Goal: Information Seeking & Learning: Learn about a topic

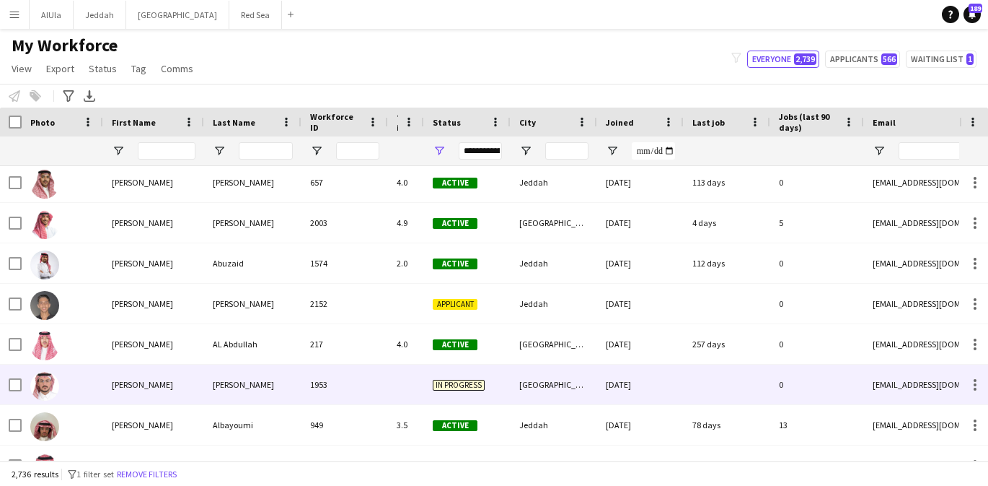
click at [236, 380] on div "[PERSON_NAME]" at bounding box center [252, 384] width 97 height 40
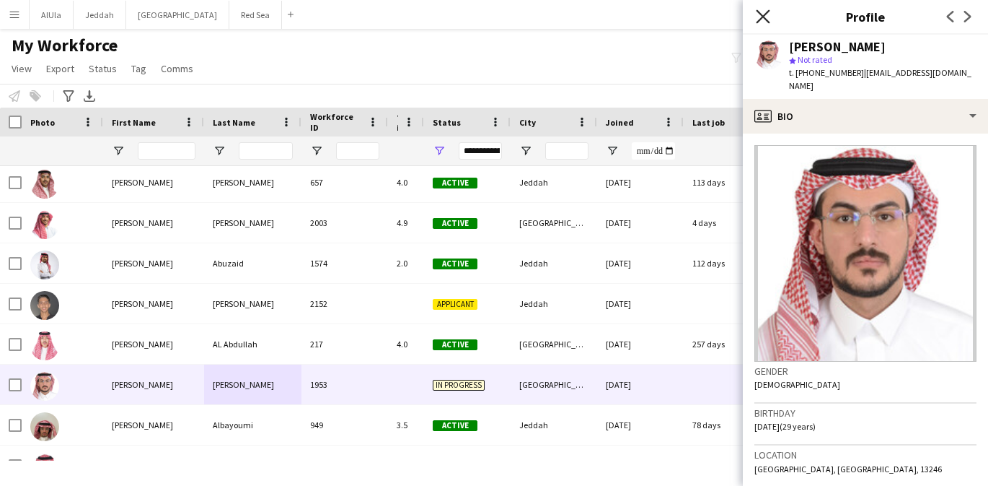
click at [763, 18] on icon "Close pop-in" at bounding box center [763, 16] width 14 height 14
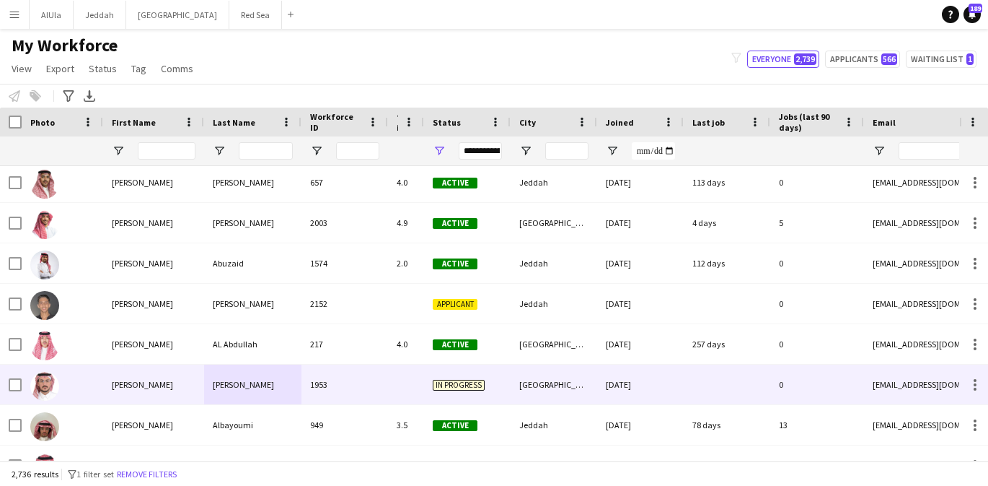
scroll to position [463, 0]
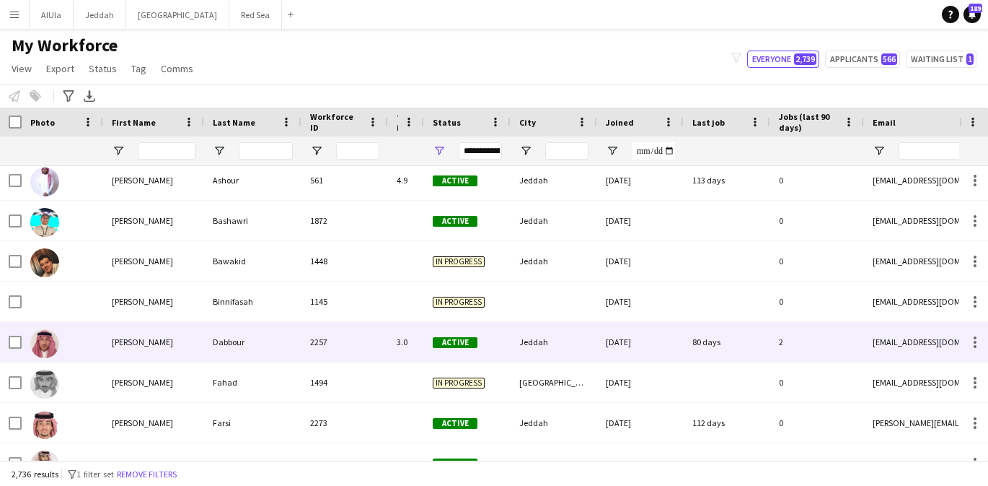
click at [272, 333] on div "Dabbour" at bounding box center [252, 342] width 97 height 40
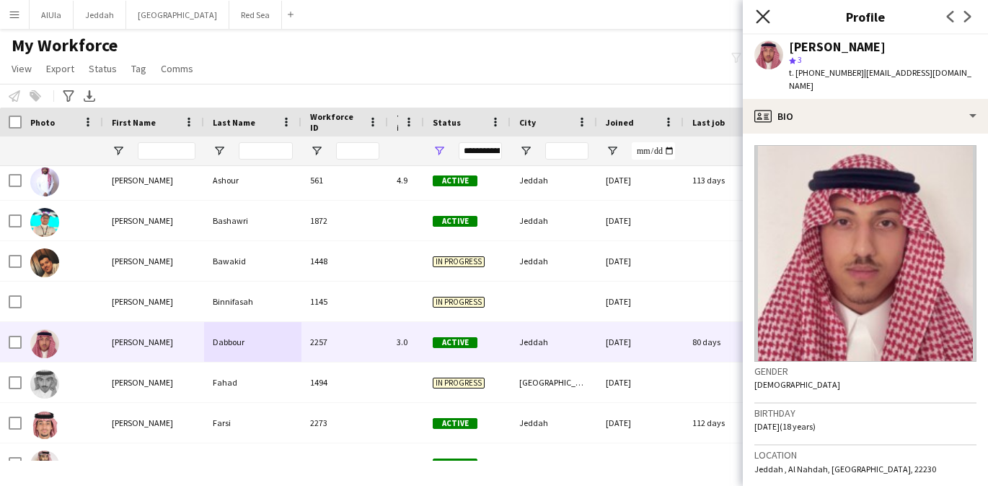
click at [763, 10] on icon "Close pop-in" at bounding box center [763, 16] width 14 height 14
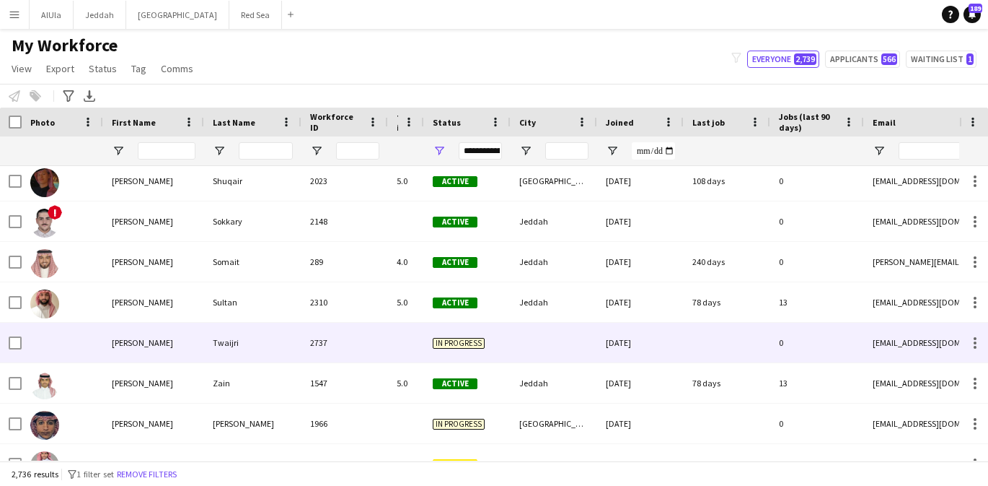
click at [217, 351] on div "Twaijri" at bounding box center [252, 343] width 97 height 40
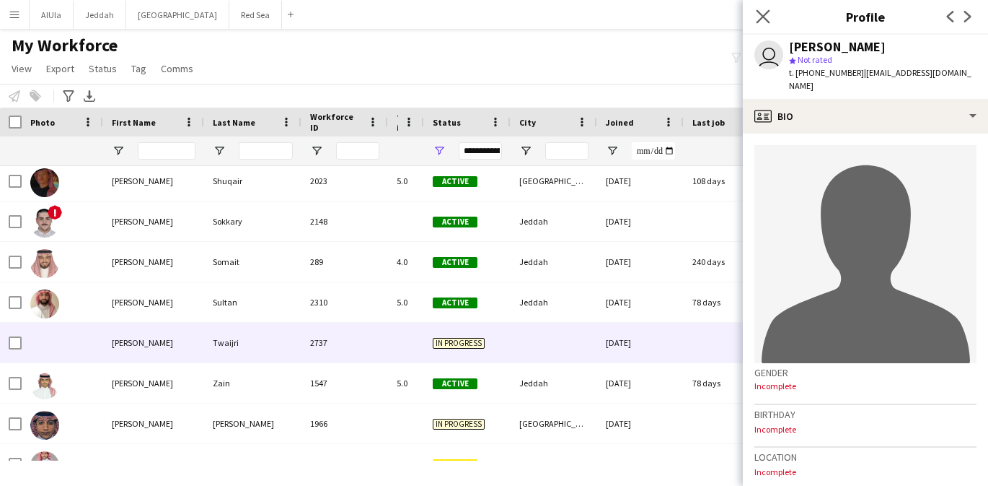
click at [771, 19] on app-icon "Close pop-in" at bounding box center [763, 16] width 21 height 21
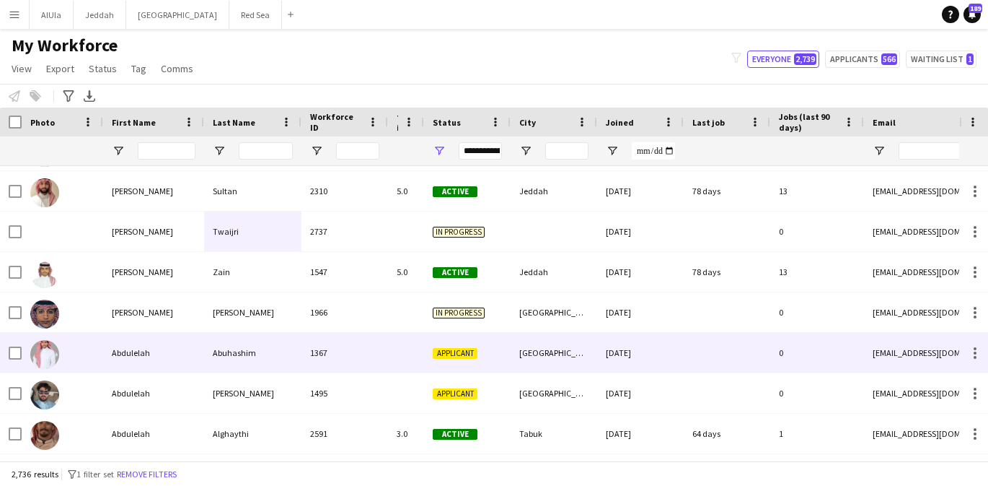
click at [228, 343] on div "Abuhashim" at bounding box center [252, 353] width 97 height 40
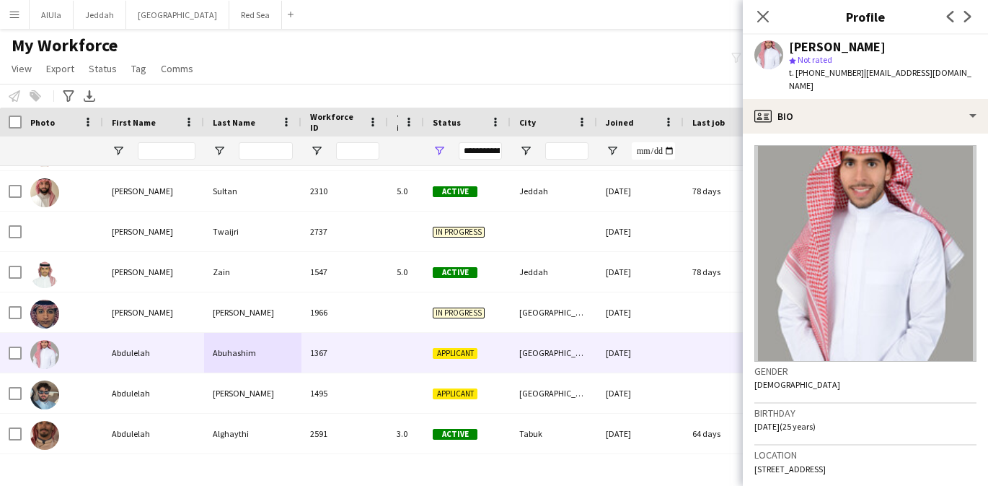
click at [761, 25] on div "Close pop-in" at bounding box center [763, 16] width 40 height 33
click at [762, 14] on icon "Close pop-in" at bounding box center [763, 16] width 14 height 14
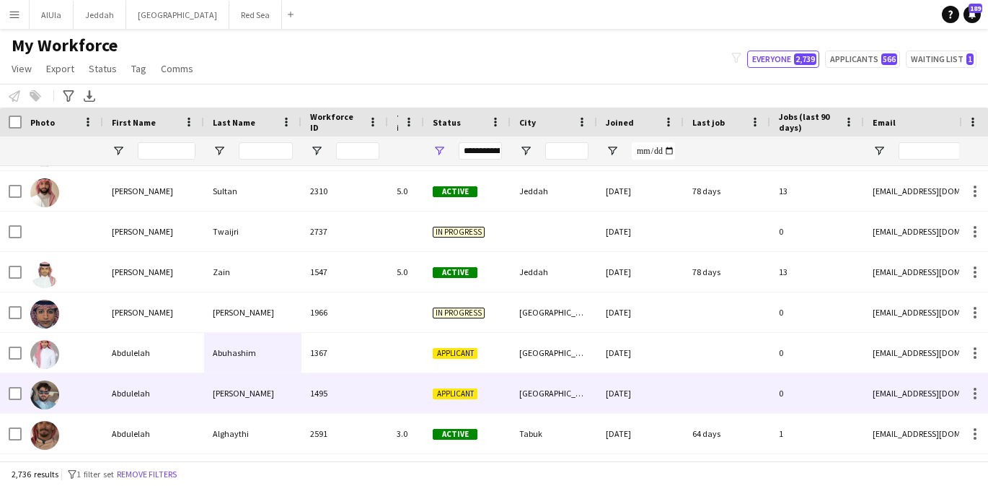
click at [263, 377] on div "[PERSON_NAME]" at bounding box center [252, 393] width 97 height 40
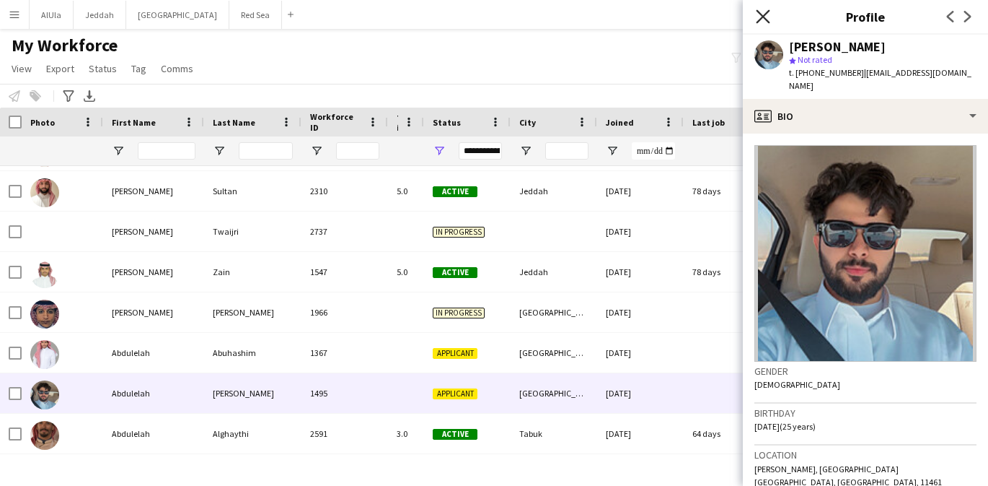
click at [763, 16] on icon at bounding box center [763, 16] width 14 height 14
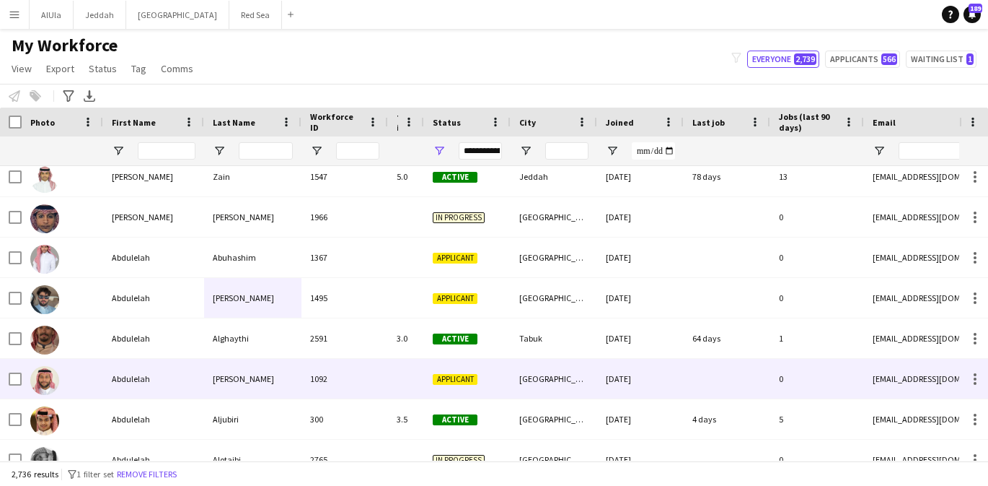
click at [255, 369] on div "[PERSON_NAME]" at bounding box center [252, 379] width 97 height 40
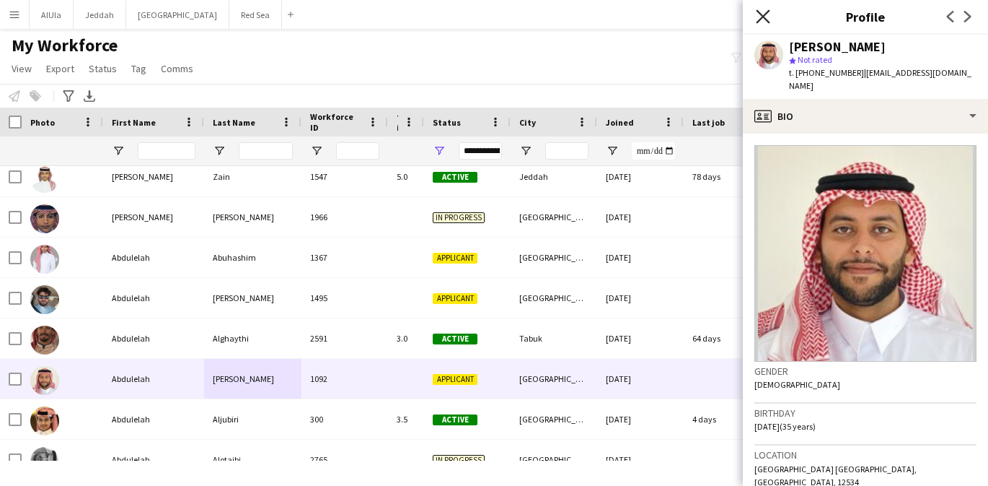
click at [764, 13] on icon "Close pop-in" at bounding box center [763, 16] width 14 height 14
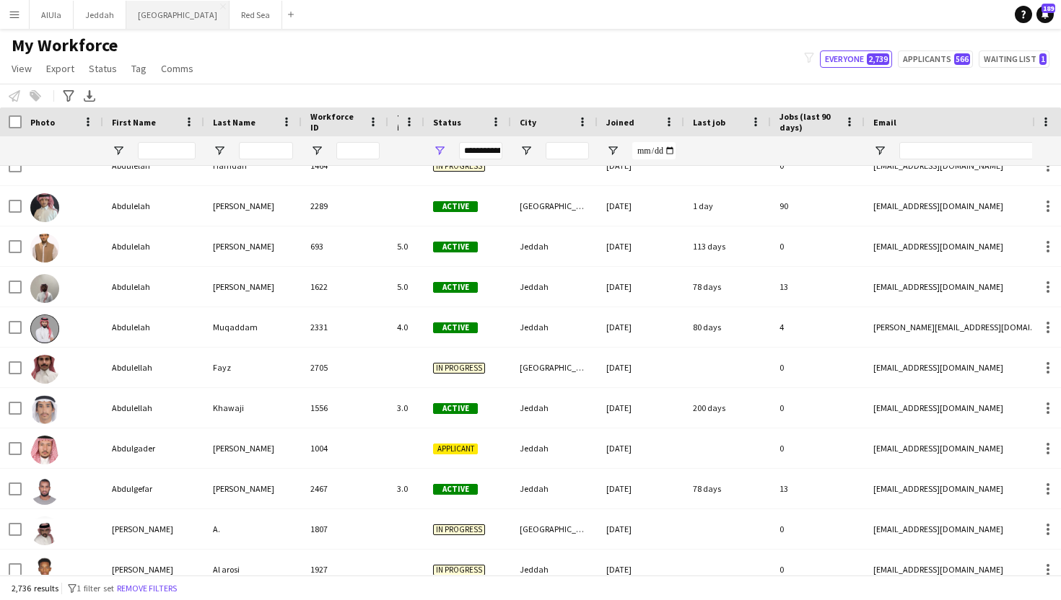
click at [147, 22] on button "Riyadh Close" at bounding box center [177, 15] width 103 height 28
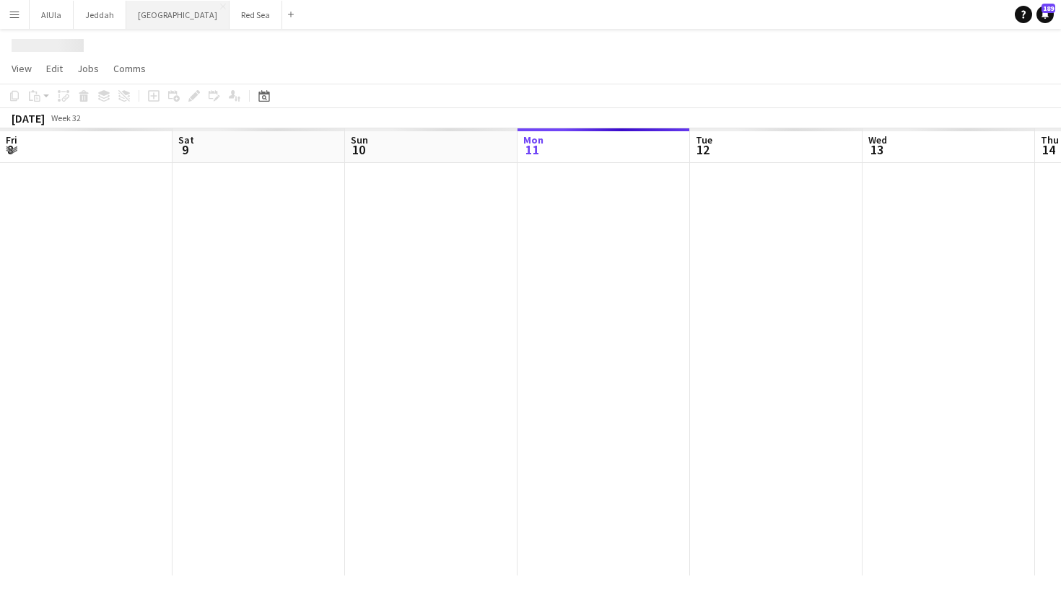
scroll to position [0, 345]
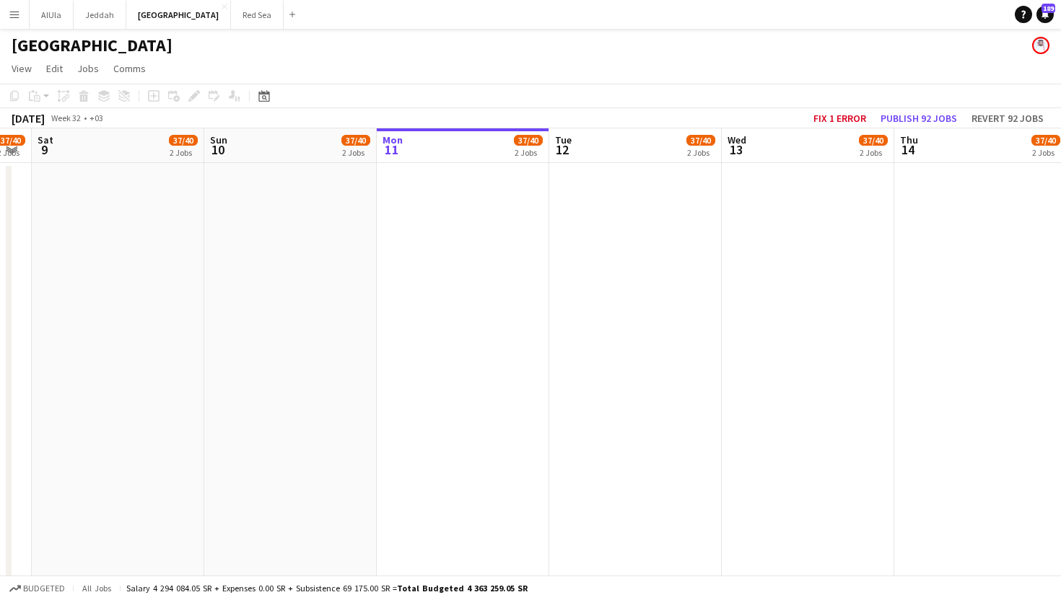
scroll to position [0, 442]
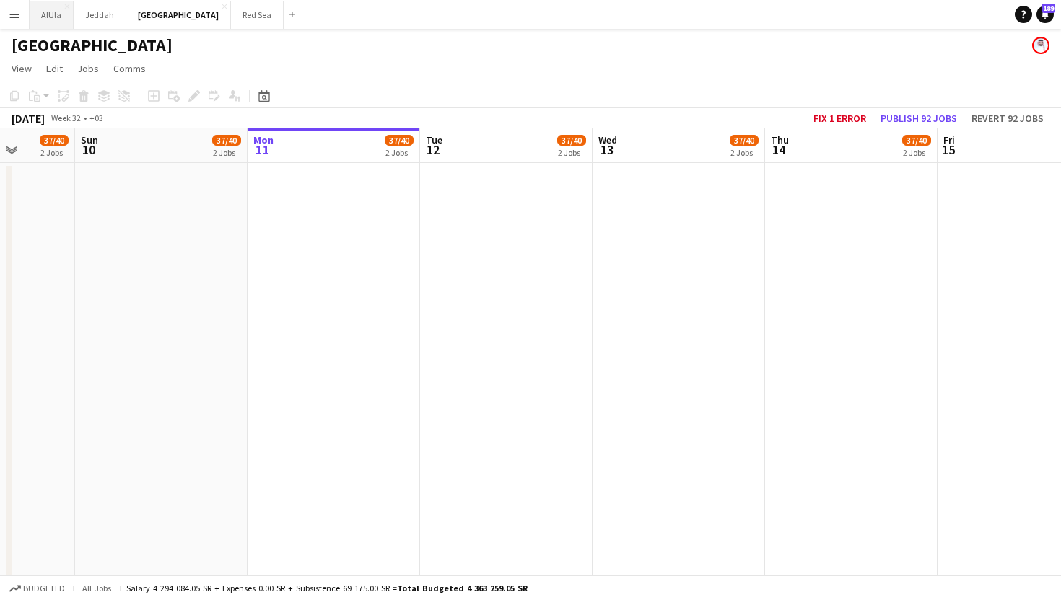
click at [60, 24] on button "AlUla Close" at bounding box center [52, 15] width 44 height 28
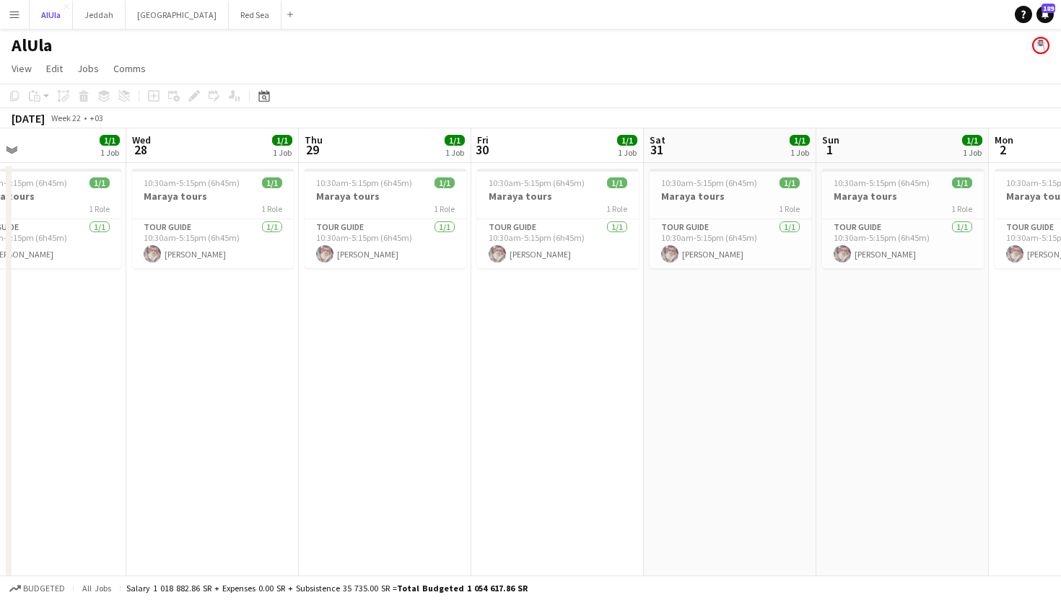
scroll to position [0, 437]
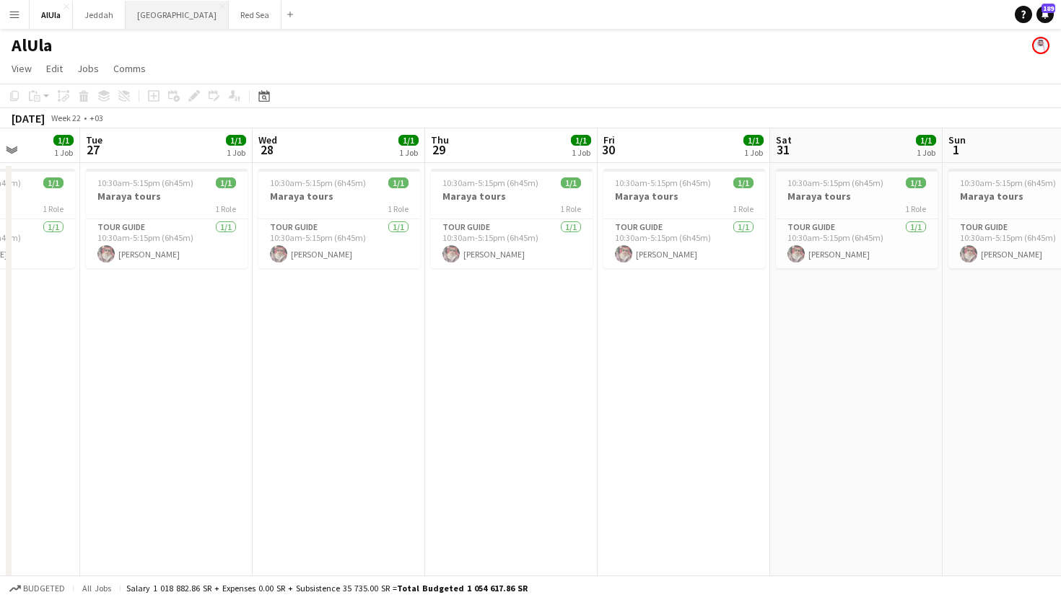
click at [153, 22] on button "Riyadh Close" at bounding box center [177, 15] width 103 height 28
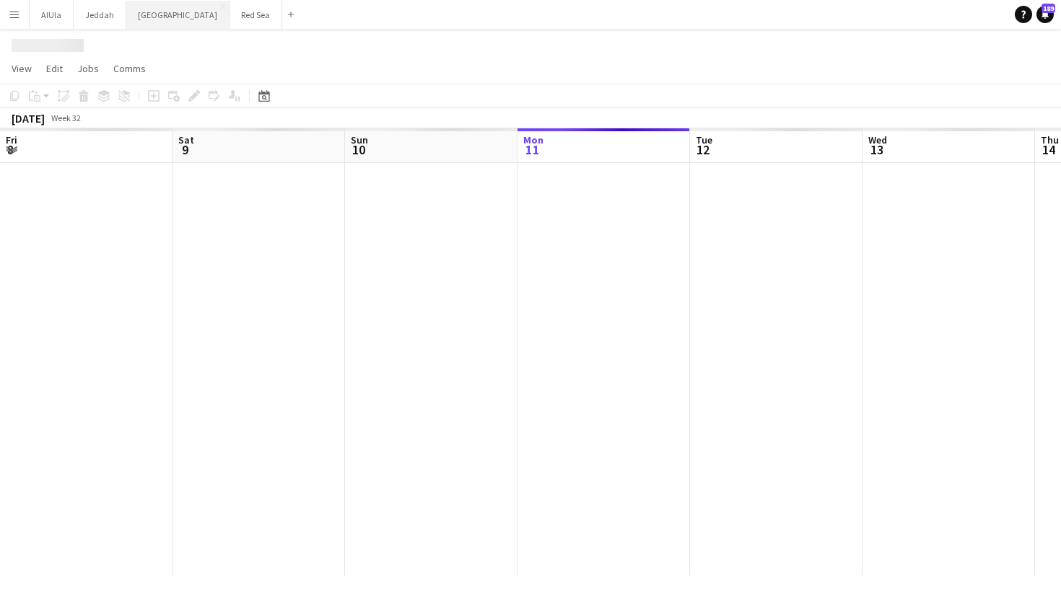
scroll to position [0, 345]
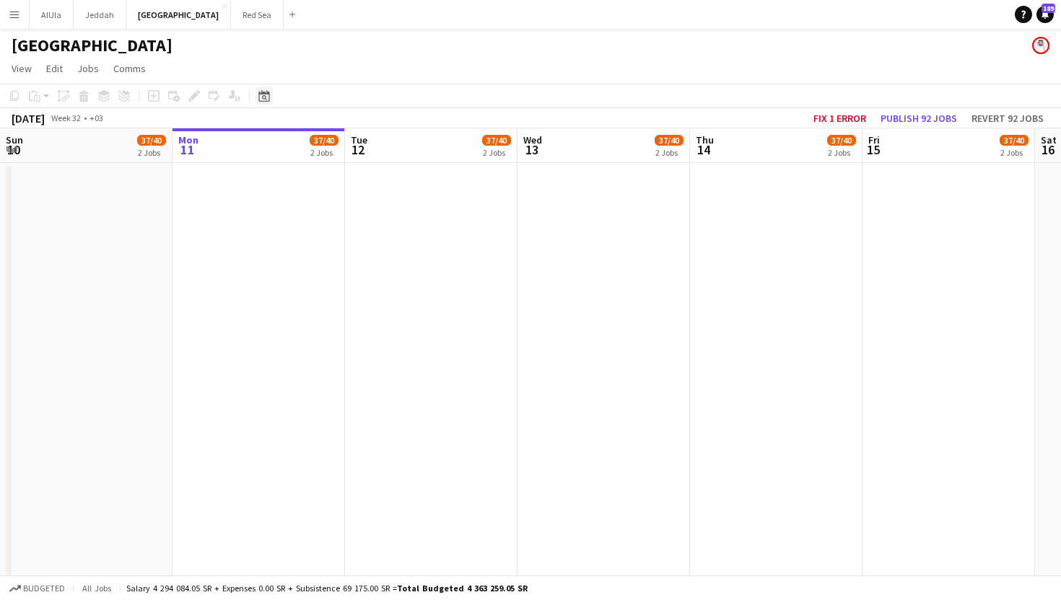
click at [264, 98] on icon at bounding box center [264, 97] width 5 height 5
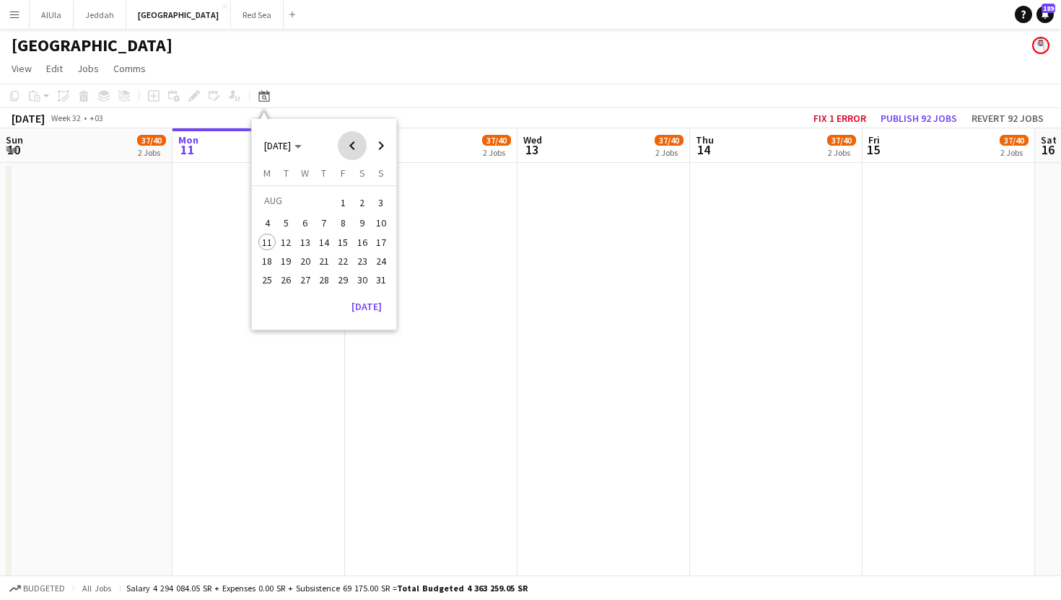
click at [351, 141] on span "Previous month" at bounding box center [352, 145] width 29 height 29
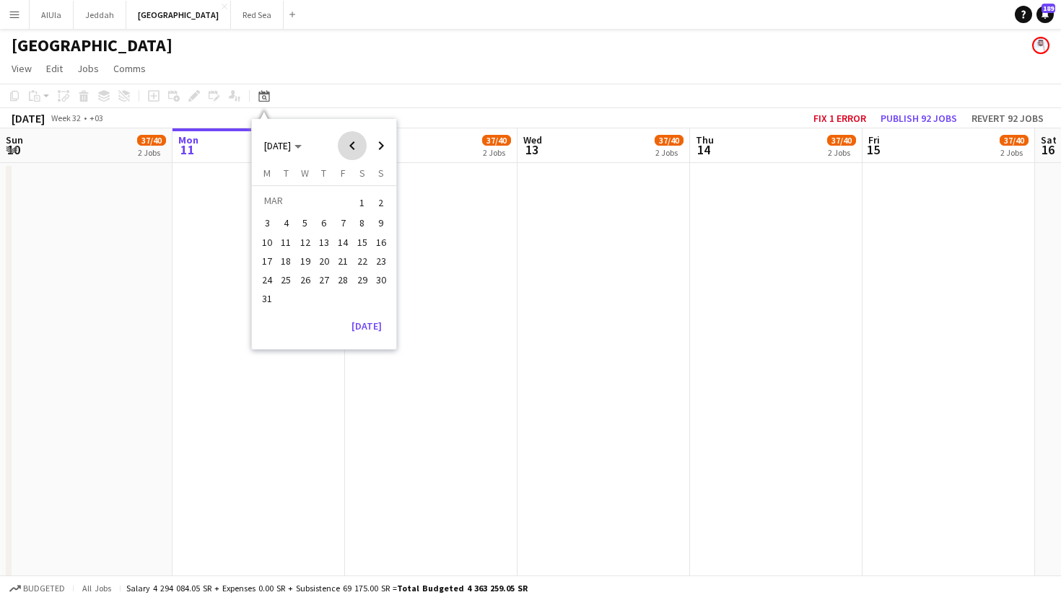
click at [351, 141] on span "Previous month" at bounding box center [352, 145] width 29 height 29
click at [297, 245] on span "13" at bounding box center [305, 242] width 17 height 17
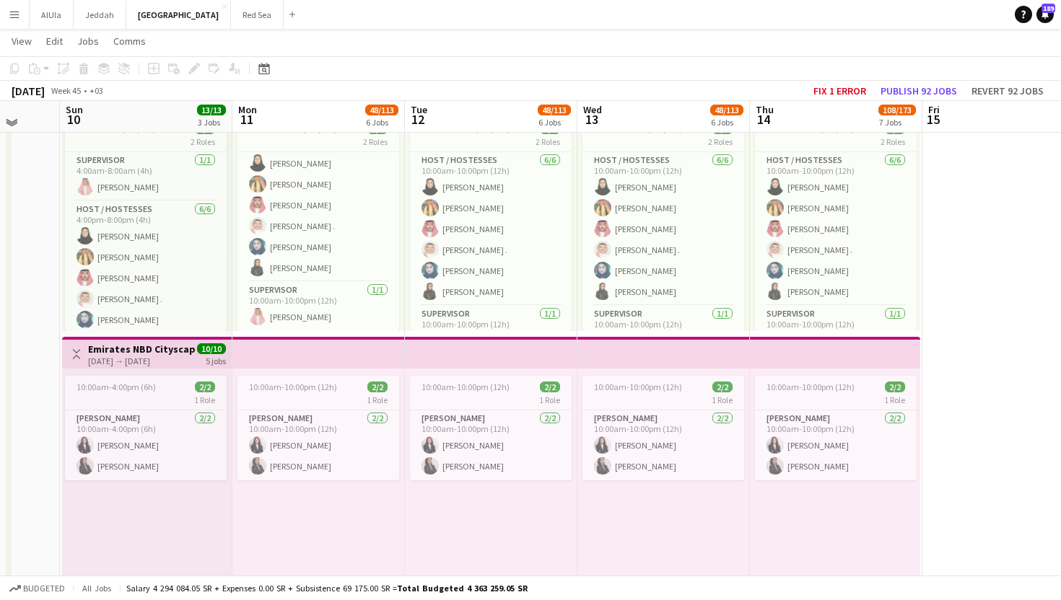
scroll to position [352, 0]
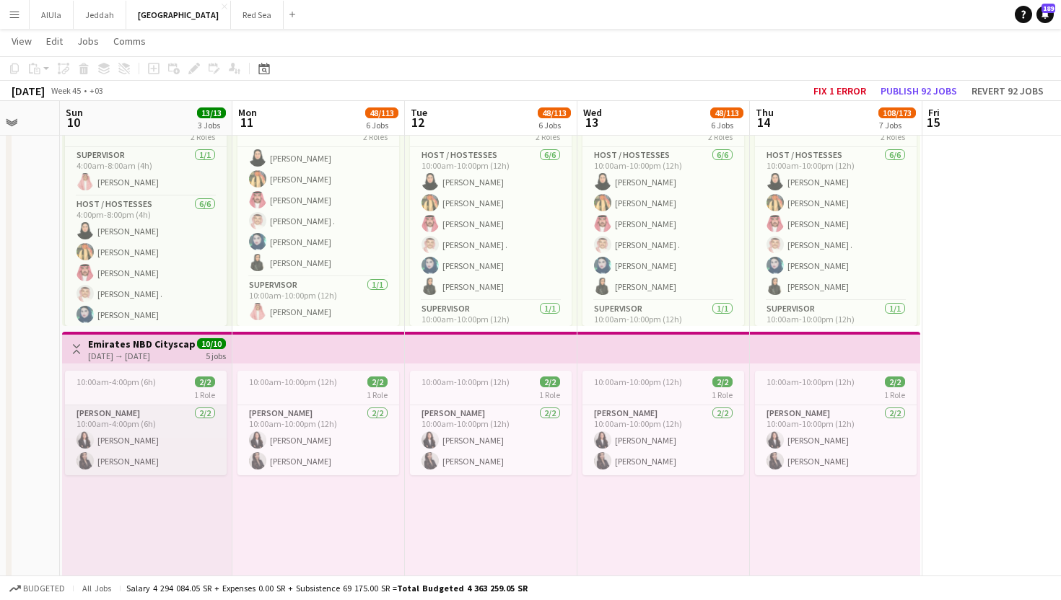
click at [188, 452] on app-card-role "[PERSON_NAME] [DATE] 10:00am-4:00pm (6h) [PERSON_NAME] [PERSON_NAME]" at bounding box center [146, 440] width 162 height 70
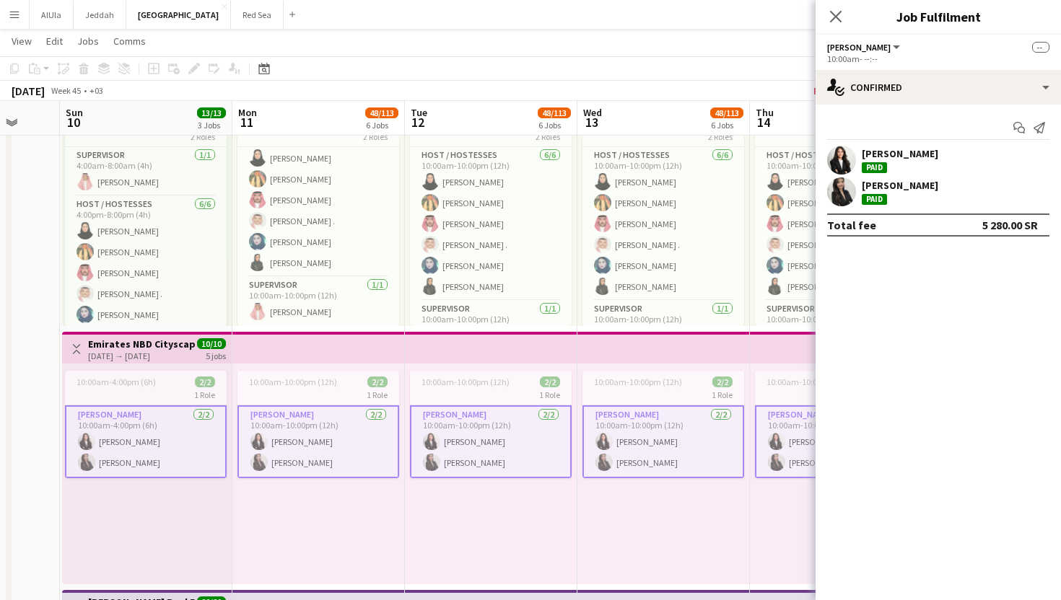
click at [838, 185] on app-user-avatar at bounding box center [841, 191] width 29 height 29
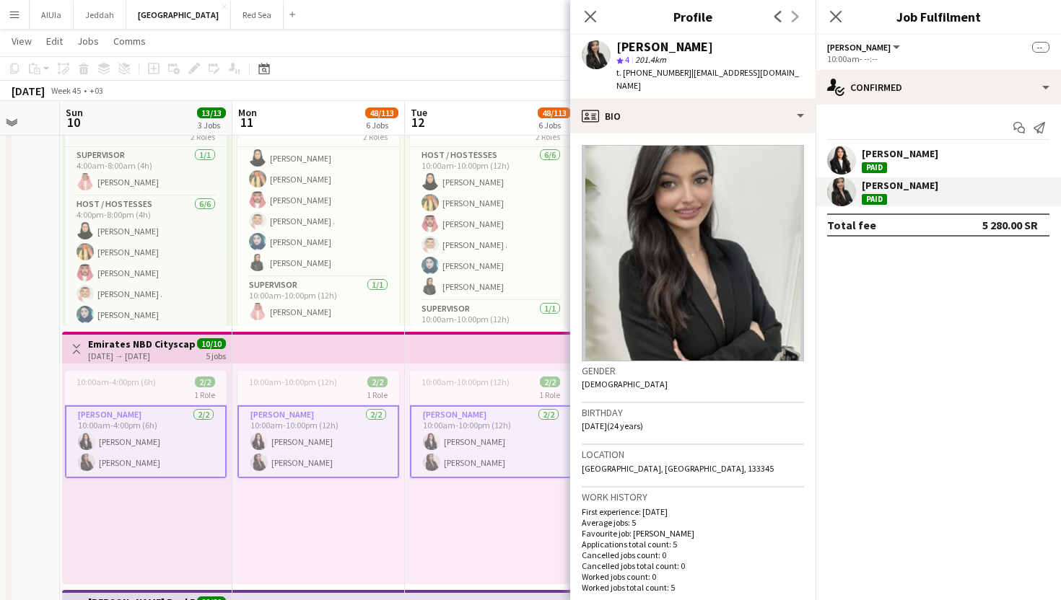
click at [846, 151] on app-user-avatar at bounding box center [841, 160] width 29 height 29
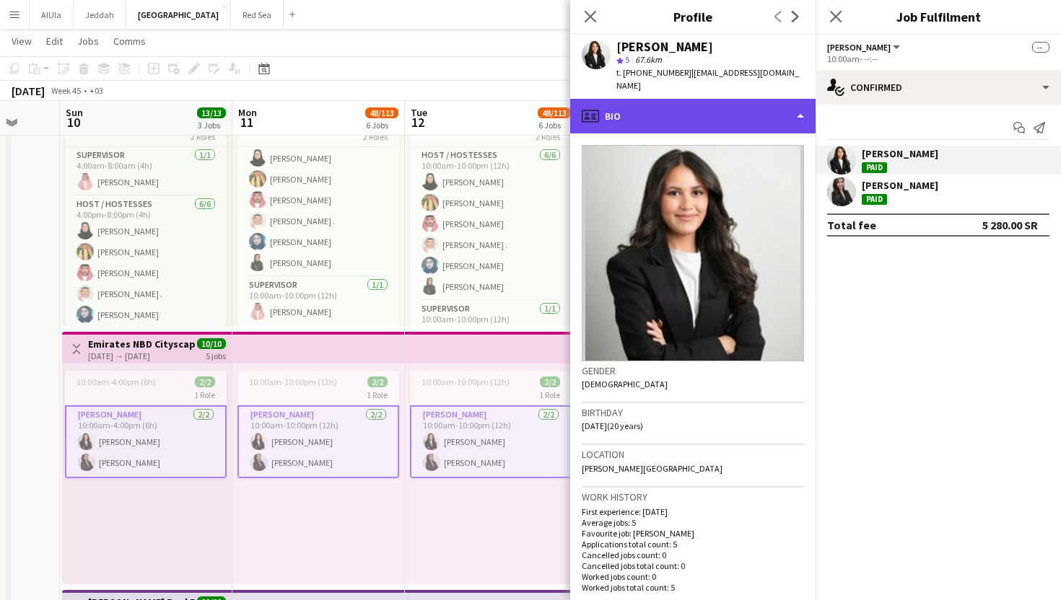
click at [709, 111] on div "profile Bio" at bounding box center [692, 116] width 245 height 35
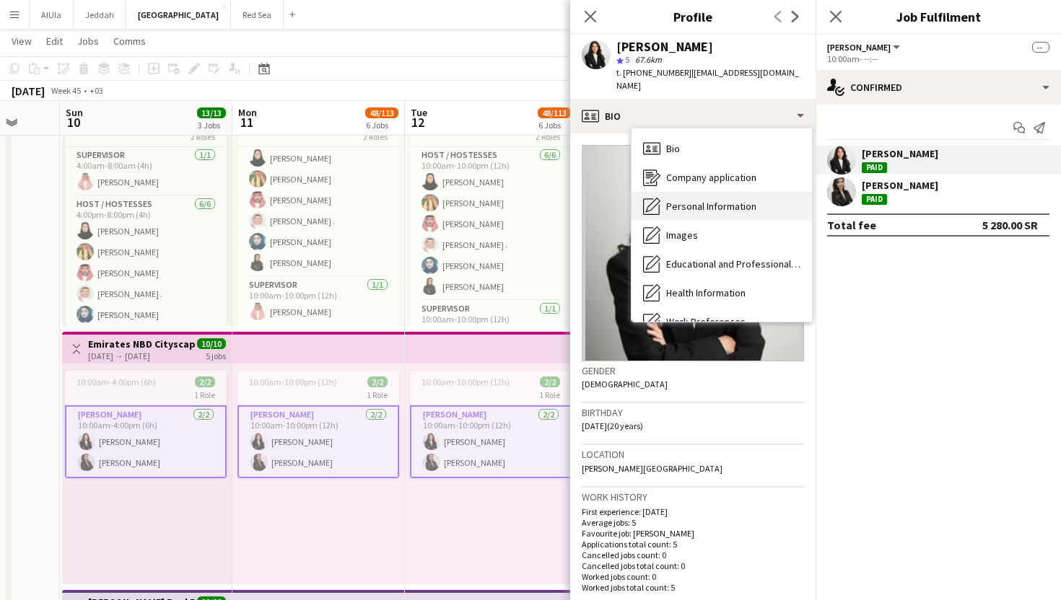
click at [714, 200] on span "Personal Information" at bounding box center [711, 206] width 90 height 13
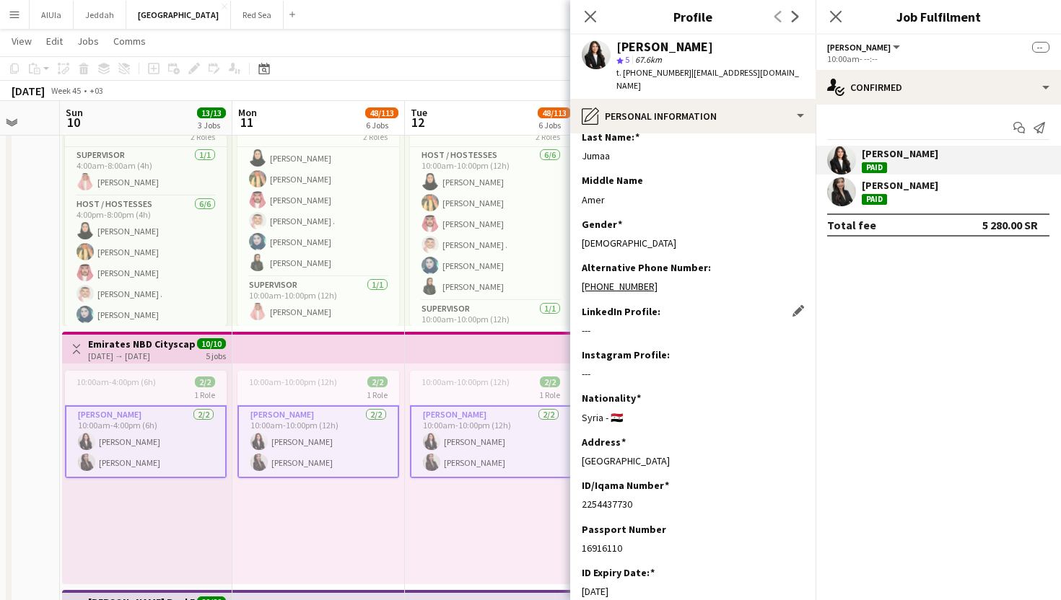
scroll to position [69, 0]
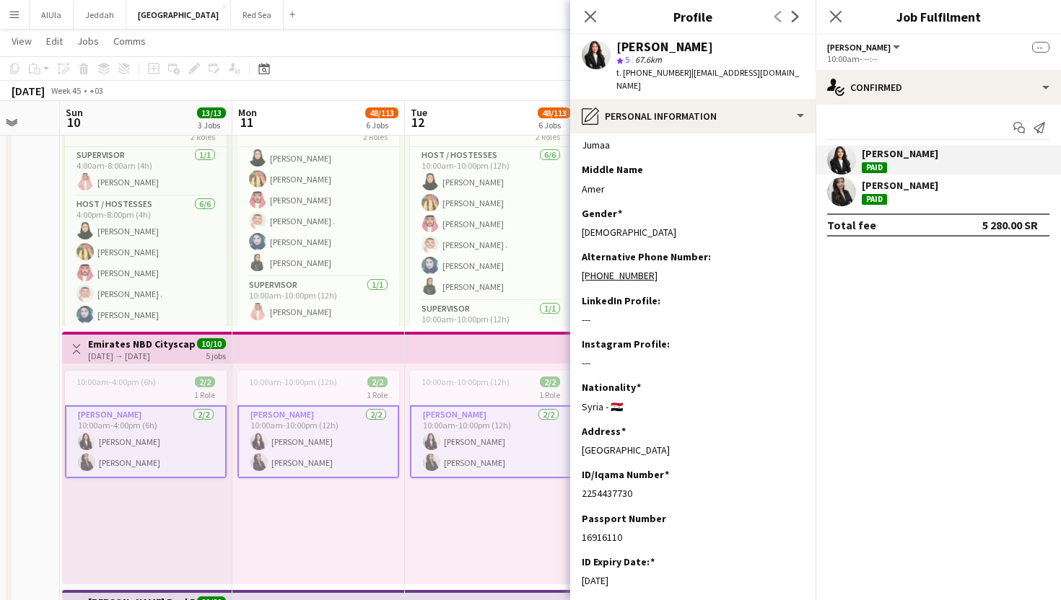
click at [849, 190] on app-user-avatar at bounding box center [841, 191] width 29 height 29
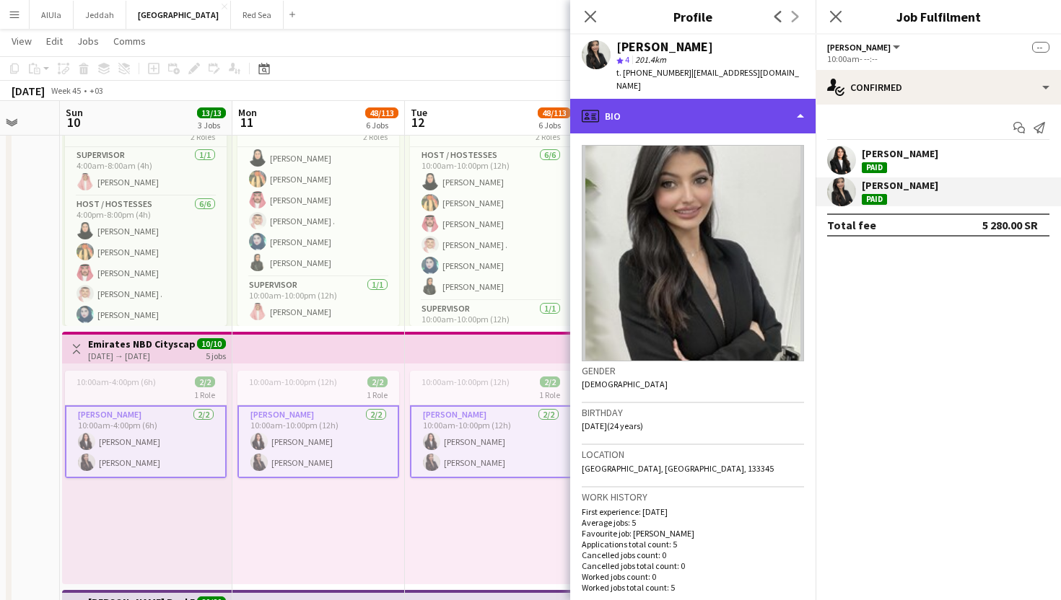
click at [696, 115] on div "profile Bio" at bounding box center [692, 116] width 245 height 35
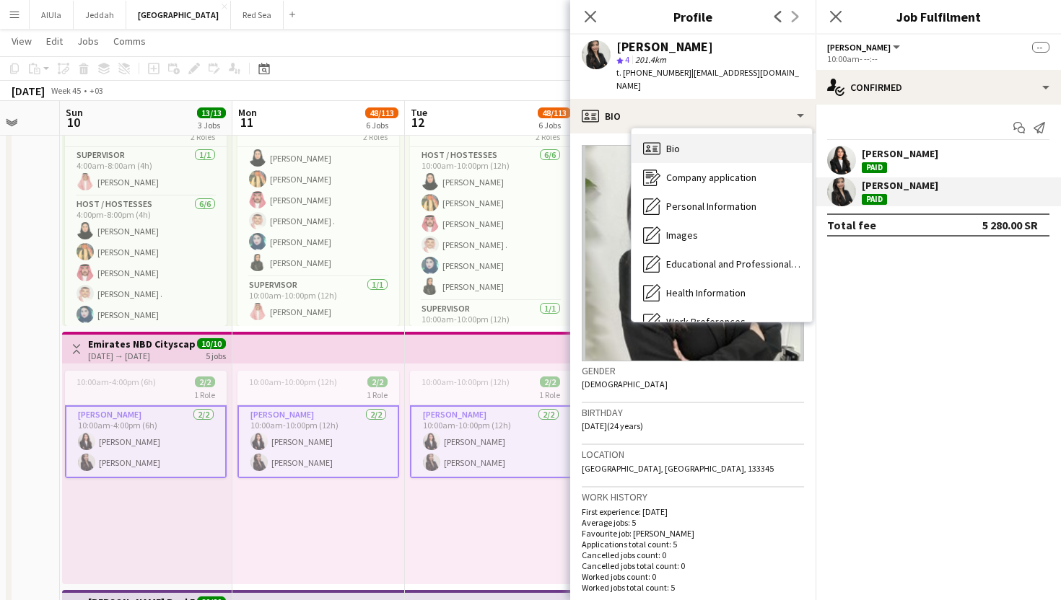
click at [689, 142] on div "Bio Bio" at bounding box center [721, 148] width 180 height 29
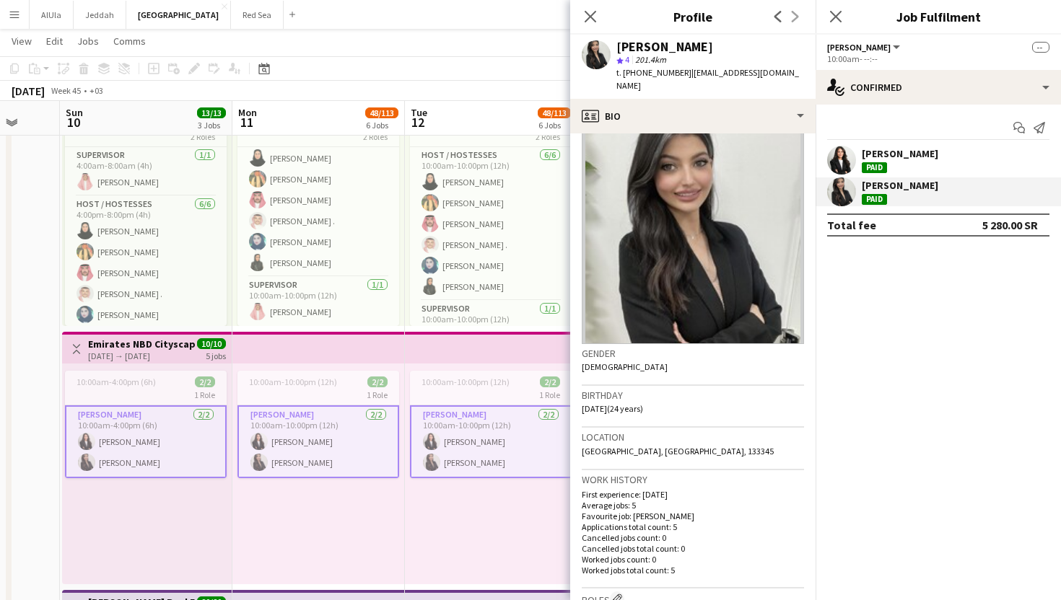
scroll to position [0, 0]
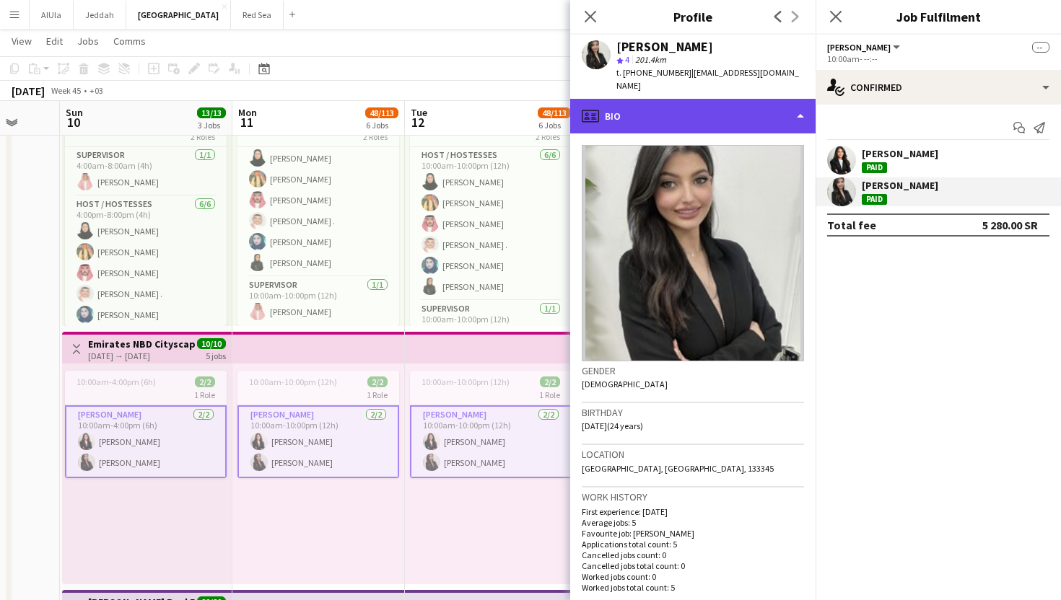
click at [675, 116] on div "profile Bio" at bounding box center [692, 116] width 245 height 35
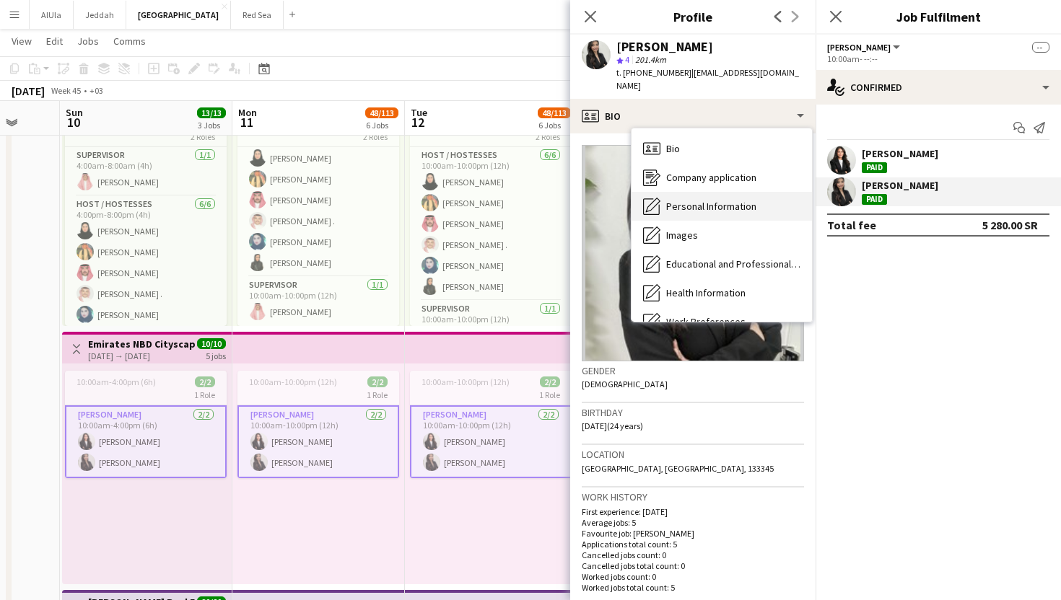
click at [691, 200] on span "Personal Information" at bounding box center [711, 206] width 90 height 13
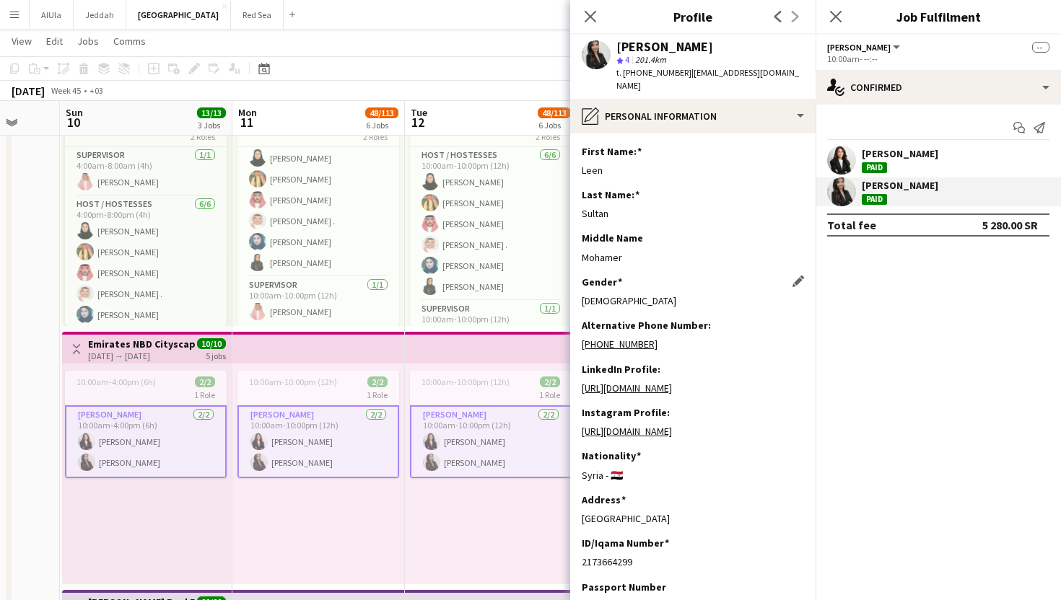
scroll to position [56, 0]
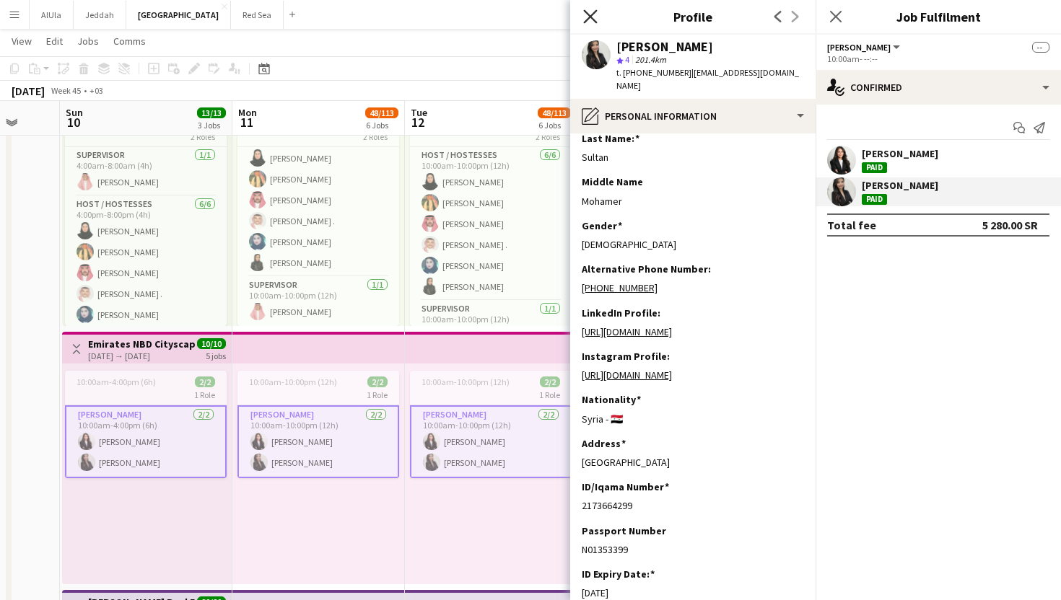
click at [594, 17] on icon "Close pop-in" at bounding box center [590, 16] width 14 height 14
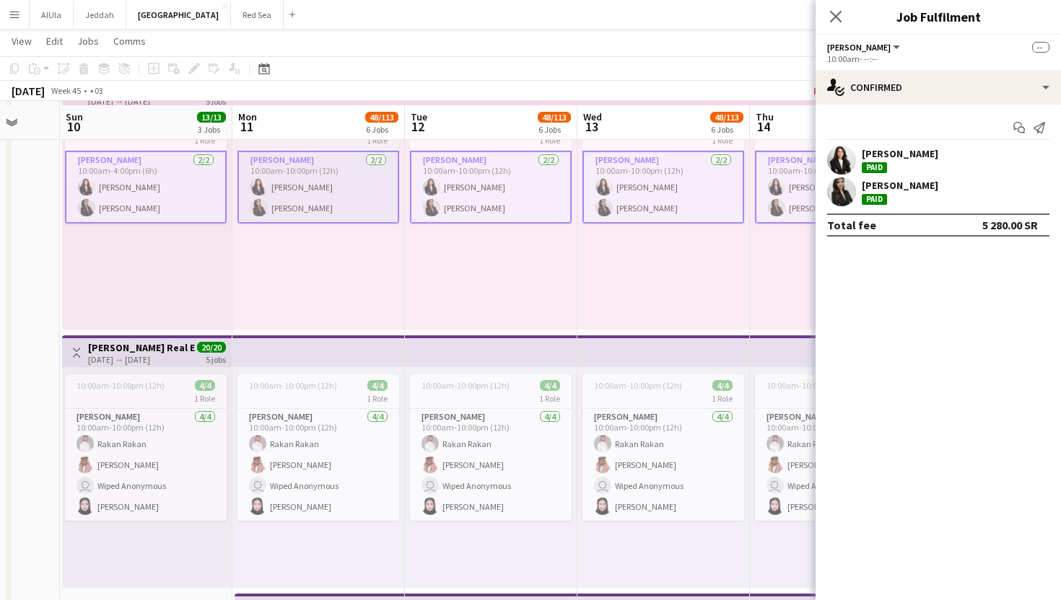
scroll to position [620, 0]
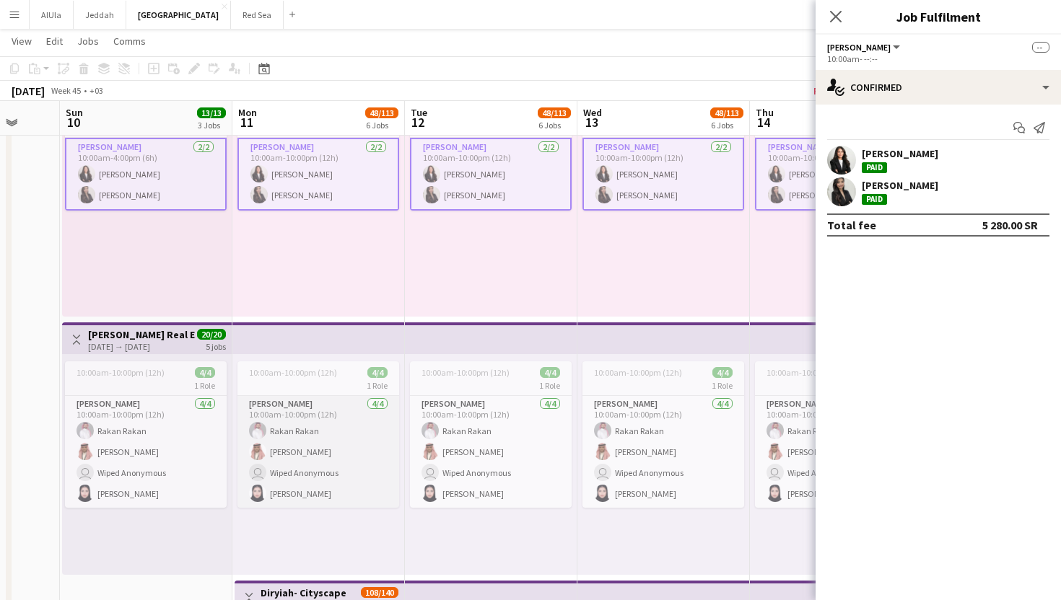
click at [352, 437] on app-card-role "[PERSON_NAME] [DATE] 10:00am-10:00pm (12h) [PERSON_NAME] user Wiped Anonymous […" at bounding box center [318, 452] width 162 height 112
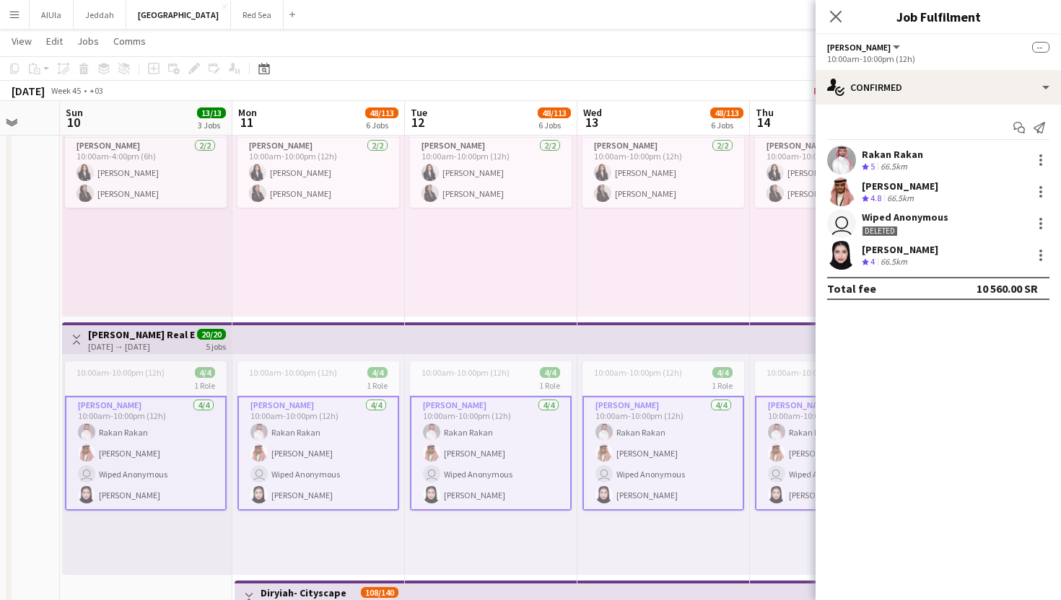
click at [834, 156] on app-user-avatar at bounding box center [841, 160] width 29 height 29
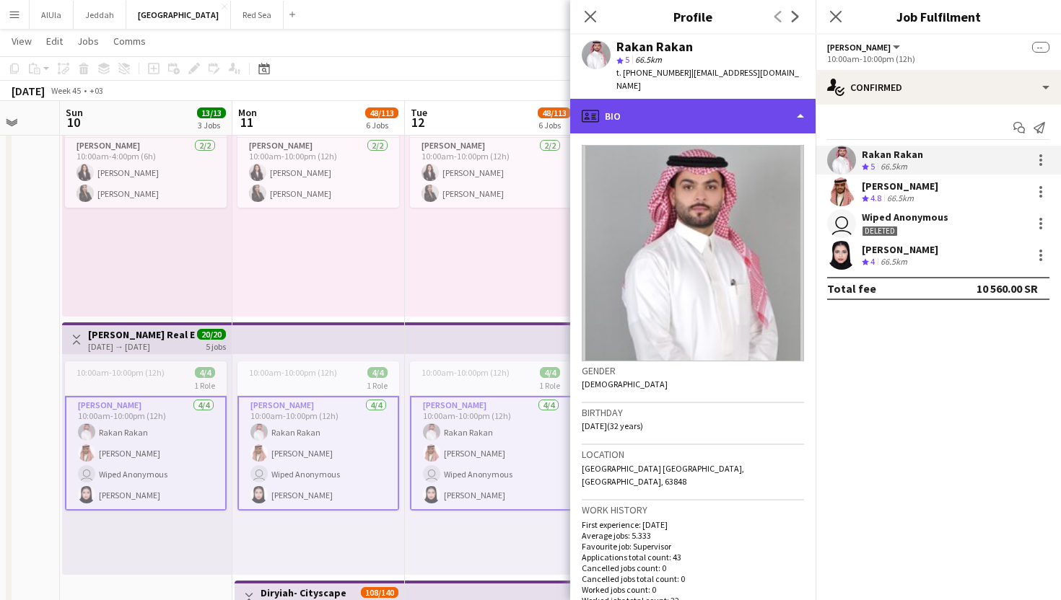
click at [684, 102] on div "profile Bio" at bounding box center [692, 116] width 245 height 35
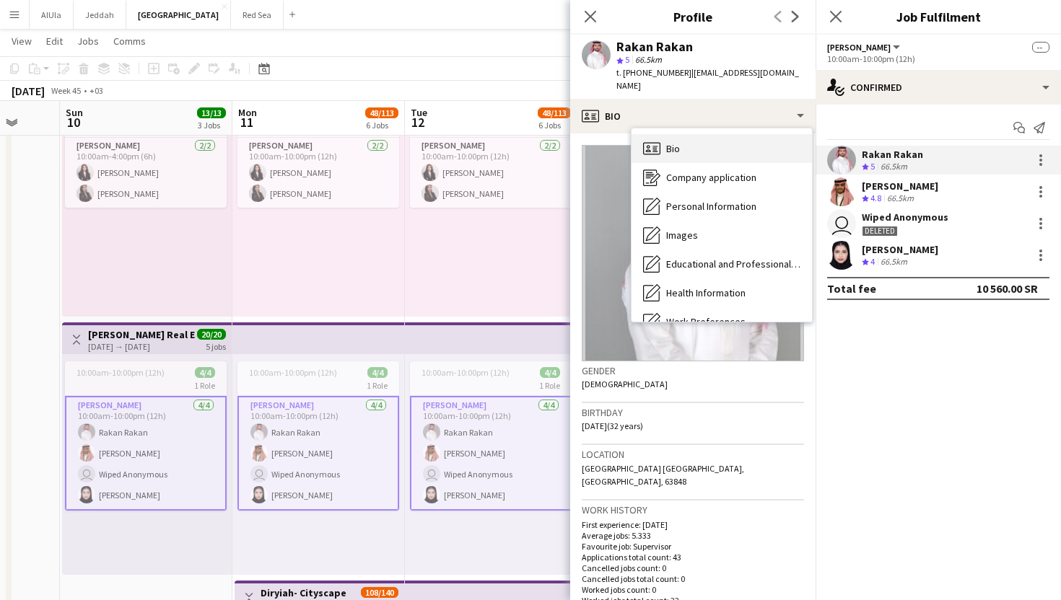
click at [694, 136] on div "Bio Bio" at bounding box center [721, 148] width 180 height 29
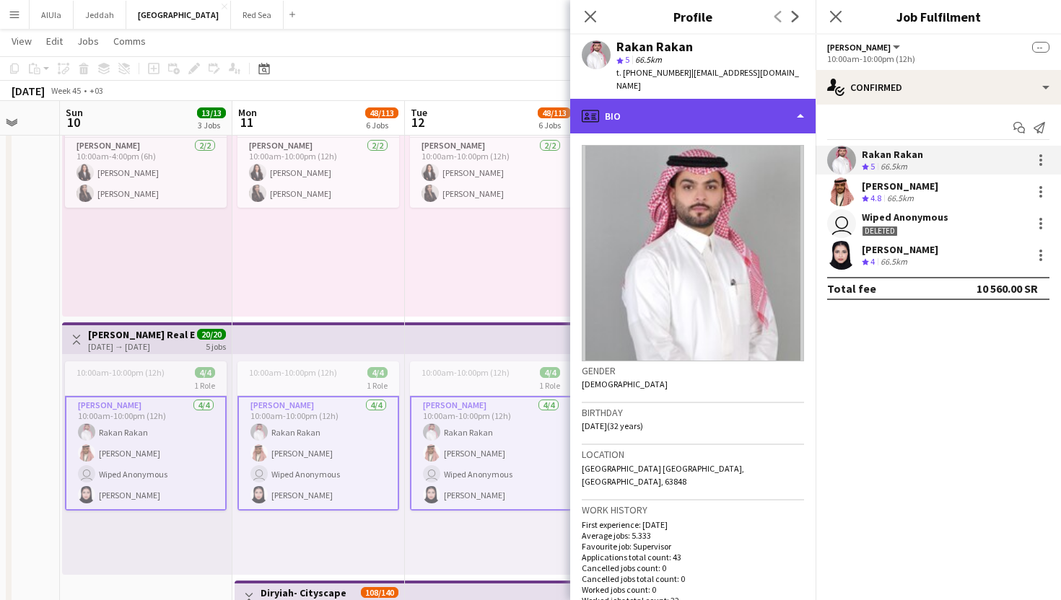
click at [668, 99] on div "profile Bio" at bounding box center [692, 116] width 245 height 35
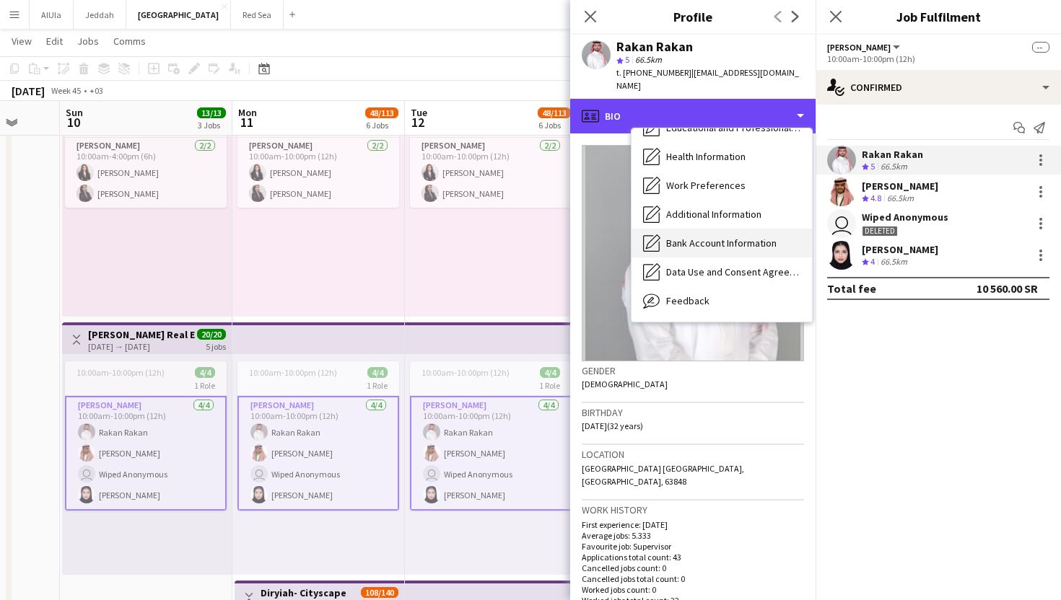
scroll to position [165, 0]
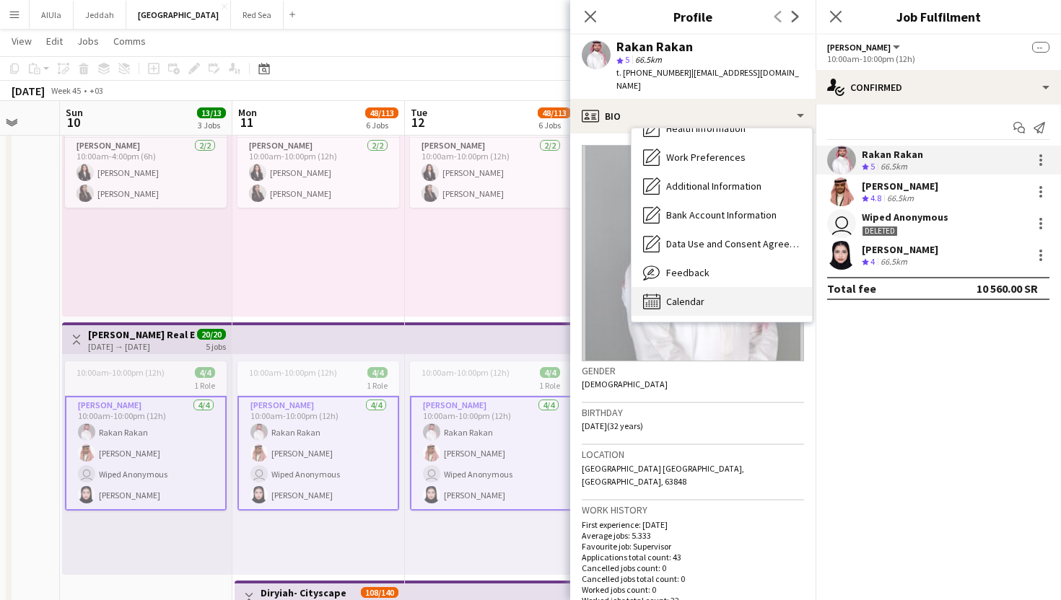
click at [716, 288] on div "Calendar Calendar" at bounding box center [721, 301] width 180 height 29
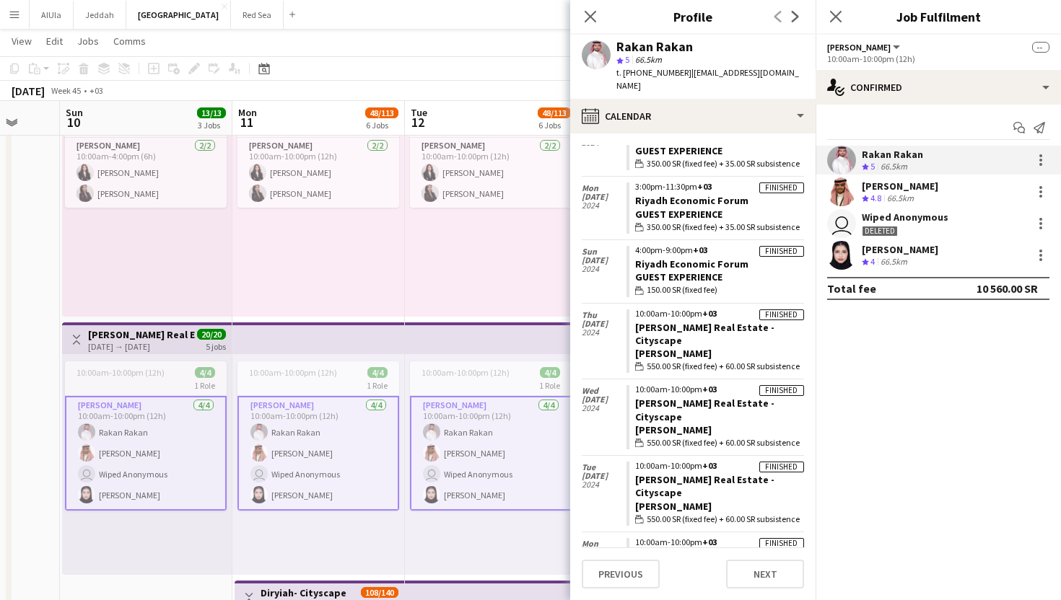
scroll to position [2468, 0]
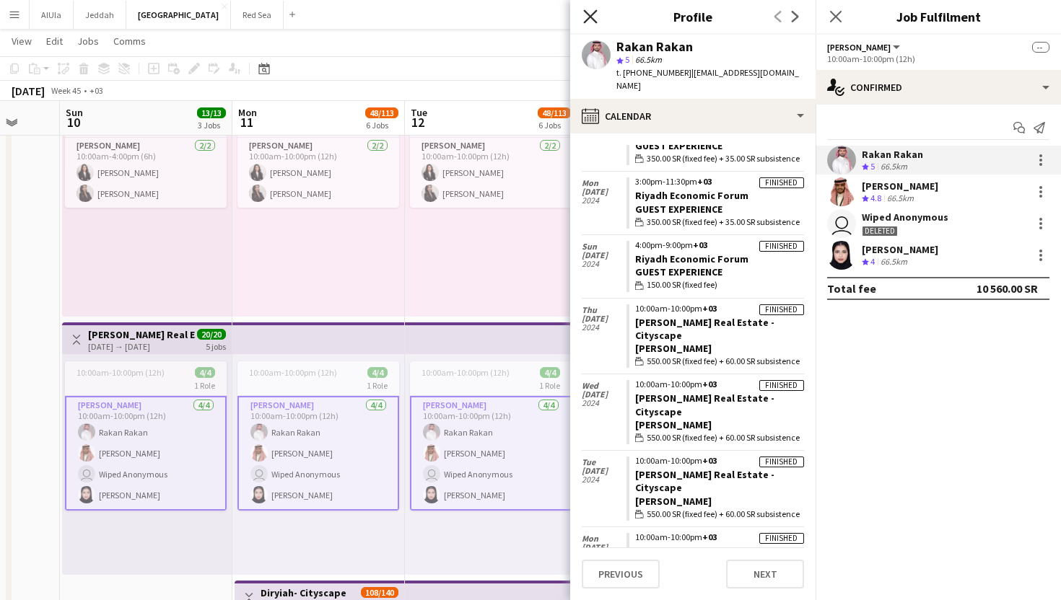
click at [587, 17] on icon "Close pop-in" at bounding box center [590, 16] width 14 height 14
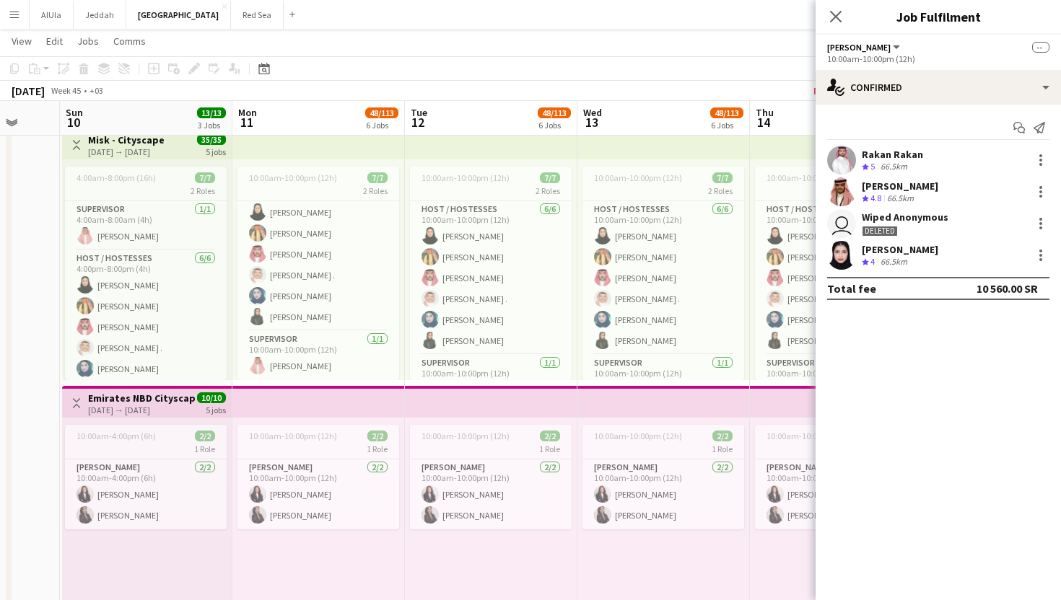
scroll to position [296, 0]
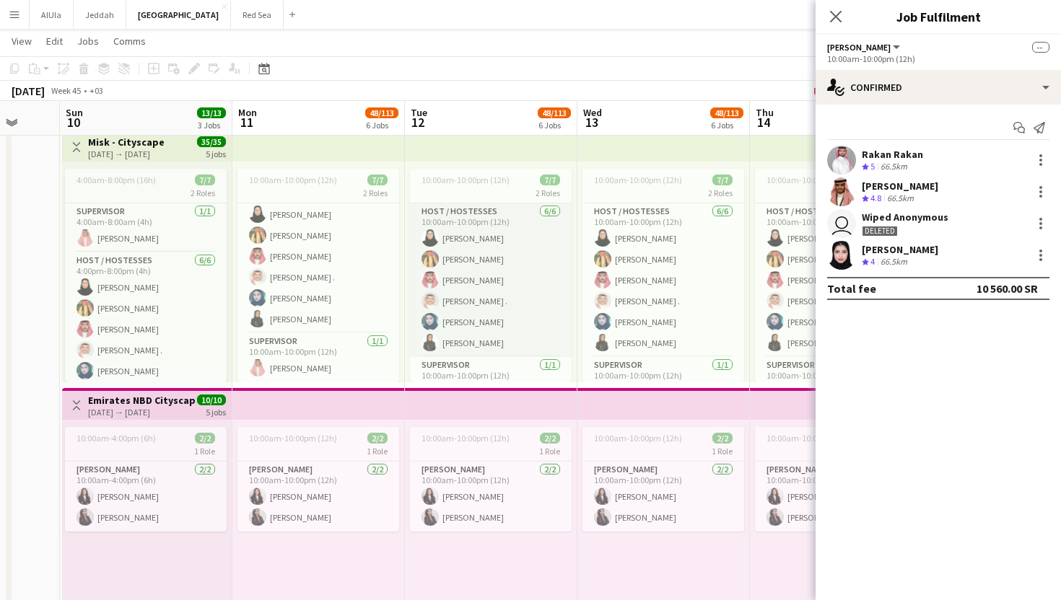
click at [502, 312] on app-card-role "Host / Hostesses [DATE] 10:00am-10:00pm (12h) [PERSON_NAME] Rakan Alshdokhi [PE…" at bounding box center [491, 280] width 162 height 154
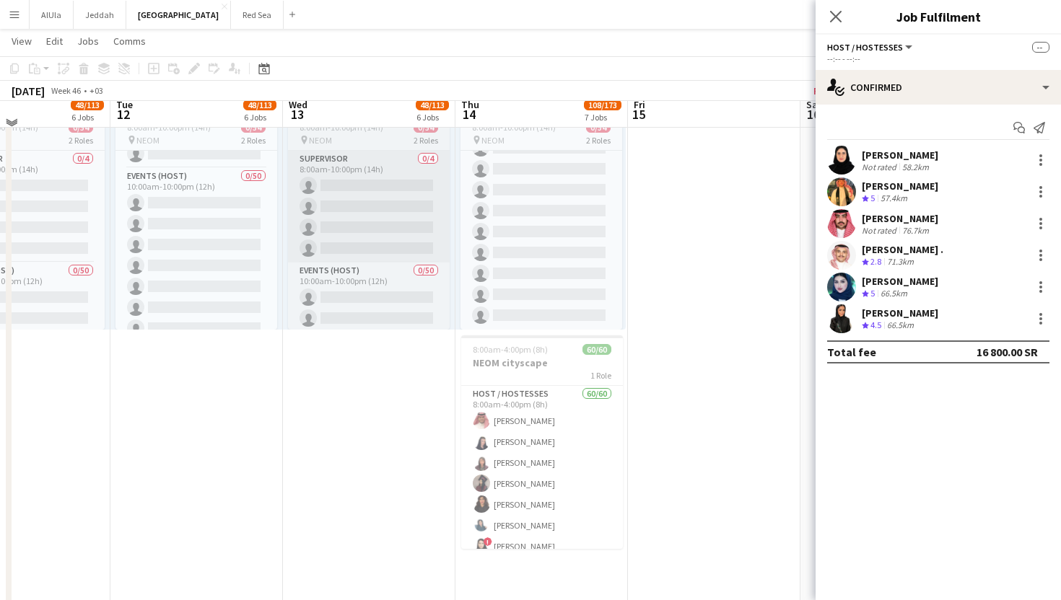
scroll to position [1398, 0]
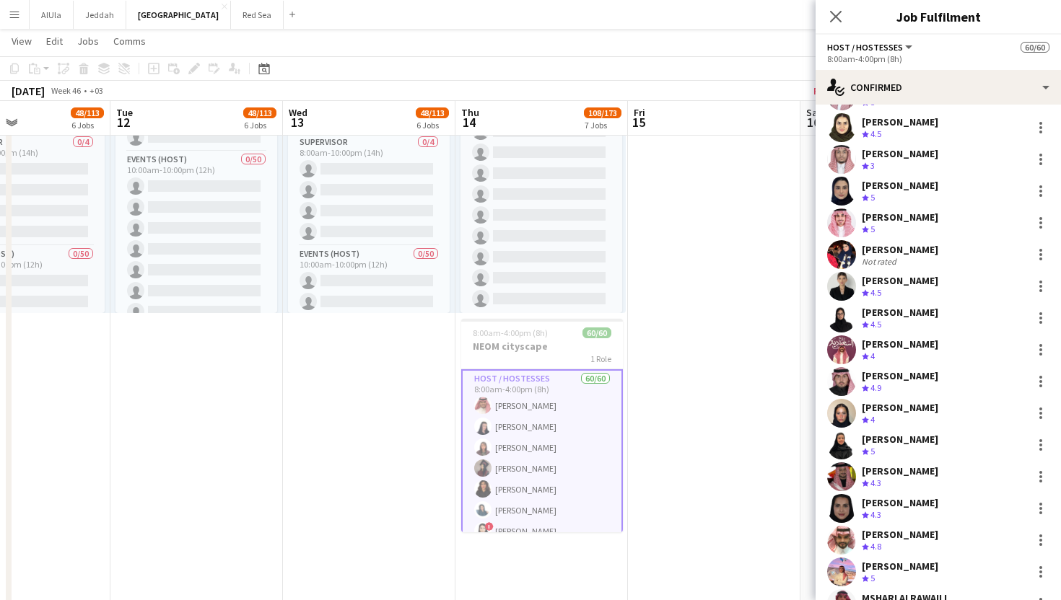
scroll to position [678, 0]
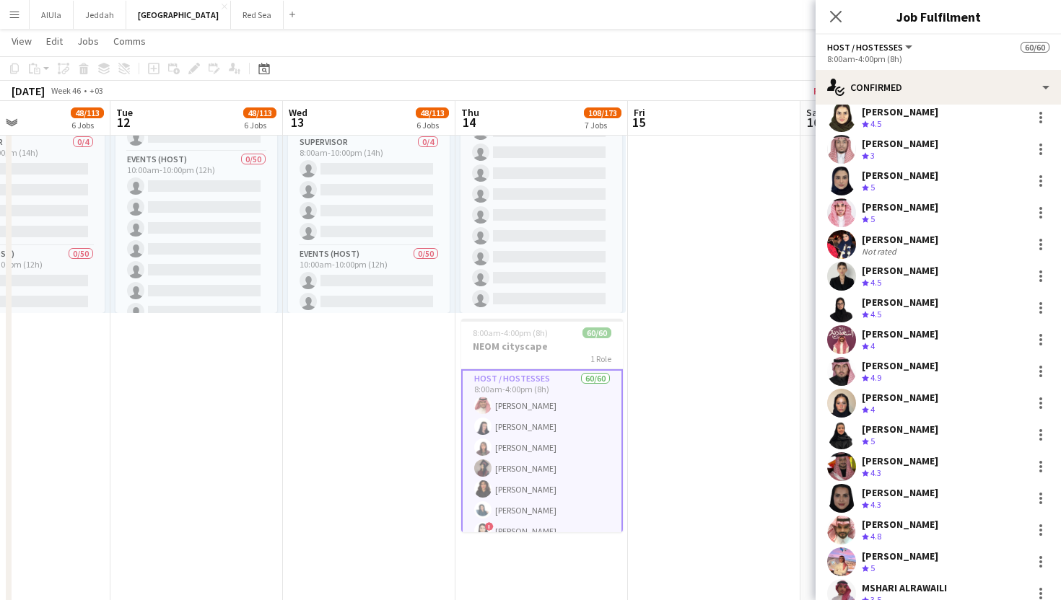
click at [841, 524] on app-user-avatar at bounding box center [841, 530] width 29 height 29
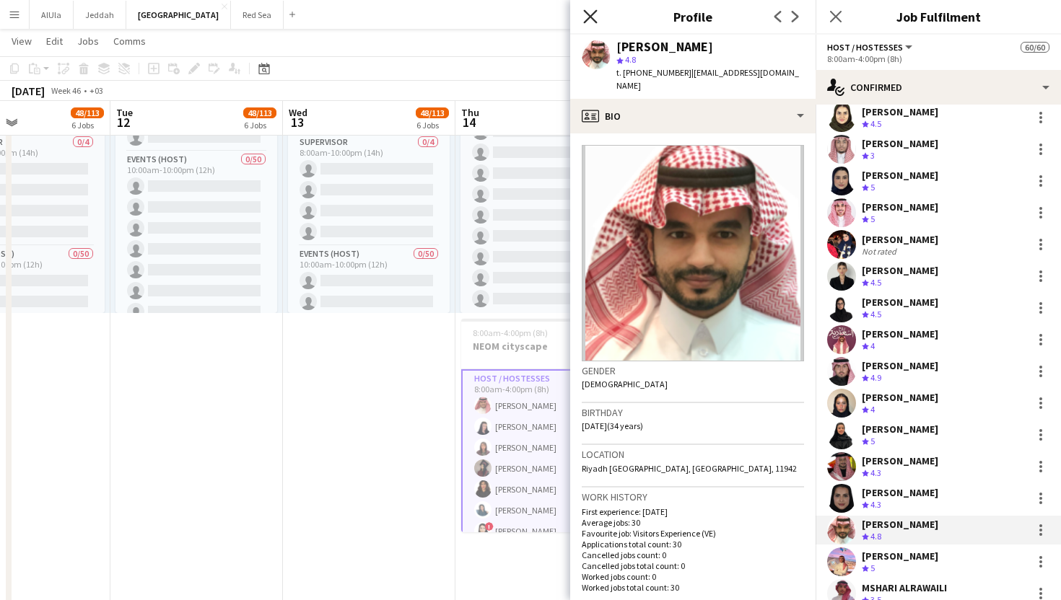
click at [590, 14] on icon "Close pop-in" at bounding box center [590, 16] width 14 height 14
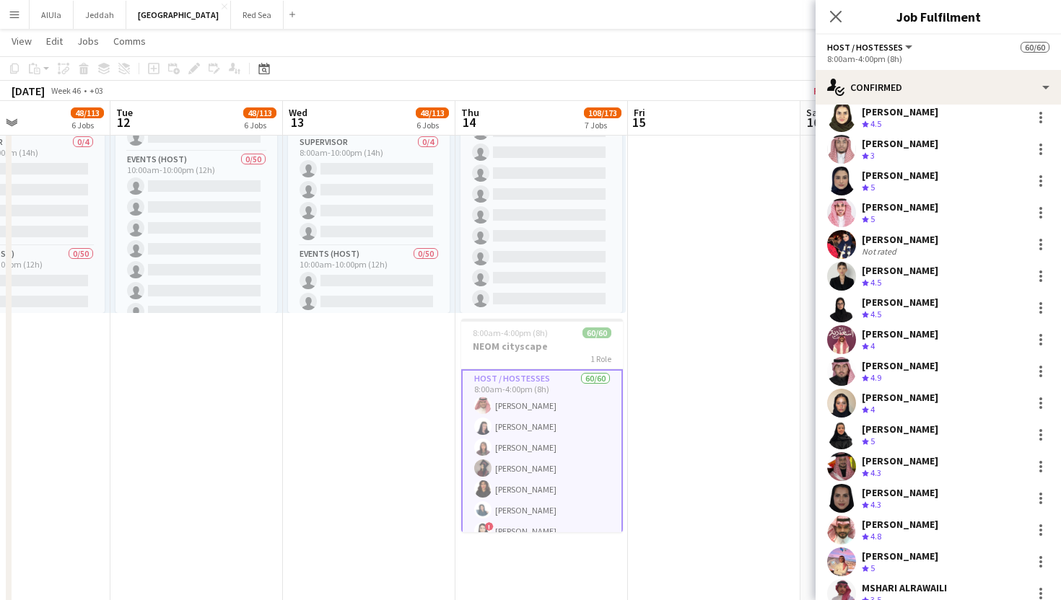
click at [851, 251] on app-user-avatar at bounding box center [841, 244] width 29 height 29
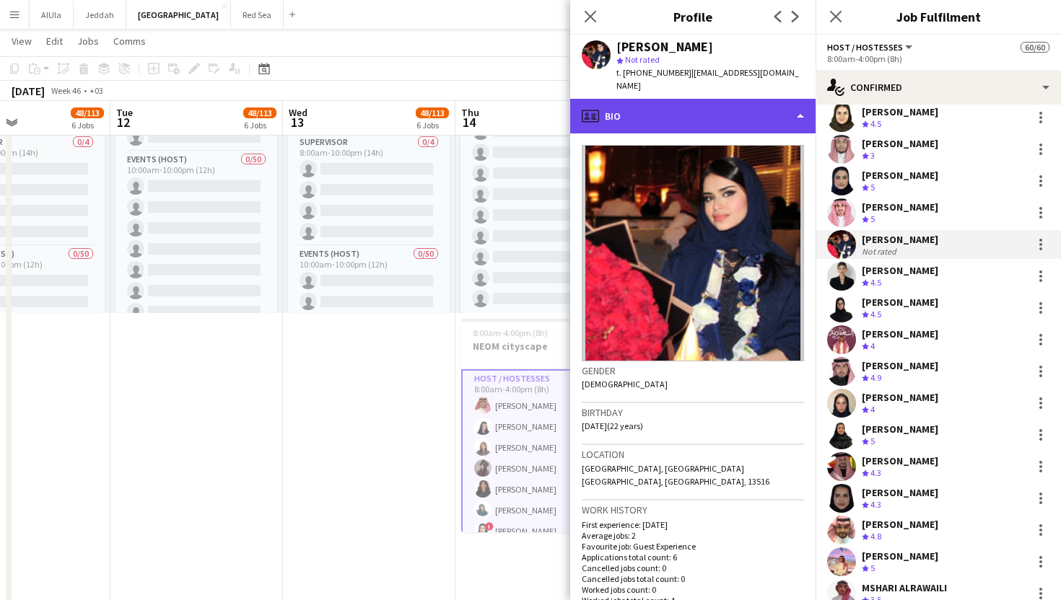
click at [703, 112] on div "profile Bio" at bounding box center [692, 116] width 245 height 35
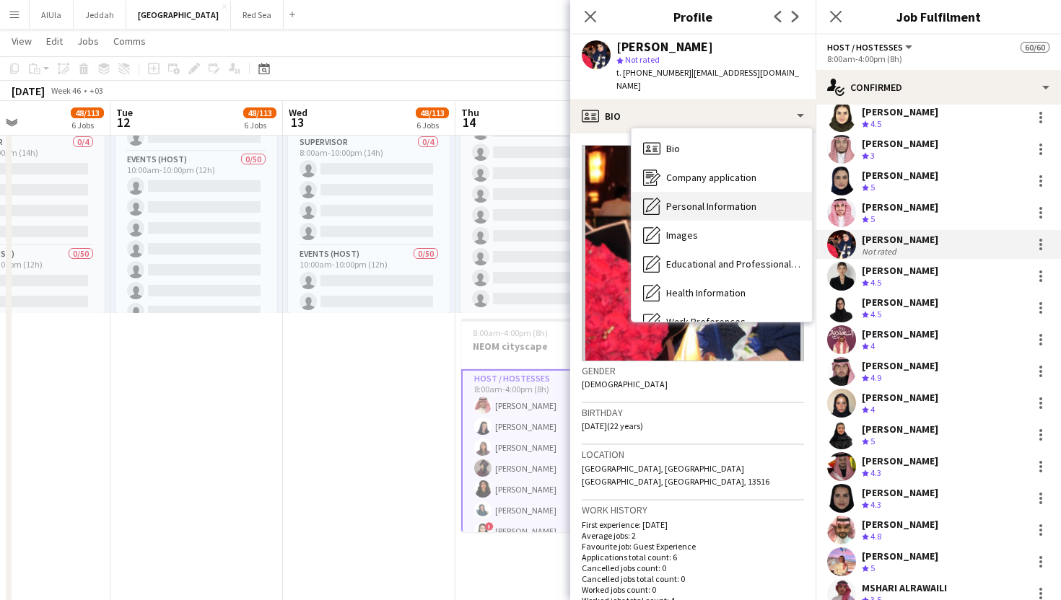
click at [721, 200] on span "Personal Information" at bounding box center [711, 206] width 90 height 13
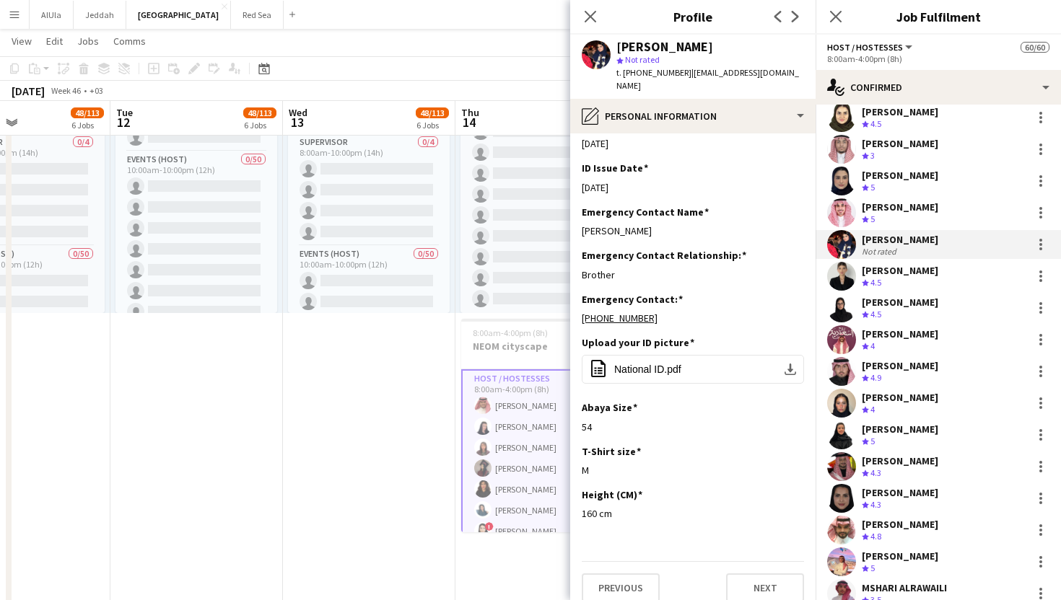
scroll to position [0, 0]
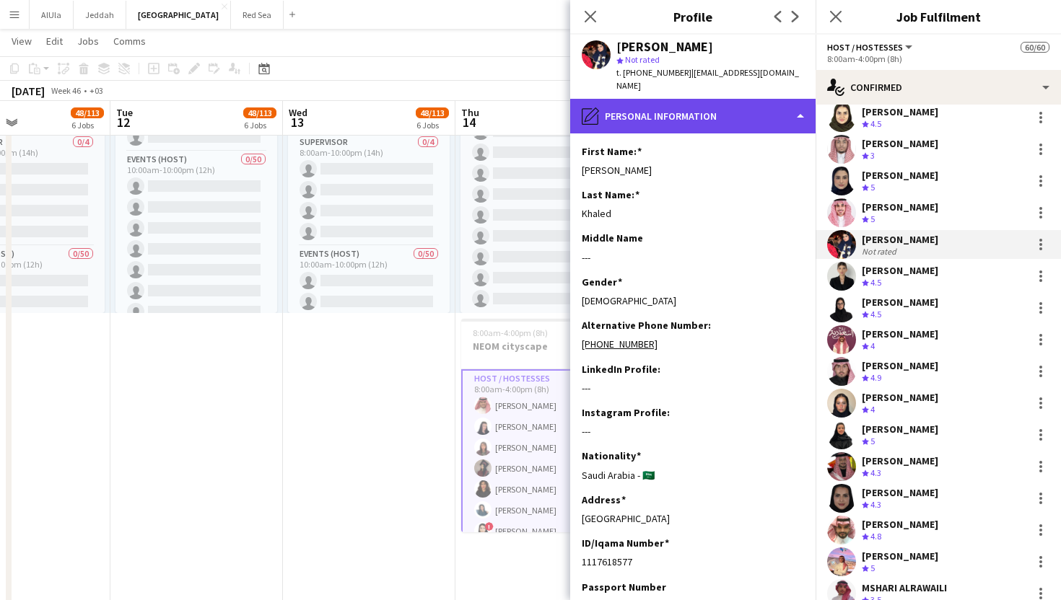
click at [686, 110] on div "pencil4 Personal Information" at bounding box center [692, 116] width 245 height 35
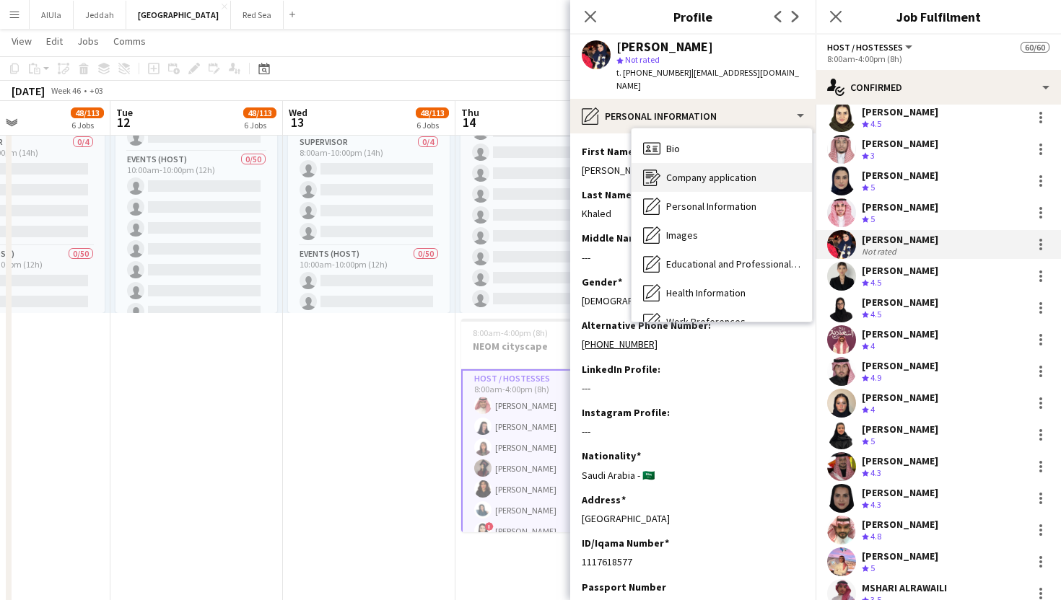
click at [699, 171] on span "Company application" at bounding box center [711, 177] width 90 height 13
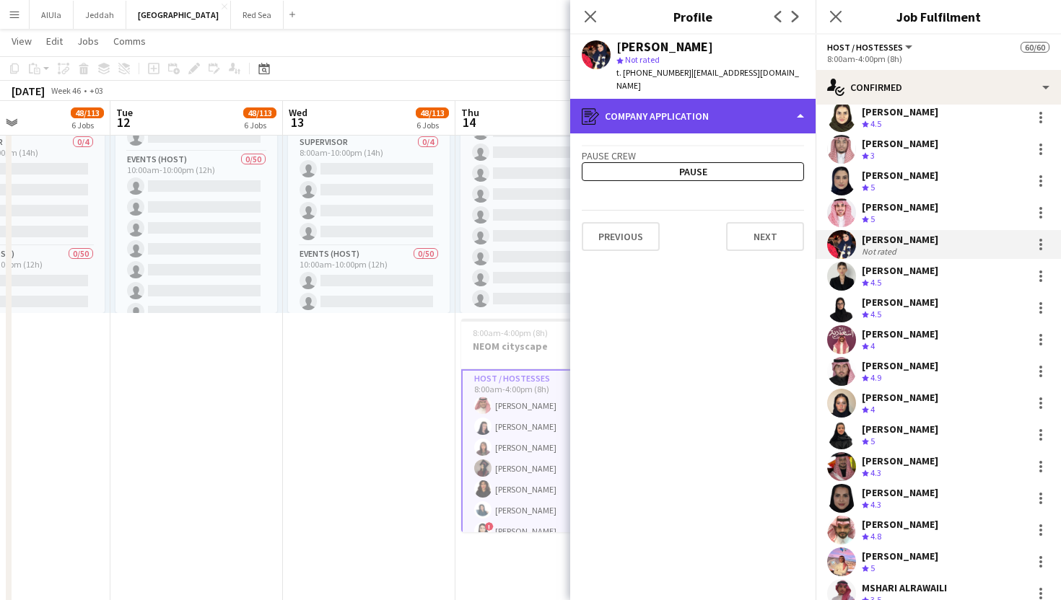
click at [685, 115] on div "register Company application" at bounding box center [692, 116] width 245 height 35
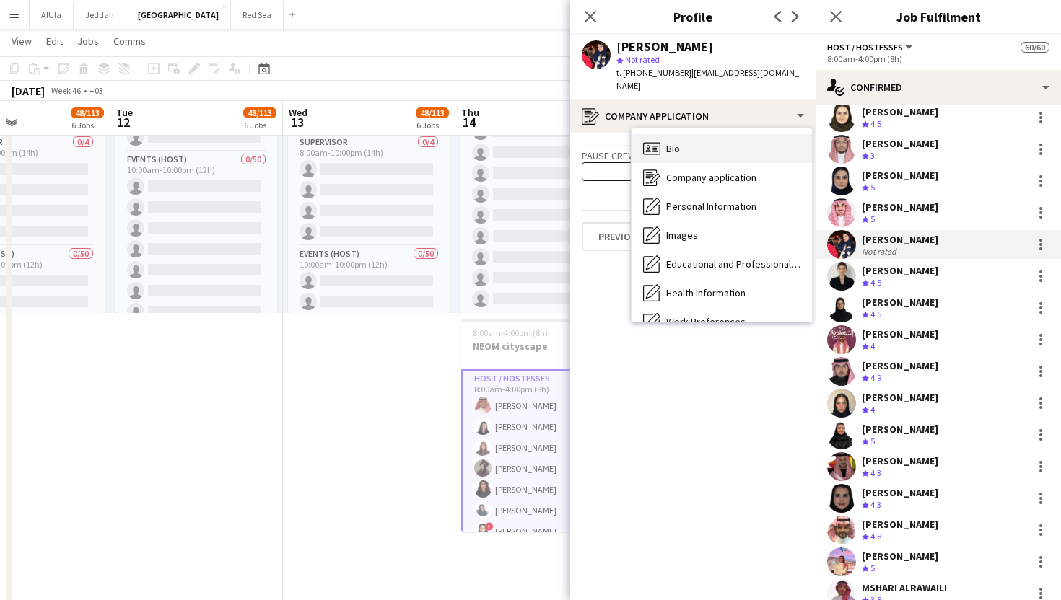
click at [690, 134] on div "Bio Bio" at bounding box center [721, 148] width 180 height 29
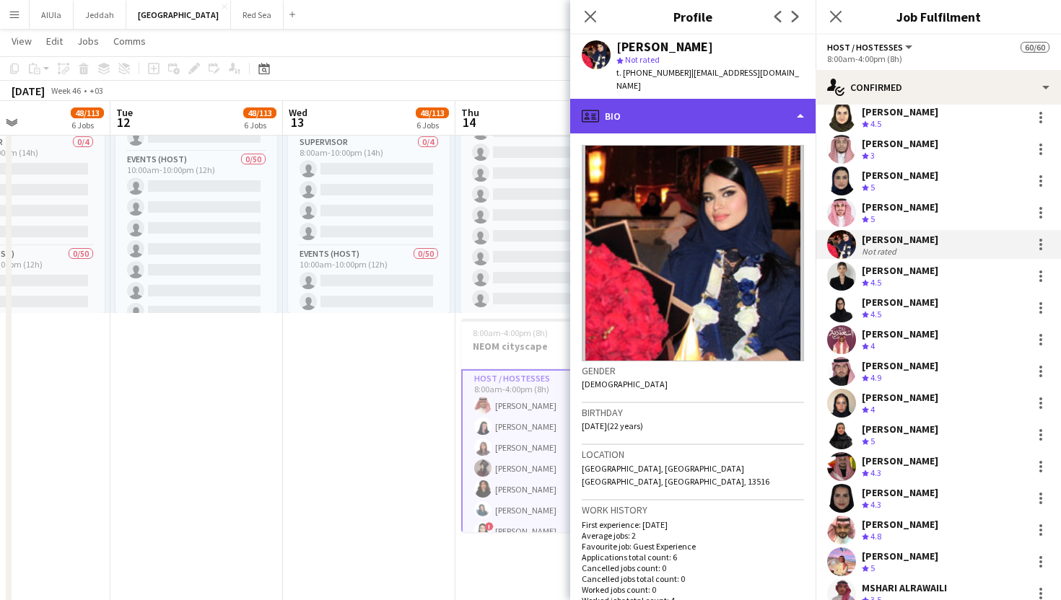
click at [674, 110] on div "profile Bio" at bounding box center [692, 116] width 245 height 35
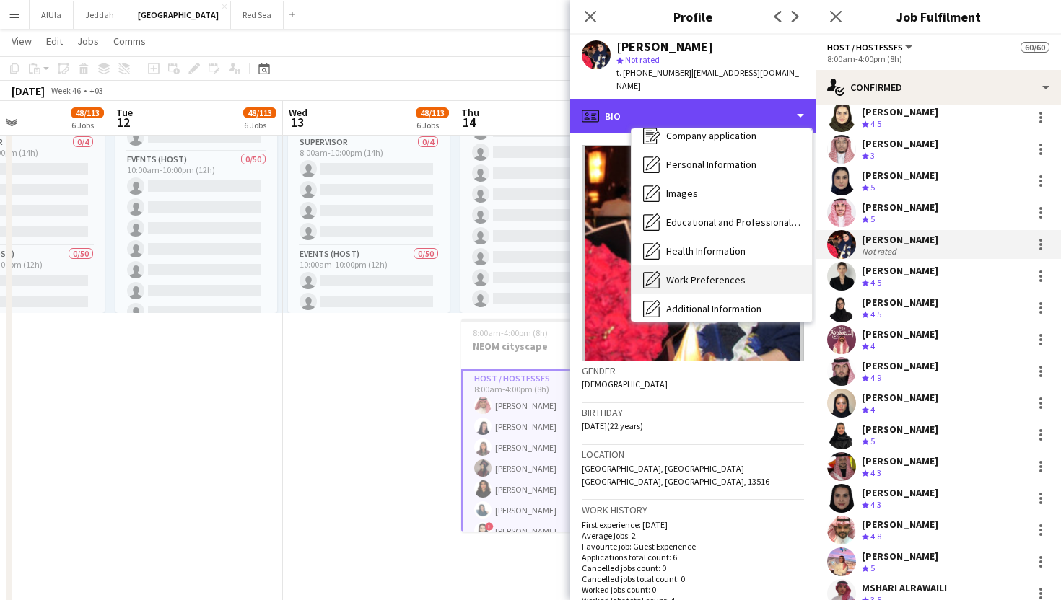
scroll to position [43, 0]
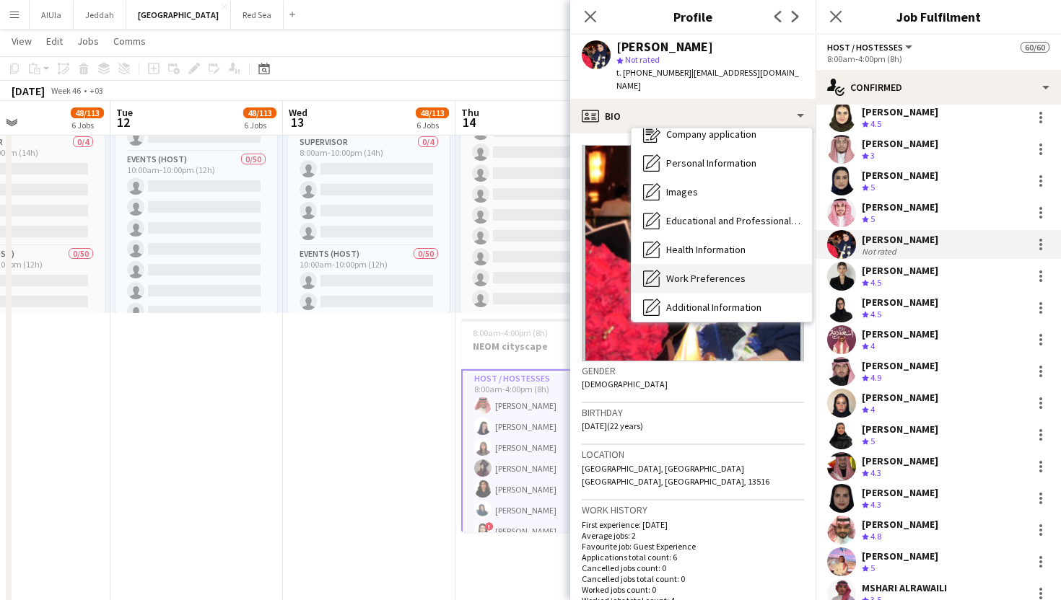
click at [684, 214] on span "Educational and Professional Background" at bounding box center [733, 220] width 134 height 13
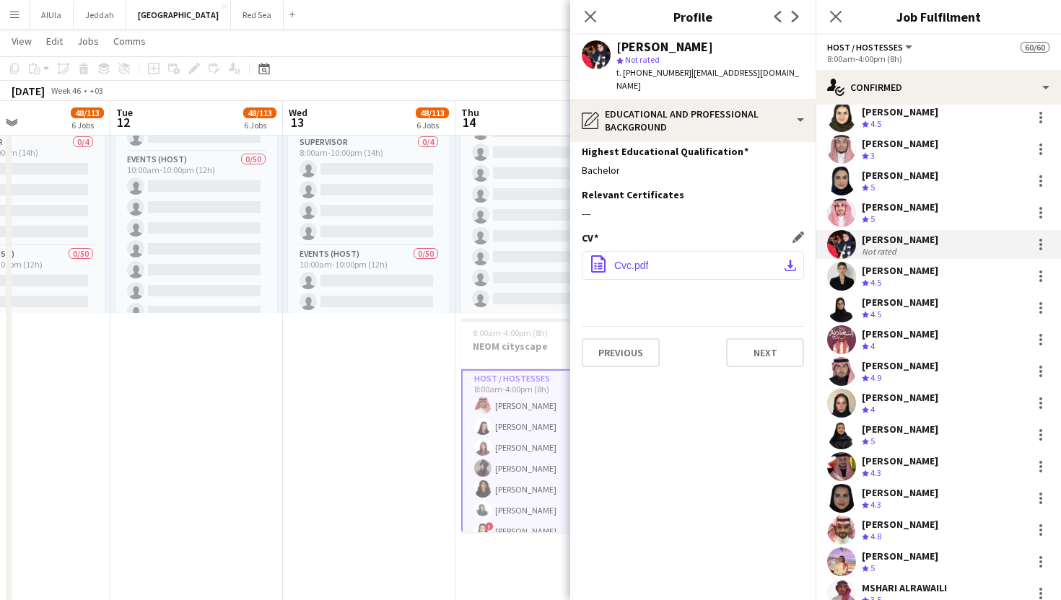
click at [681, 260] on button "office-file-sheet Cvc.pdf download-bottom" at bounding box center [693, 265] width 222 height 29
click at [846, 310] on app-user-avatar at bounding box center [841, 308] width 29 height 29
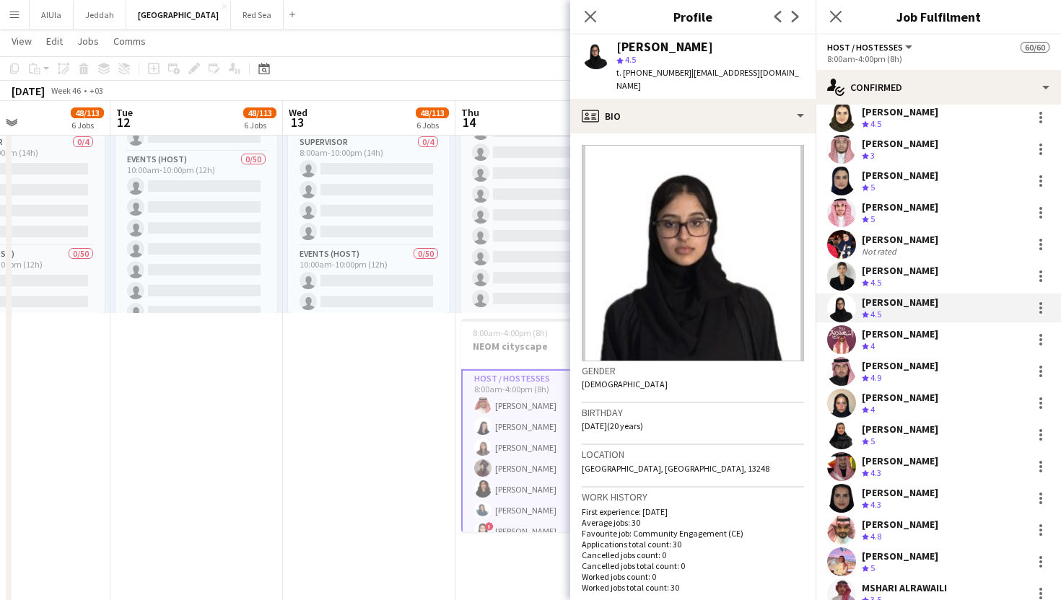
click at [836, 217] on app-user-avatar at bounding box center [841, 212] width 29 height 29
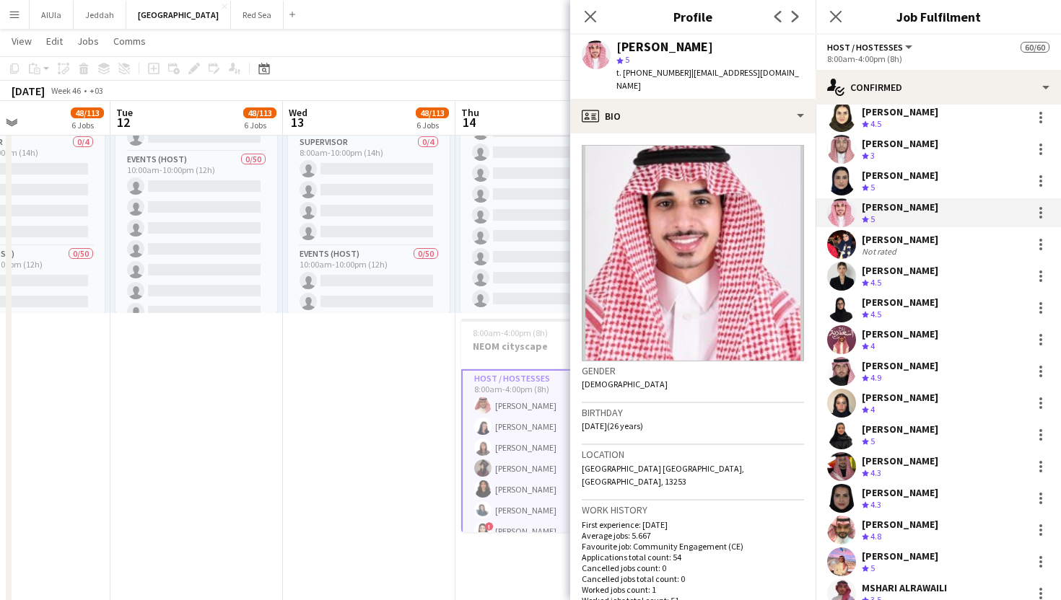
click at [836, 190] on app-user-avatar at bounding box center [841, 181] width 29 height 29
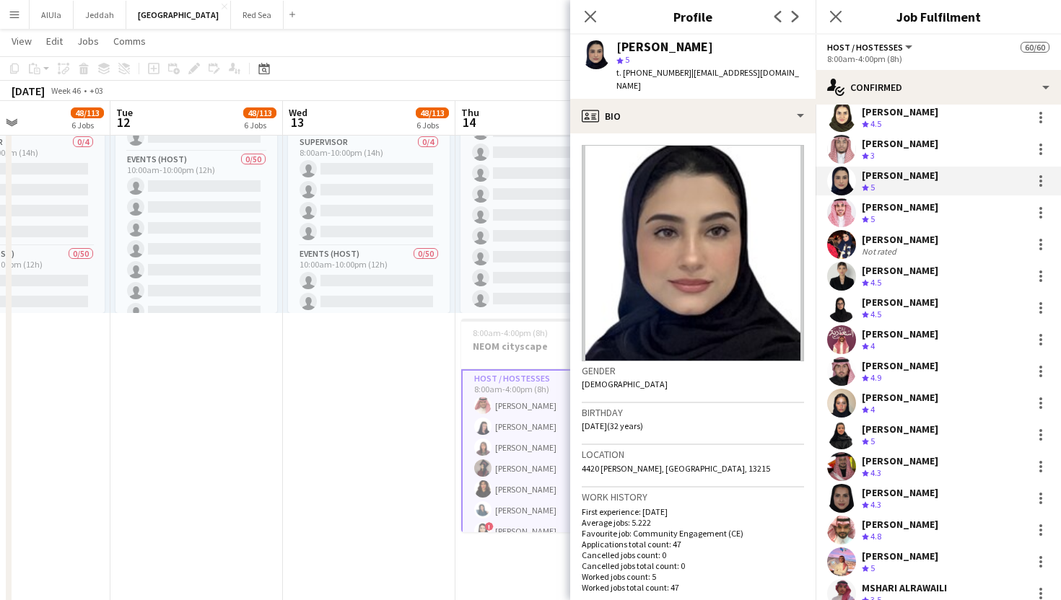
click at [836, 154] on app-user-avatar at bounding box center [841, 149] width 29 height 29
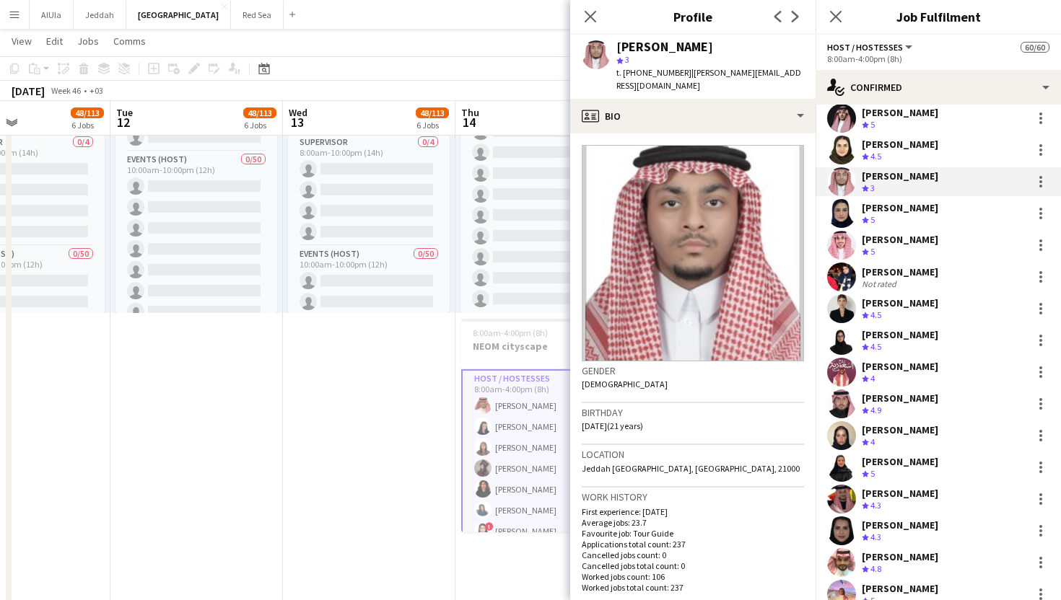
scroll to position [640, 0]
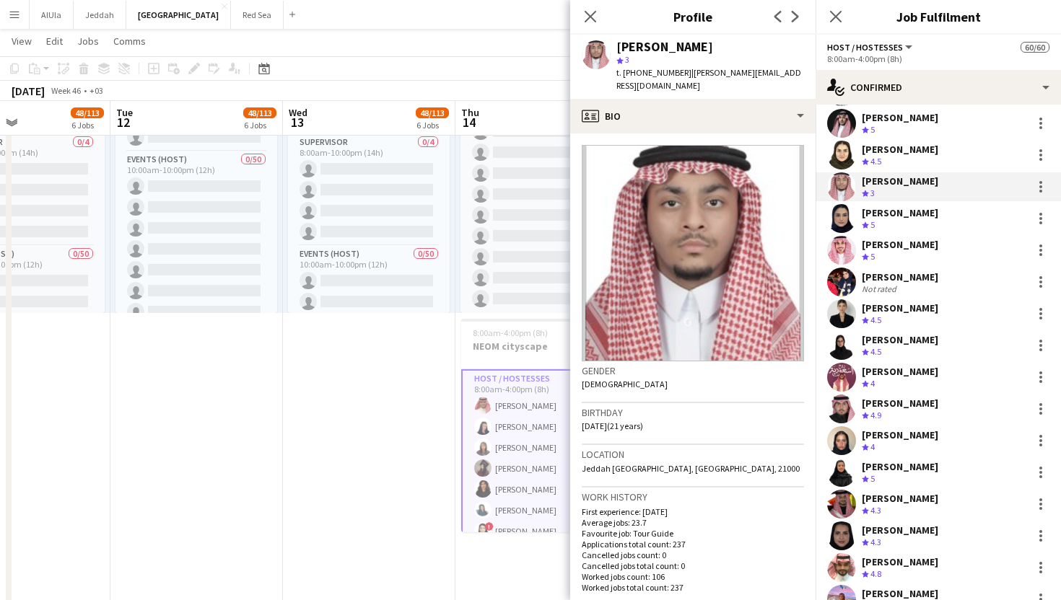
click at [836, 154] on app-user-avatar at bounding box center [841, 155] width 29 height 29
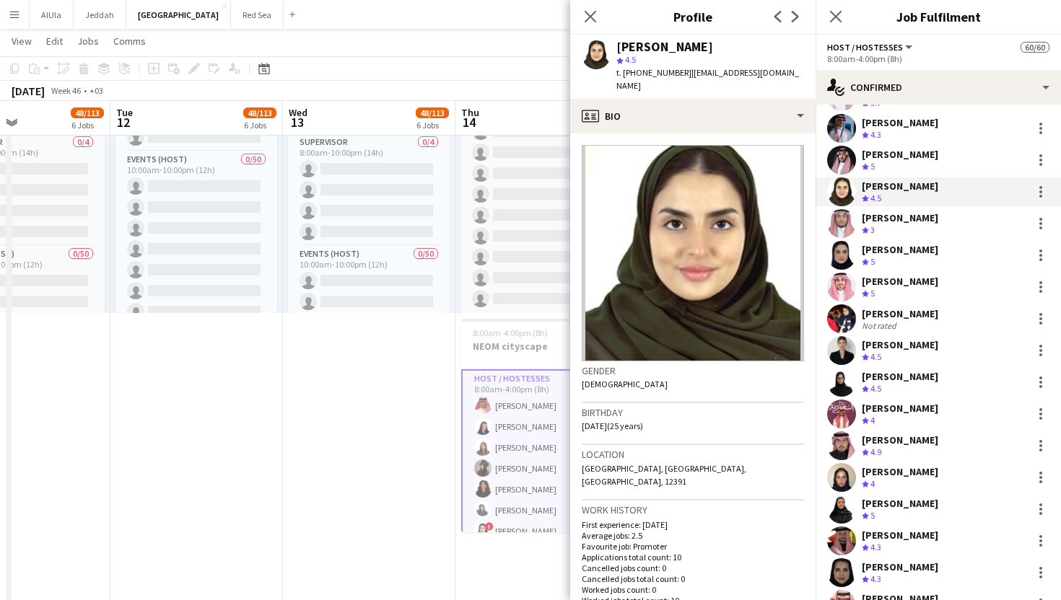
scroll to position [601, 0]
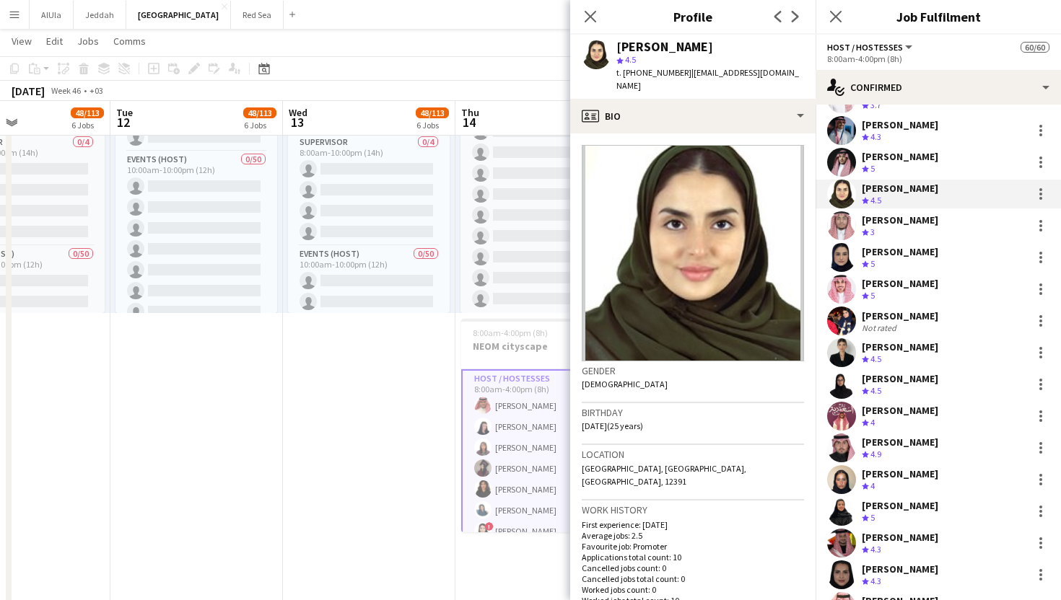
click at [836, 154] on app-user-avatar at bounding box center [841, 162] width 29 height 29
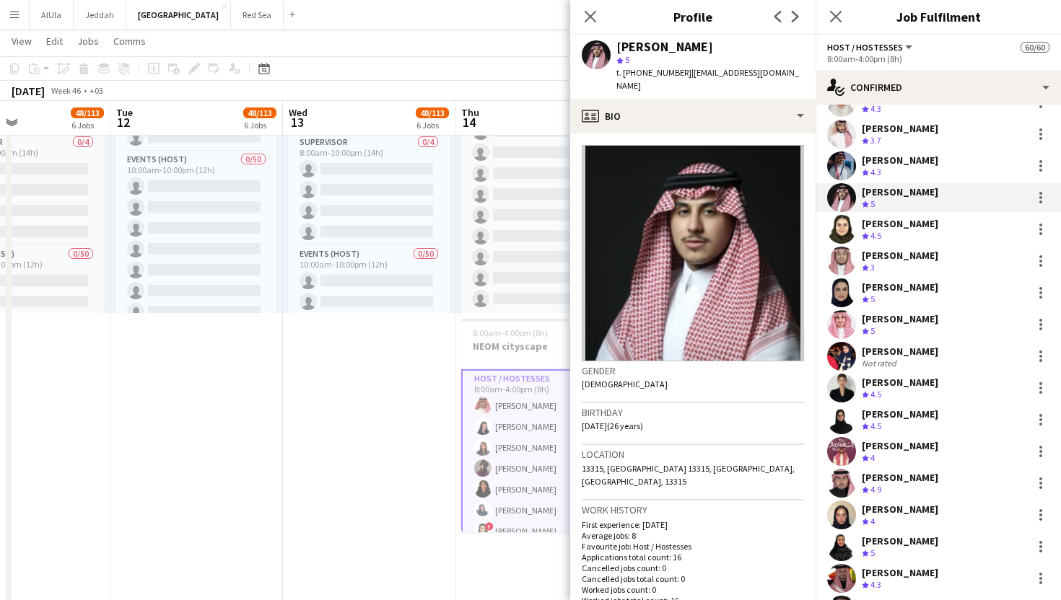
scroll to position [565, 0]
click at [836, 154] on app-user-avatar at bounding box center [841, 166] width 29 height 29
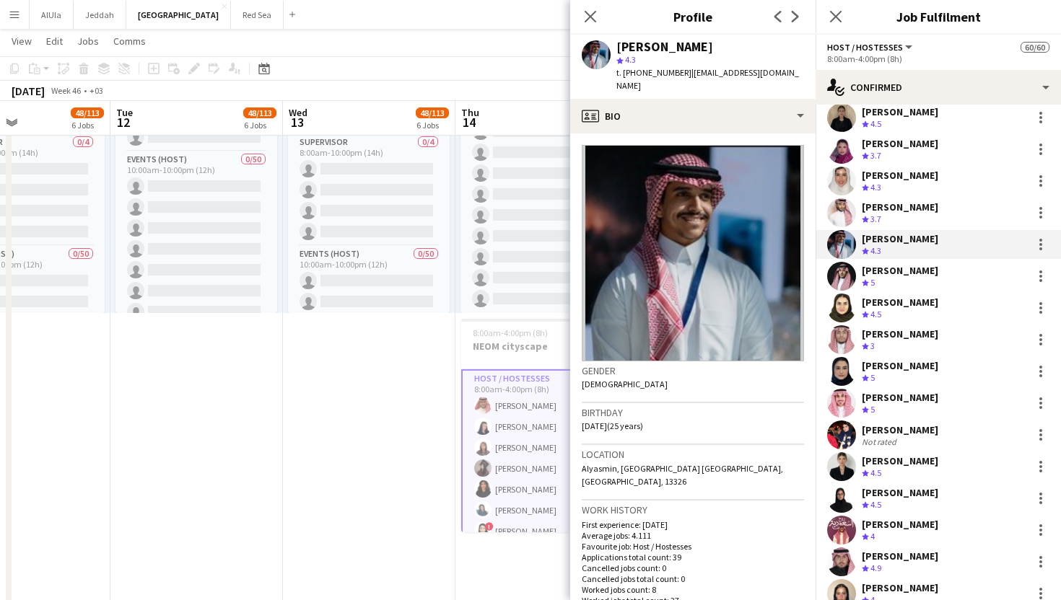
scroll to position [484, 0]
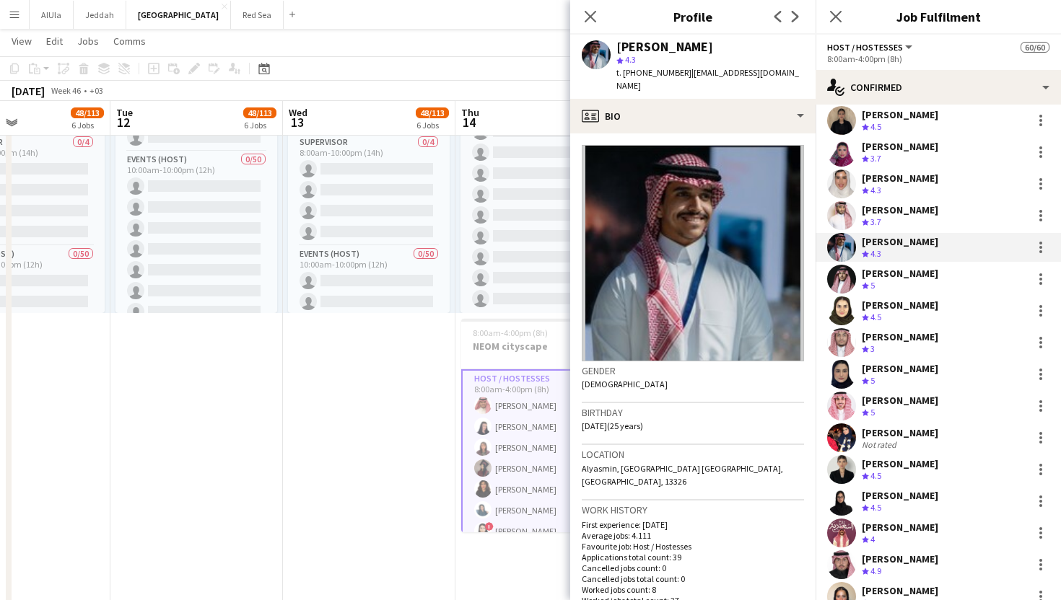
click at [843, 183] on app-user-avatar at bounding box center [841, 184] width 29 height 29
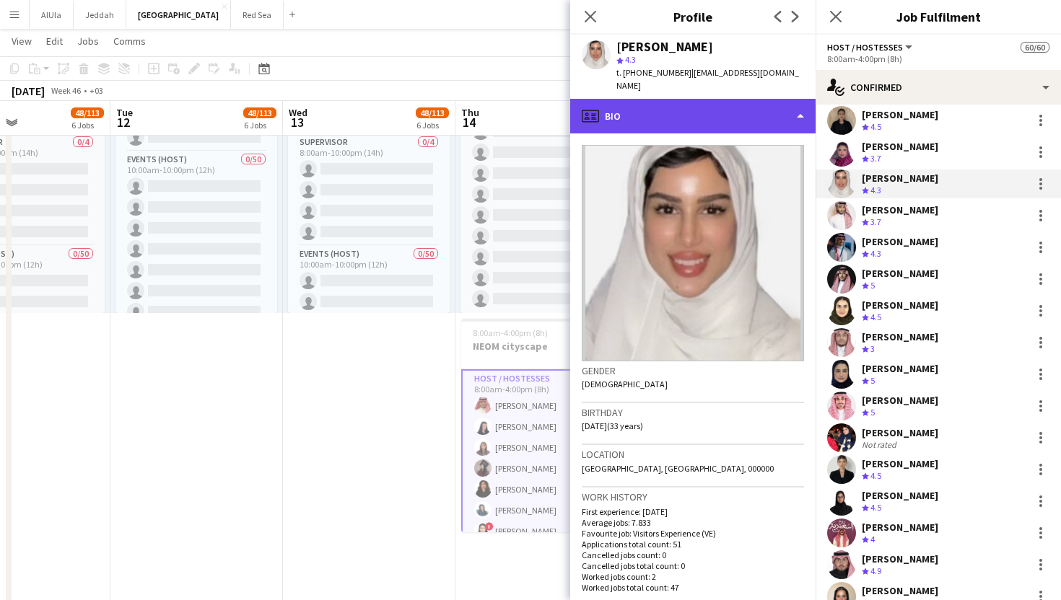
click at [706, 105] on div "profile Bio" at bounding box center [692, 116] width 245 height 35
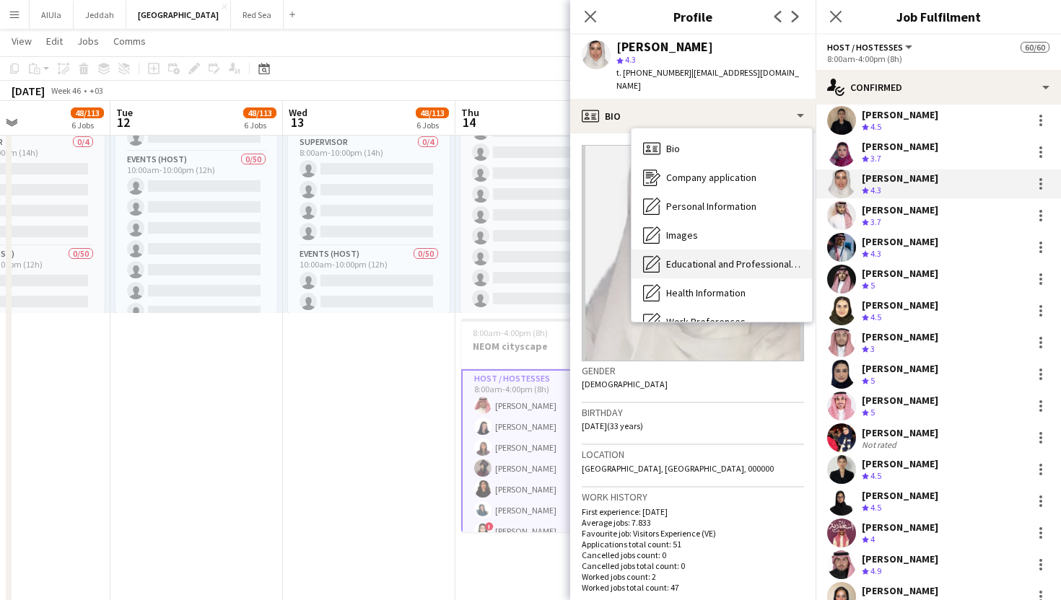
click at [733, 258] on span "Educational and Professional Background" at bounding box center [733, 264] width 134 height 13
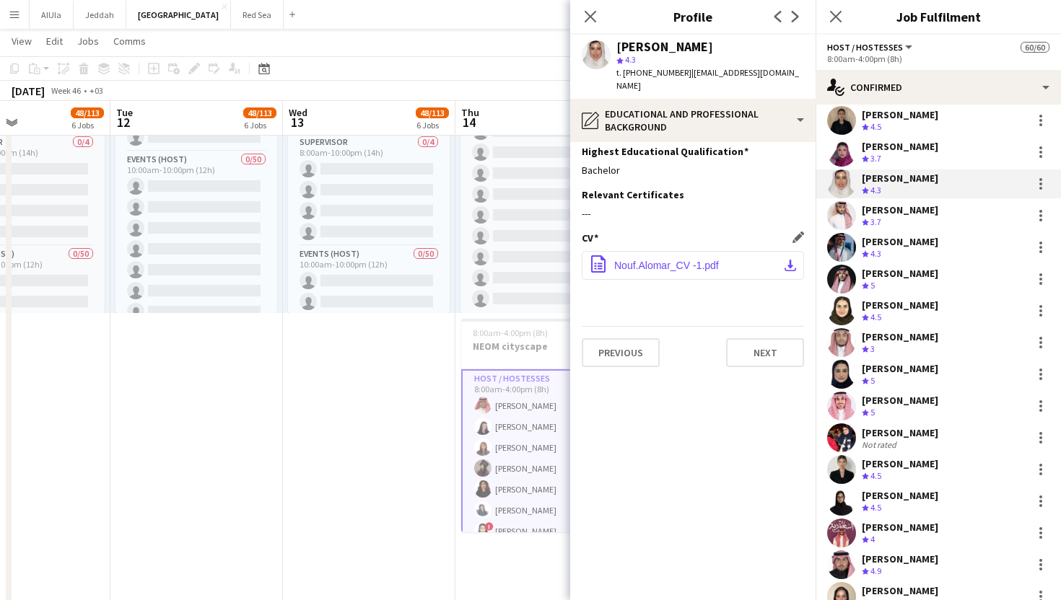
click at [698, 260] on span "Nouf.Alomar_CV -1.pdf" at bounding box center [666, 266] width 105 height 12
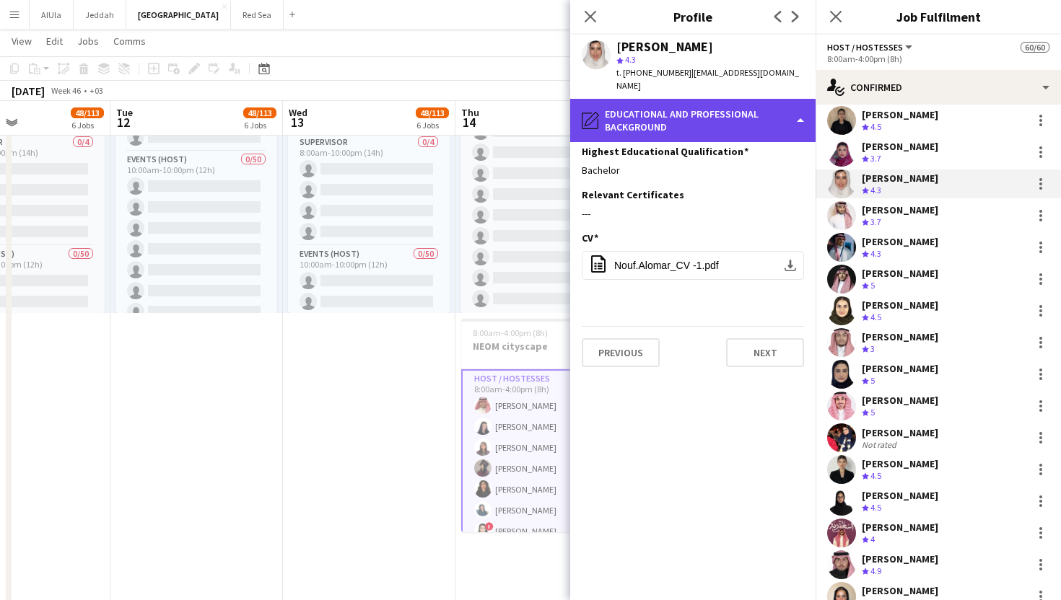
click at [630, 100] on div "pencil4 Educational and Professional Background" at bounding box center [692, 120] width 245 height 43
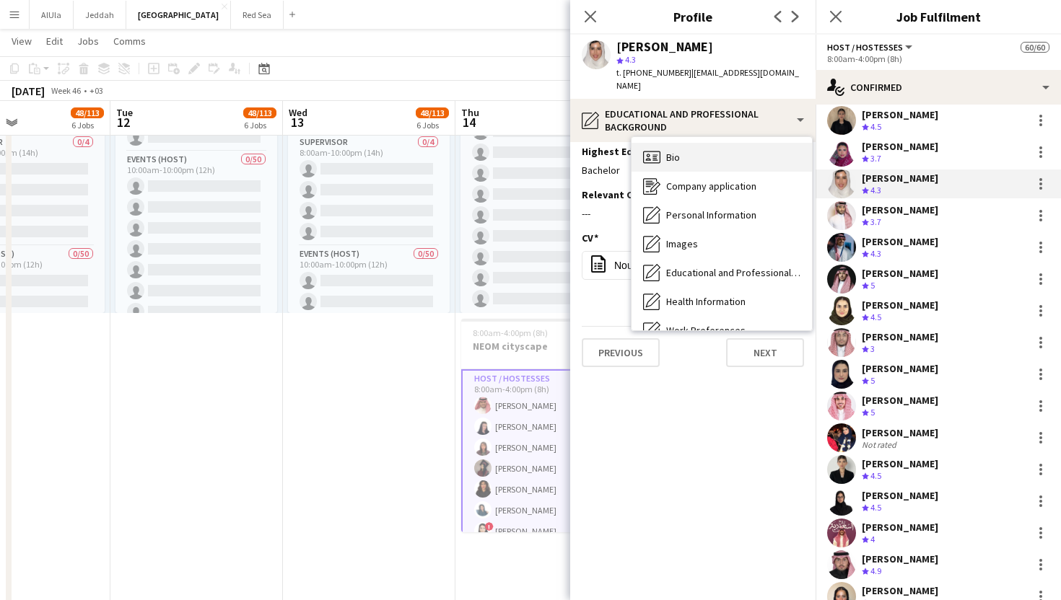
click at [664, 149] on div "Bio Bio" at bounding box center [721, 157] width 180 height 29
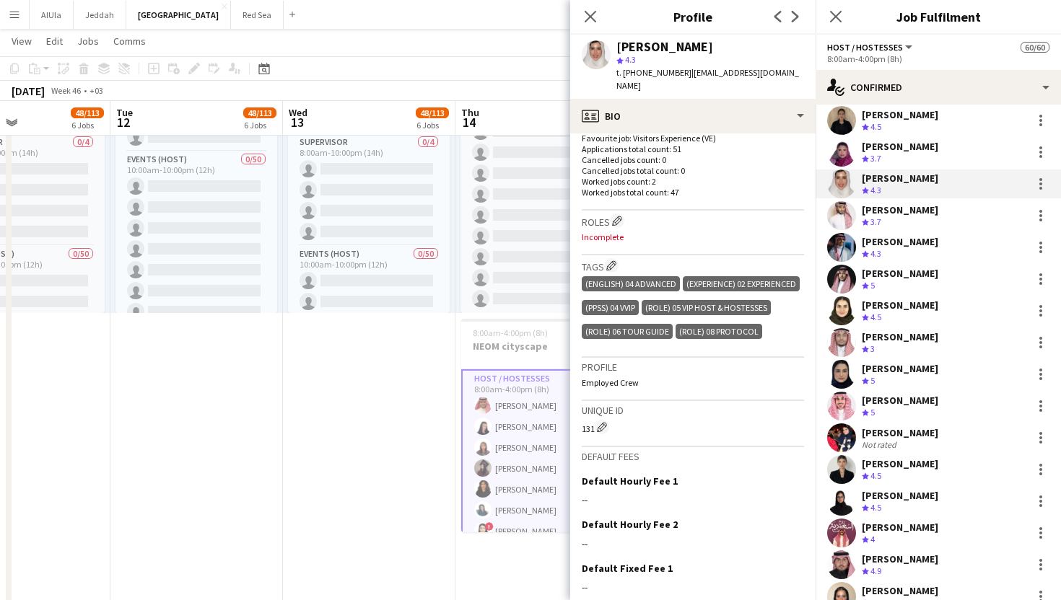
scroll to position [398, 0]
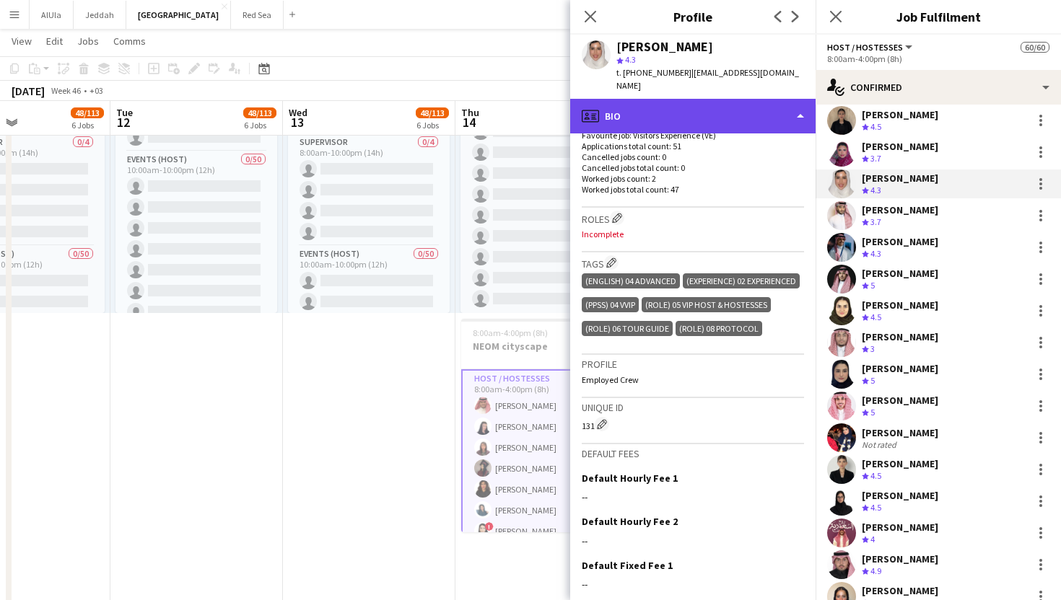
click at [685, 101] on div "profile Bio" at bounding box center [692, 116] width 245 height 35
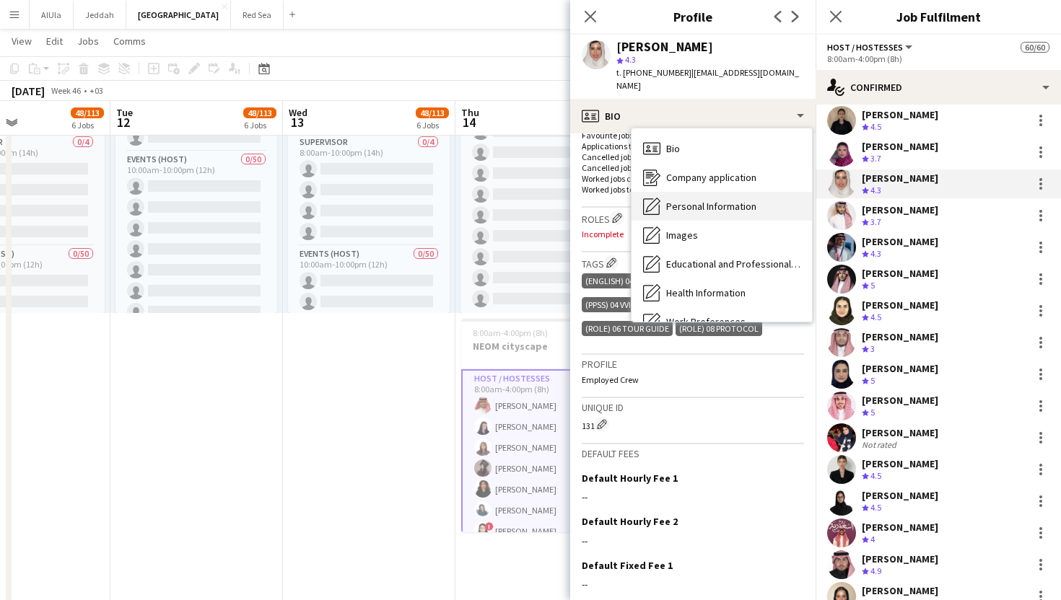
click at [711, 200] on span "Personal Information" at bounding box center [711, 206] width 90 height 13
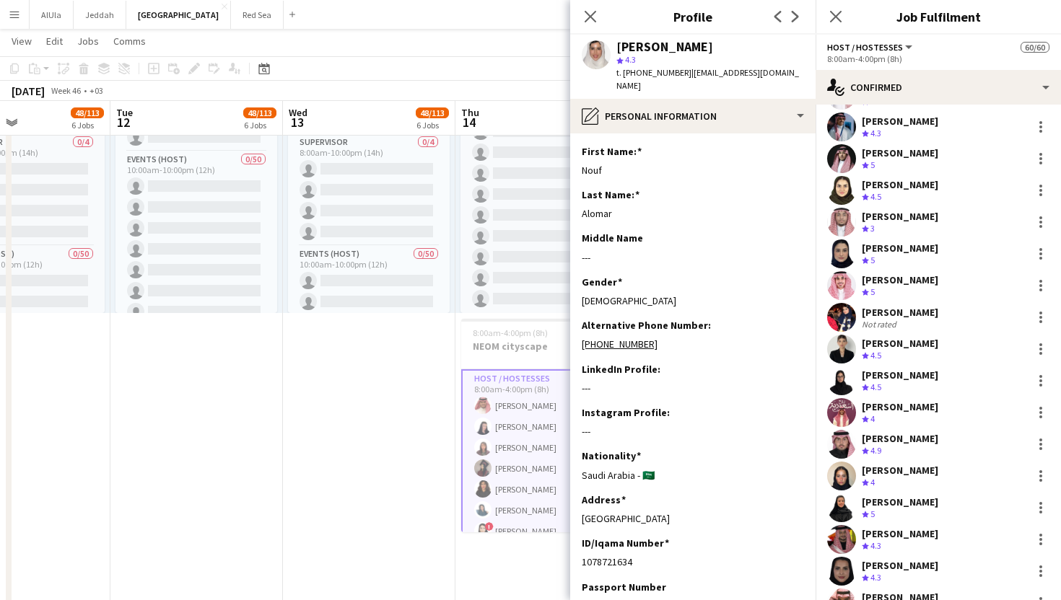
scroll to position [614, 0]
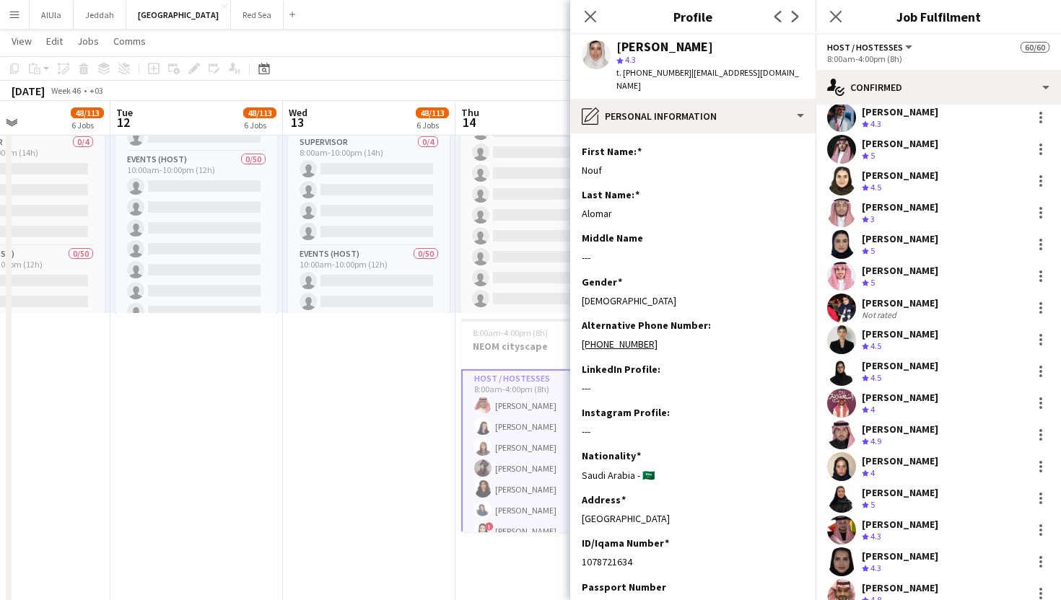
click at [856, 395] on div "[PERSON_NAME] Alkoridis Crew rating 4" at bounding box center [937, 403] width 245 height 29
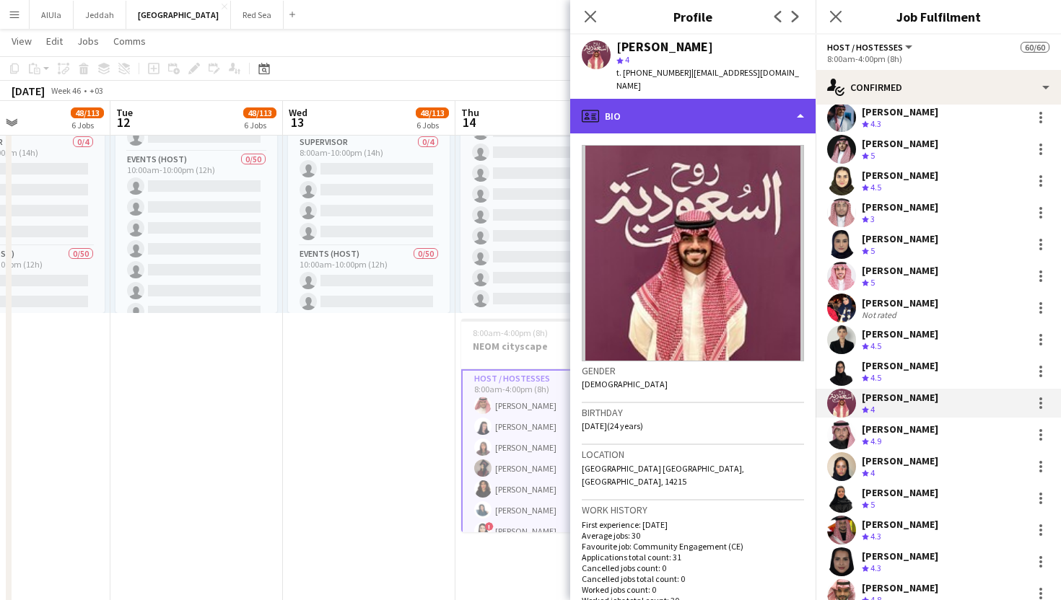
click at [616, 102] on div "profile Bio" at bounding box center [692, 116] width 245 height 35
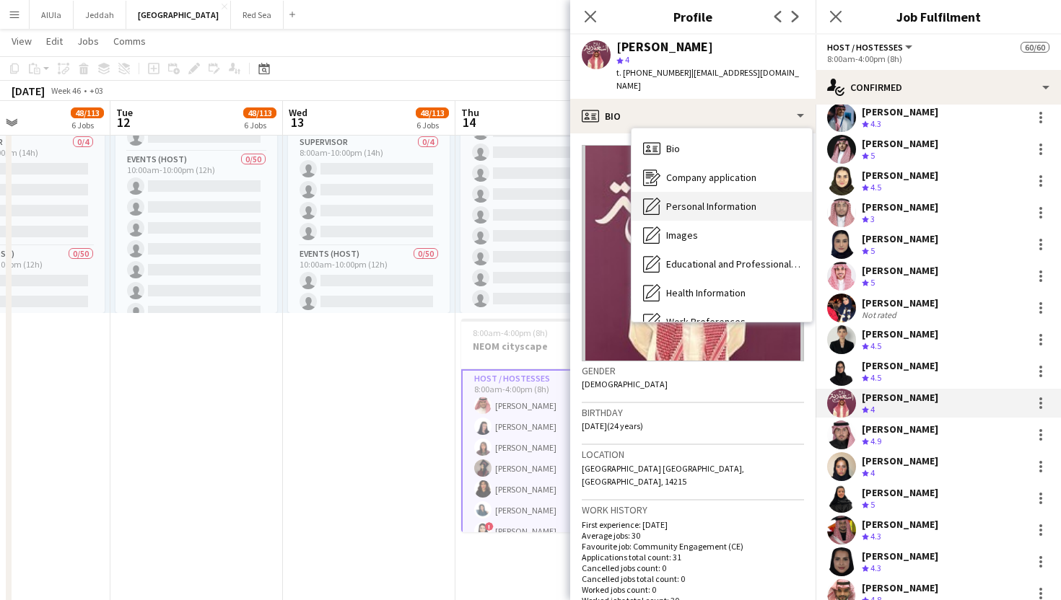
click at [687, 200] on span "Personal Information" at bounding box center [711, 206] width 90 height 13
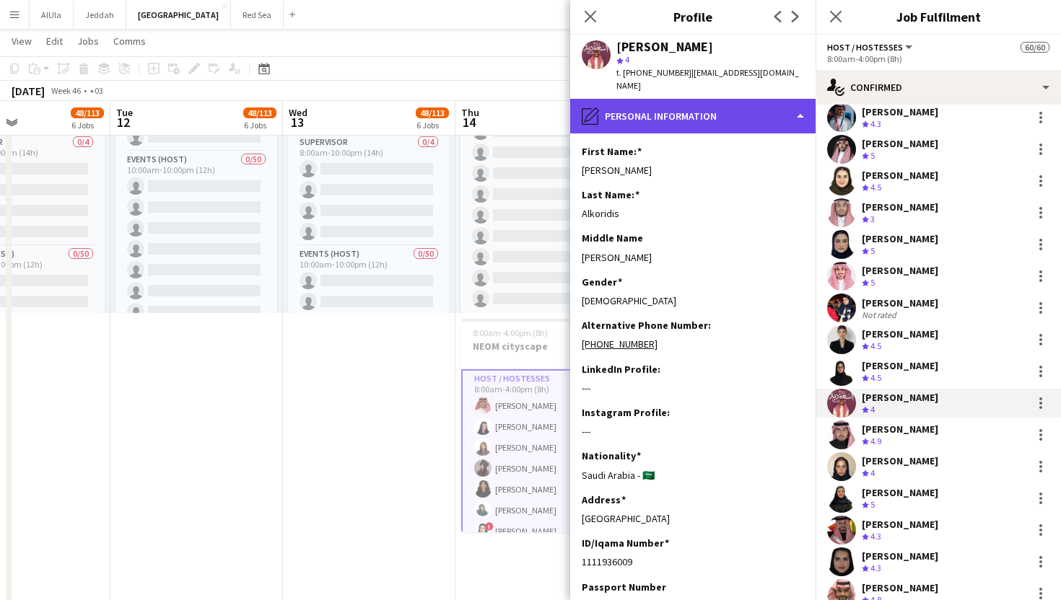
click at [652, 99] on div "pencil4 Personal Information" at bounding box center [692, 116] width 245 height 35
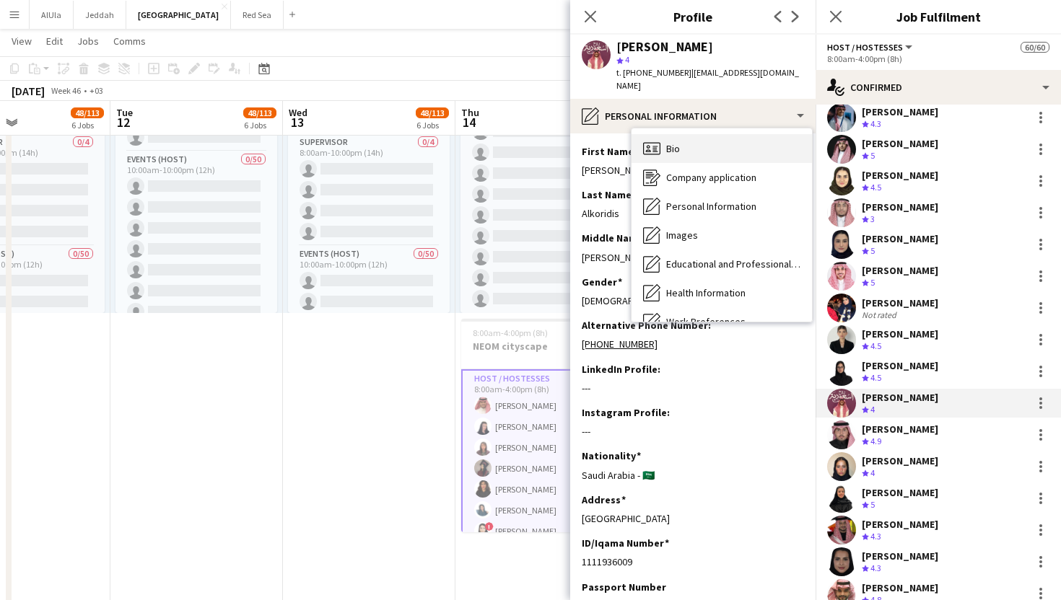
click at [653, 140] on icon "Bio" at bounding box center [651, 148] width 17 height 17
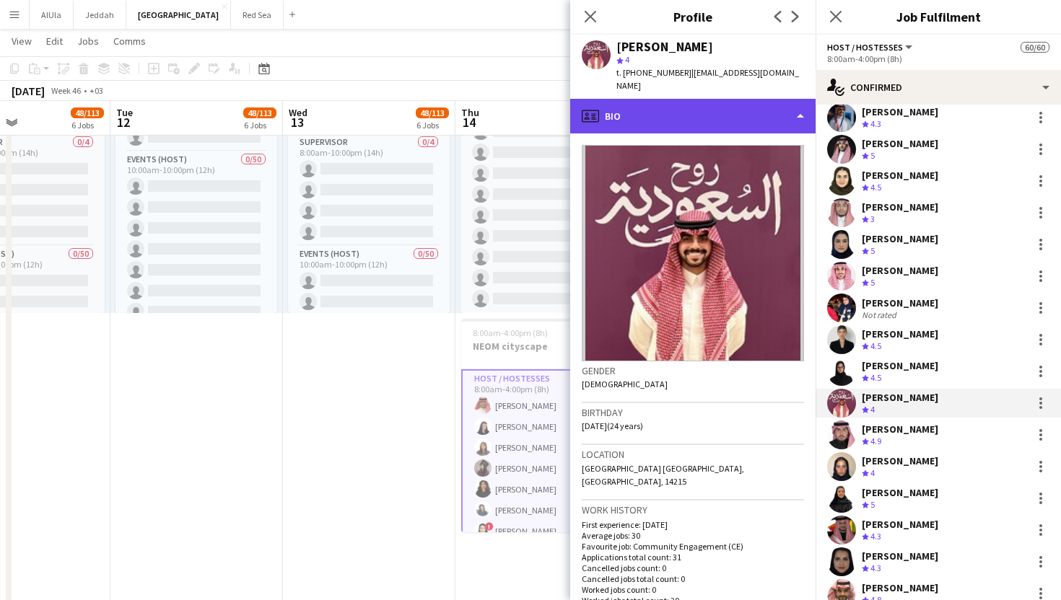
click at [649, 99] on div "profile Bio" at bounding box center [692, 116] width 245 height 35
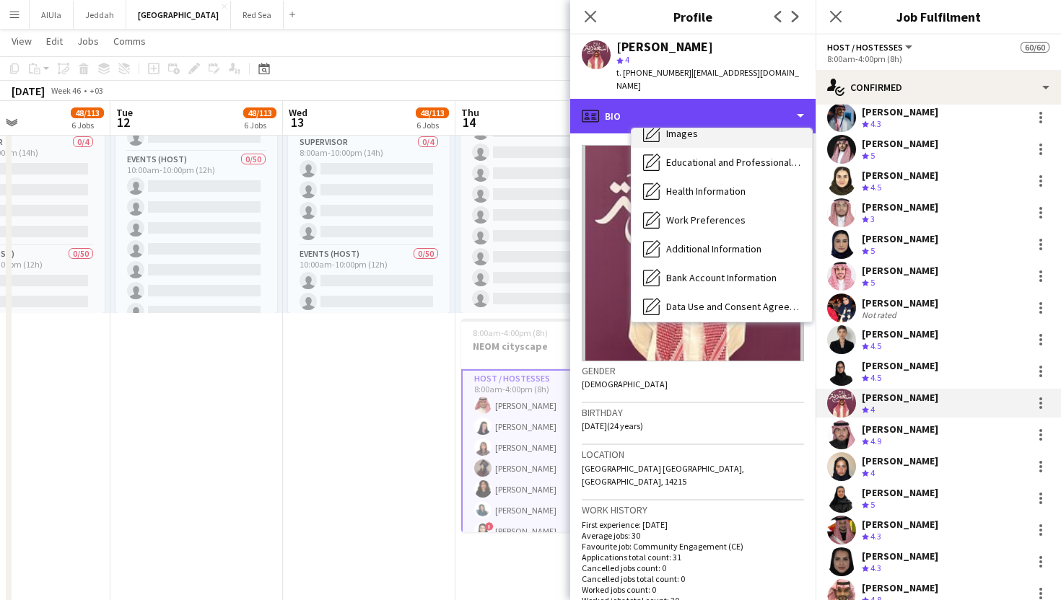
scroll to position [4, 0]
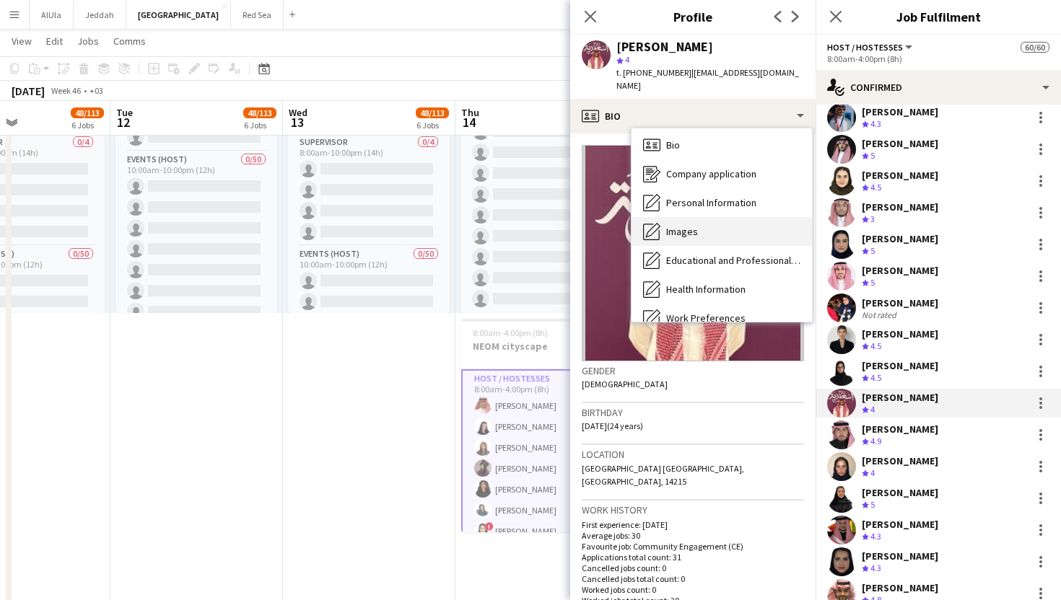
click at [690, 225] on span "Images" at bounding box center [682, 231] width 32 height 13
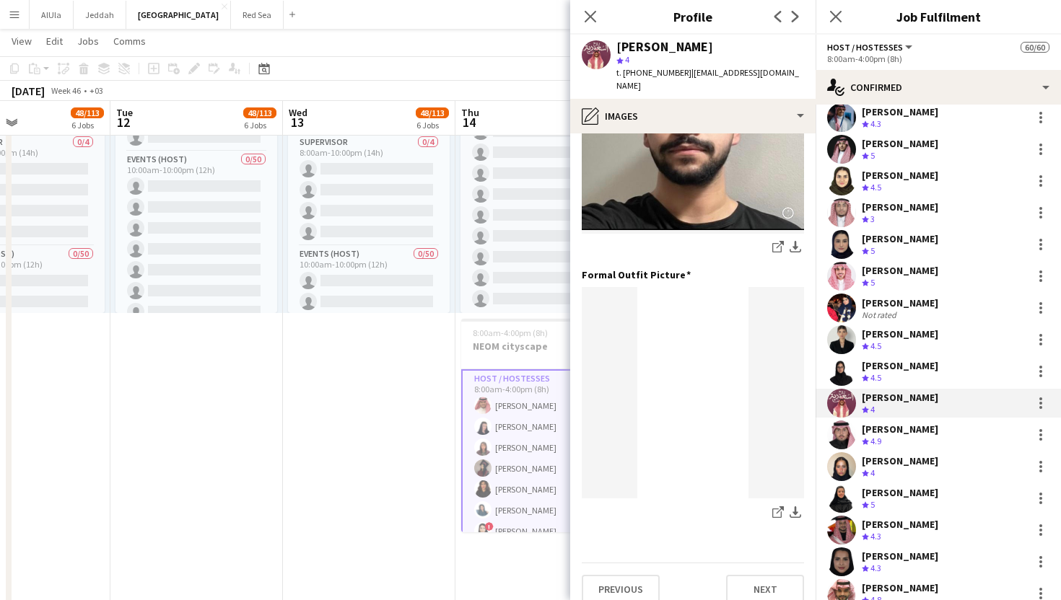
scroll to position [408, 0]
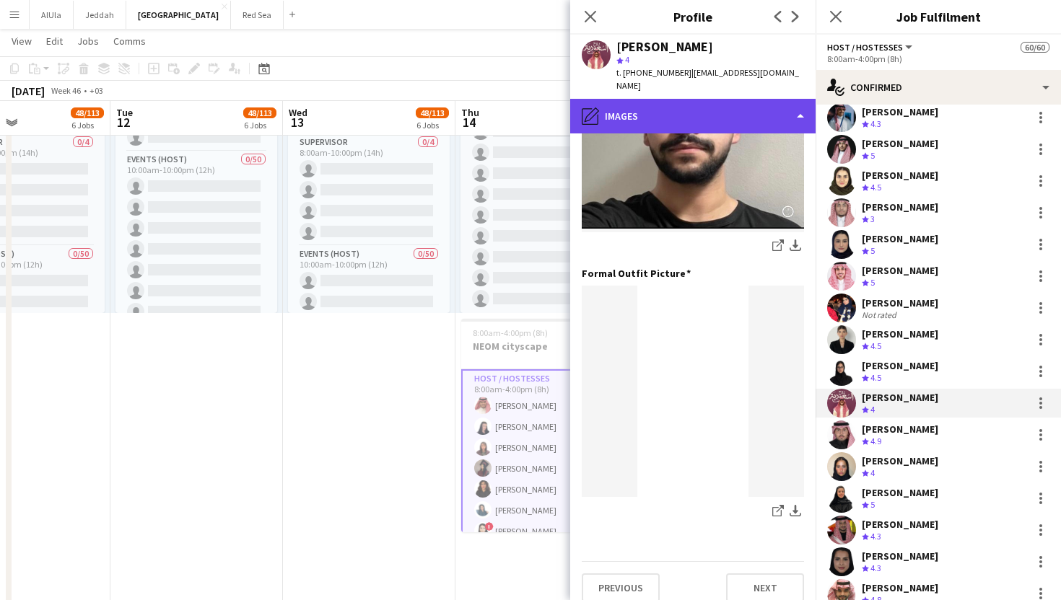
click at [688, 100] on div "pencil4 Images" at bounding box center [692, 116] width 245 height 35
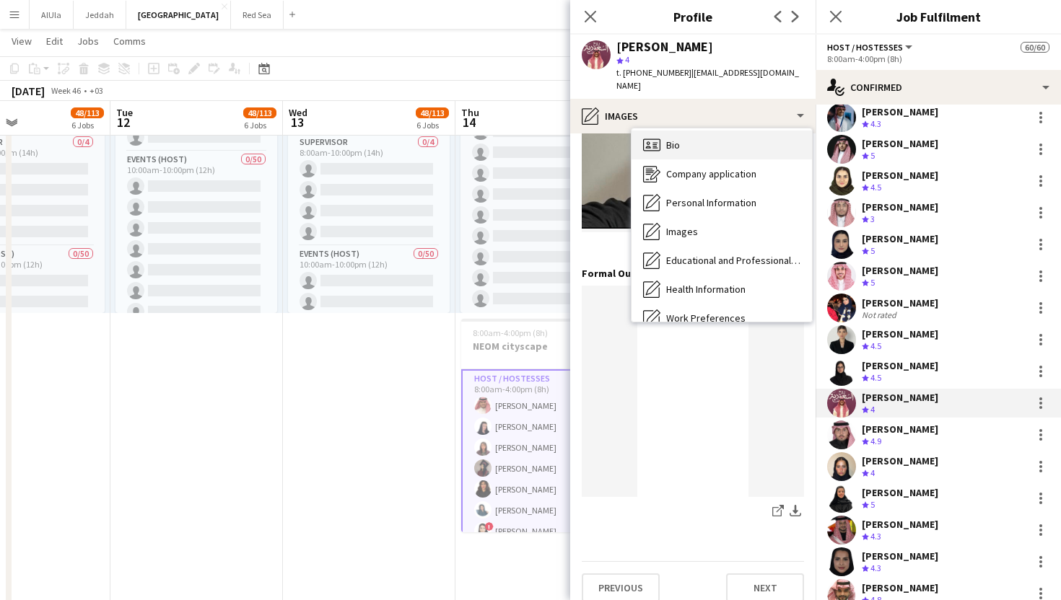
click at [700, 139] on div "Bio Bio" at bounding box center [721, 145] width 180 height 29
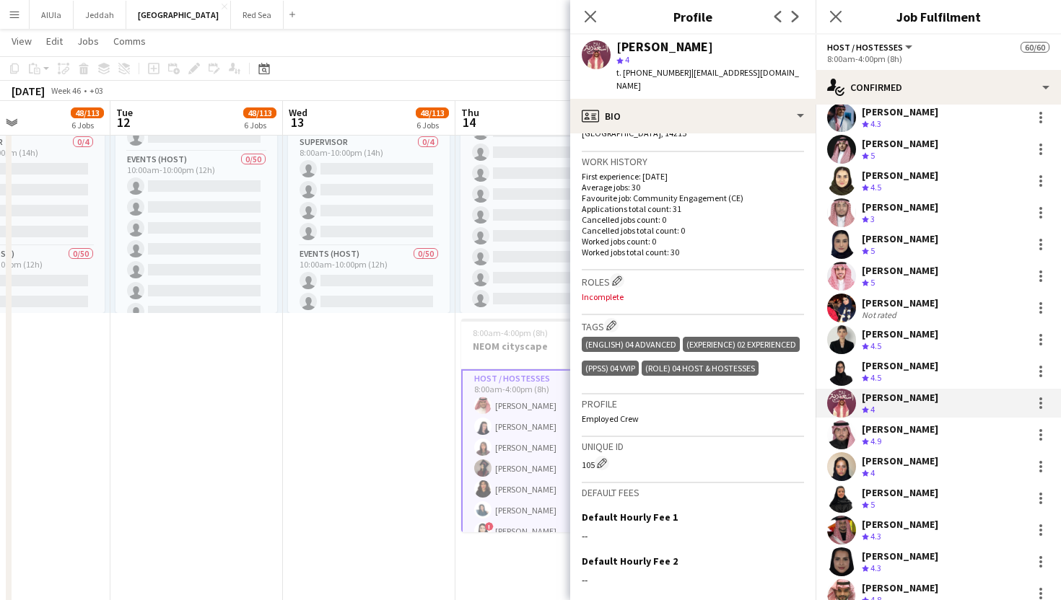
scroll to position [350, 0]
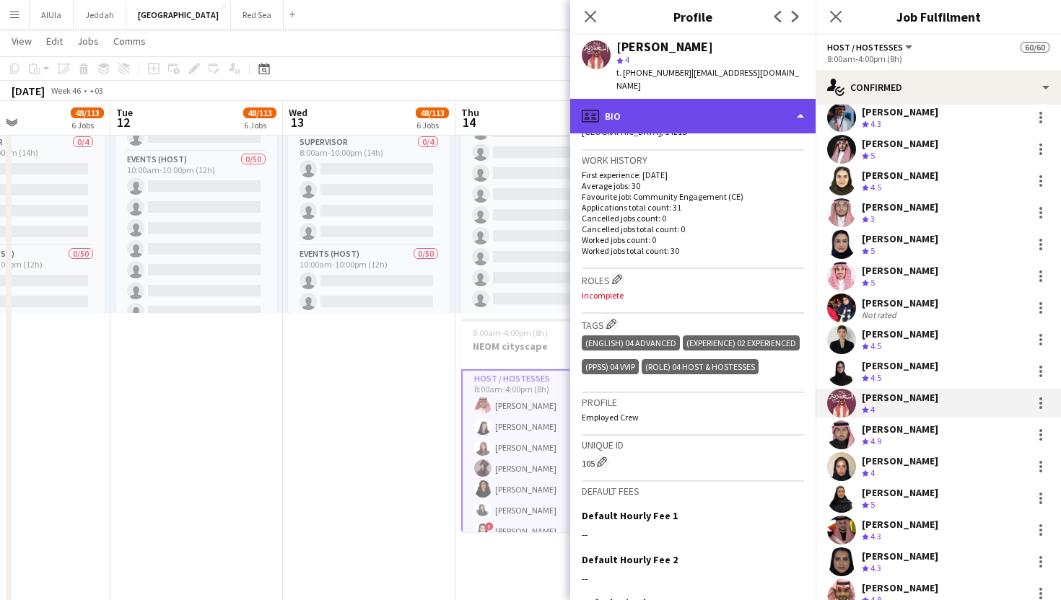
click at [649, 99] on div "profile Bio" at bounding box center [692, 116] width 245 height 35
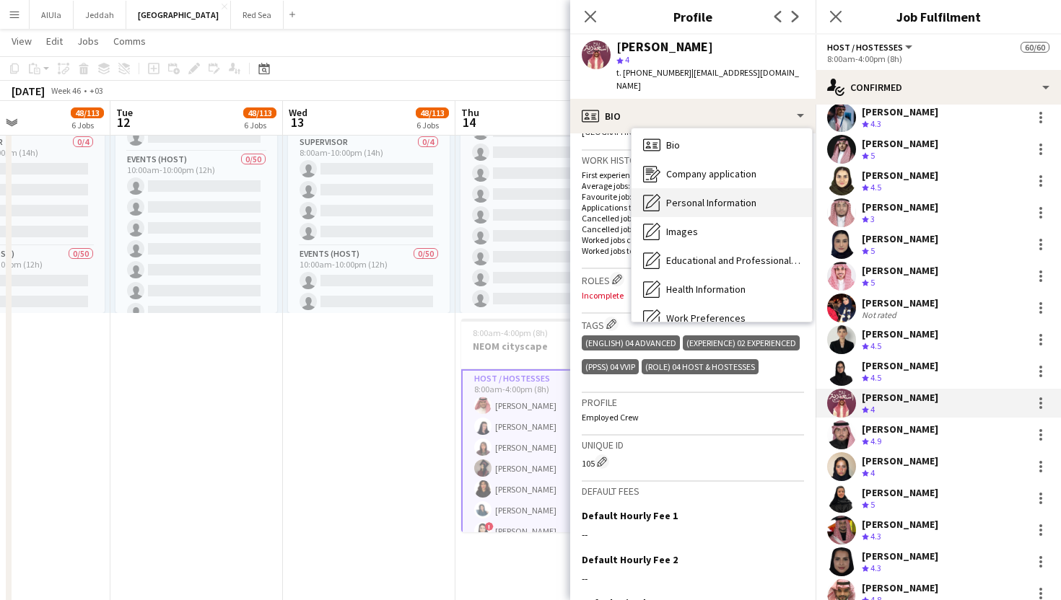
click at [678, 188] on div "Personal Information Personal Information" at bounding box center [721, 202] width 180 height 29
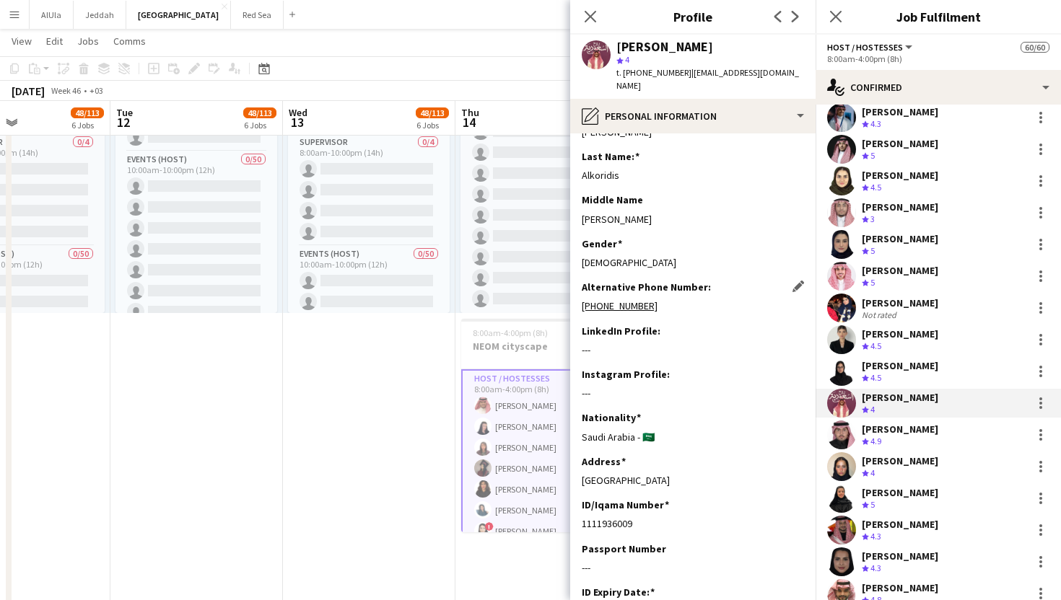
scroll to position [30, 0]
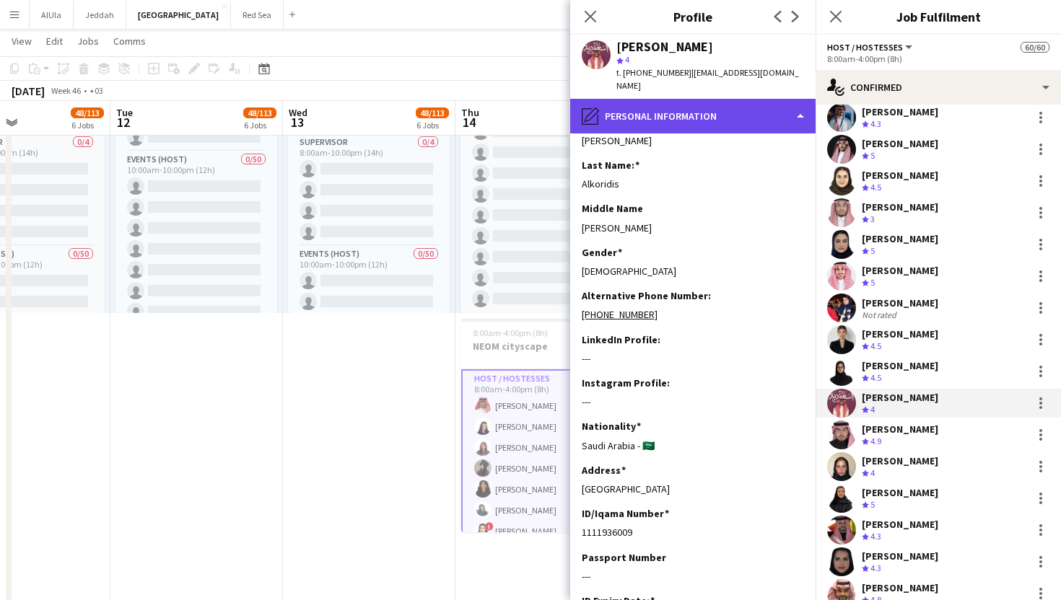
click at [665, 99] on div "pencil4 Personal Information" at bounding box center [692, 116] width 245 height 35
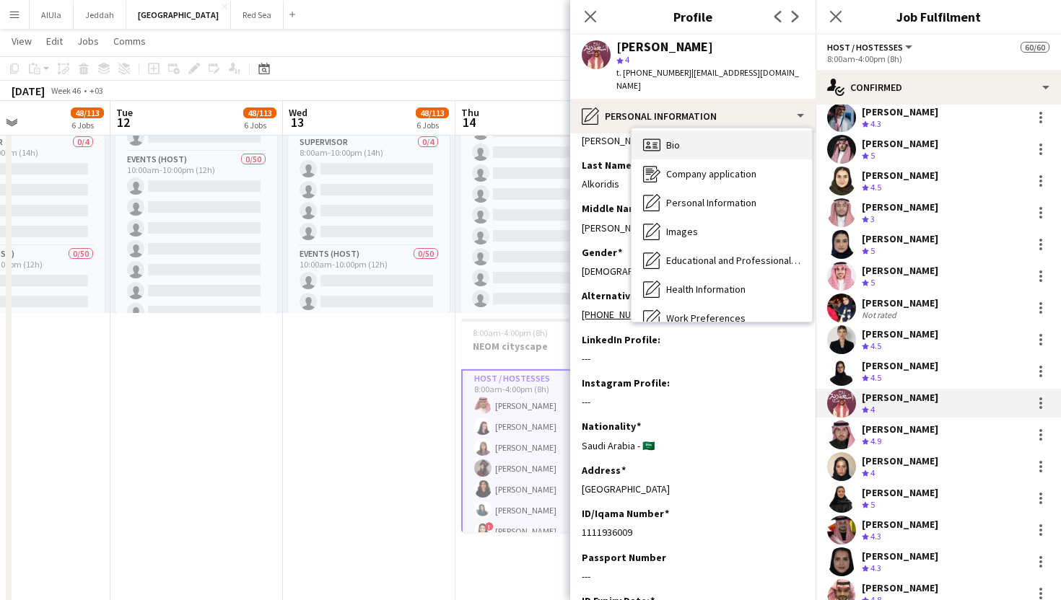
click at [675, 139] on span "Bio" at bounding box center [673, 145] width 14 height 13
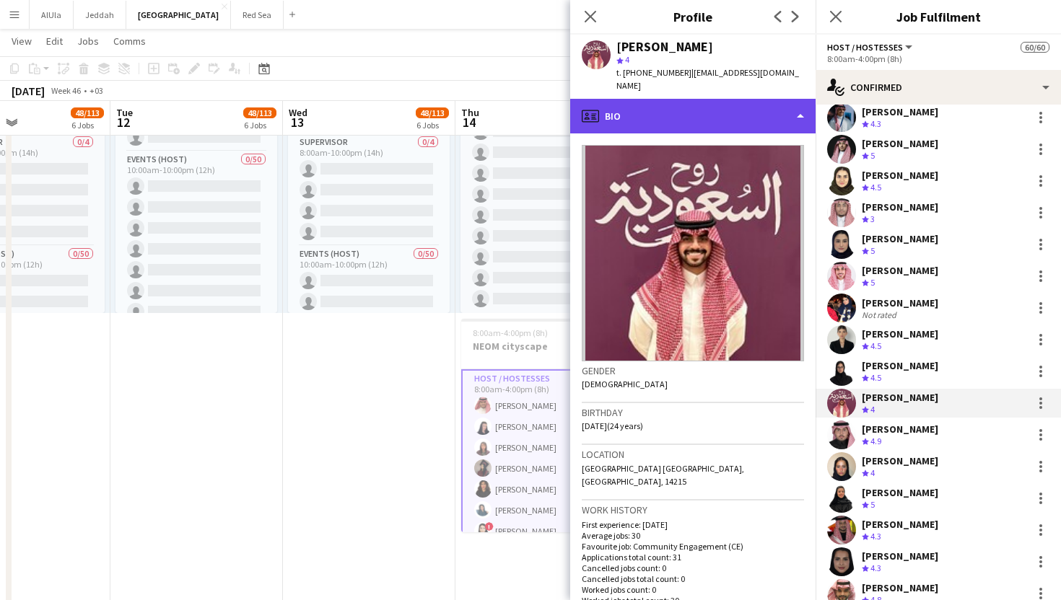
click at [683, 99] on div "profile Bio" at bounding box center [692, 116] width 245 height 35
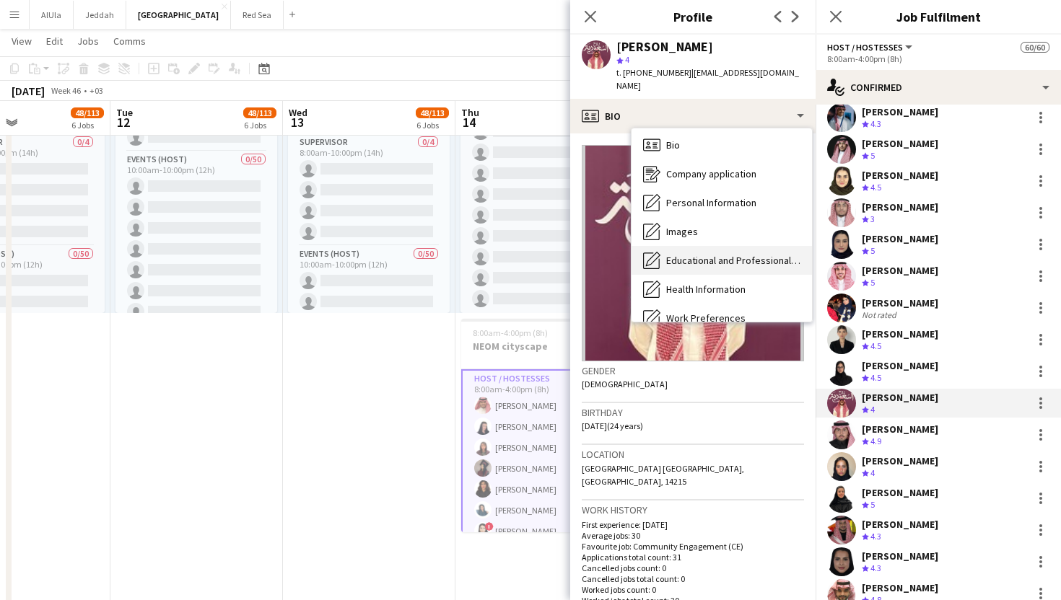
click at [722, 246] on div "Educational and Professional Background Educational and Professional Background" at bounding box center [721, 260] width 180 height 29
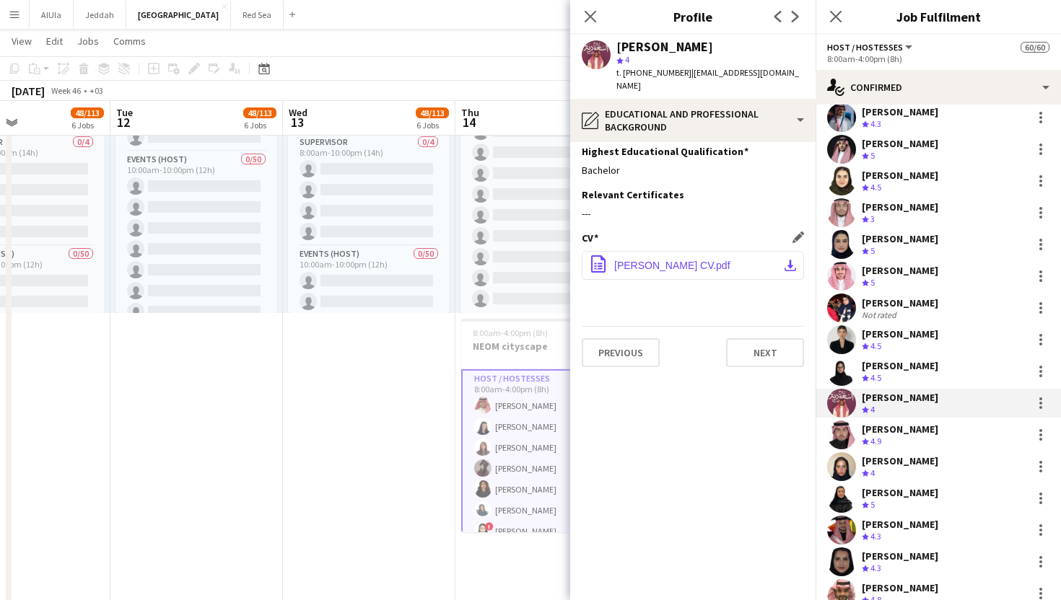
click at [719, 258] on button "office-file-sheet [PERSON_NAME] Alkoridis CV.pdf download-bottom" at bounding box center [693, 265] width 222 height 29
click at [903, 424] on div "[PERSON_NAME]" at bounding box center [899, 429] width 76 height 13
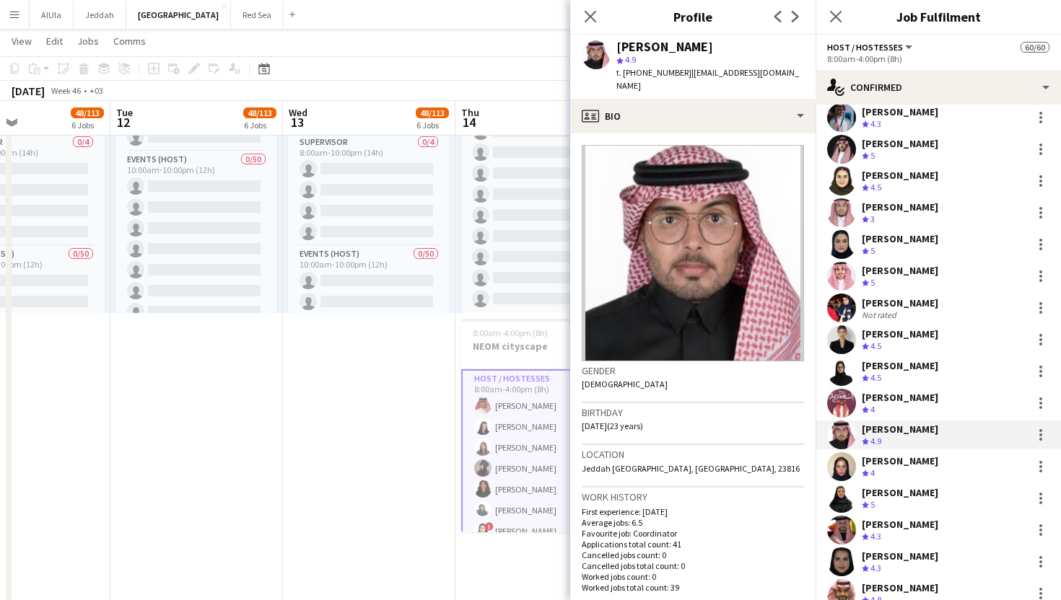
click at [893, 460] on div "[PERSON_NAME]" at bounding box center [899, 461] width 76 height 13
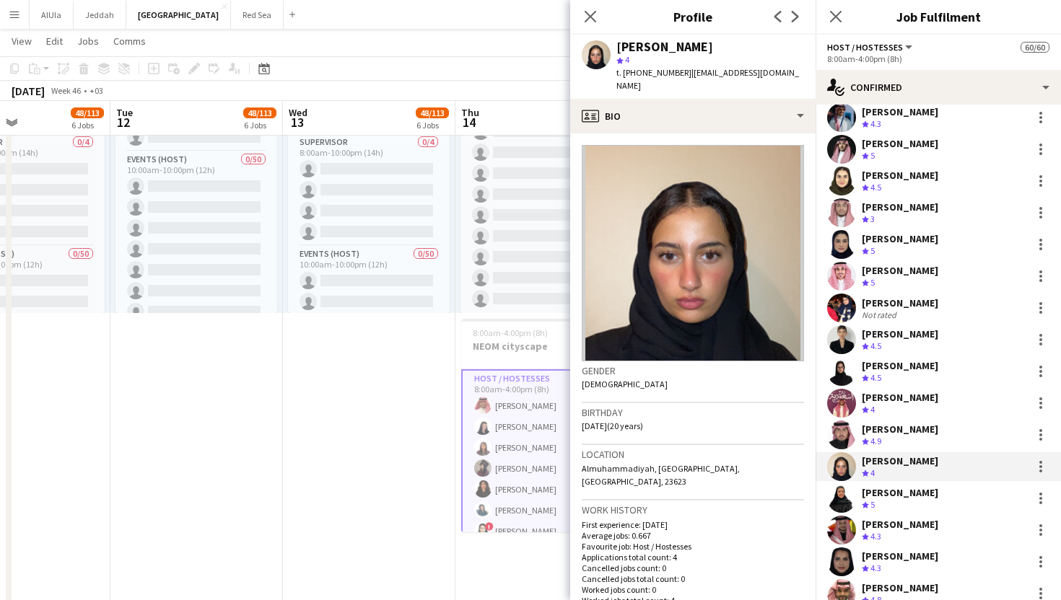
click at [904, 234] on div "[PERSON_NAME]" at bounding box center [899, 238] width 76 height 13
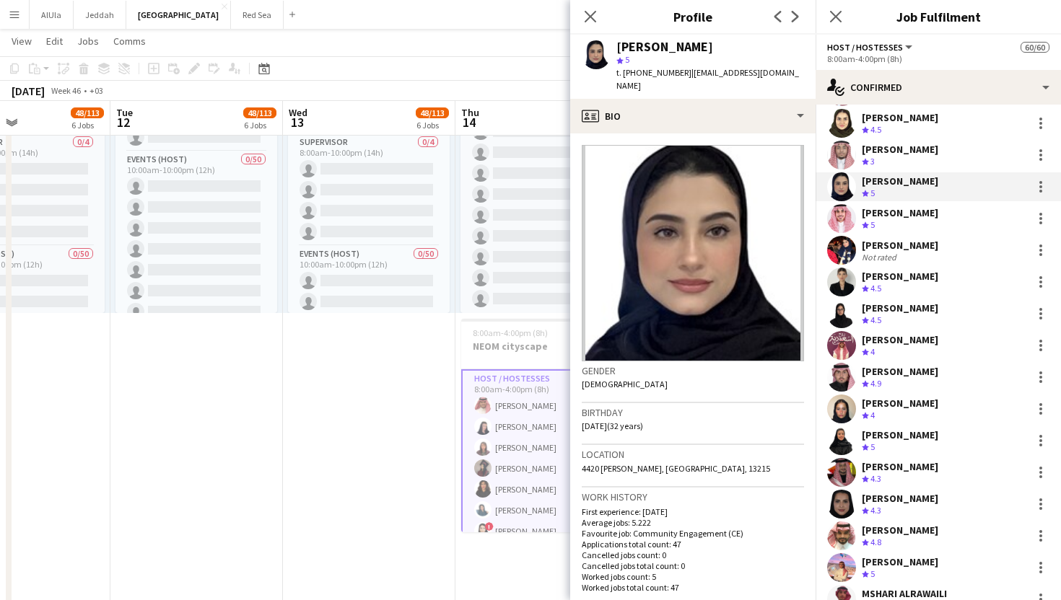
scroll to position [692, 0]
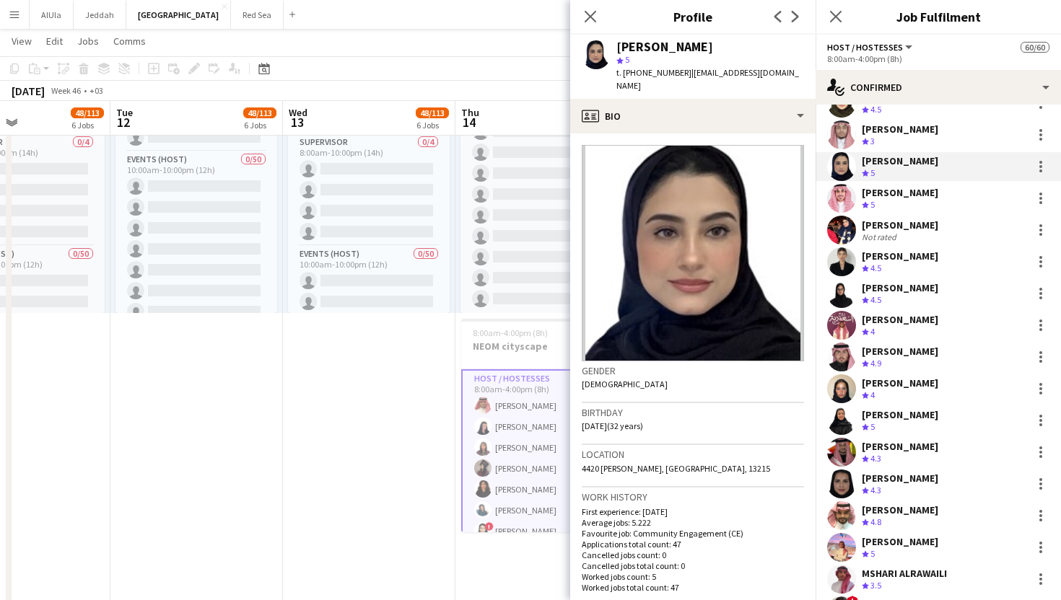
click at [898, 477] on div "[PERSON_NAME]" at bounding box center [899, 478] width 76 height 13
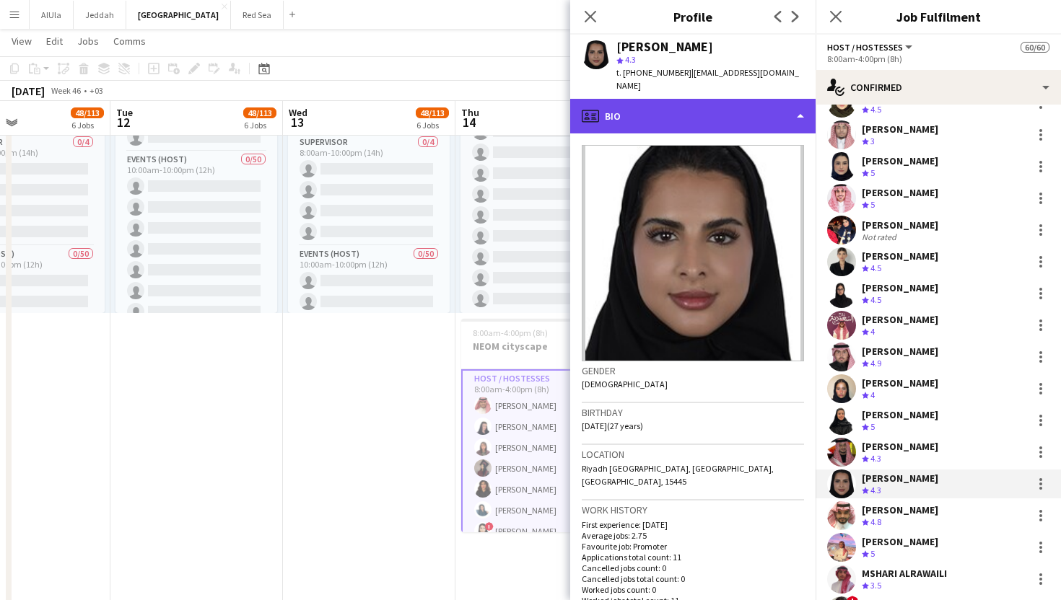
click at [695, 110] on div "profile Bio" at bounding box center [692, 116] width 245 height 35
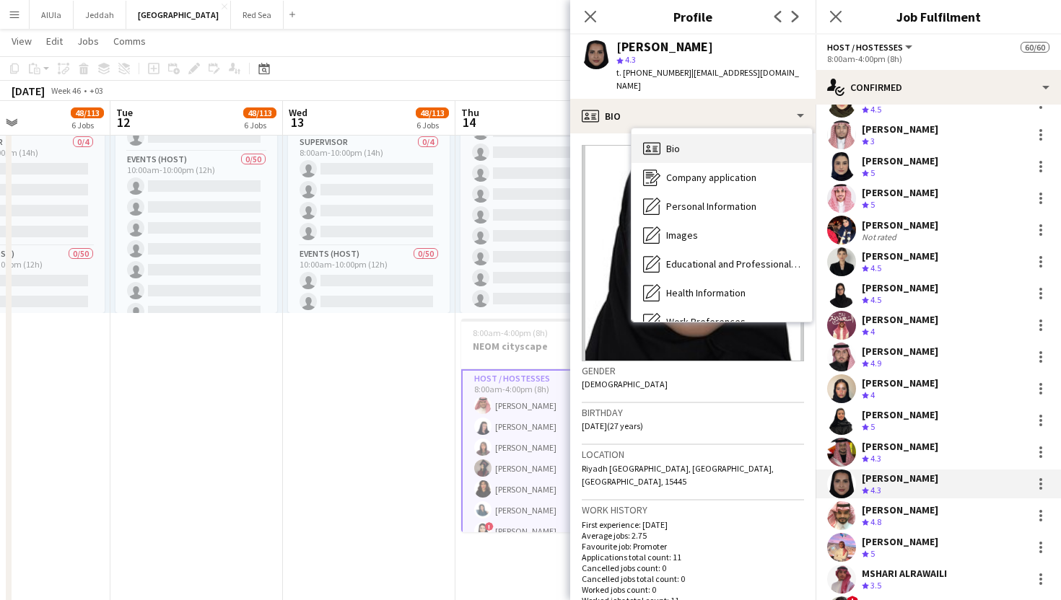
click at [699, 134] on div "Bio Bio" at bounding box center [721, 148] width 180 height 29
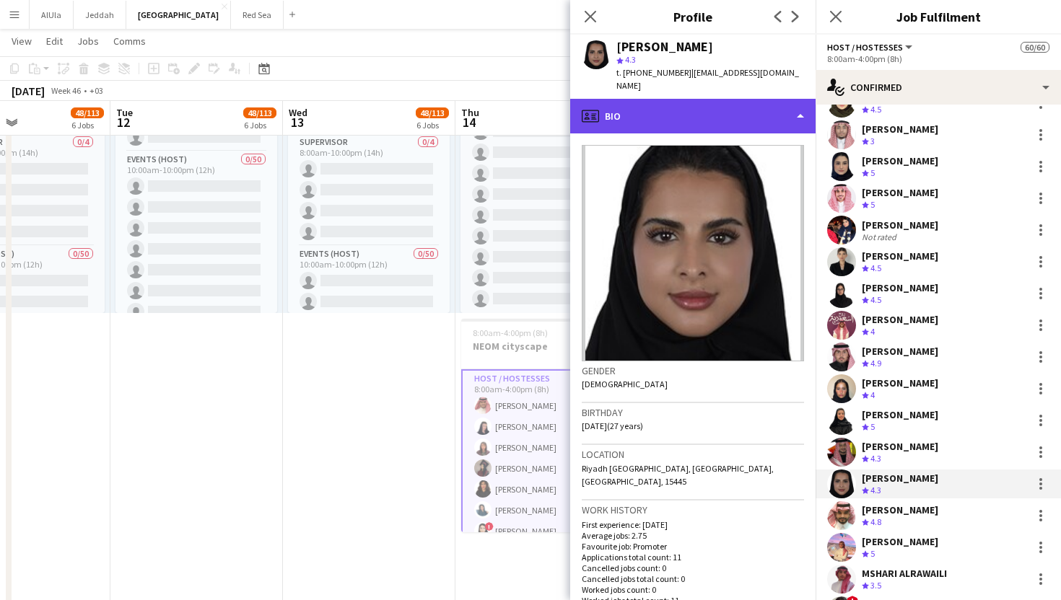
click at [701, 99] on div "profile Bio" at bounding box center [692, 116] width 245 height 35
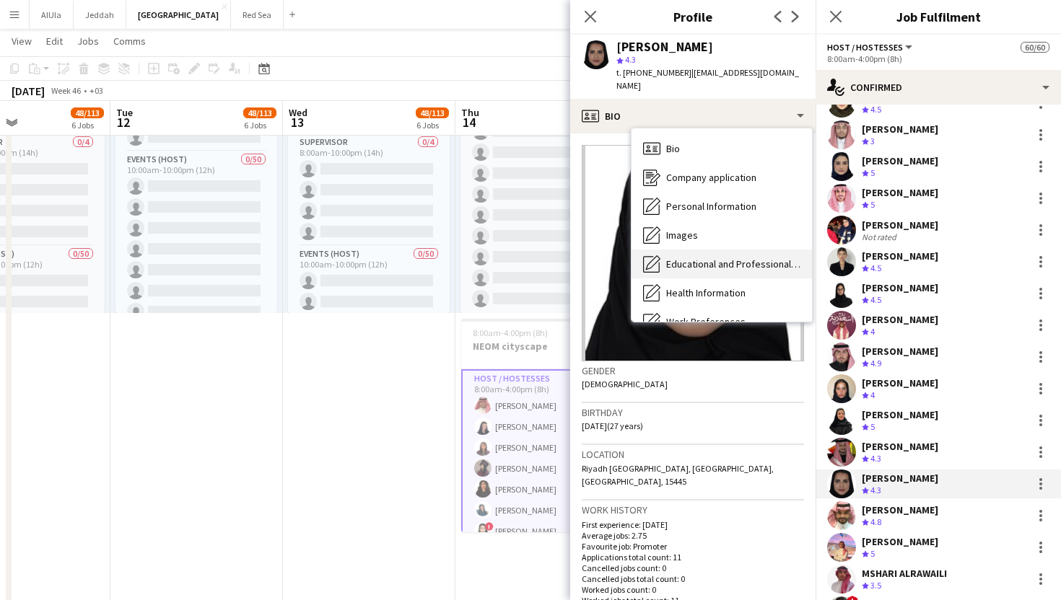
click at [713, 250] on div "Educational and Professional Background Educational and Professional Background" at bounding box center [721, 264] width 180 height 29
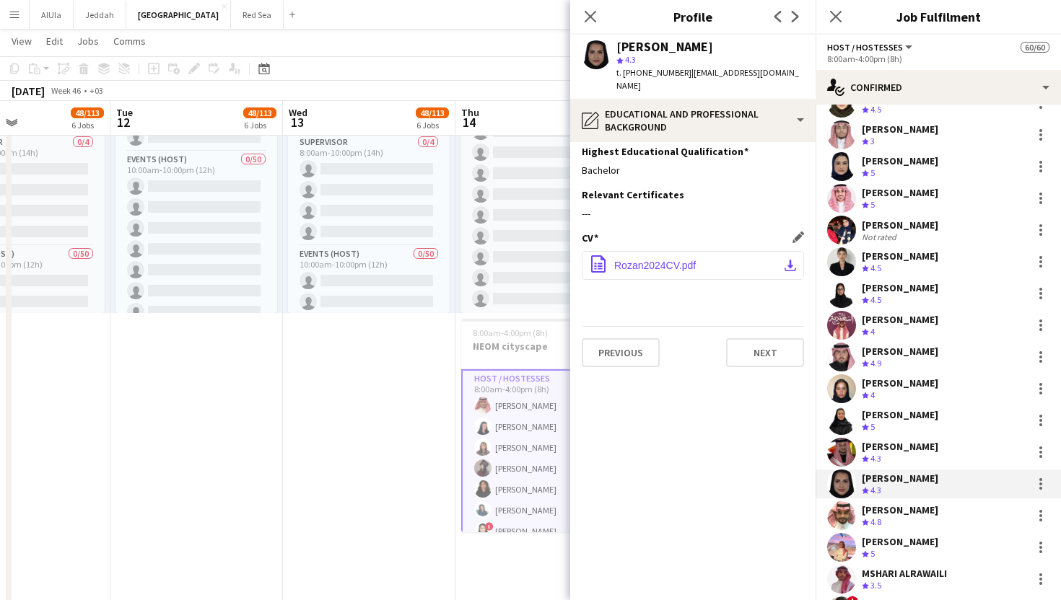
click at [709, 263] on button "office-file-sheet Rozan2024CV.pdf download-bottom" at bounding box center [693, 265] width 222 height 29
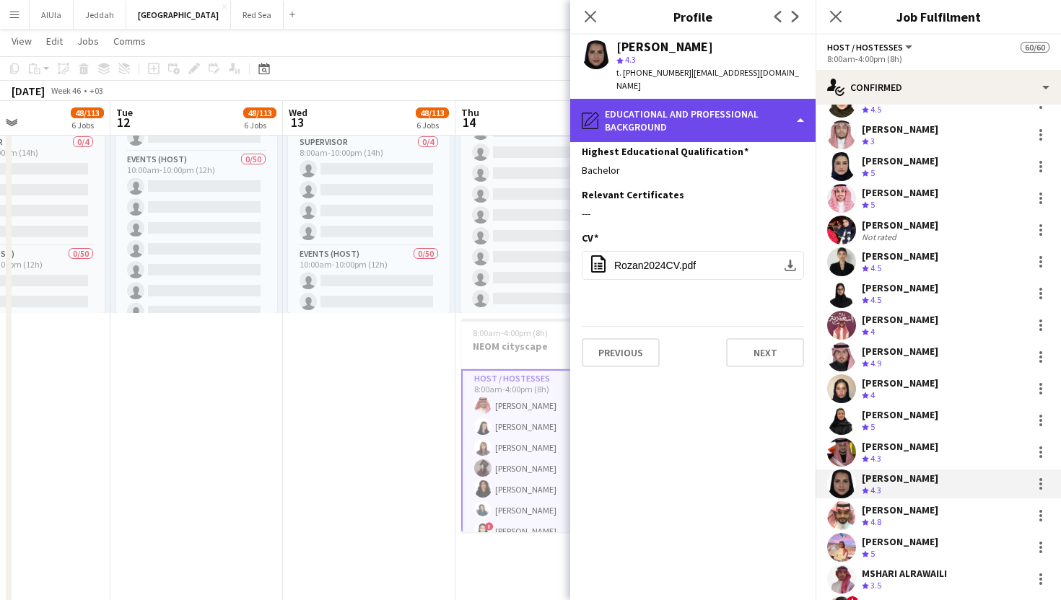
click at [677, 100] on div "pencil4 Educational and Professional Background" at bounding box center [692, 120] width 245 height 43
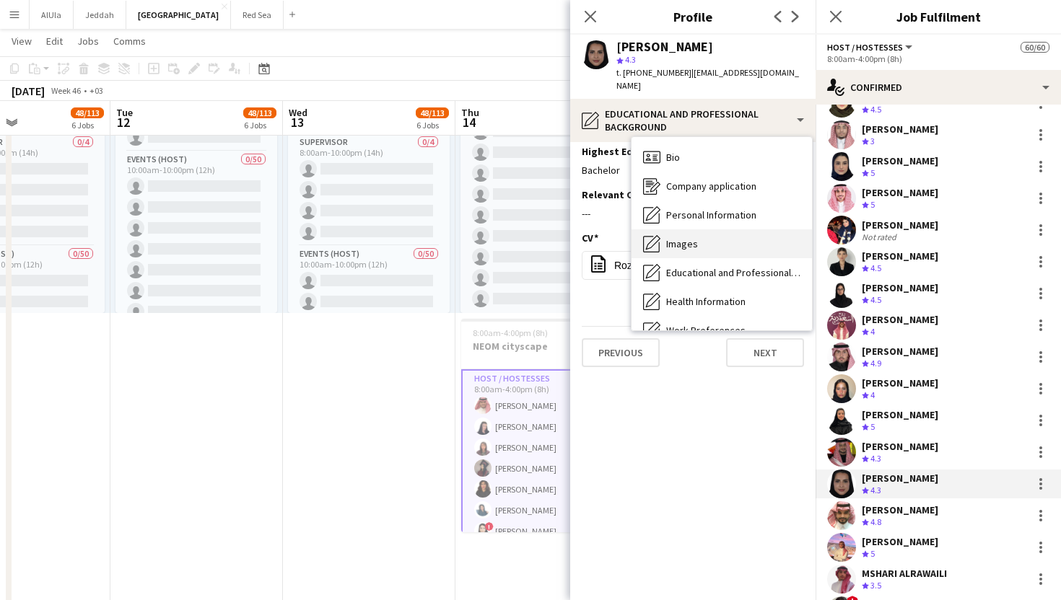
click at [678, 237] on span "Images" at bounding box center [682, 243] width 32 height 13
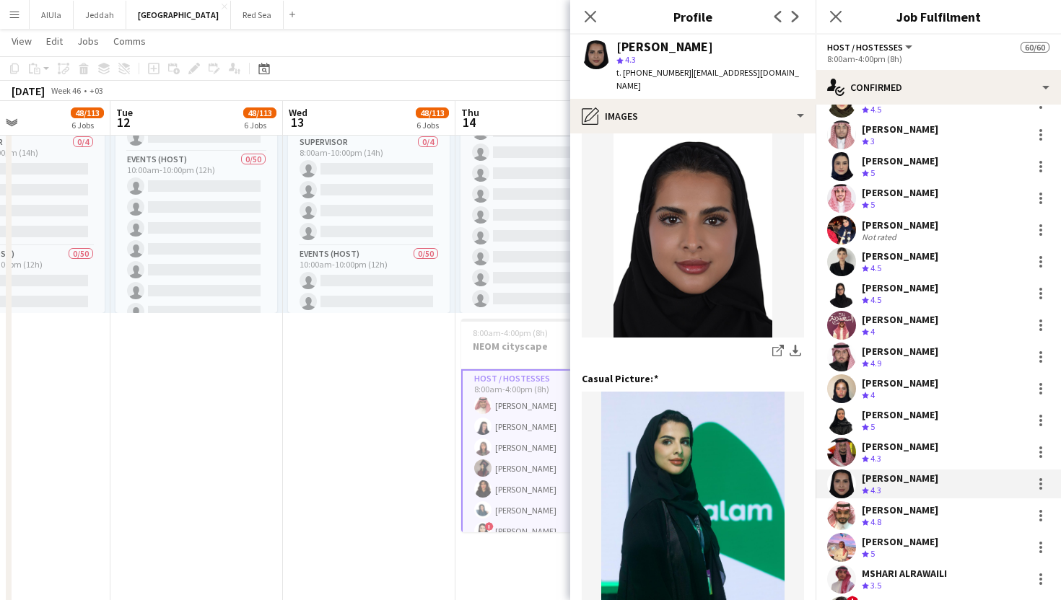
scroll to position [27, 0]
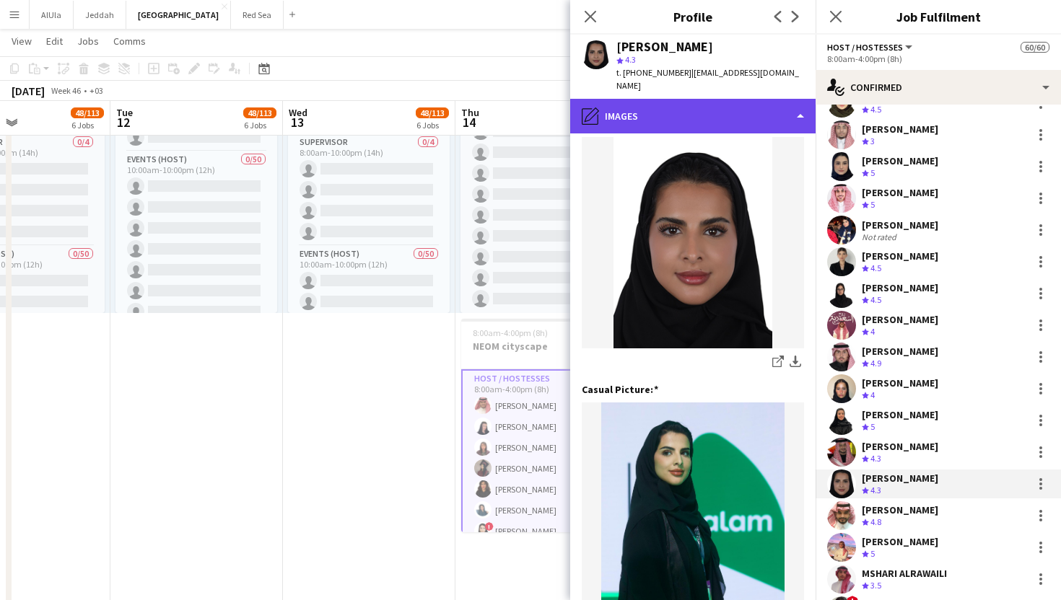
click at [716, 114] on div "pencil4 Images" at bounding box center [692, 116] width 245 height 35
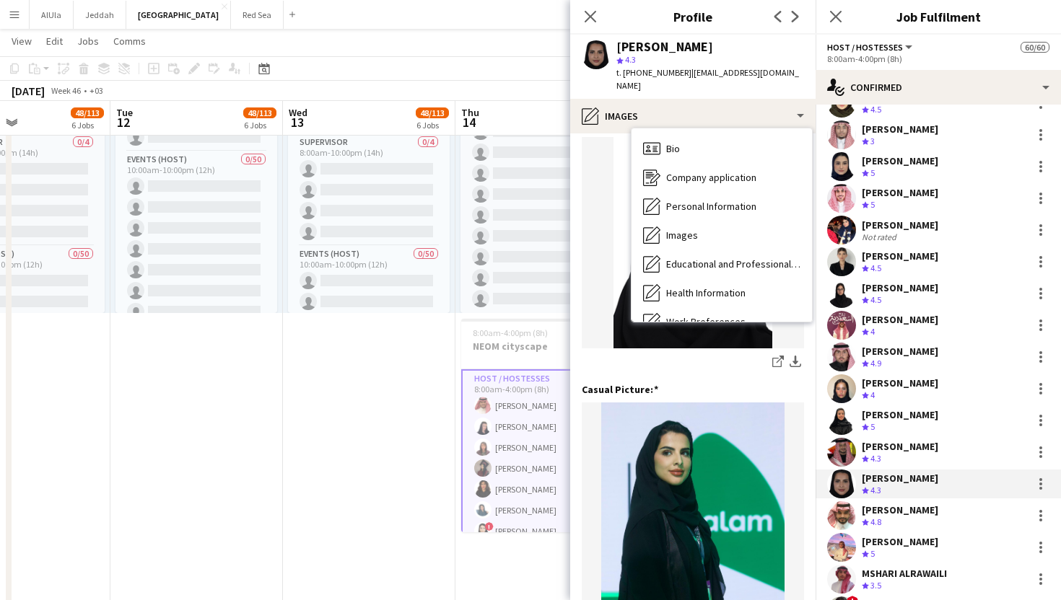
click at [898, 509] on div "[PERSON_NAME]" at bounding box center [899, 510] width 76 height 13
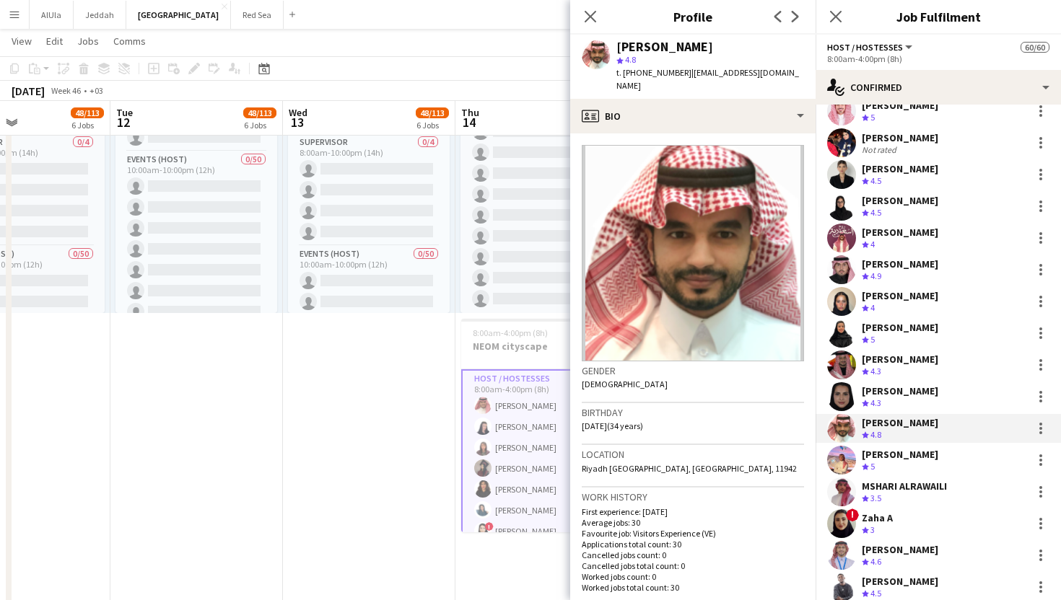
scroll to position [783, 0]
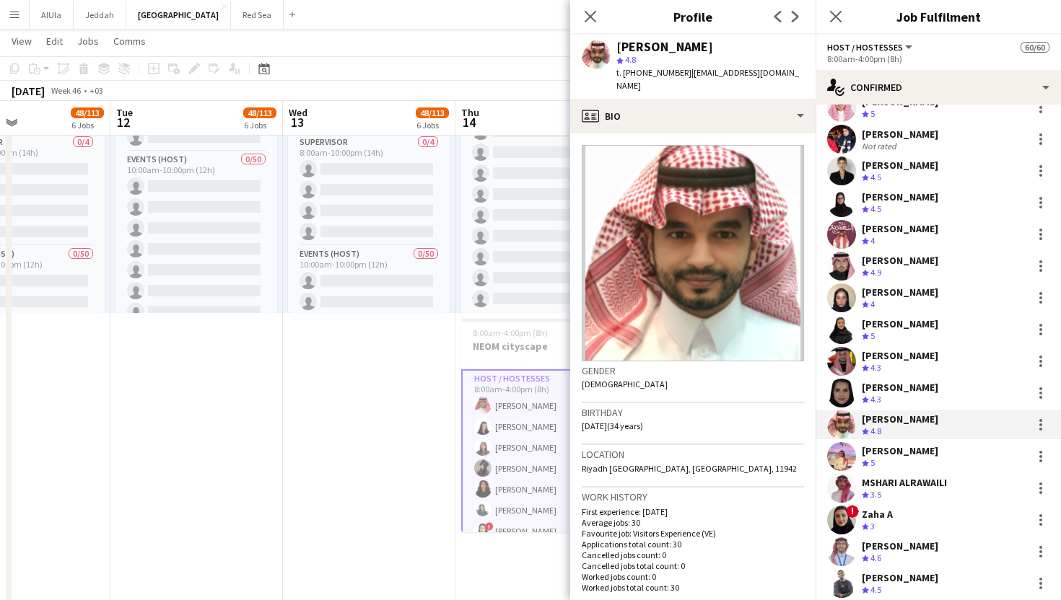
click at [901, 465] on div "Crew rating 5" at bounding box center [899, 463] width 76 height 12
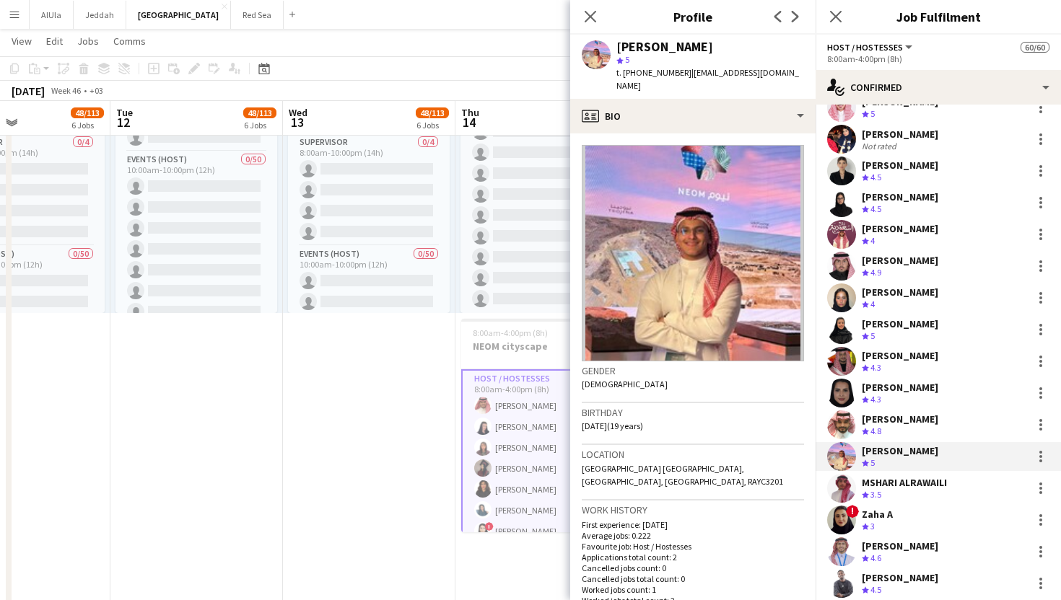
click at [899, 490] on div "Crew rating 3.5" at bounding box center [903, 495] width 85 height 12
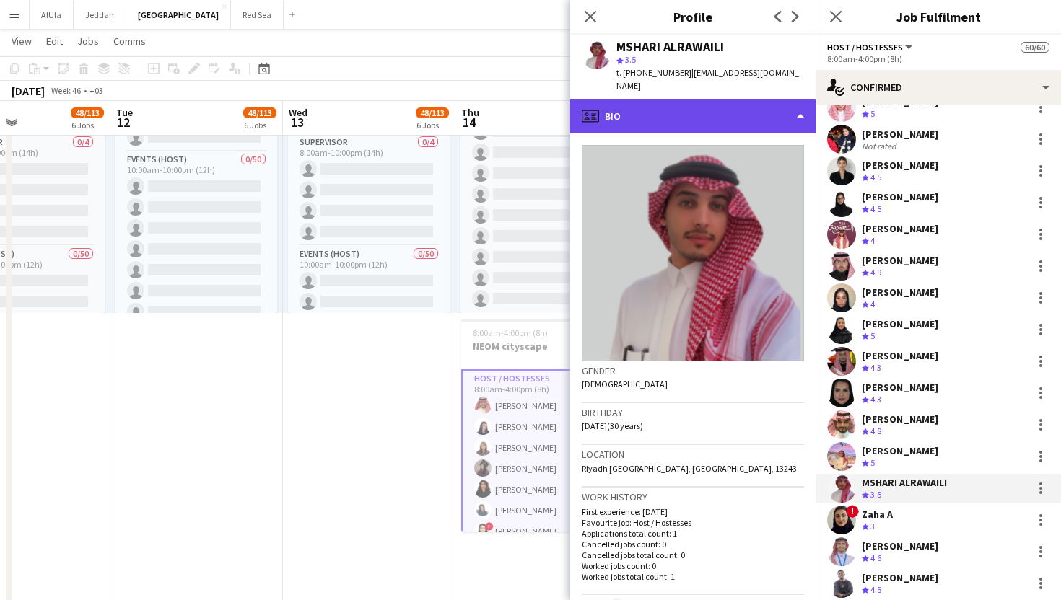
click at [708, 110] on div "profile Bio" at bounding box center [692, 116] width 245 height 35
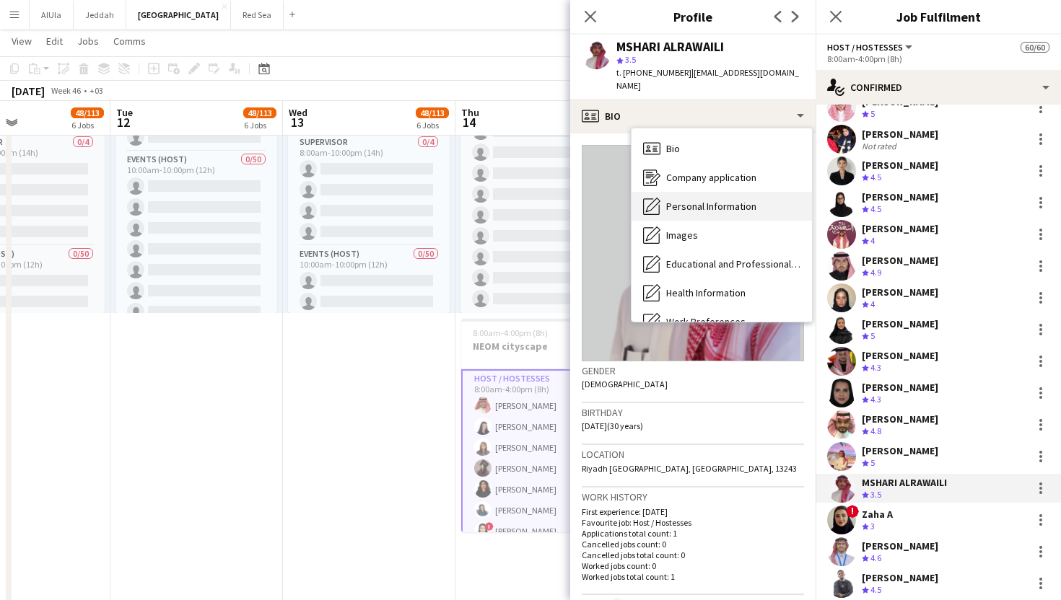
click at [704, 200] on span "Personal Information" at bounding box center [711, 206] width 90 height 13
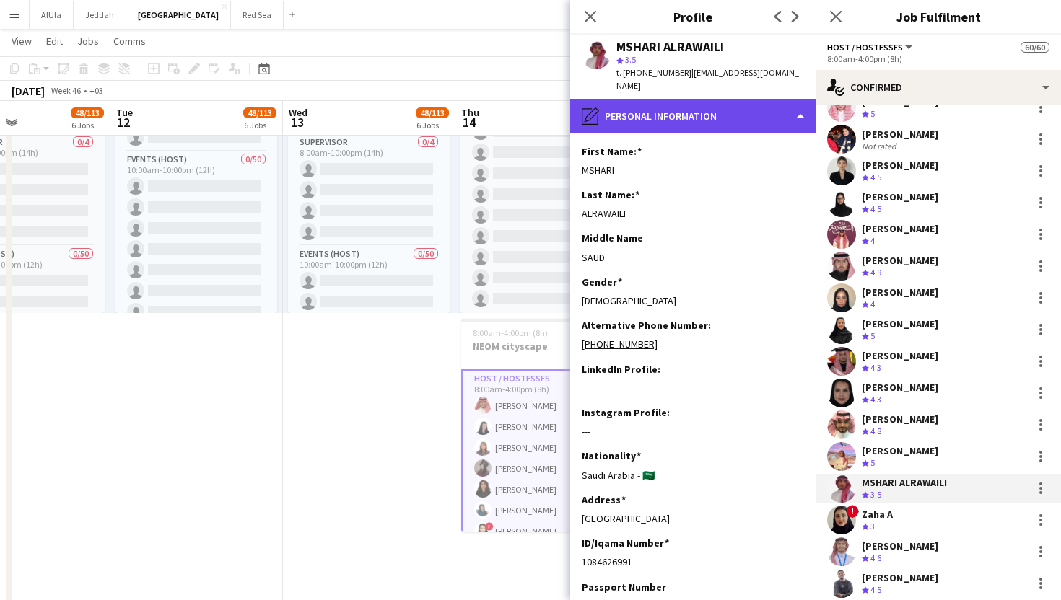
click at [690, 99] on div "pencil4 Personal Information" at bounding box center [692, 116] width 245 height 35
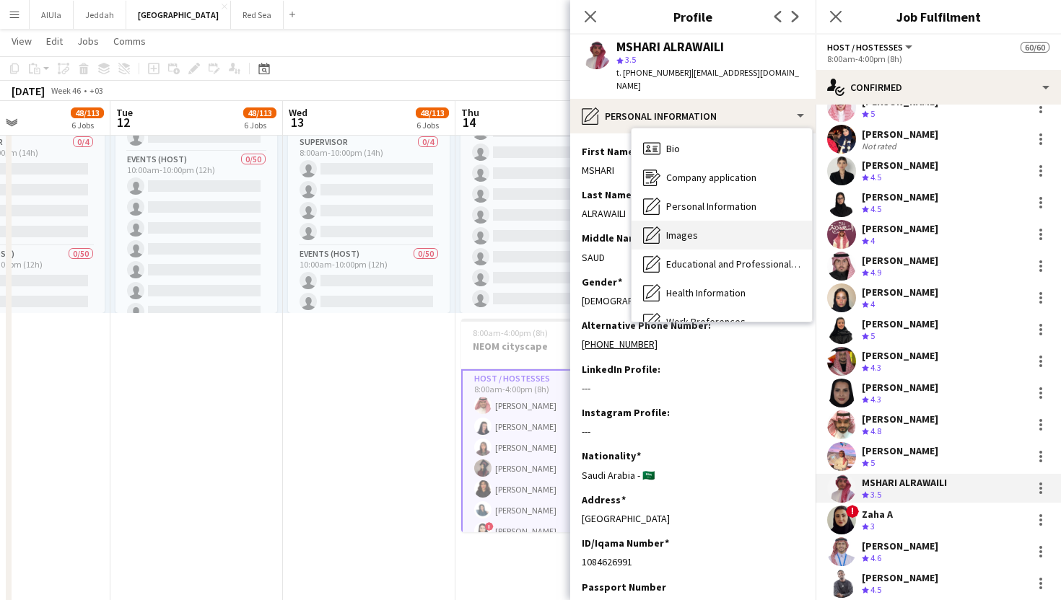
click at [685, 229] on span "Images" at bounding box center [682, 235] width 32 height 13
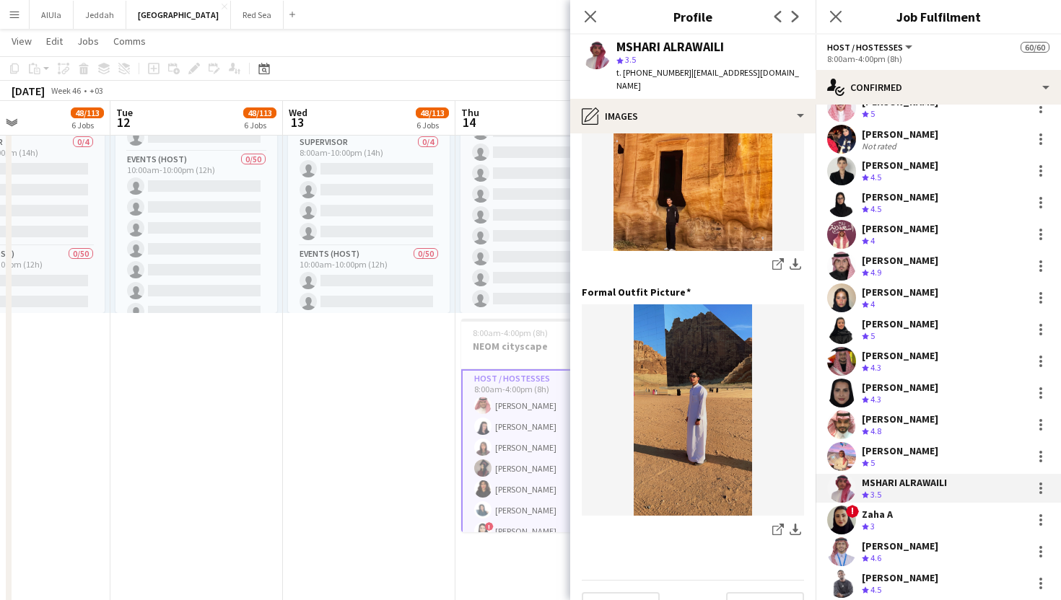
scroll to position [403, 0]
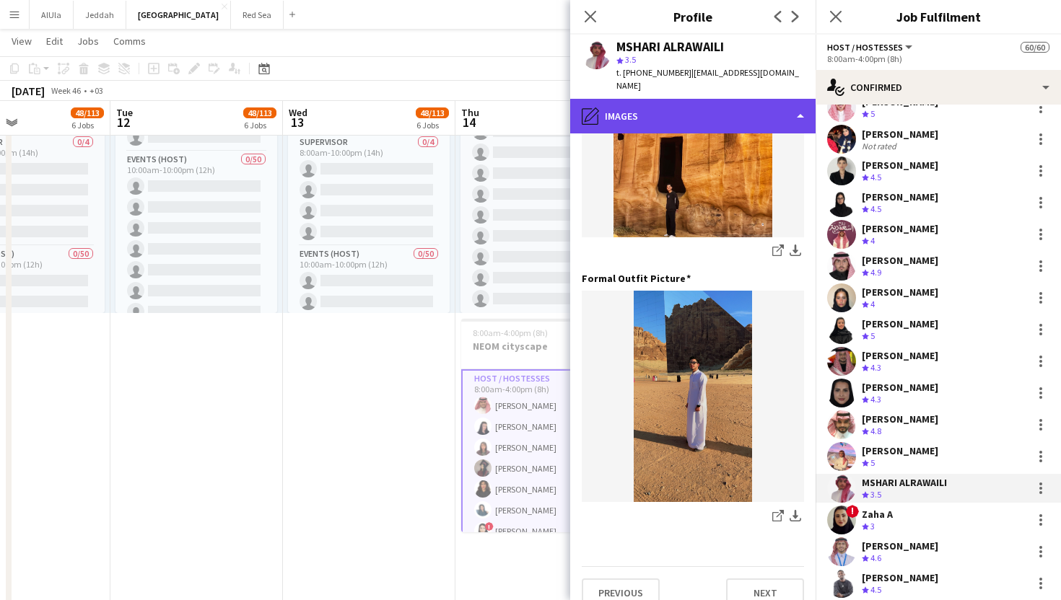
click at [672, 108] on div "pencil4 Images" at bounding box center [692, 116] width 245 height 35
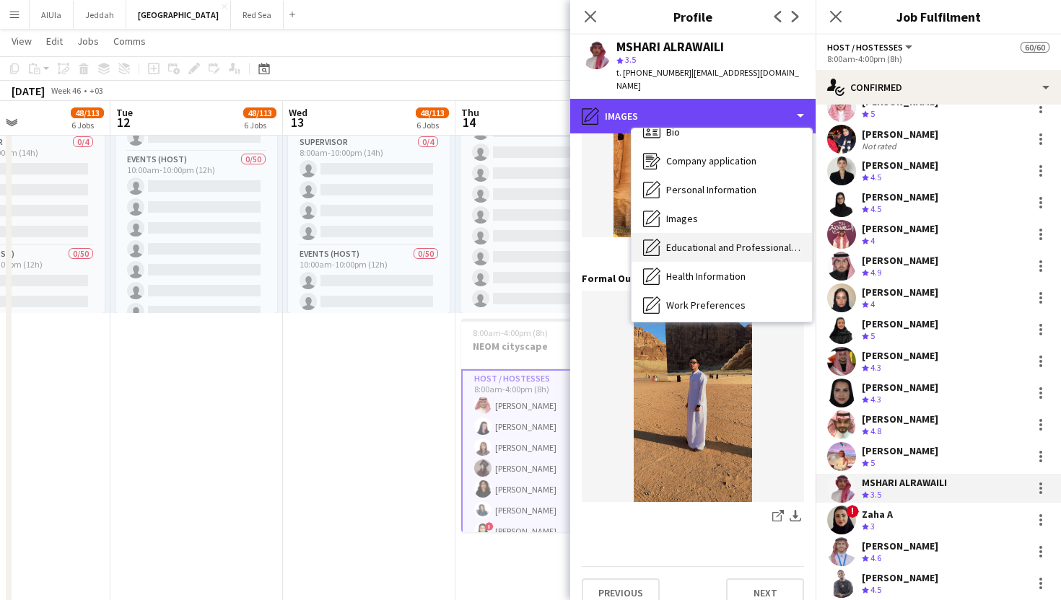
scroll to position [0, 0]
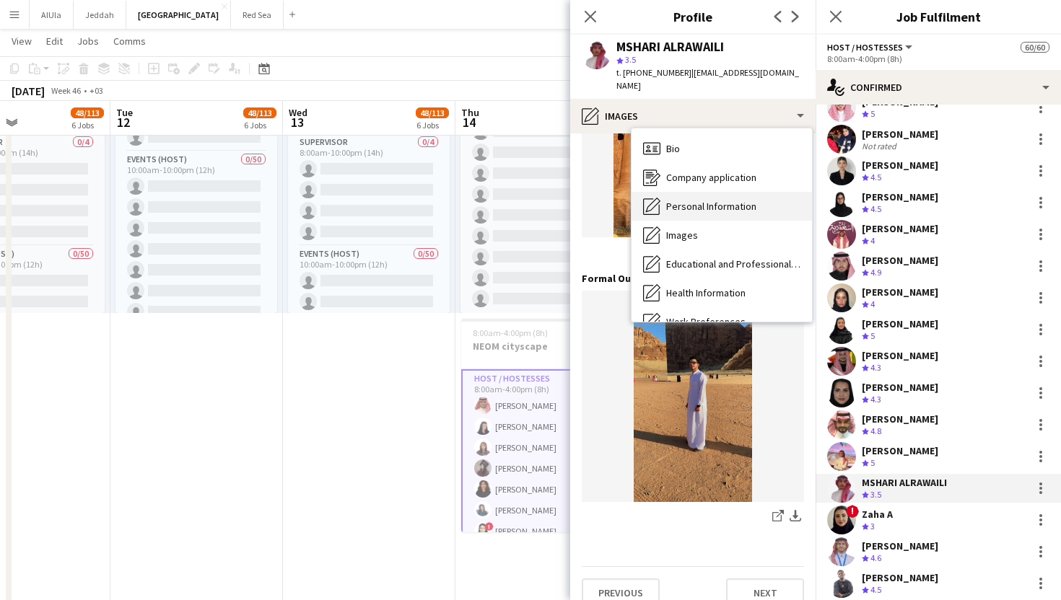
click at [697, 200] on span "Personal Information" at bounding box center [711, 206] width 90 height 13
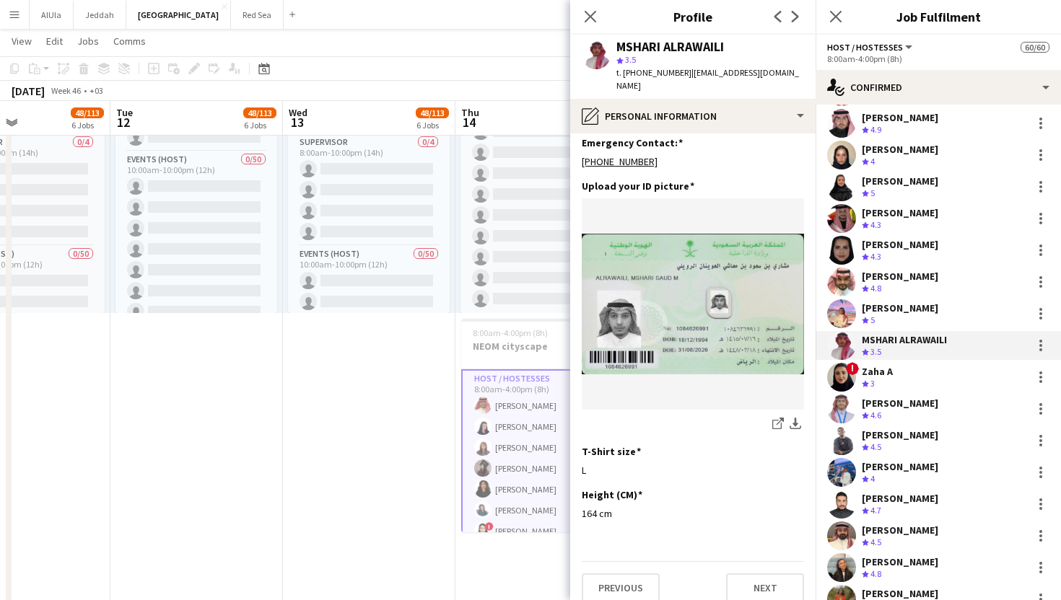
scroll to position [931, 0]
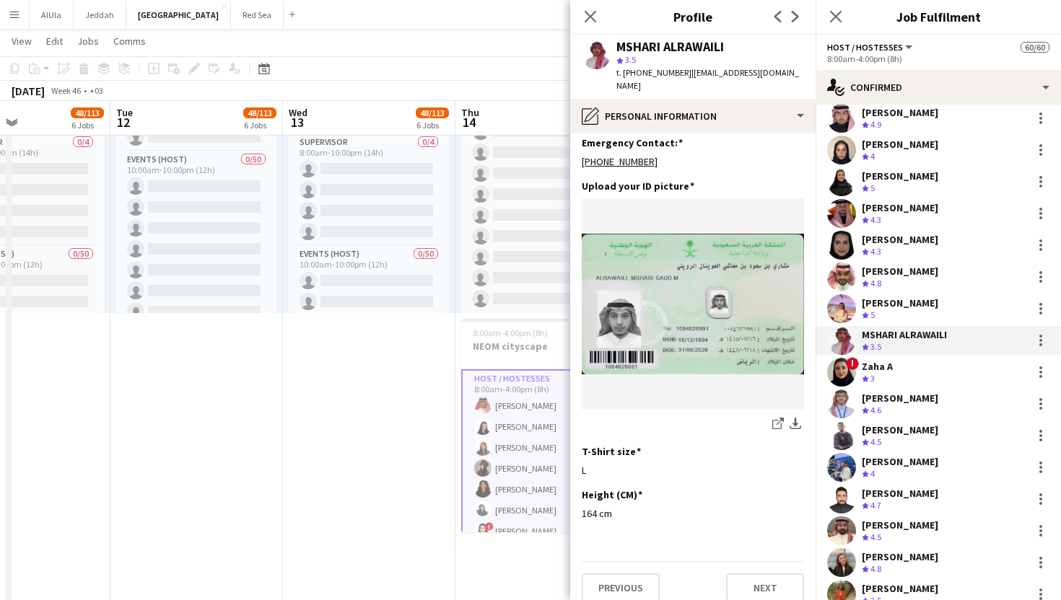
click at [890, 501] on div "Crew rating 4.7" at bounding box center [899, 506] width 76 height 12
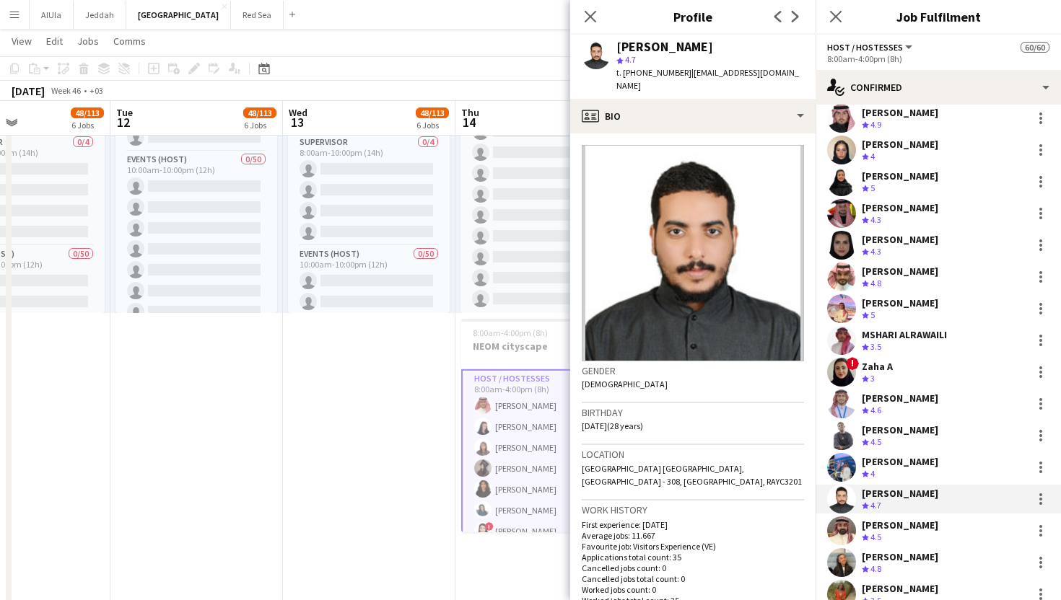
click at [887, 471] on div "Crew rating 4" at bounding box center [899, 474] width 76 height 12
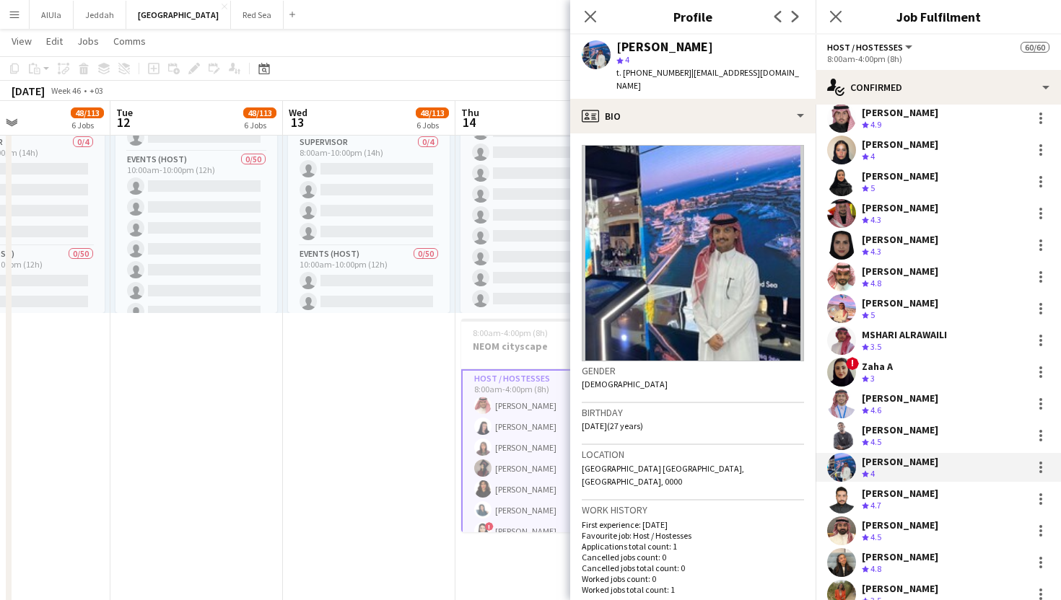
click at [891, 525] on div "[PERSON_NAME]" at bounding box center [899, 525] width 76 height 13
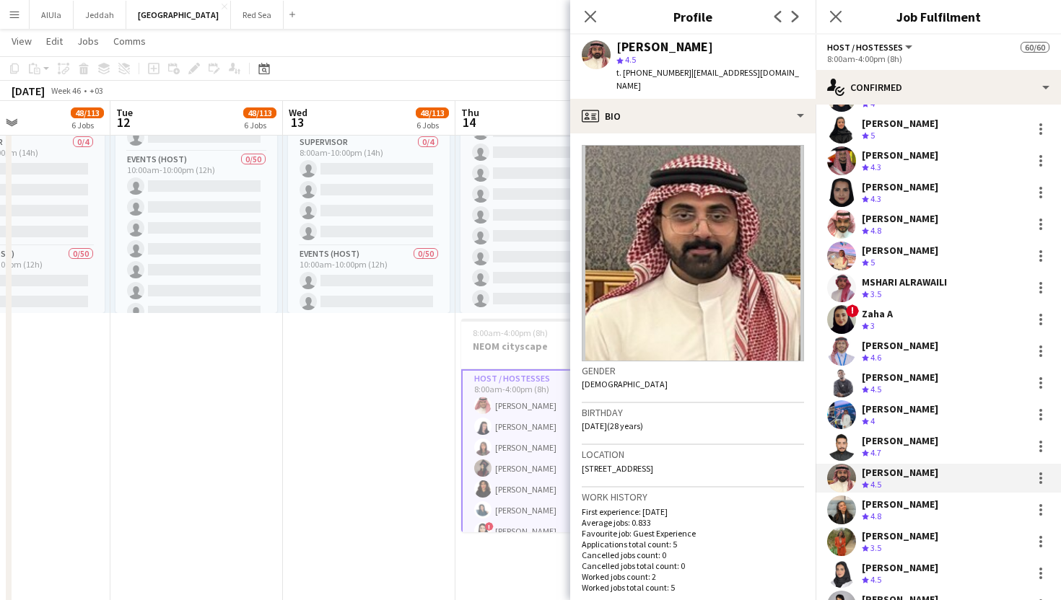
scroll to position [987, 0]
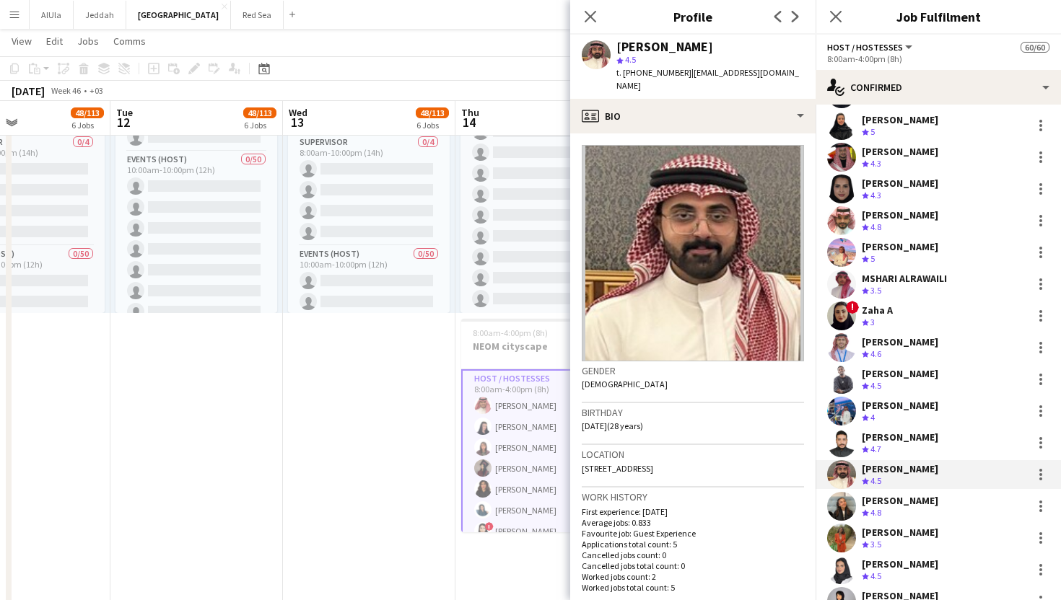
click at [891, 505] on div "[PERSON_NAME]" at bounding box center [899, 500] width 76 height 13
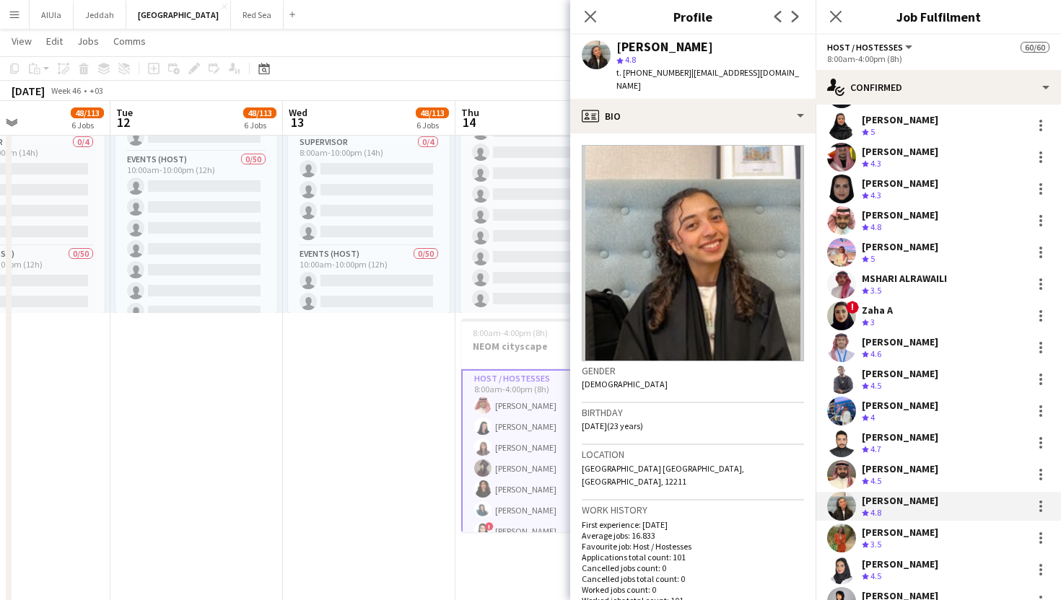
click at [891, 540] on div "Crew rating 3.5" at bounding box center [899, 545] width 76 height 12
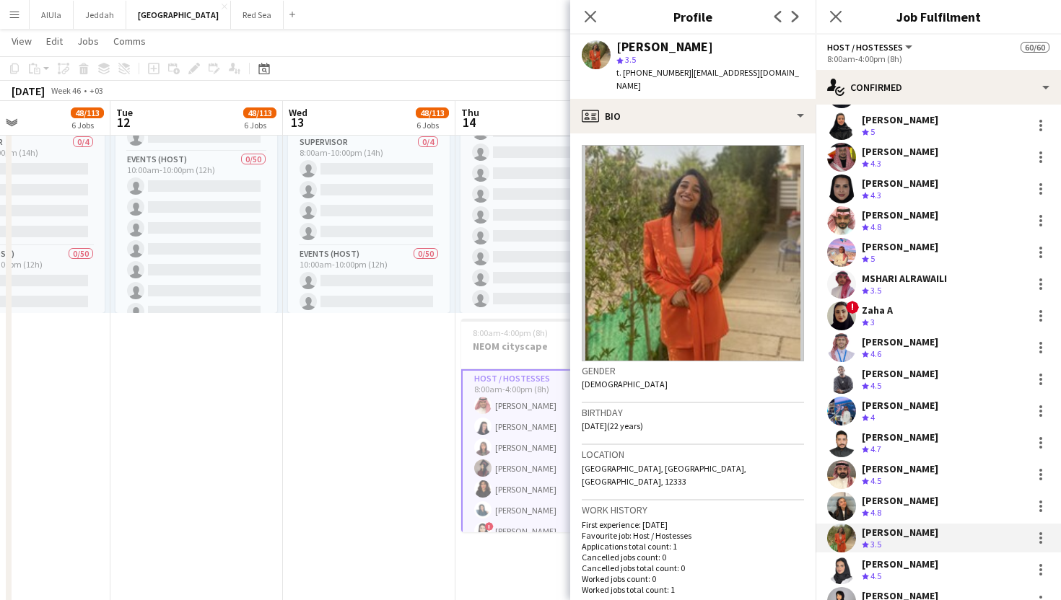
scroll to position [1007, 0]
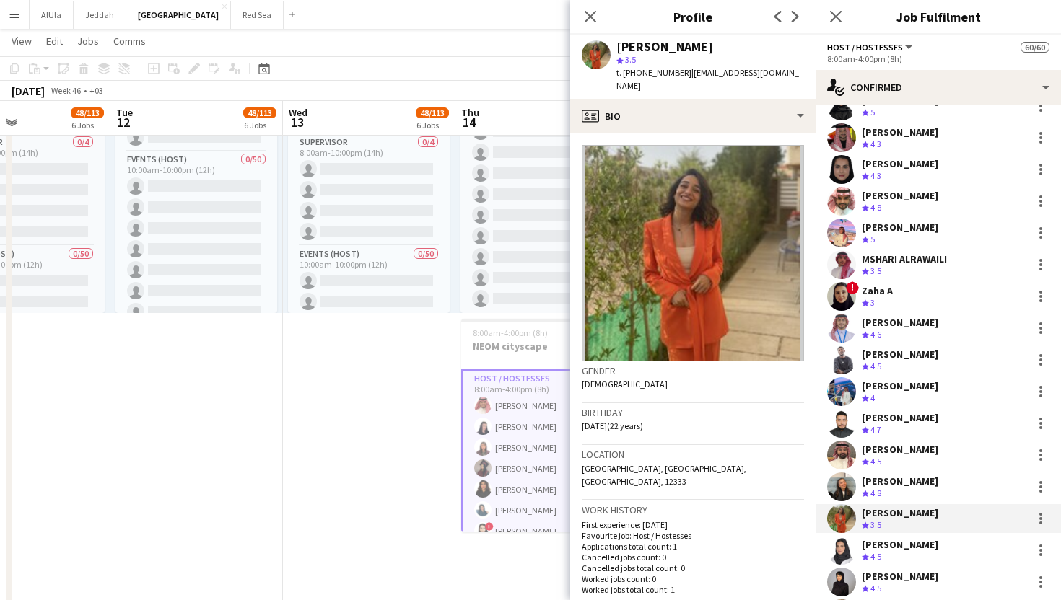
click at [880, 475] on div "[PERSON_NAME]" at bounding box center [899, 481] width 76 height 13
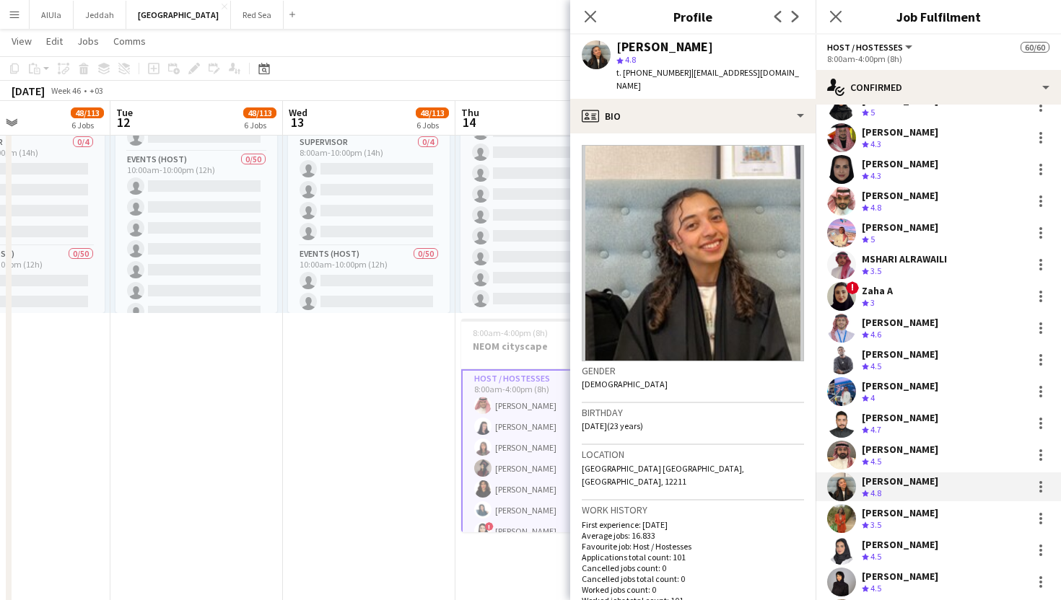
click at [881, 508] on div "[PERSON_NAME]" at bounding box center [899, 513] width 76 height 13
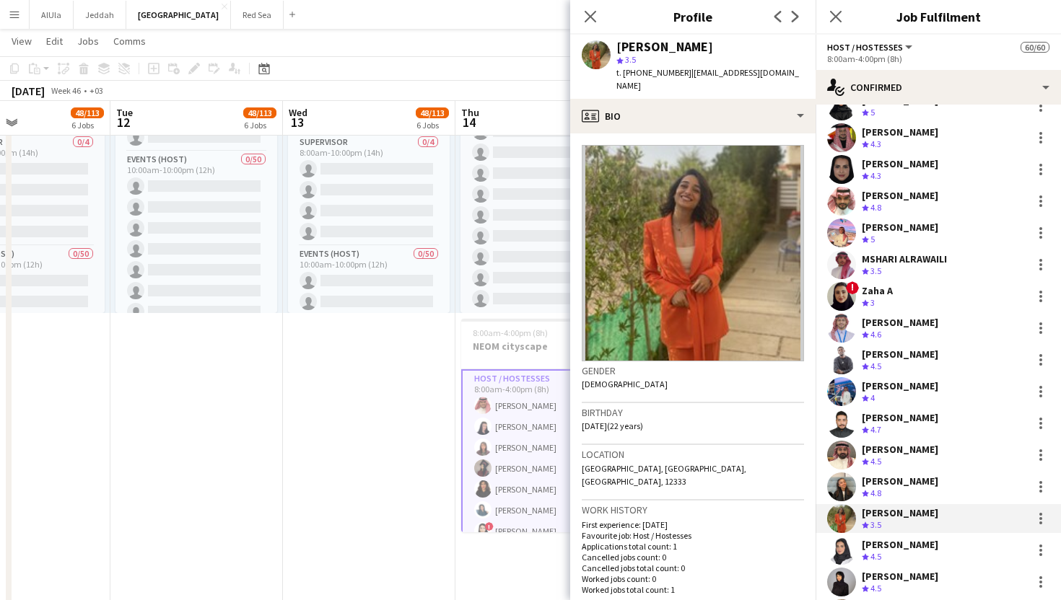
click at [885, 543] on div "[PERSON_NAME]" at bounding box center [899, 544] width 76 height 13
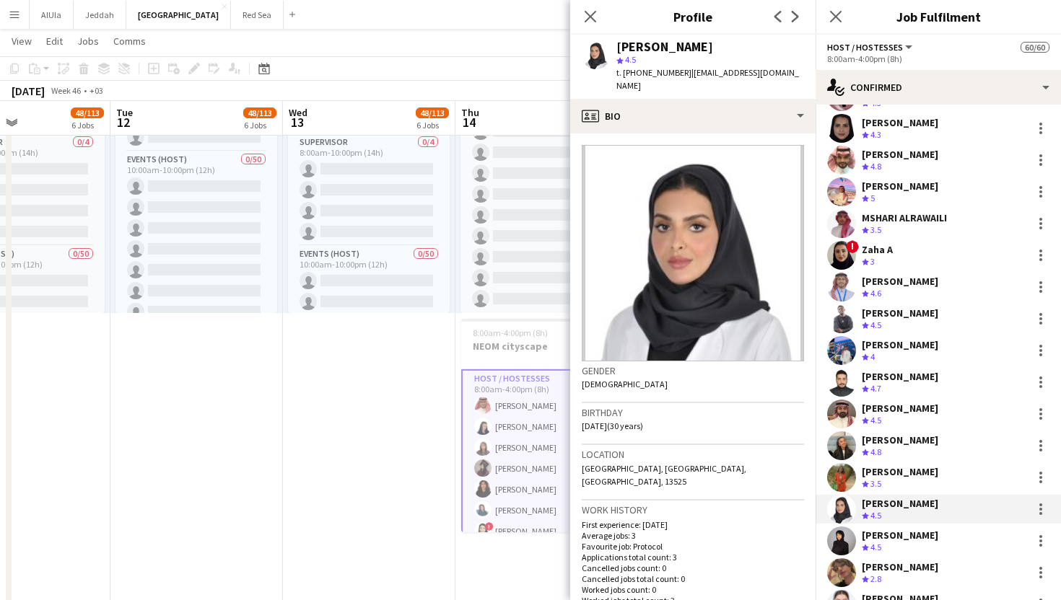
scroll to position [1051, 0]
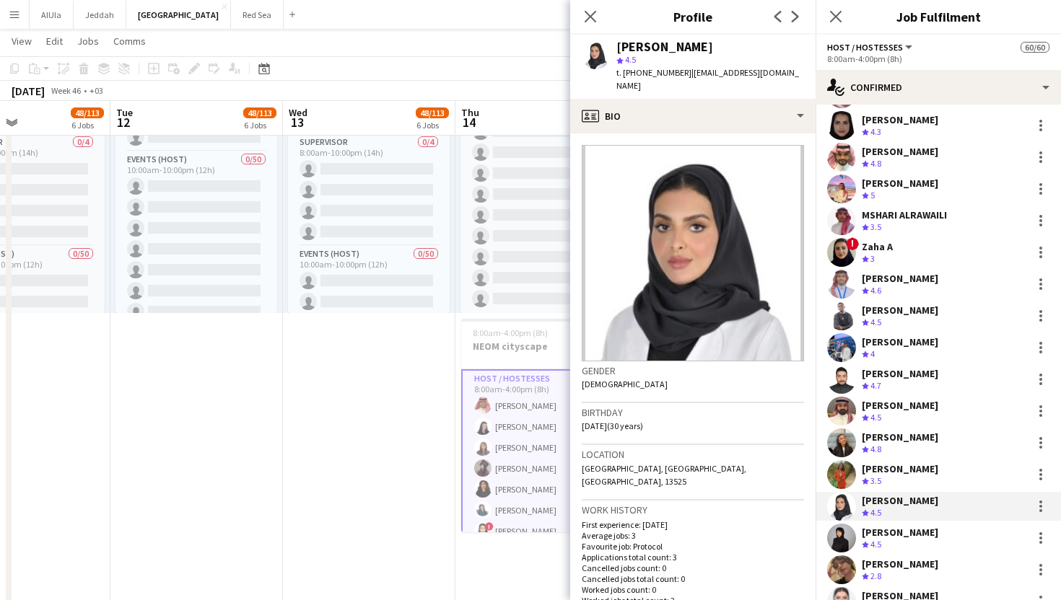
click at [884, 543] on div "Crew rating 4.5" at bounding box center [872, 545] width 22 height 12
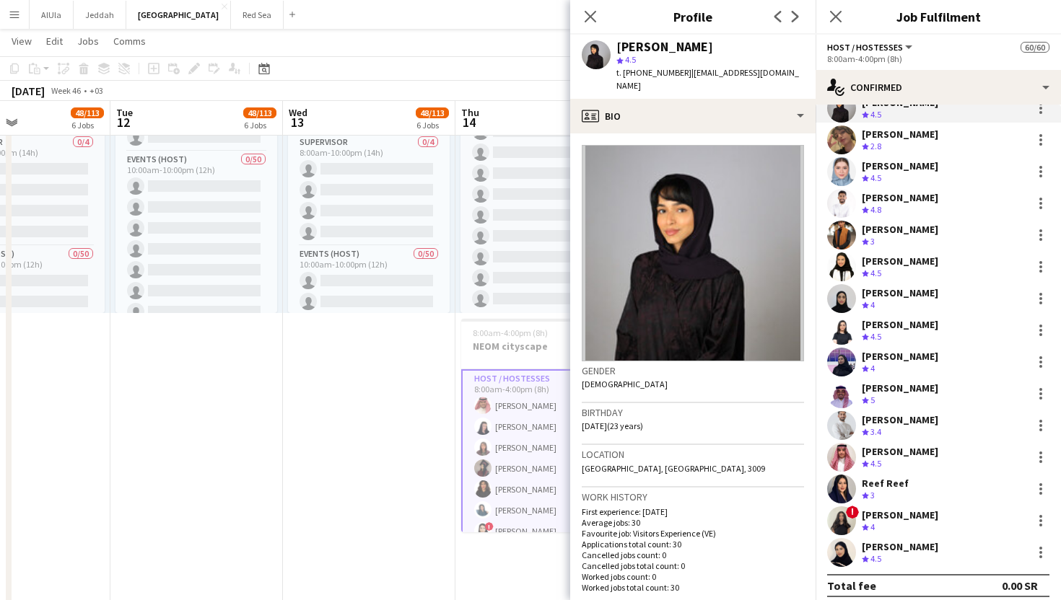
scroll to position [1489, 0]
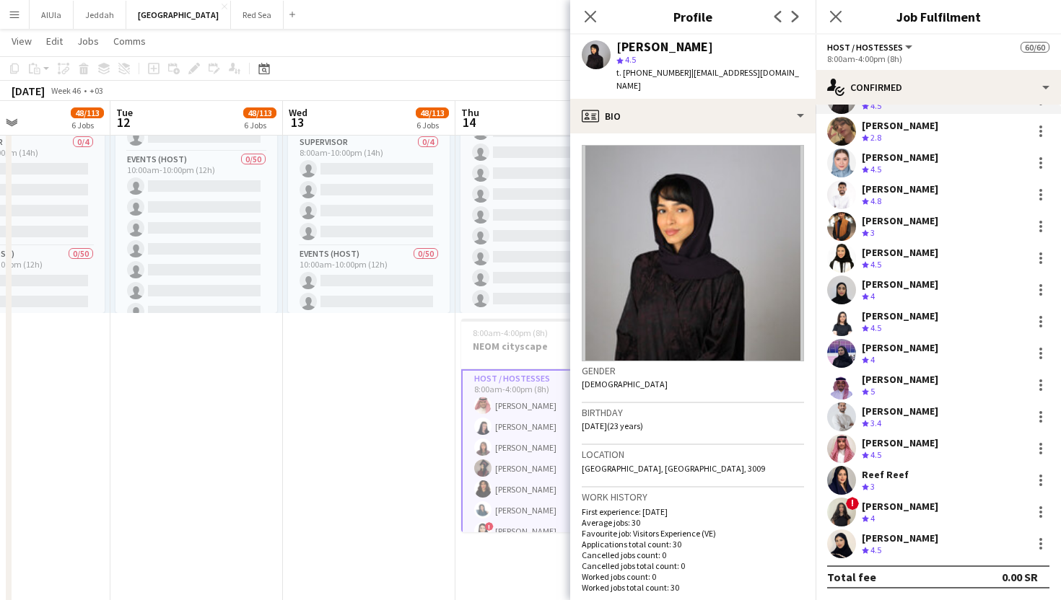
click at [872, 538] on div "[PERSON_NAME]" at bounding box center [899, 538] width 76 height 13
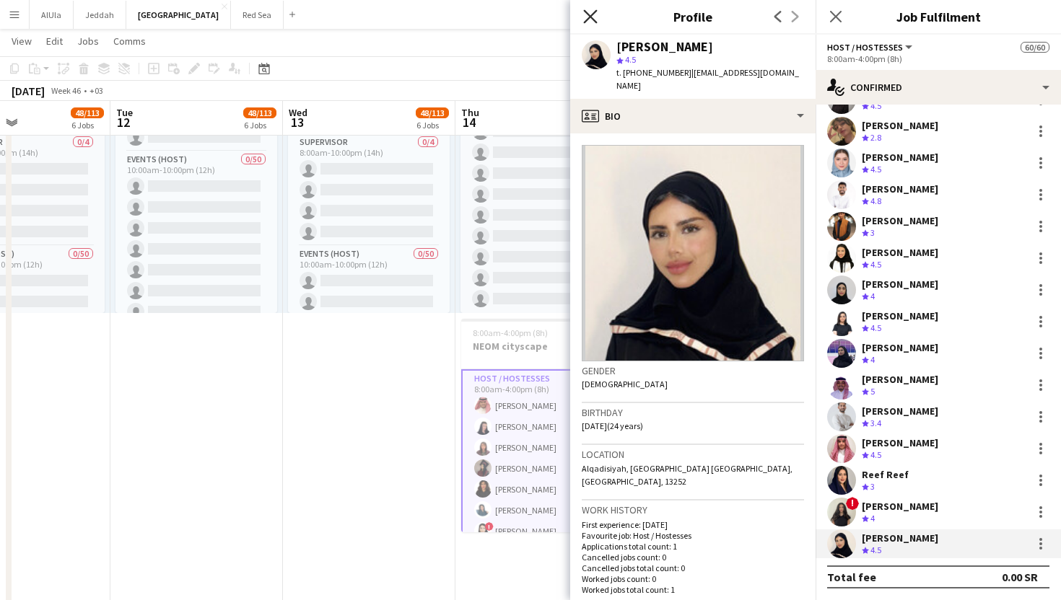
click at [594, 16] on icon "Close pop-in" at bounding box center [590, 16] width 14 height 14
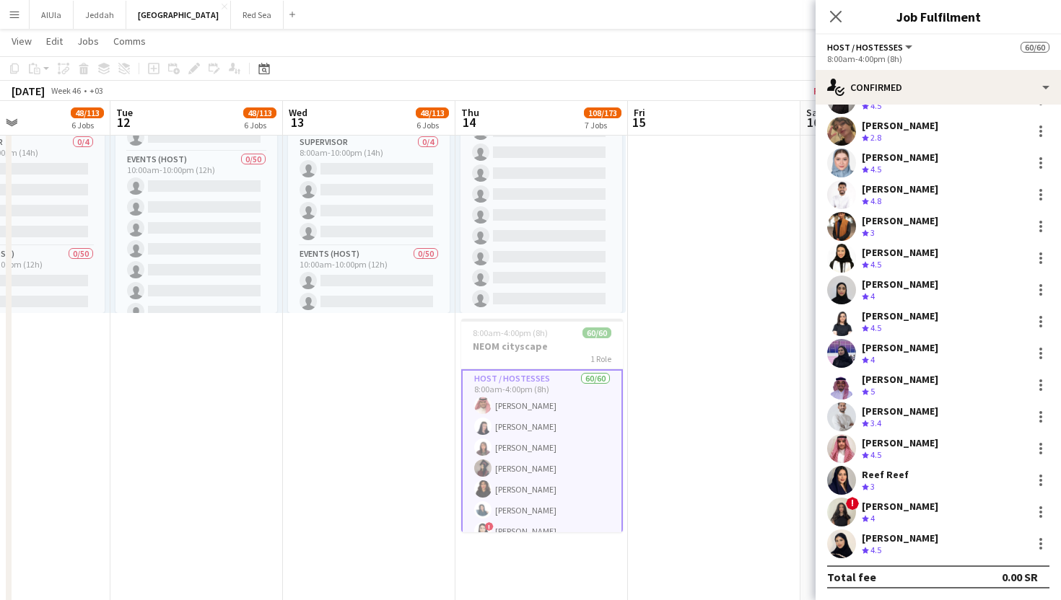
scroll to position [1463, 0]
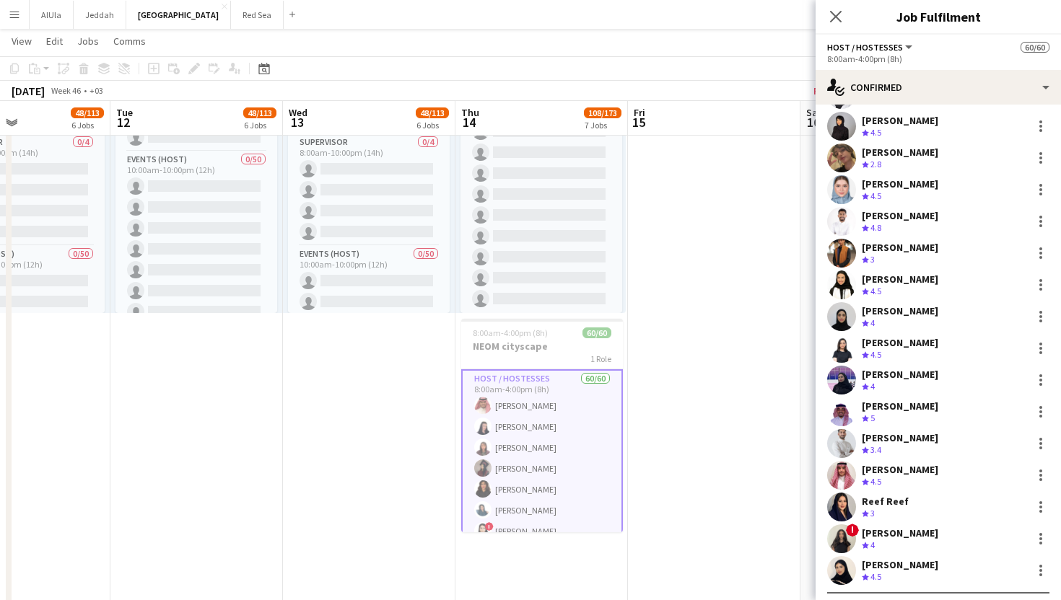
click at [898, 253] on div "[PERSON_NAME]" at bounding box center [899, 247] width 76 height 13
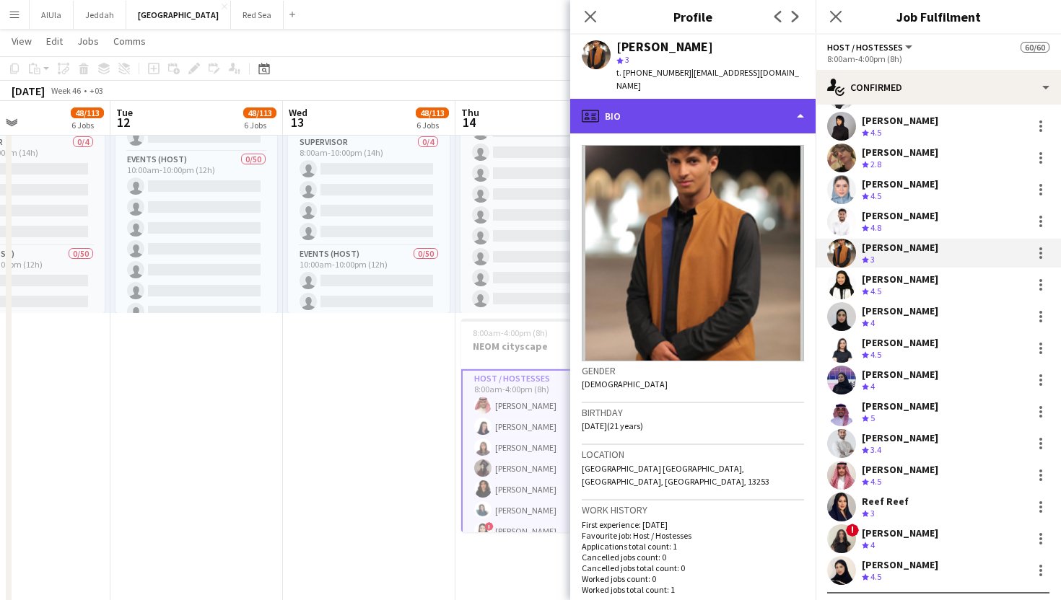
click at [675, 105] on div "profile Bio" at bounding box center [692, 116] width 245 height 35
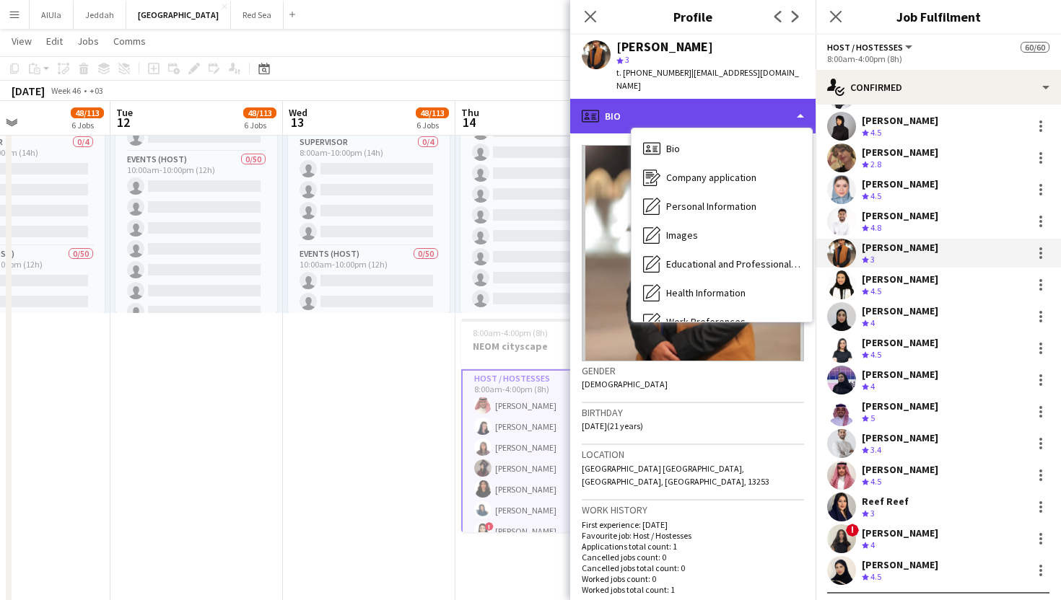
click at [622, 115] on div "profile Bio" at bounding box center [692, 116] width 245 height 35
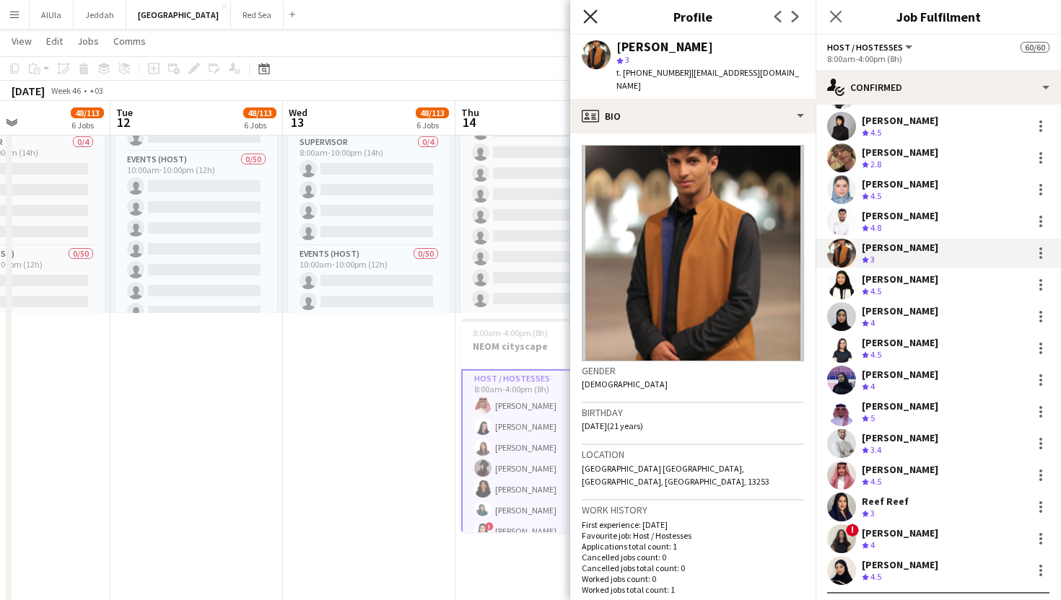
click at [588, 15] on icon at bounding box center [590, 16] width 14 height 14
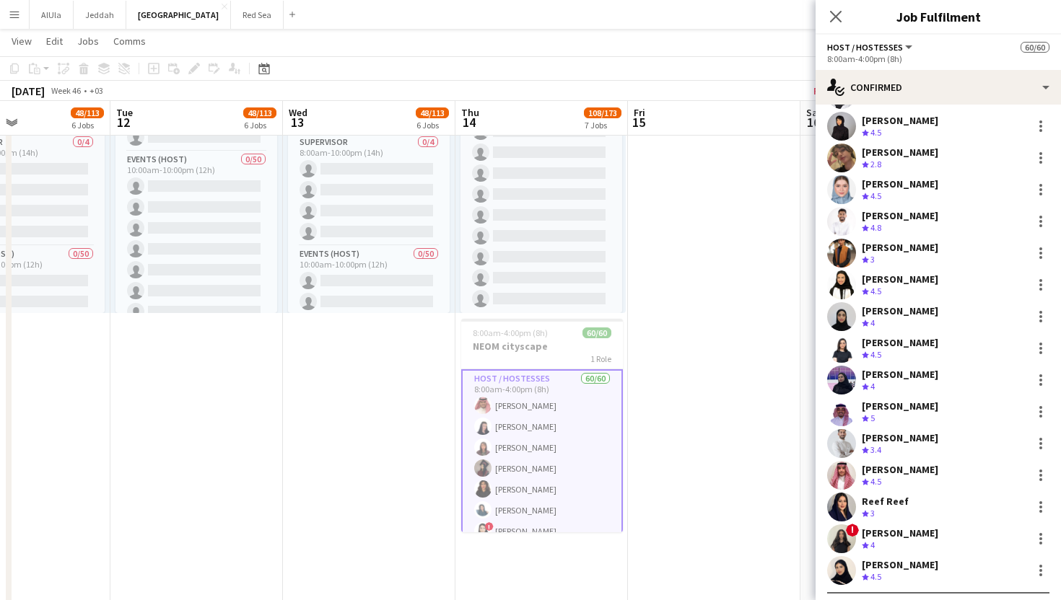
click at [883, 286] on div "Crew rating 4.5" at bounding box center [872, 292] width 22 height 12
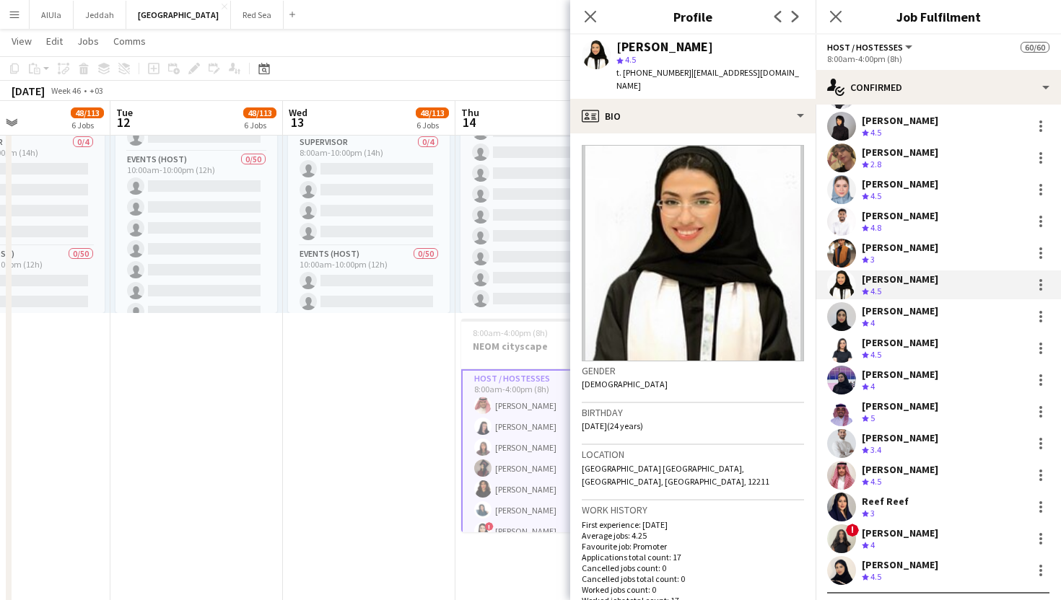
click at [857, 309] on div "[PERSON_NAME] rating 4" at bounding box center [937, 316] width 245 height 29
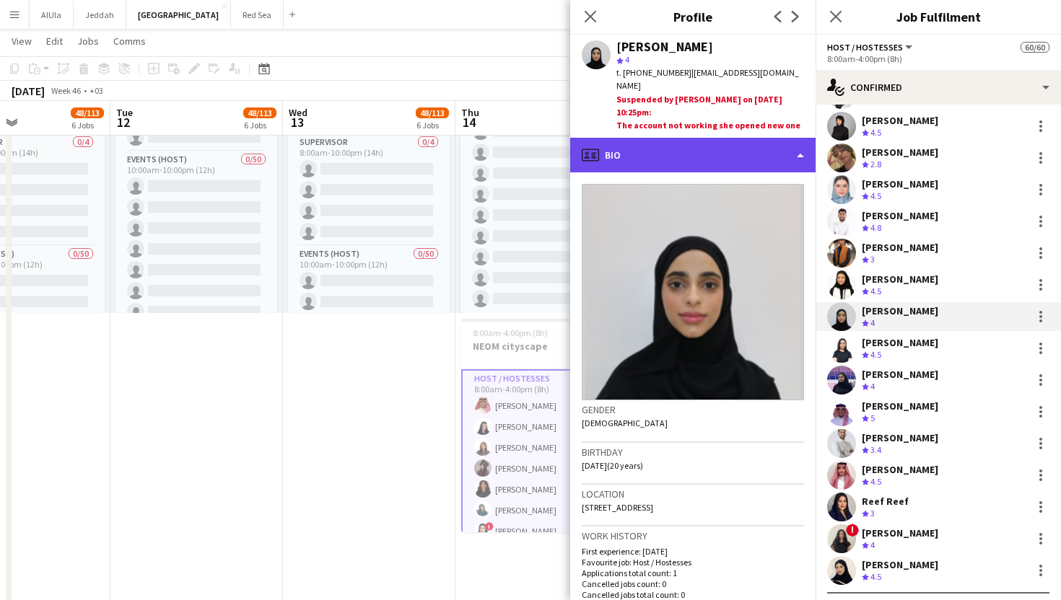
click at [644, 153] on div "profile Bio" at bounding box center [692, 155] width 245 height 35
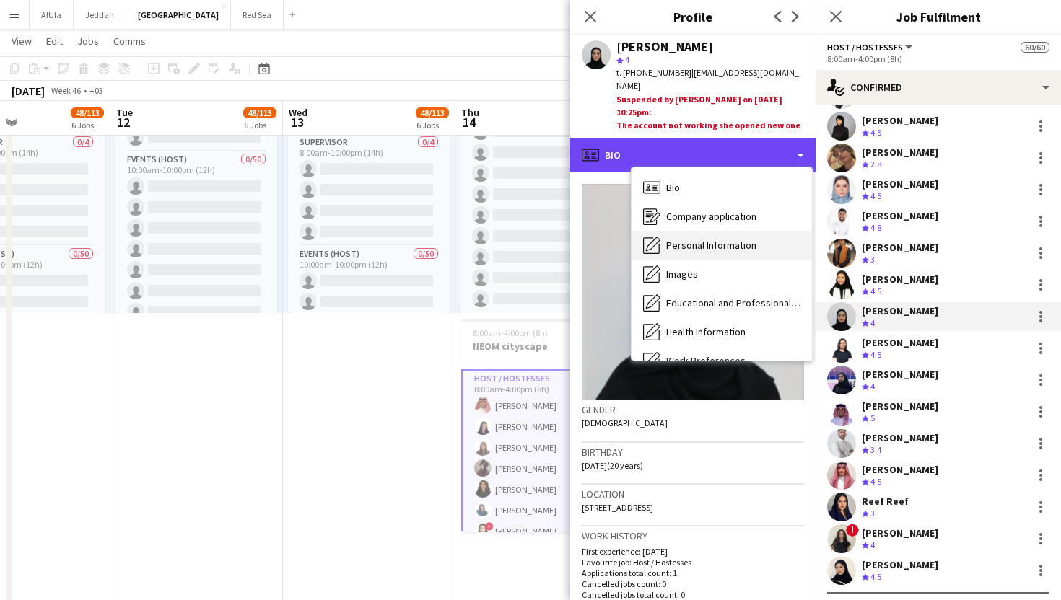
scroll to position [165, 0]
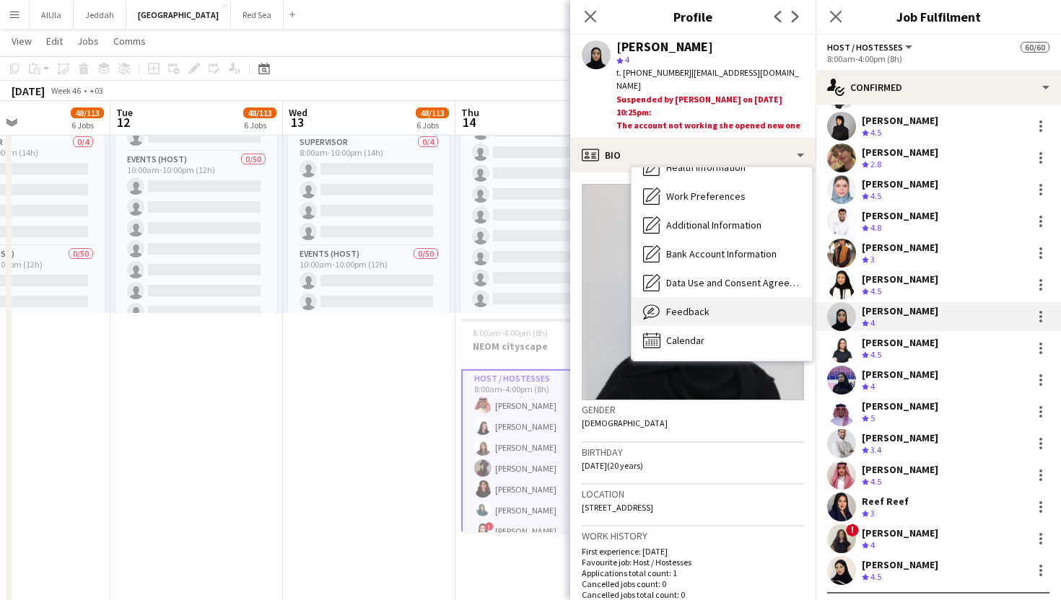
click at [692, 305] on span "Feedback" at bounding box center [687, 311] width 43 height 13
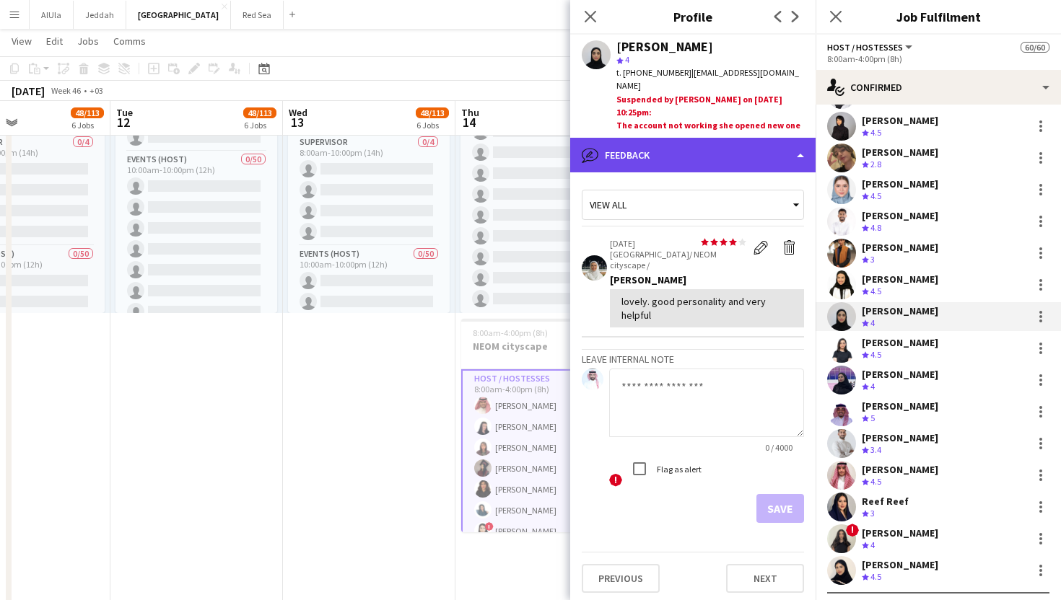
click at [748, 138] on div "bubble-pencil Feedback" at bounding box center [692, 155] width 245 height 35
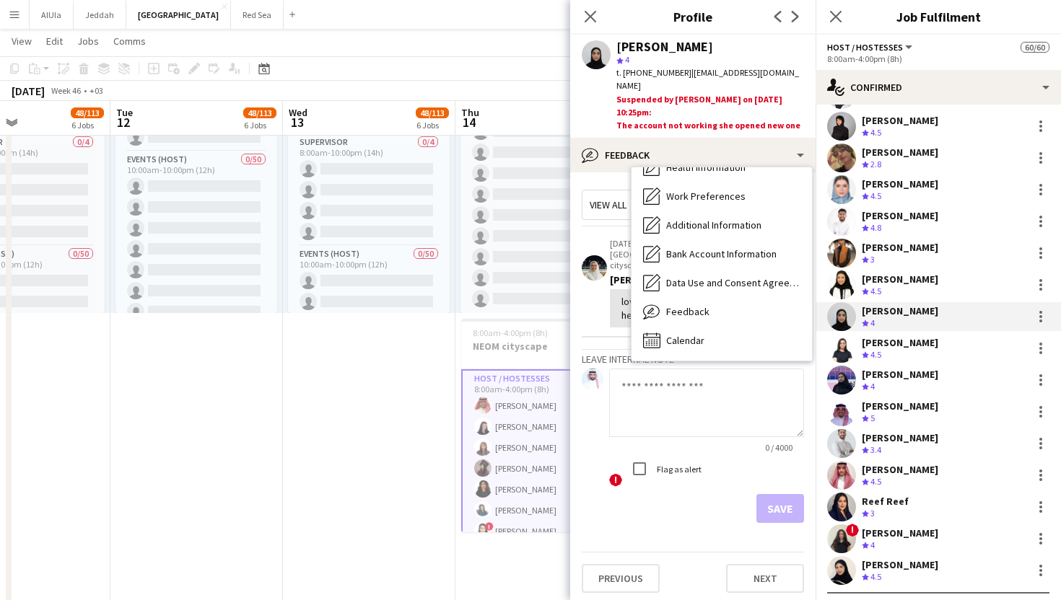
click at [881, 341] on div "[PERSON_NAME]" at bounding box center [899, 342] width 76 height 13
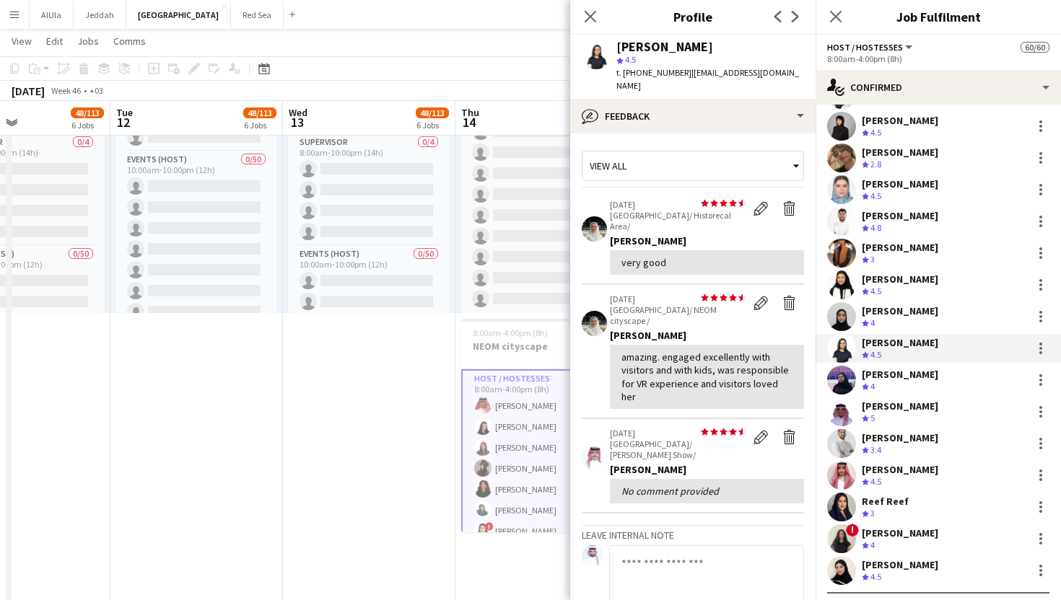
click at [869, 312] on div "[PERSON_NAME]" at bounding box center [899, 310] width 76 height 13
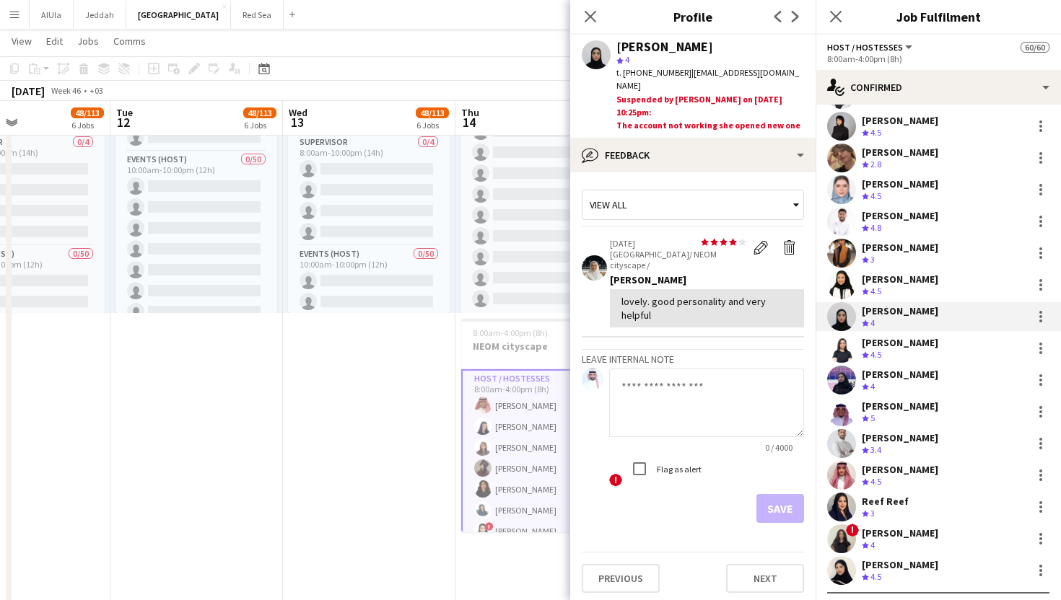
click at [884, 190] on div "Crew rating 4.5" at bounding box center [872, 196] width 22 height 12
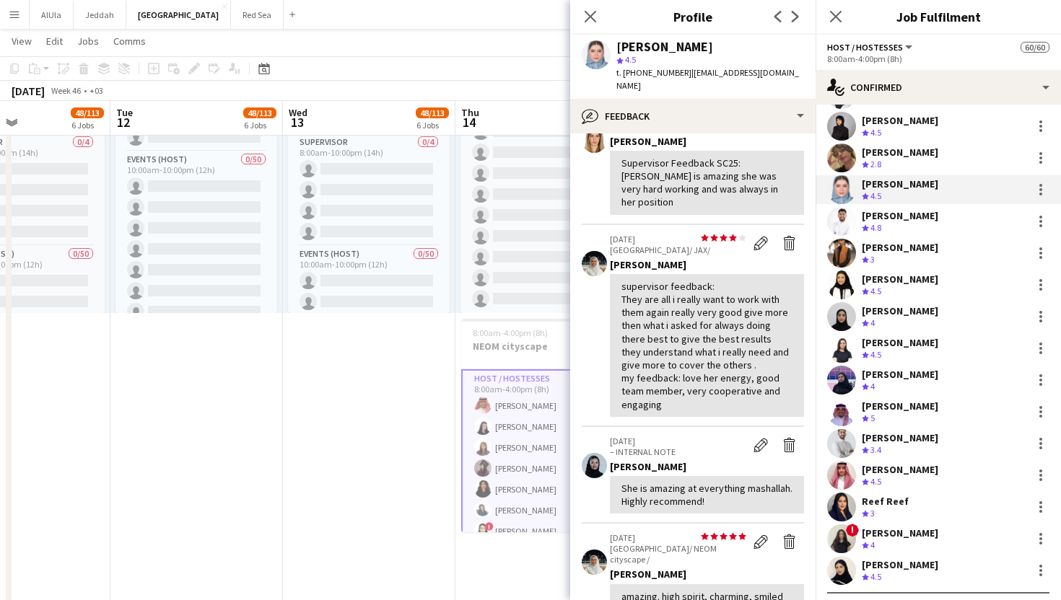
scroll to position [0, 0]
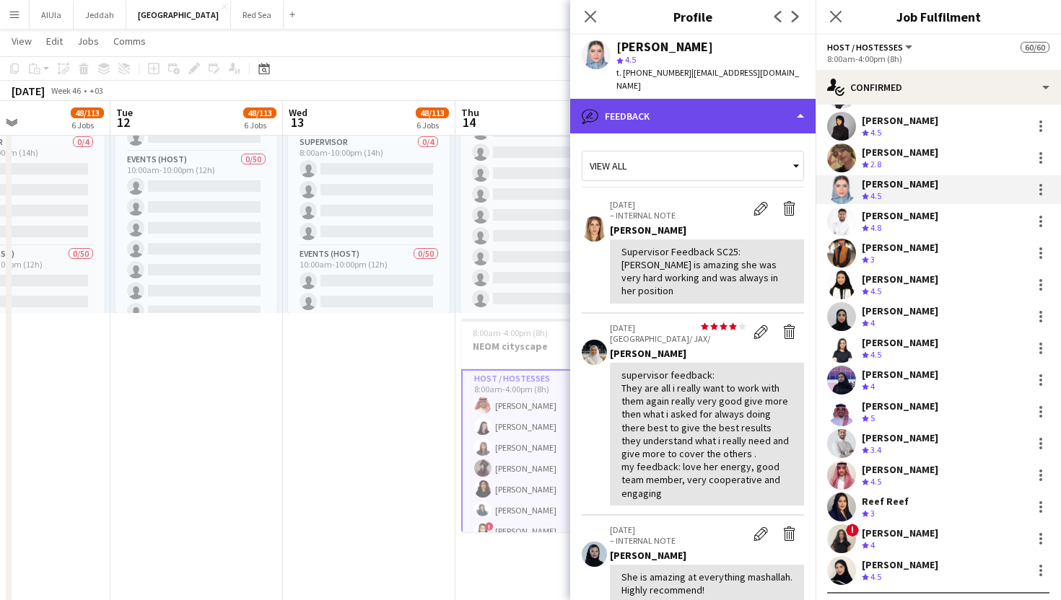
click at [715, 109] on div "bubble-pencil Feedback" at bounding box center [692, 116] width 245 height 35
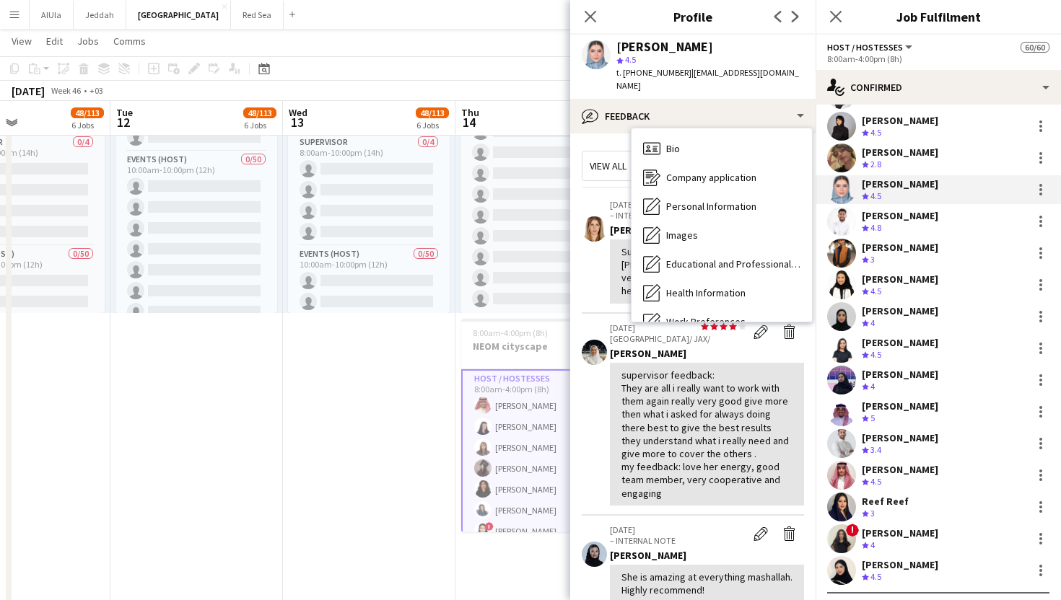
click at [601, 260] on app-crew-profile-feedback-item "[DATE] – INTERNAL NOTE Edit internal note Delete internal note [PERSON_NAME] Su…" at bounding box center [693, 251] width 222 height 123
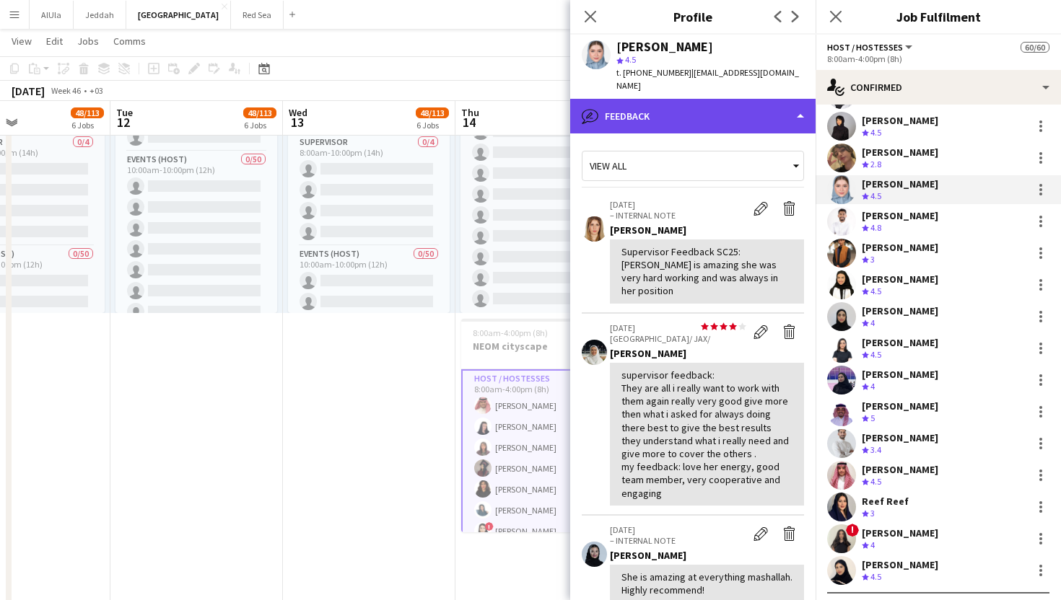
click at [690, 110] on div "bubble-pencil Feedback" at bounding box center [692, 116] width 245 height 35
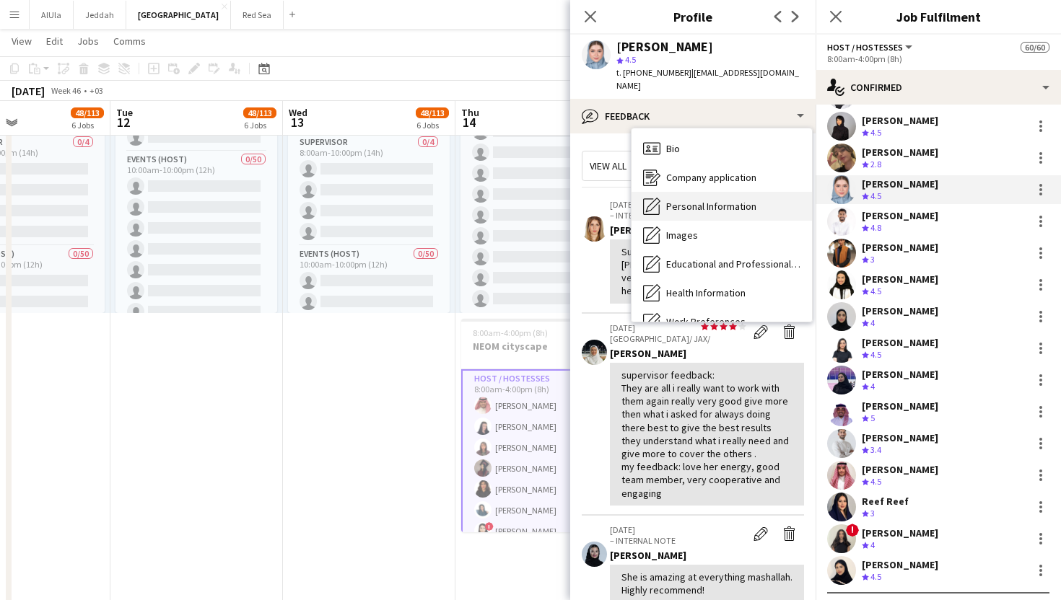
click at [706, 200] on span "Personal Information" at bounding box center [711, 206] width 90 height 13
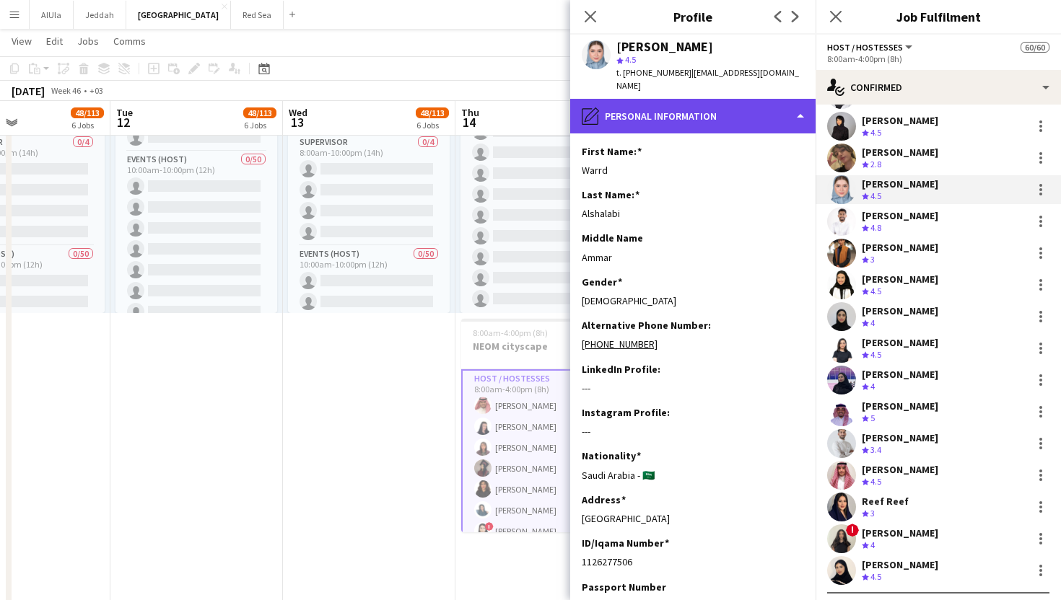
click at [696, 111] on div "pencil4 Personal Information" at bounding box center [692, 116] width 245 height 35
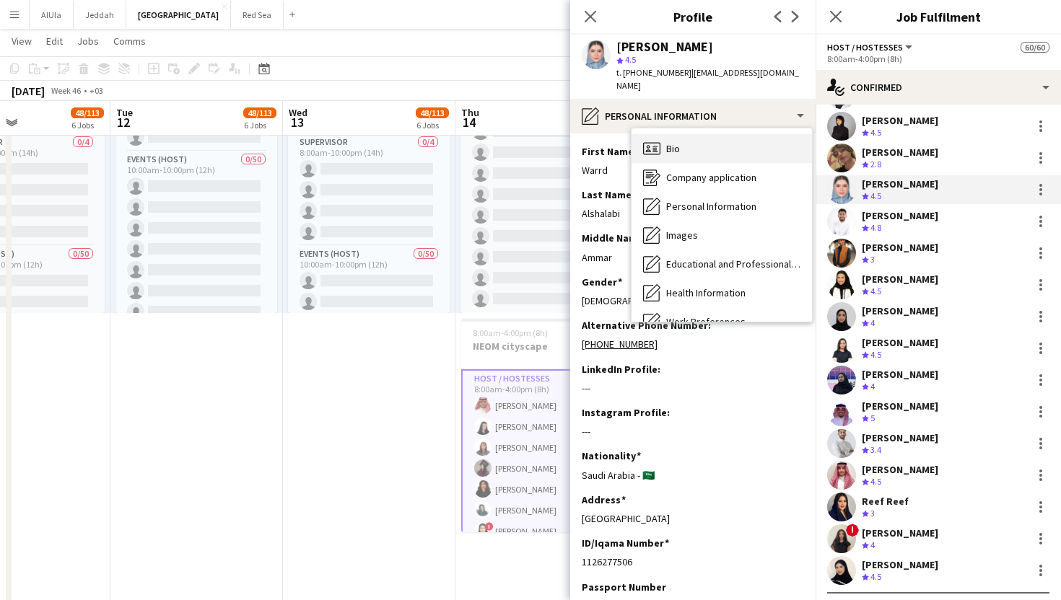
click at [696, 136] on div "Bio Bio" at bounding box center [721, 148] width 180 height 29
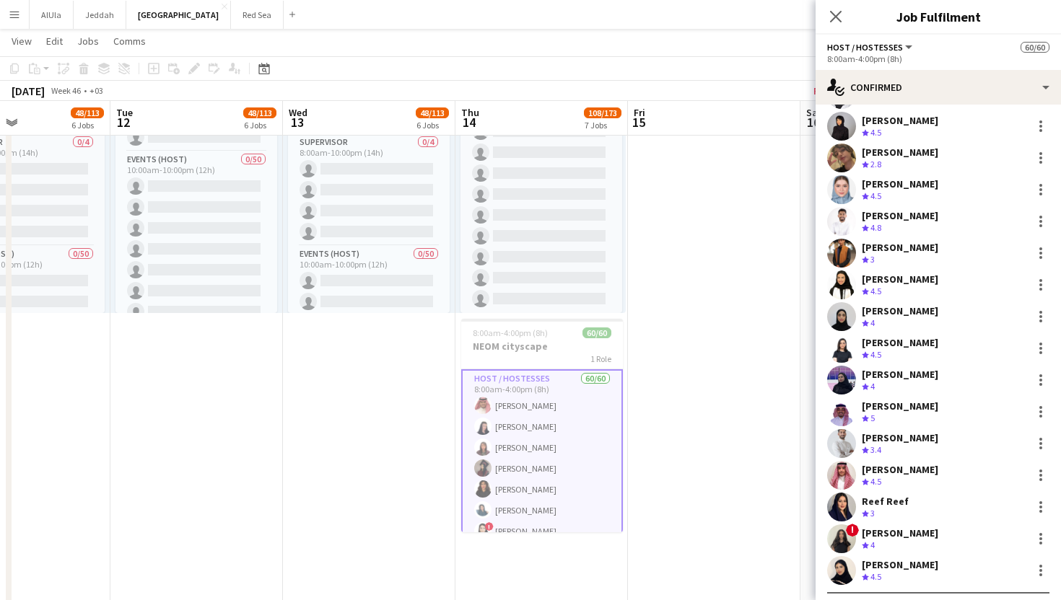
click at [856, 283] on div "[PERSON_NAME] Crew rating 4.5" at bounding box center [937, 285] width 245 height 29
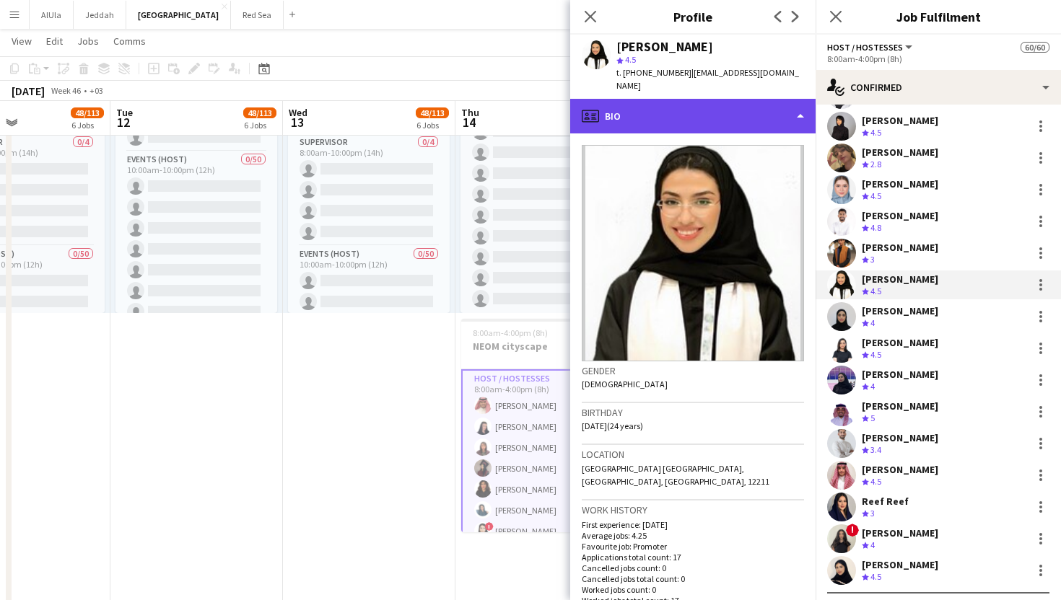
click at [735, 109] on div "profile Bio" at bounding box center [692, 116] width 245 height 35
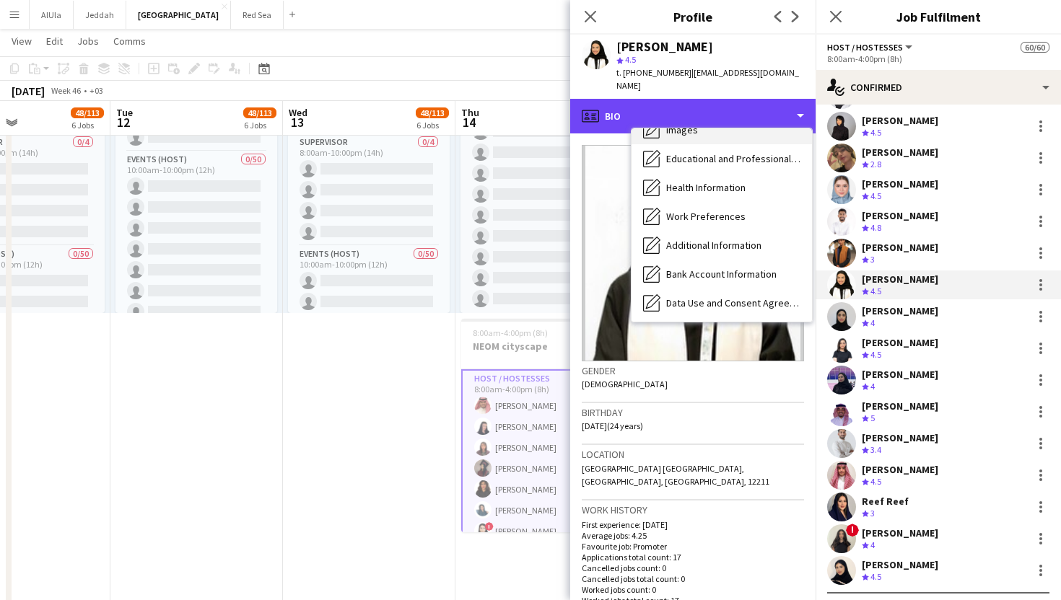
scroll to position [165, 0]
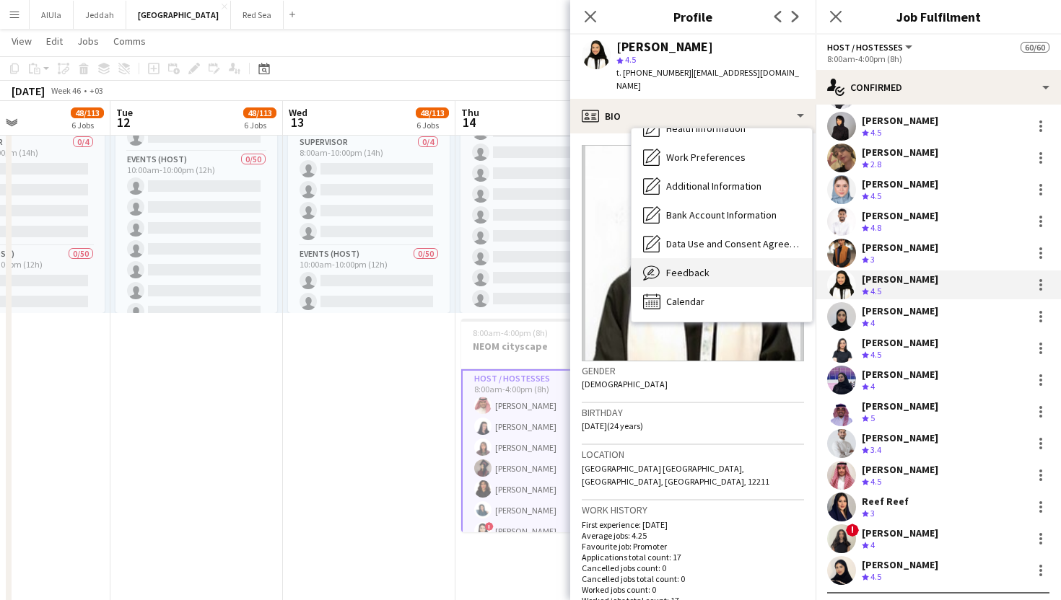
click at [741, 266] on div "Feedback Feedback" at bounding box center [721, 272] width 180 height 29
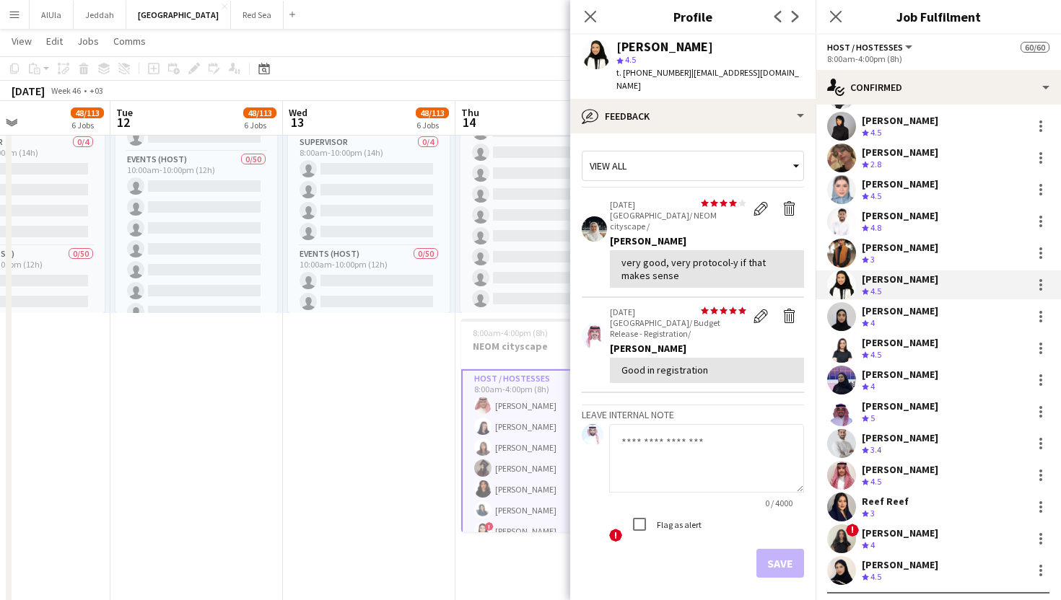
click at [882, 350] on div "Crew rating 4.5" at bounding box center [872, 355] width 22 height 12
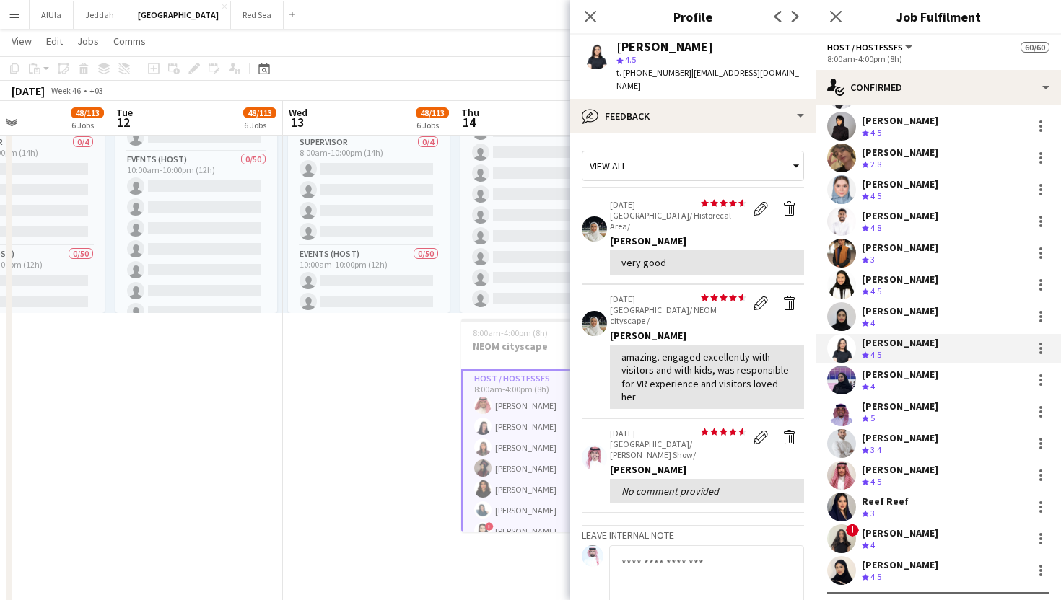
click at [877, 280] on div "[PERSON_NAME]" at bounding box center [899, 279] width 76 height 13
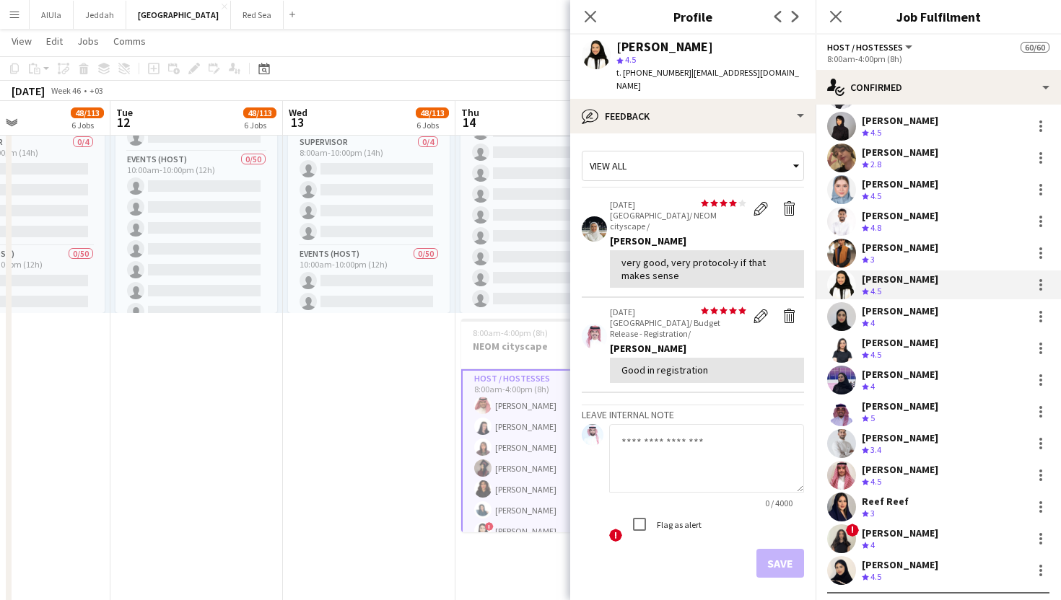
click at [875, 347] on div "[PERSON_NAME]" at bounding box center [899, 342] width 76 height 13
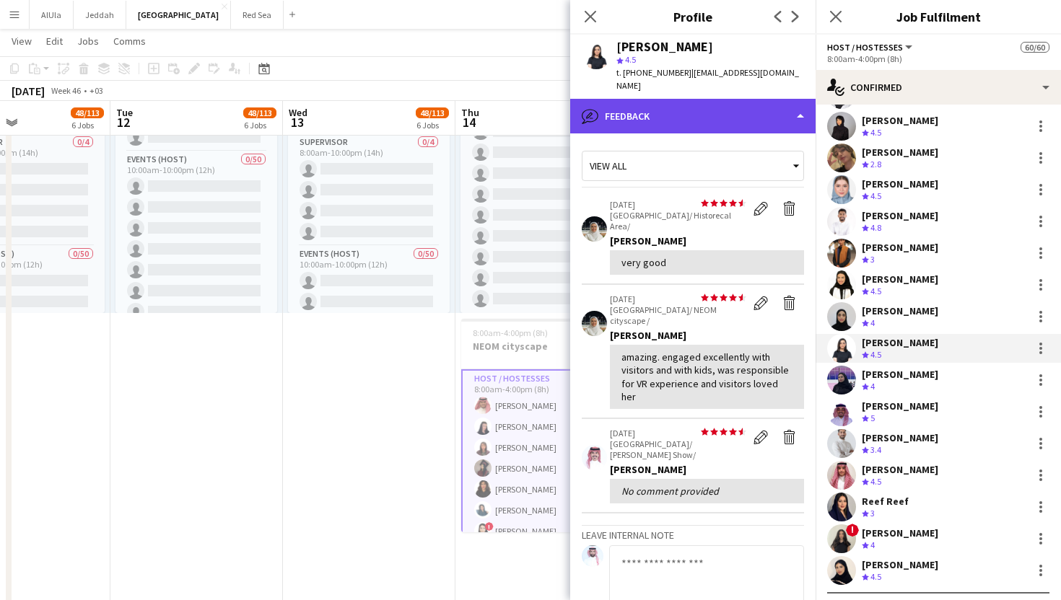
click at [682, 99] on div "bubble-pencil Feedback" at bounding box center [692, 116] width 245 height 35
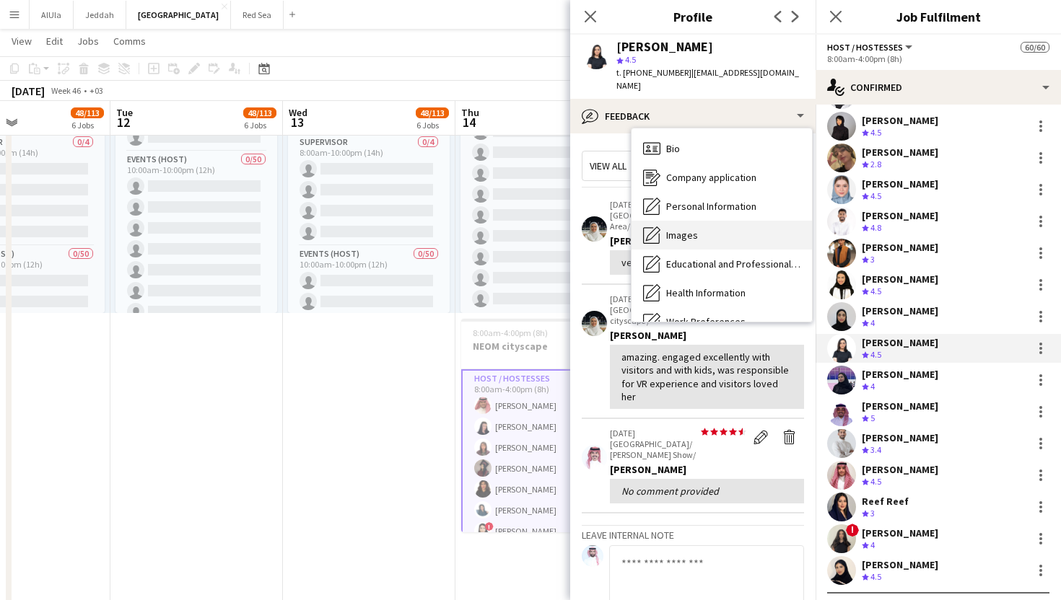
click at [694, 229] on span "Images" at bounding box center [682, 235] width 32 height 13
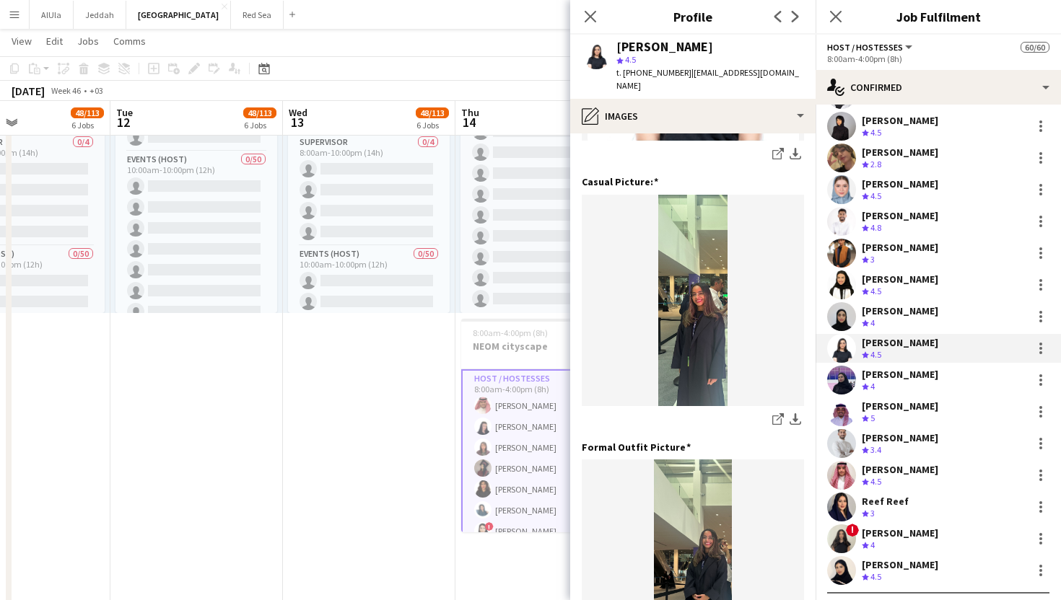
scroll to position [0, 0]
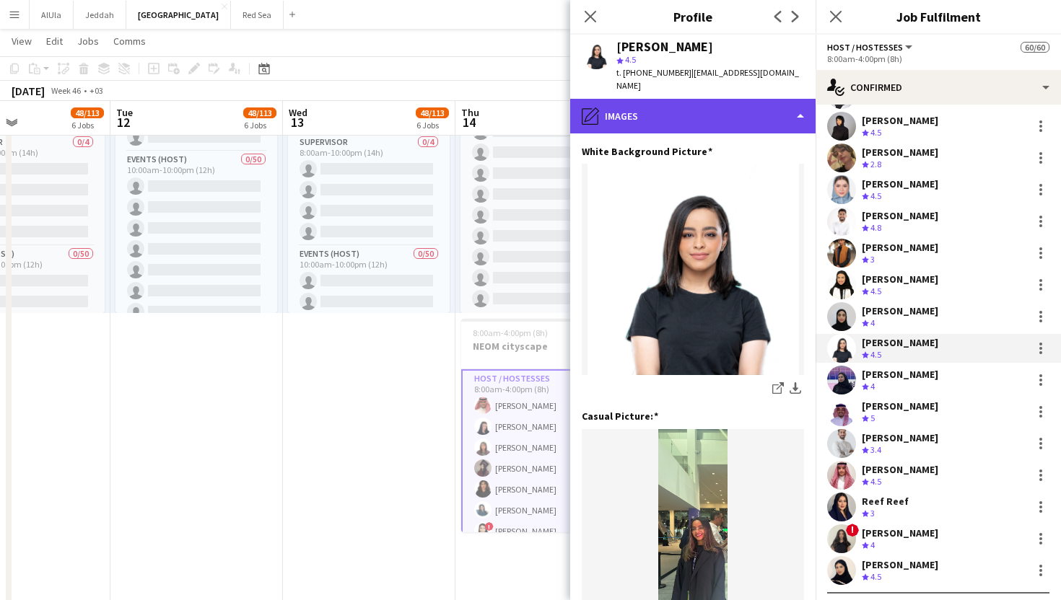
click at [688, 113] on div "pencil4 Images" at bounding box center [692, 116] width 245 height 35
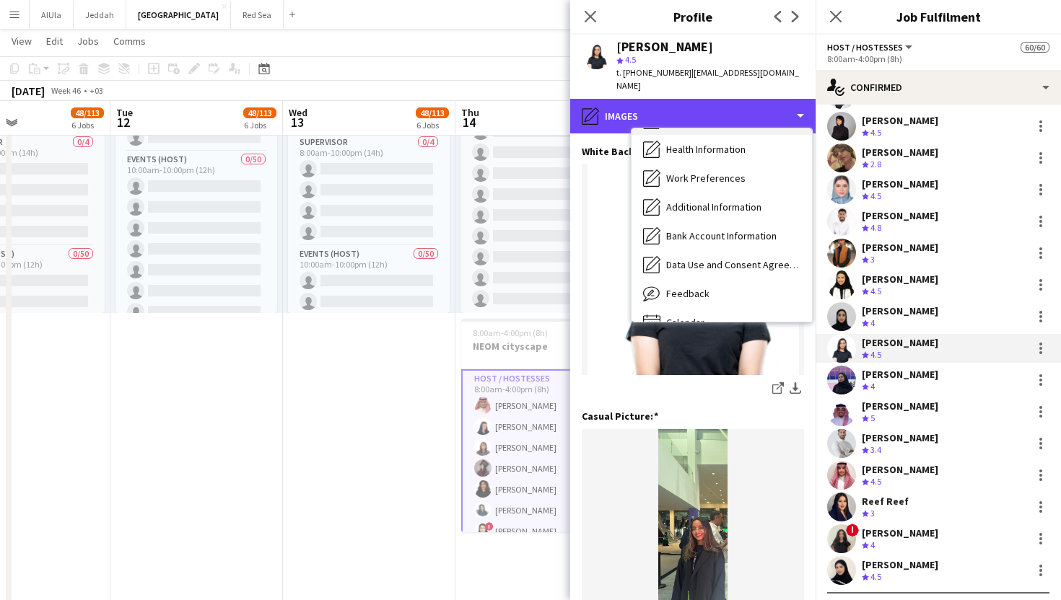
scroll to position [165, 0]
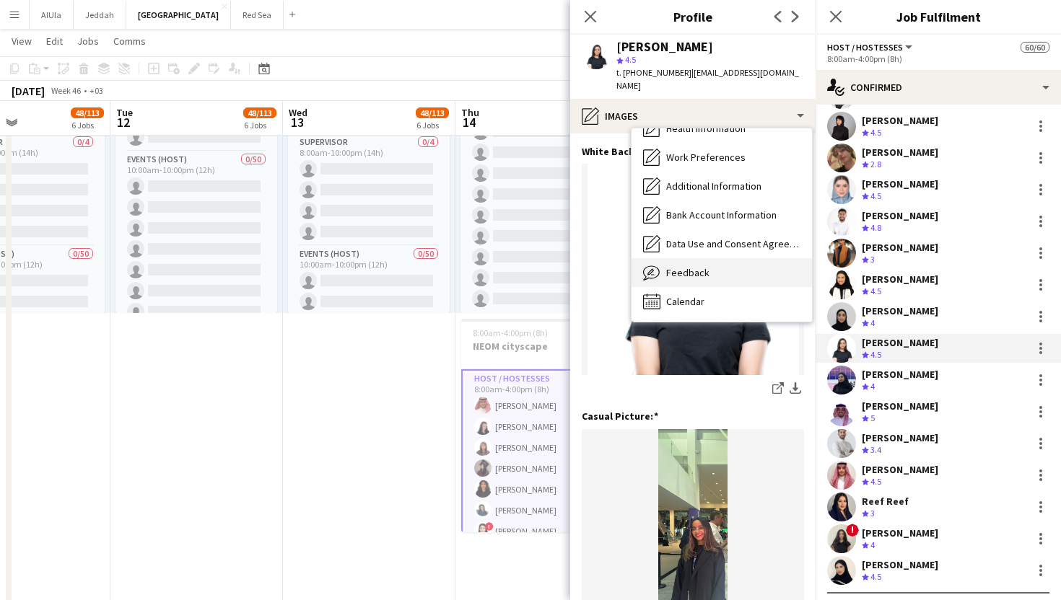
click at [708, 258] on div "Feedback Feedback" at bounding box center [721, 272] width 180 height 29
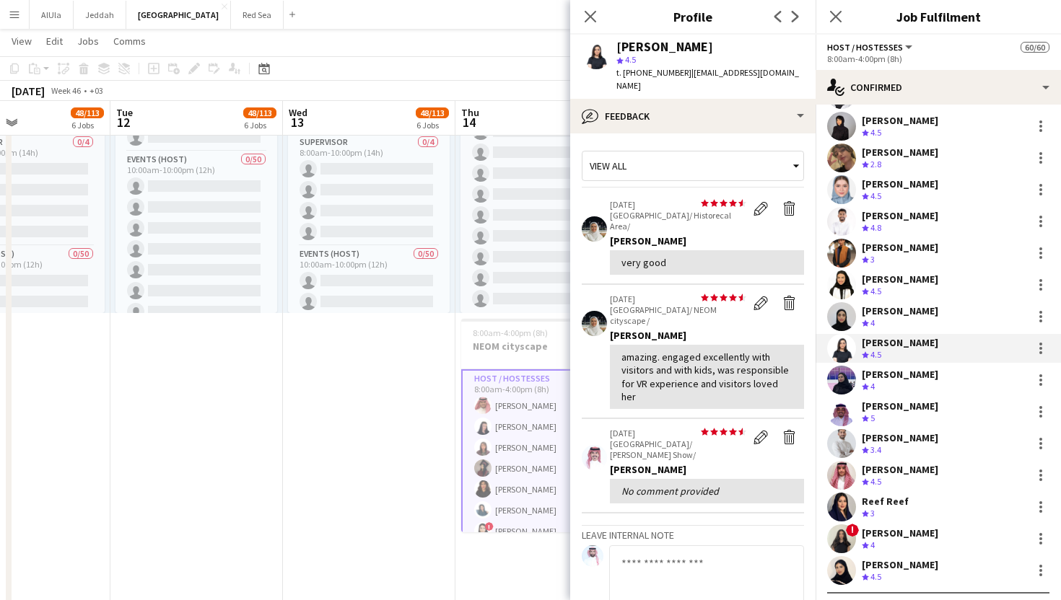
click at [905, 281] on div "[PERSON_NAME]" at bounding box center [899, 279] width 76 height 13
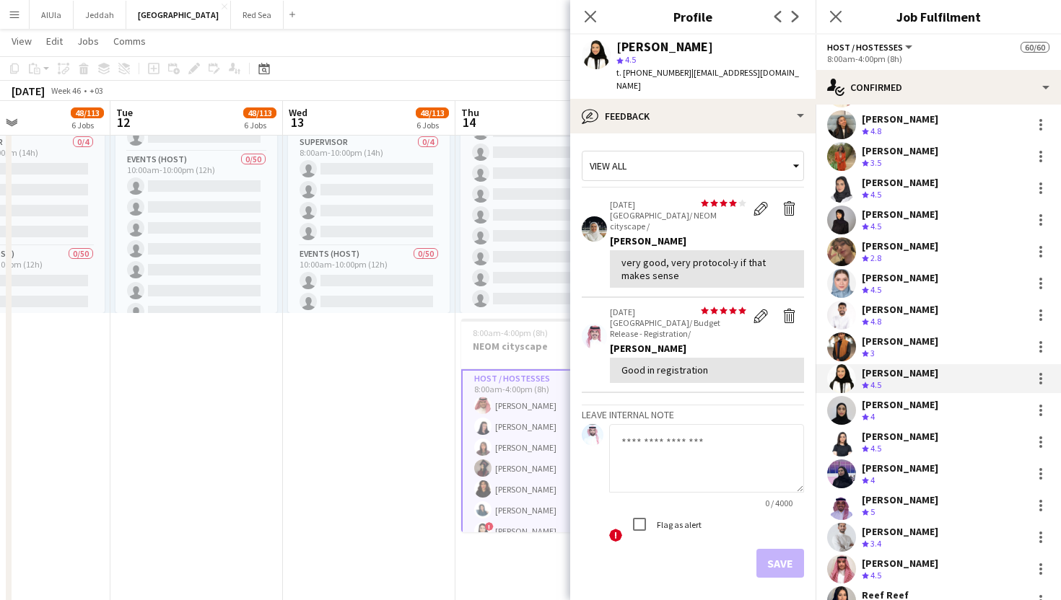
scroll to position [1351, 0]
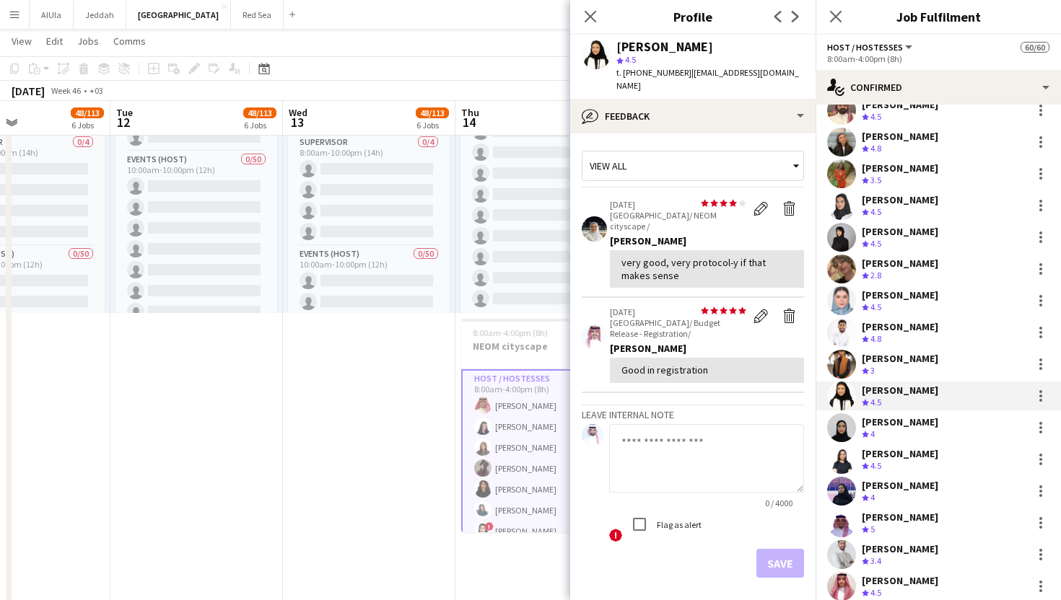
click at [897, 461] on div "Crew rating 4.5" at bounding box center [899, 466] width 76 height 12
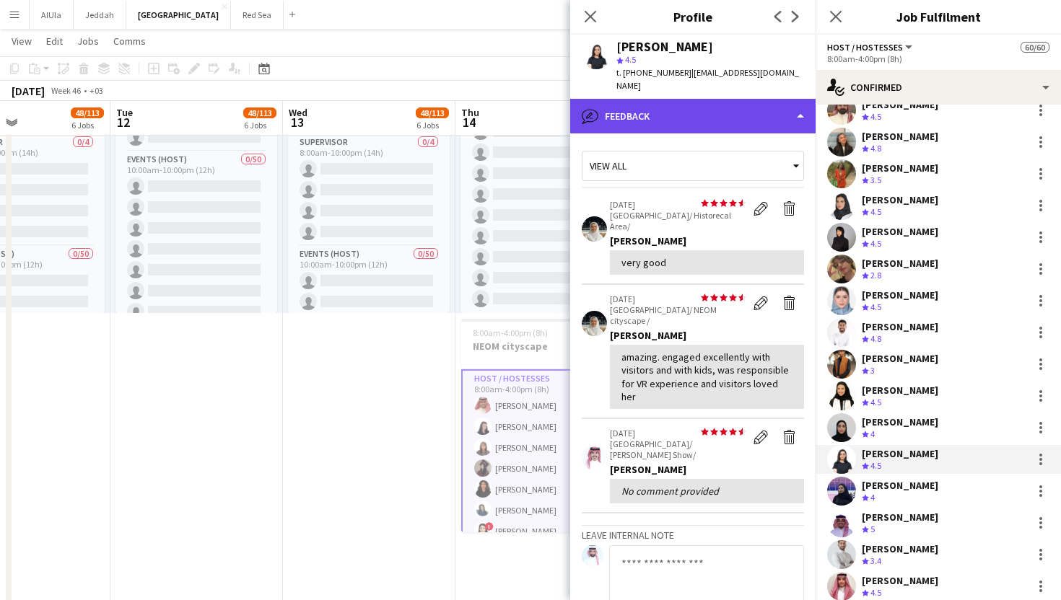
click at [712, 102] on div "bubble-pencil Feedback" at bounding box center [692, 116] width 245 height 35
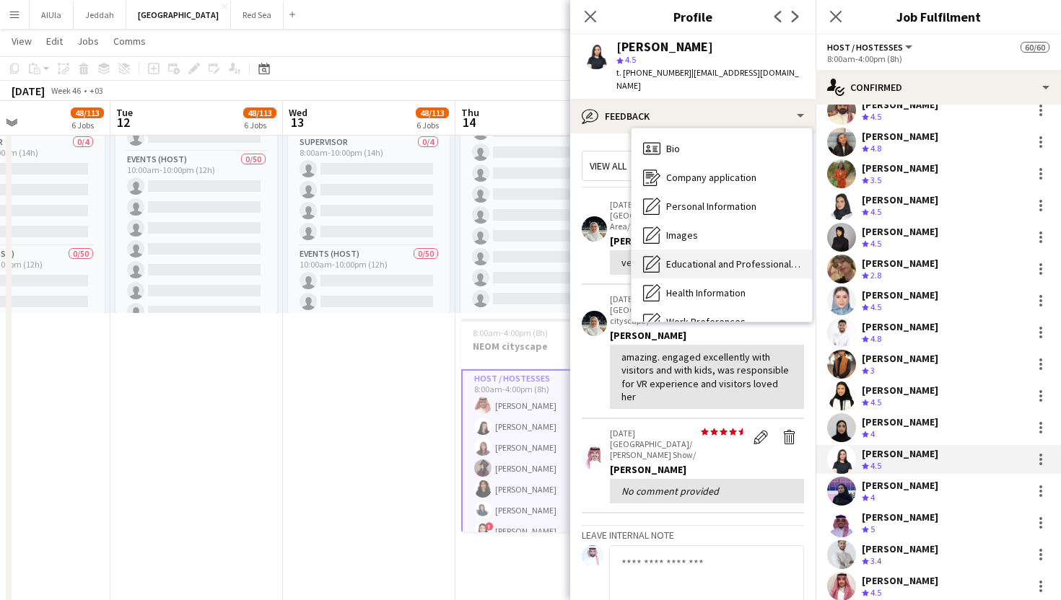
click at [727, 258] on div "Educational and Professional Background Educational and Professional Background" at bounding box center [721, 264] width 180 height 29
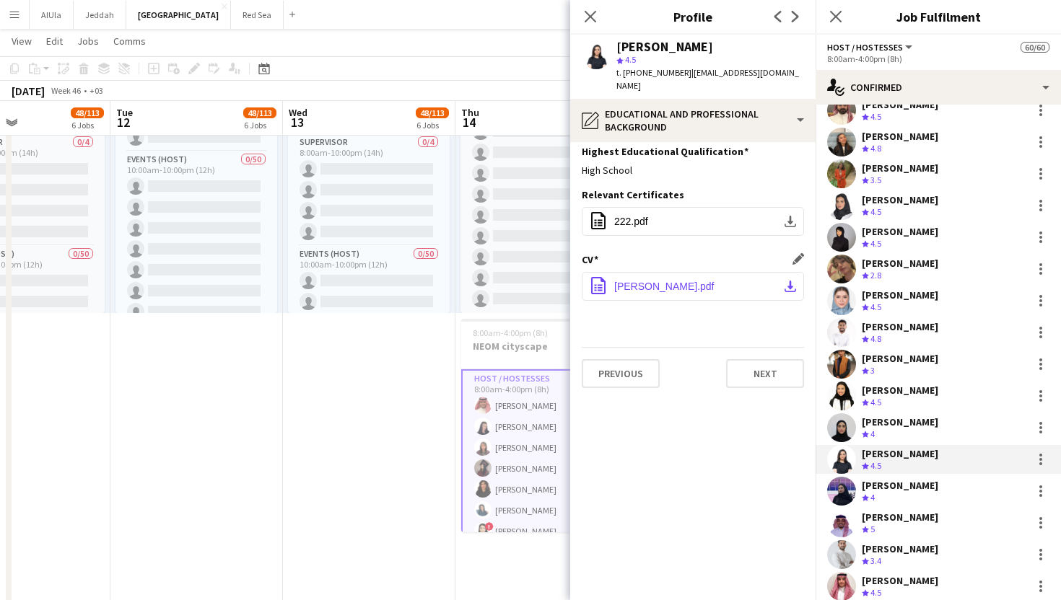
click at [684, 281] on span "[PERSON_NAME].pdf" at bounding box center [664, 287] width 100 height 12
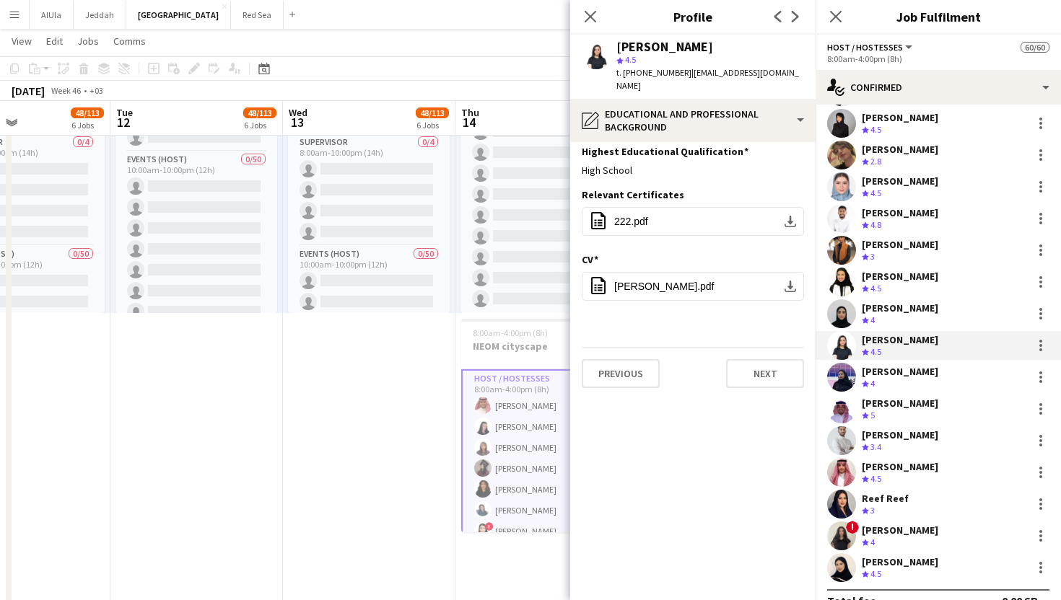
scroll to position [1489, 0]
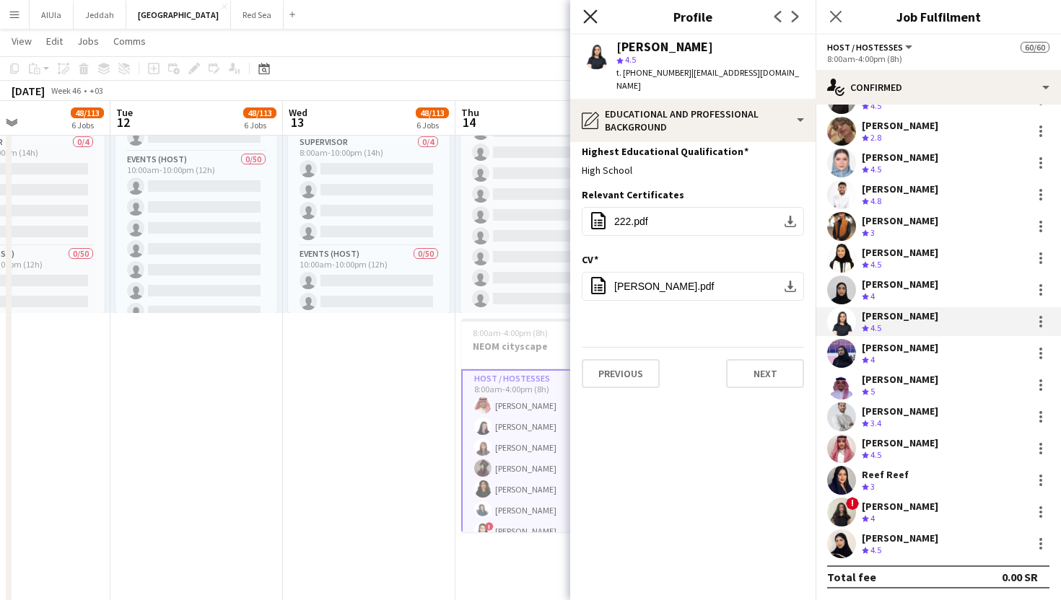
click at [592, 13] on icon "Close pop-in" at bounding box center [590, 16] width 14 height 14
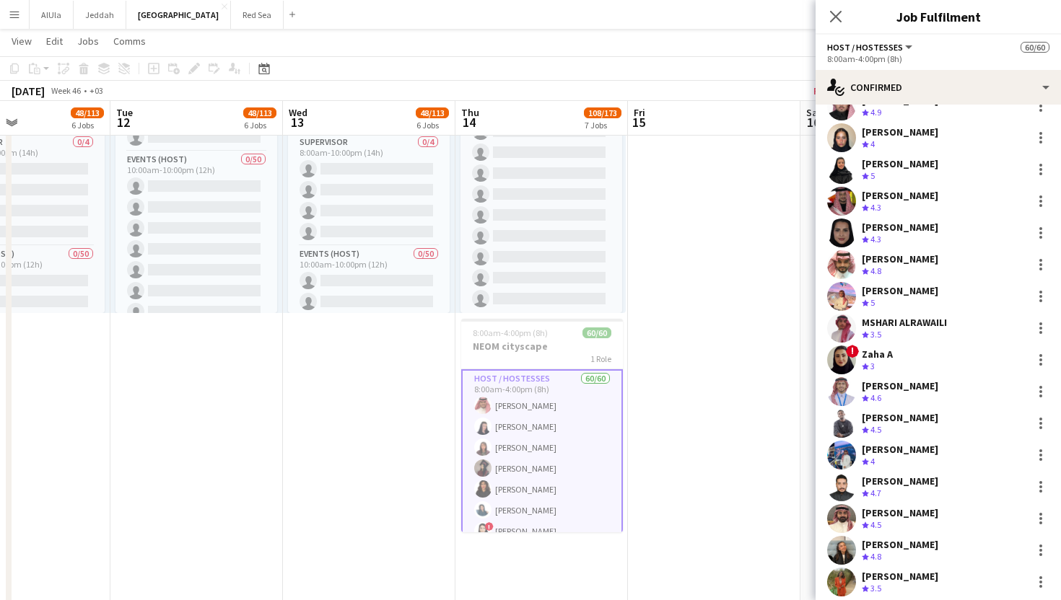
scroll to position [919, 0]
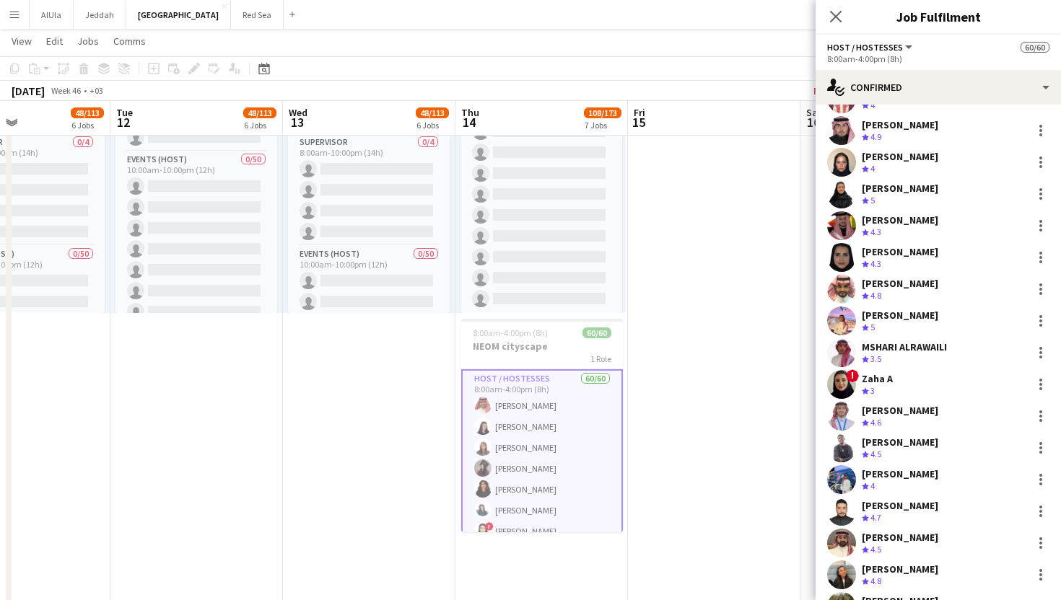
click at [886, 260] on div "Crew rating 4.3" at bounding box center [899, 264] width 76 height 12
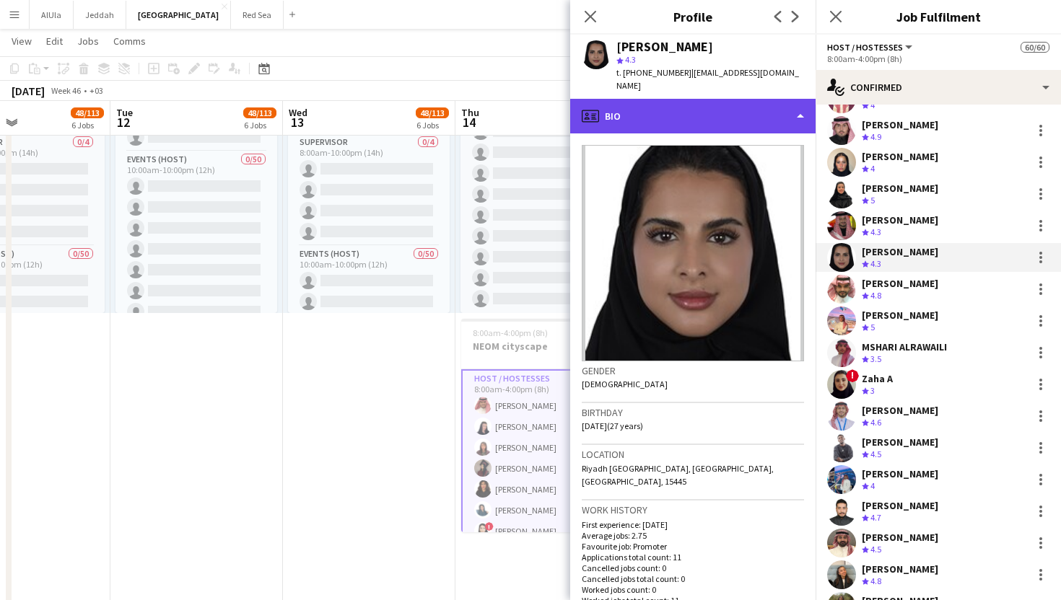
click at [763, 106] on div "profile Bio" at bounding box center [692, 116] width 245 height 35
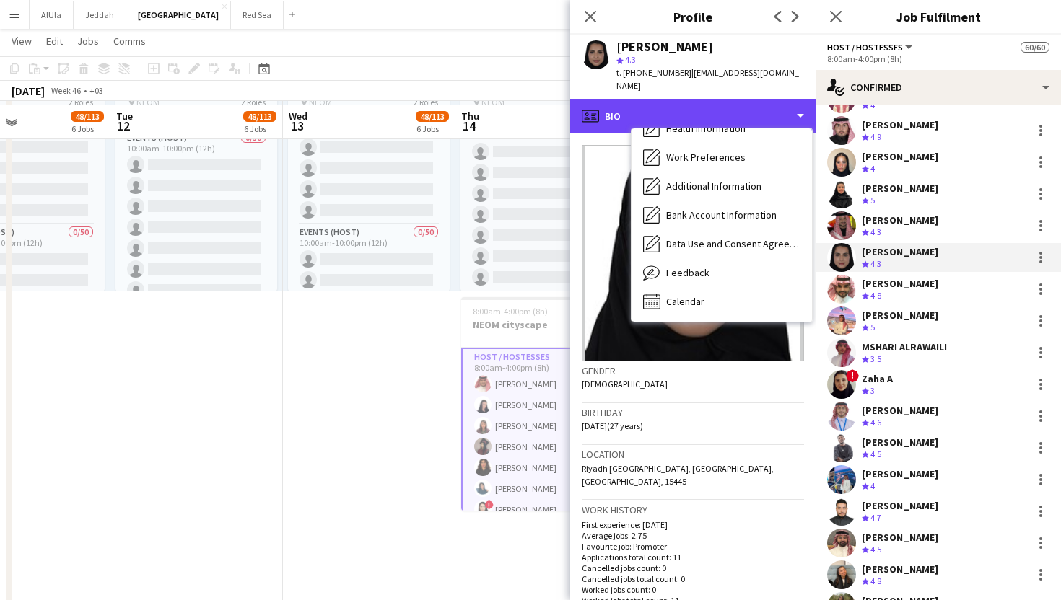
scroll to position [1424, 0]
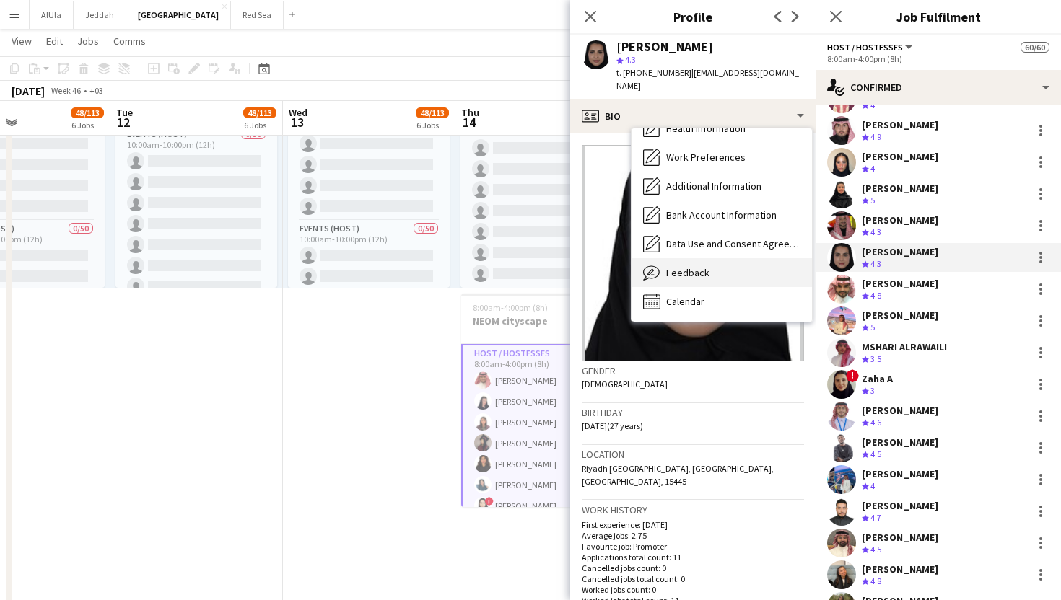
click at [727, 258] on div "Feedback Feedback" at bounding box center [721, 272] width 180 height 29
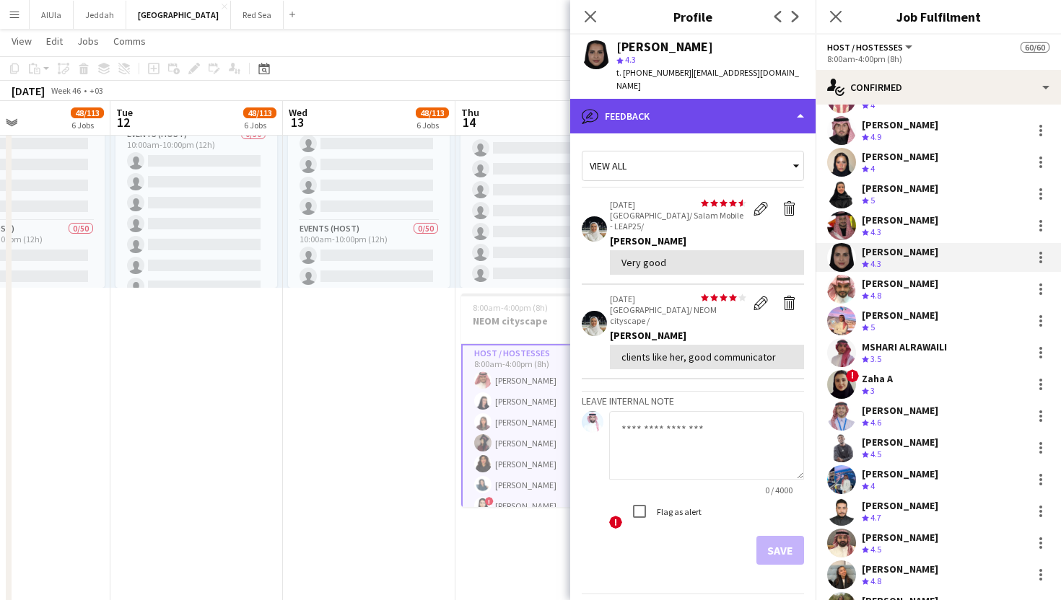
click at [685, 101] on div "bubble-pencil Feedback" at bounding box center [692, 116] width 245 height 35
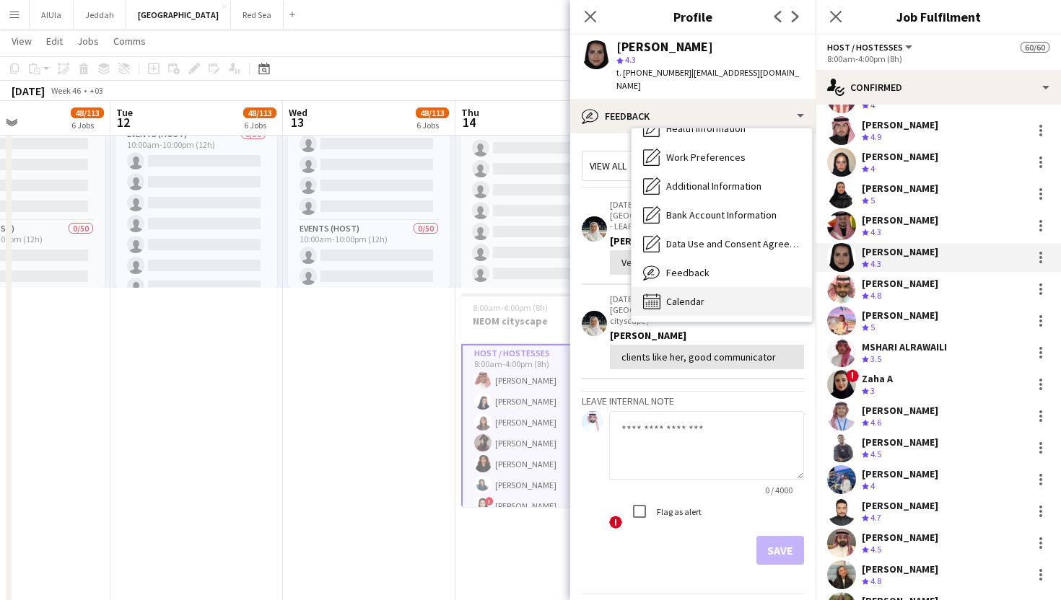
click at [684, 295] on span "Calendar" at bounding box center [685, 301] width 38 height 13
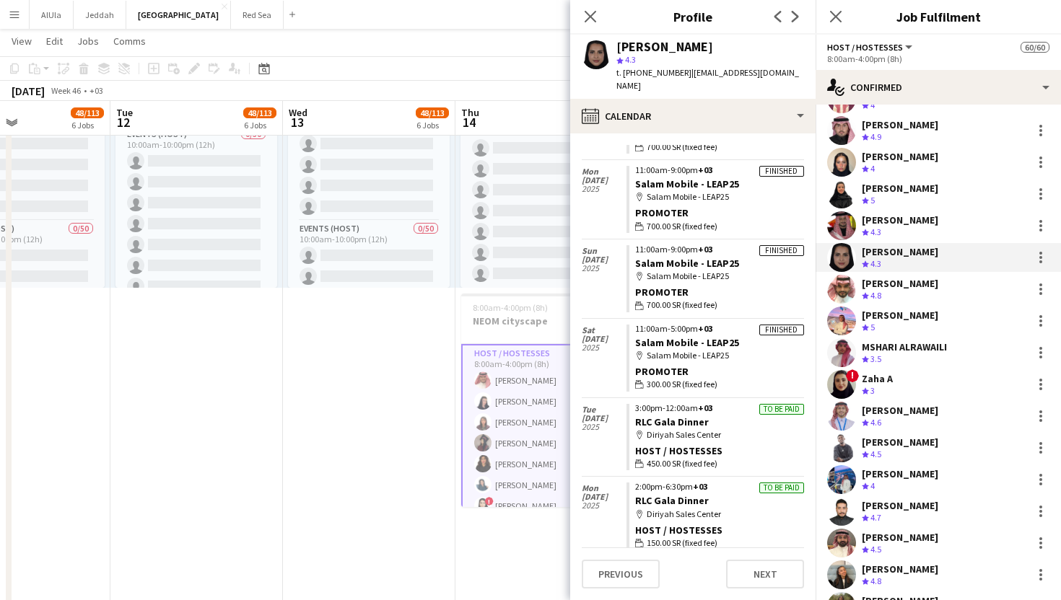
scroll to position [375, 0]
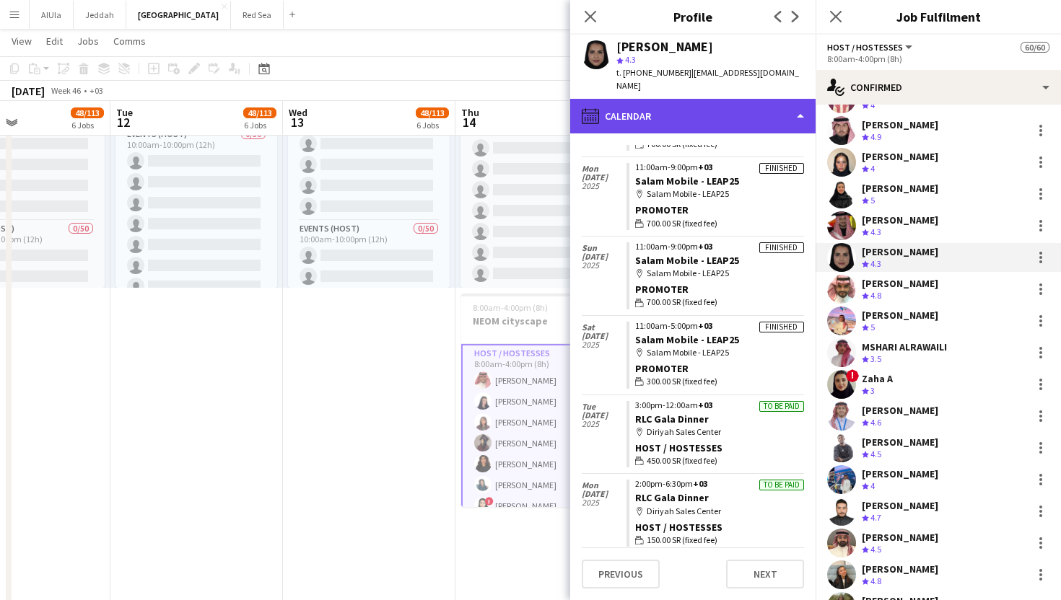
click at [653, 109] on div "calendar-full Calendar" at bounding box center [692, 116] width 245 height 35
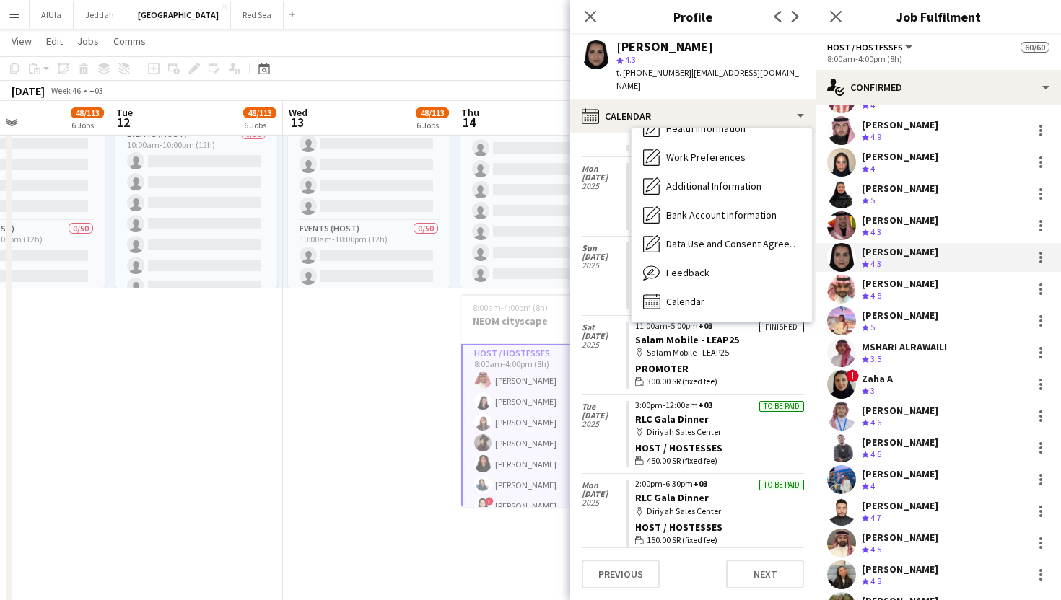
click at [895, 344] on div "MSHARI ALRAWAILI" at bounding box center [903, 347] width 85 height 13
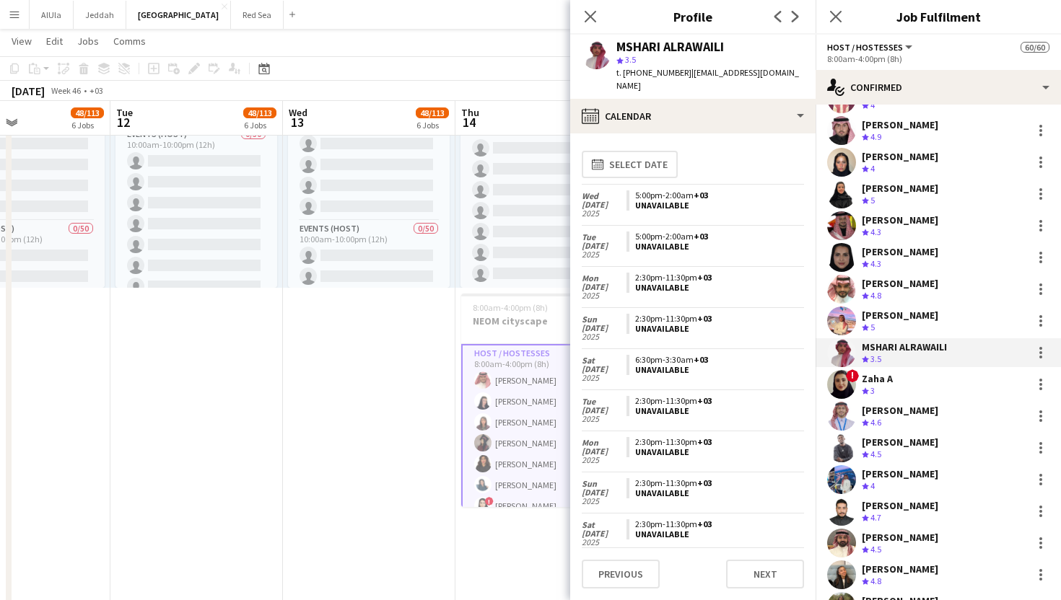
click at [887, 242] on div "[PERSON_NAME] Crew rating 1.5 [PERSON_NAME] Crew rating 2.5 [PERSON_NAME] Crew …" at bounding box center [937, 178] width 245 height 1902
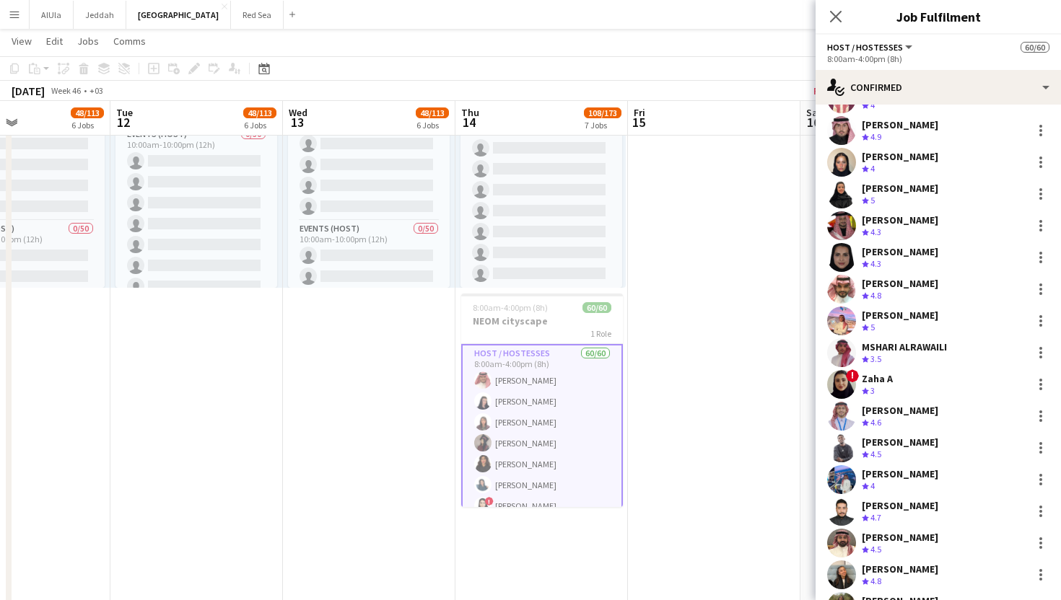
click at [883, 256] on div "[PERSON_NAME]" at bounding box center [899, 251] width 76 height 13
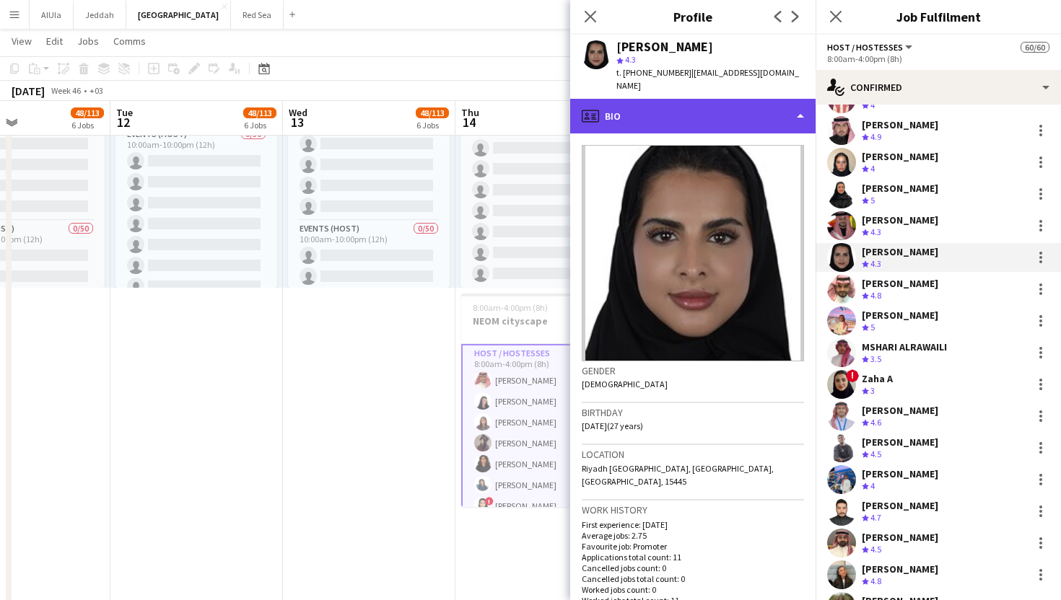
click at [657, 110] on div "profile Bio" at bounding box center [692, 116] width 245 height 35
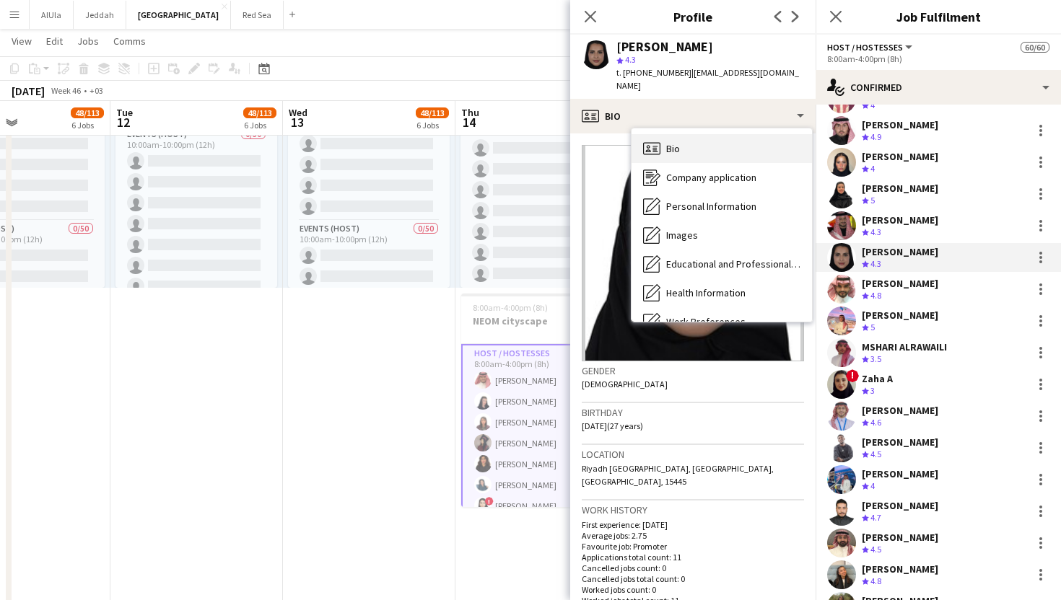
click at [666, 142] on span "Bio" at bounding box center [673, 148] width 14 height 13
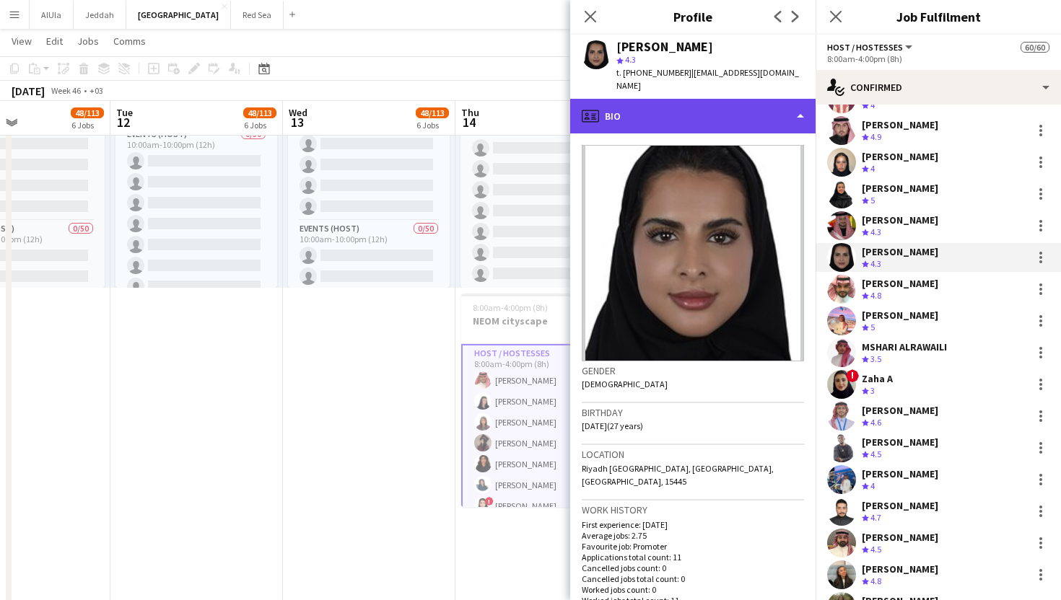
click at [665, 108] on div "profile Bio" at bounding box center [692, 116] width 245 height 35
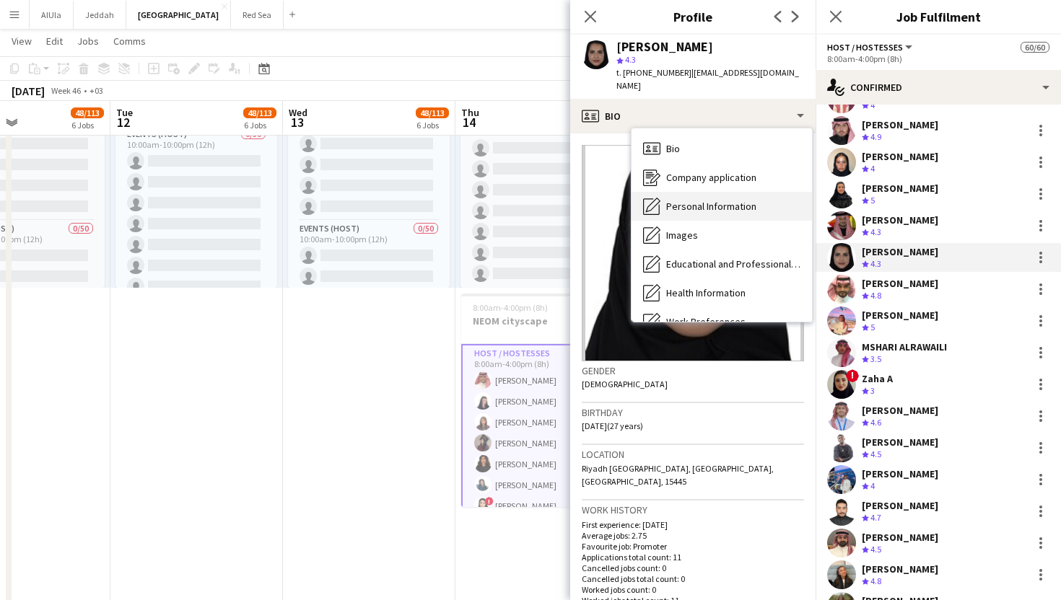
click at [673, 200] on span "Personal Information" at bounding box center [711, 206] width 90 height 13
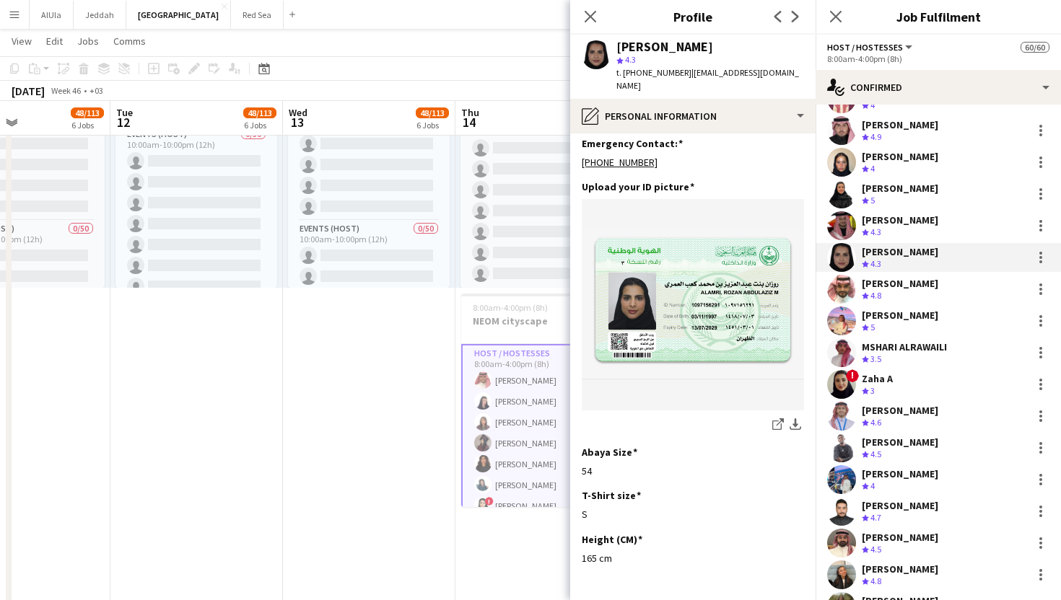
scroll to position [706, 0]
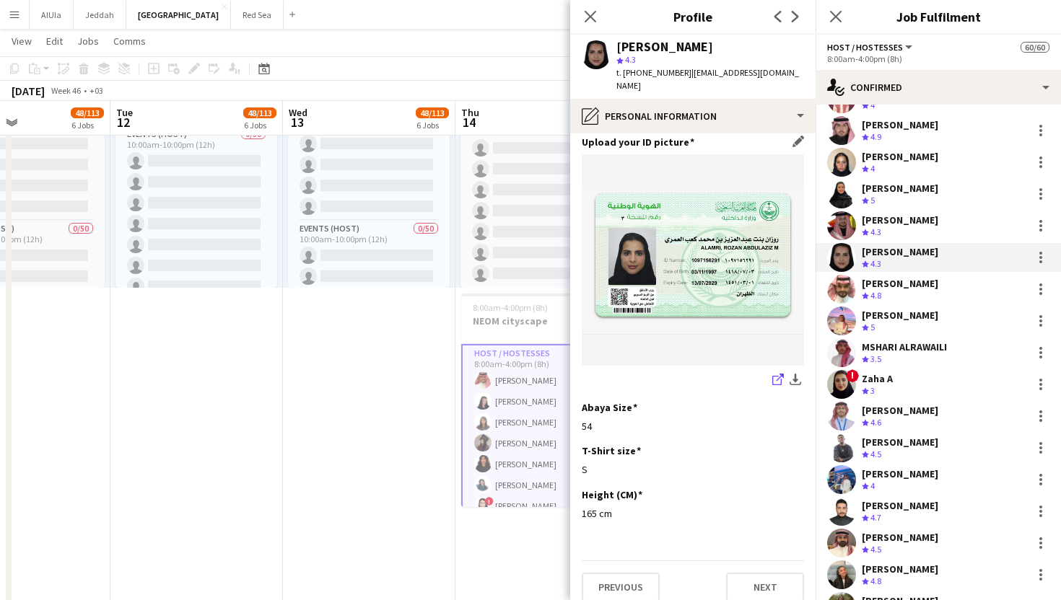
click at [776, 374] on icon "share-external-link-1" at bounding box center [778, 380] width 12 height 12
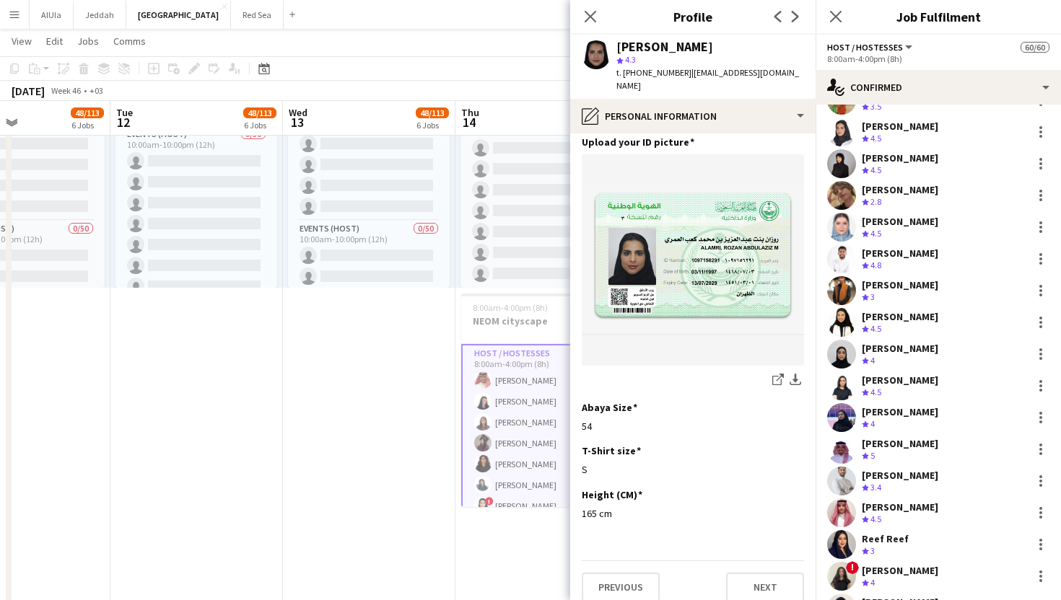
scroll to position [1377, 0]
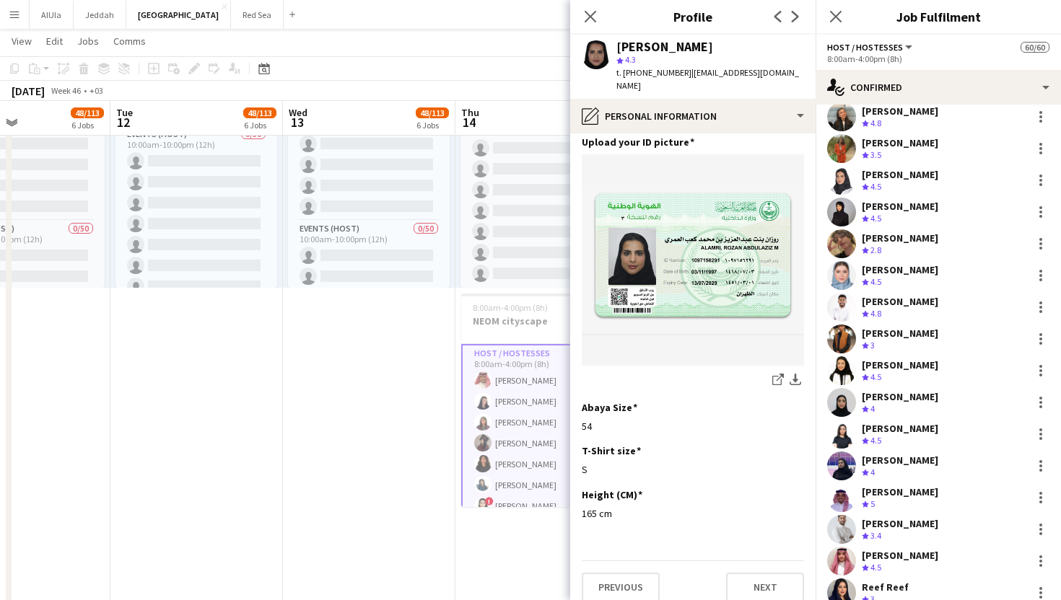
click at [843, 281] on app-user-avatar at bounding box center [841, 275] width 29 height 29
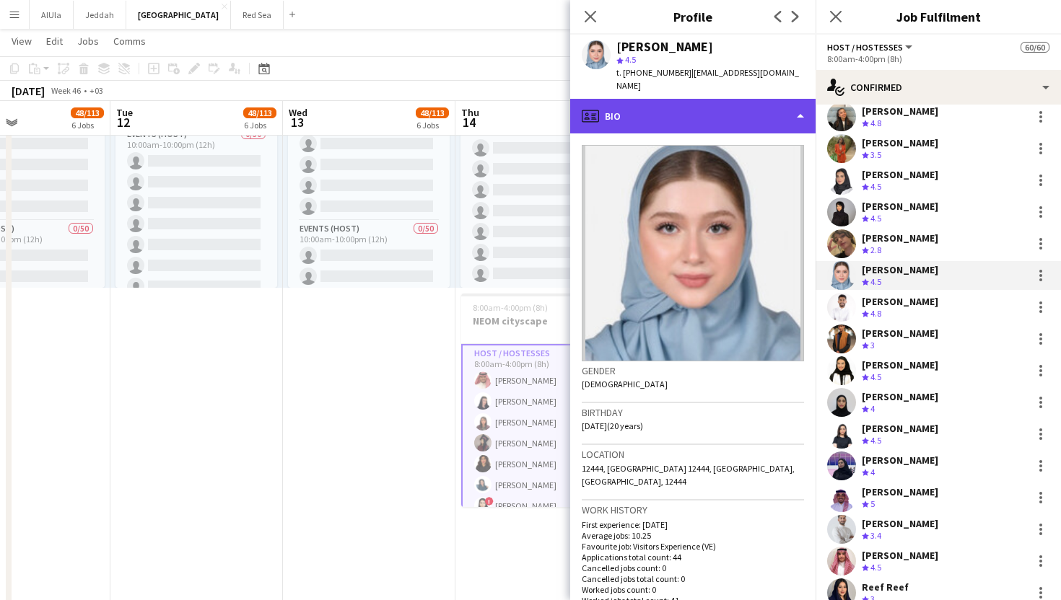
click at [646, 109] on div "profile Bio" at bounding box center [692, 116] width 245 height 35
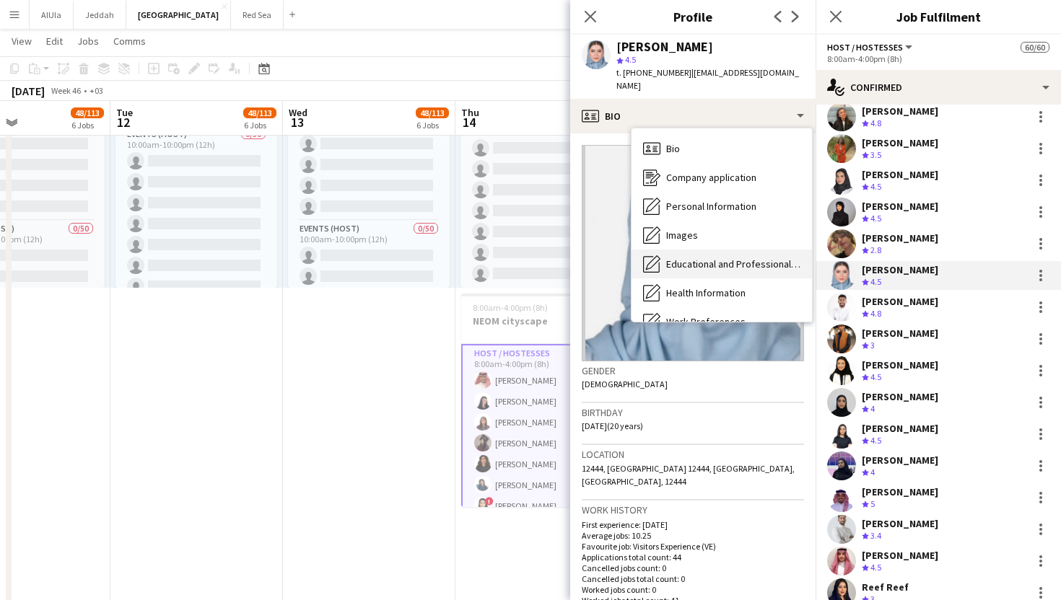
click at [684, 258] on span "Educational and Professional Background" at bounding box center [733, 264] width 134 height 13
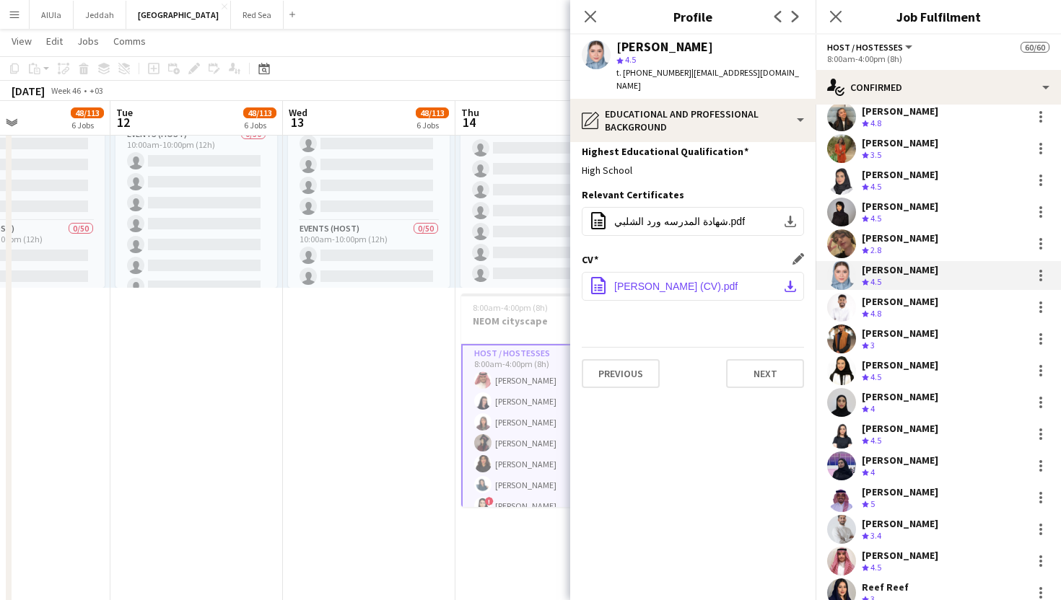
click at [716, 281] on span "[PERSON_NAME] (CV).pdf" at bounding box center [675, 287] width 123 height 12
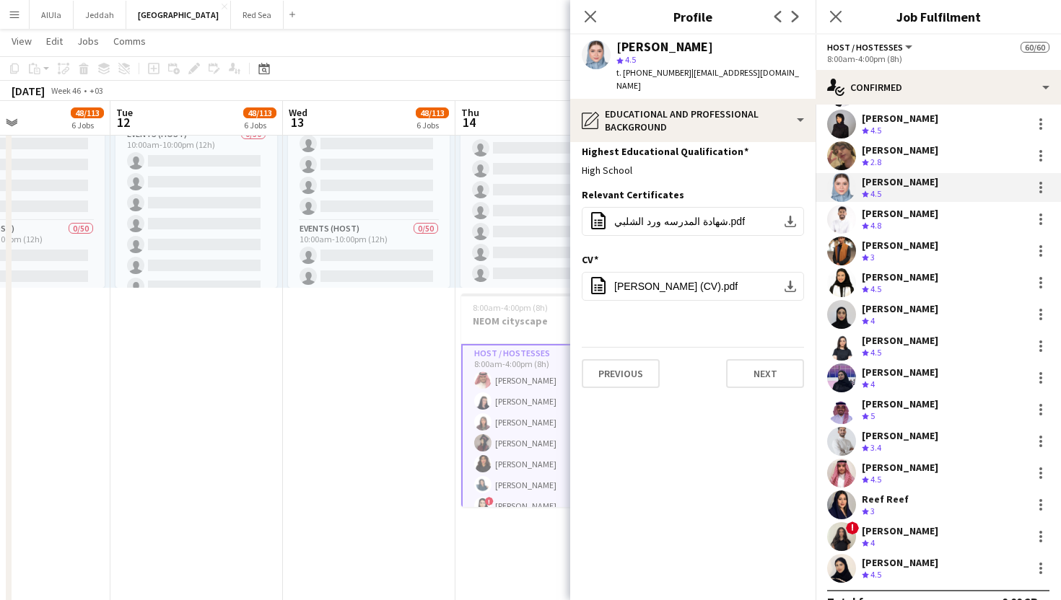
scroll to position [1489, 0]
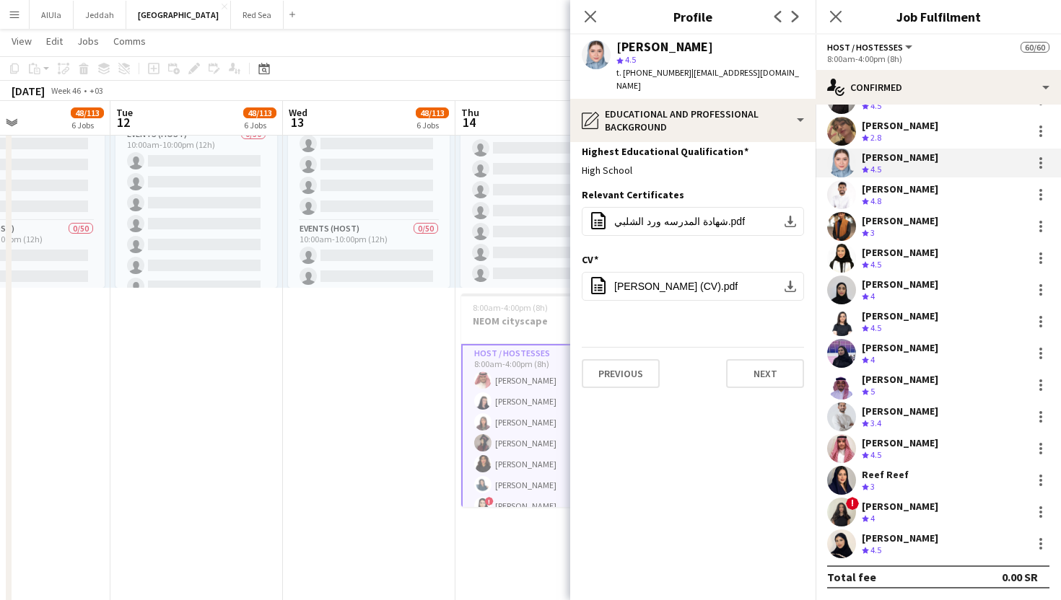
click at [867, 382] on div "[PERSON_NAME]" at bounding box center [899, 379] width 76 height 13
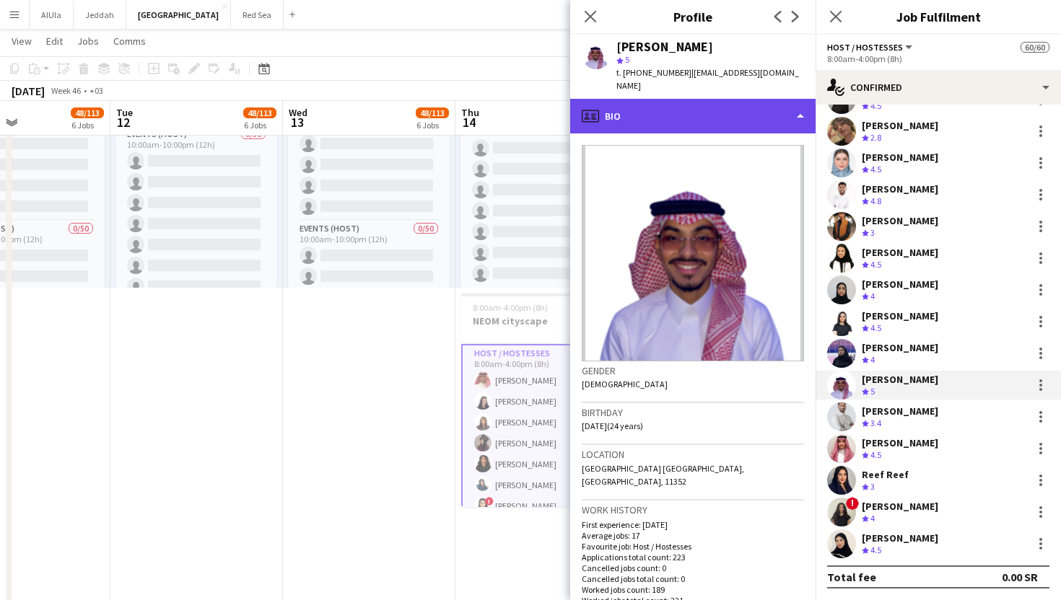
click at [735, 99] on div "profile Bio" at bounding box center [692, 116] width 245 height 35
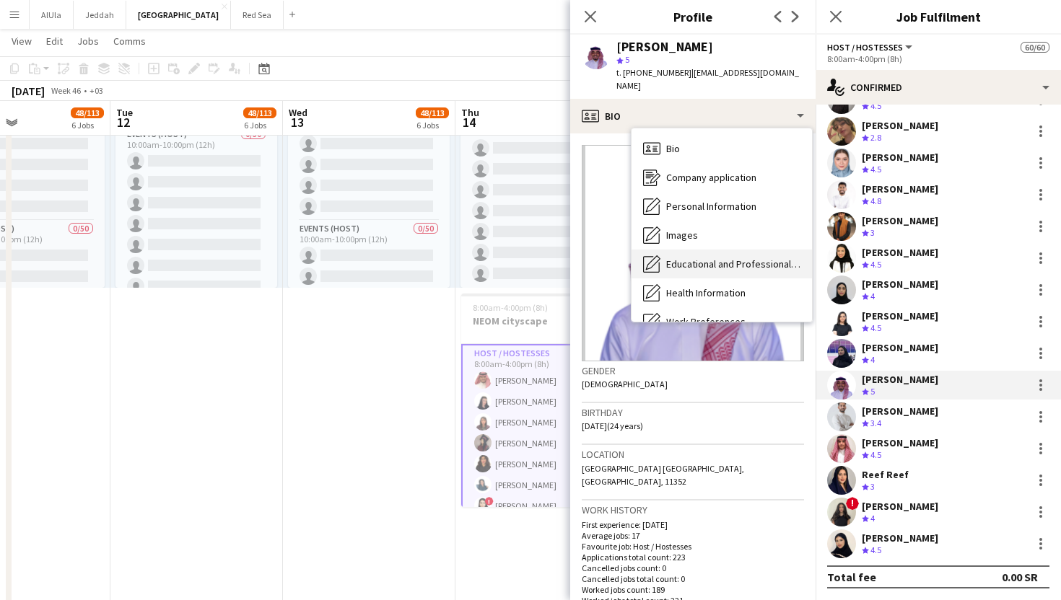
click at [699, 258] on span "Educational and Professional Background" at bounding box center [733, 264] width 134 height 13
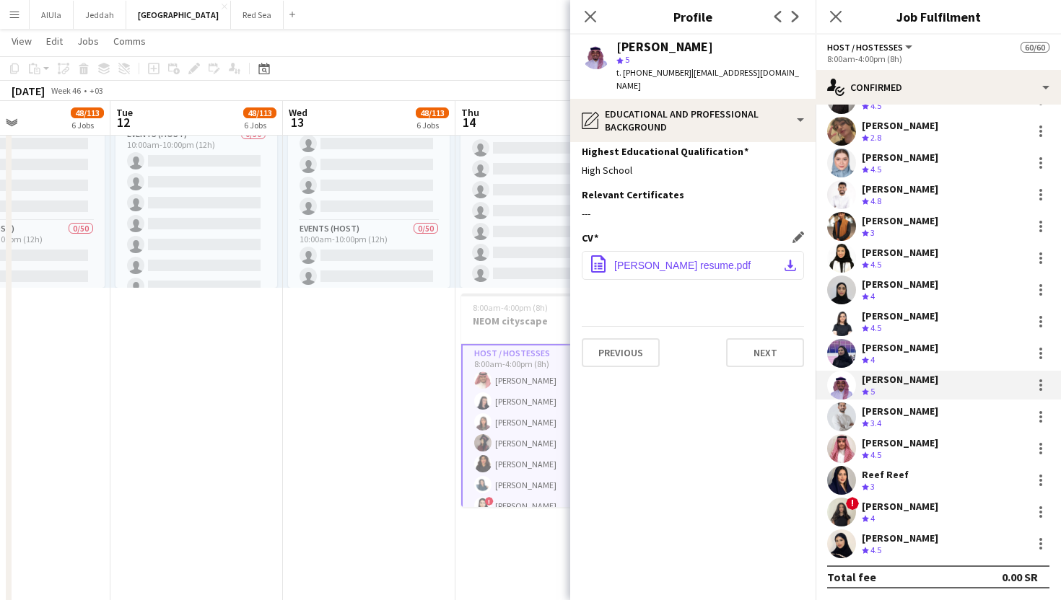
click at [699, 251] on button "office-file-sheet [PERSON_NAME] resume.pdf download-bottom" at bounding box center [693, 265] width 222 height 29
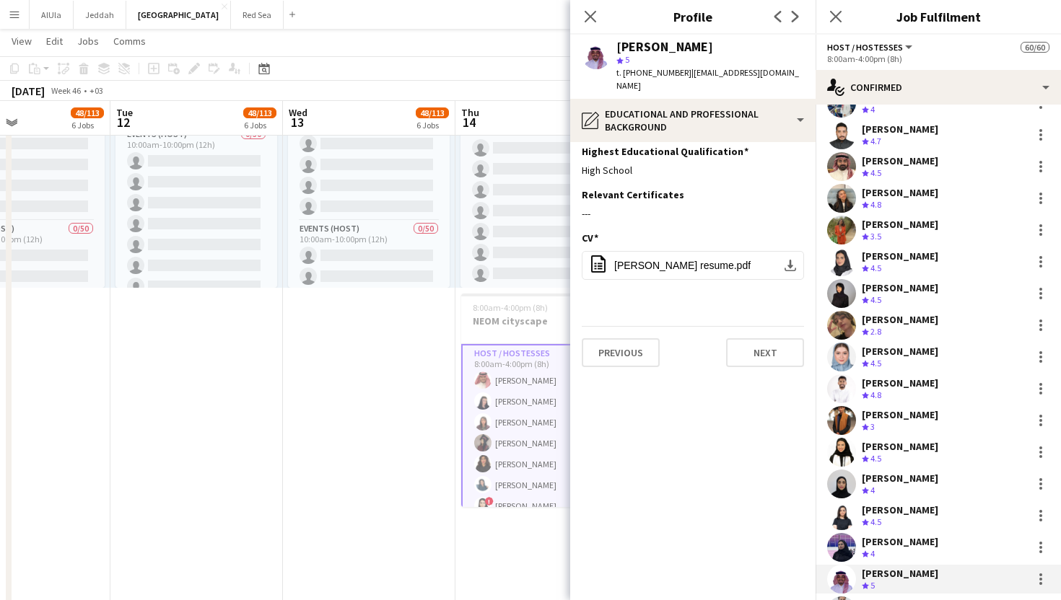
scroll to position [1292, 0]
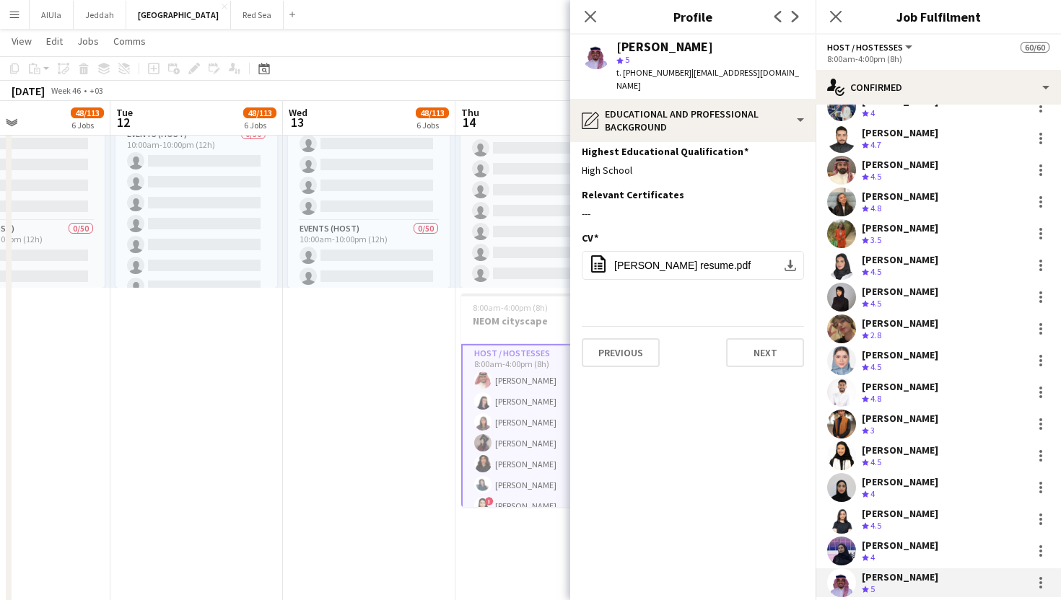
click at [892, 393] on div "[PERSON_NAME]" at bounding box center [899, 386] width 76 height 13
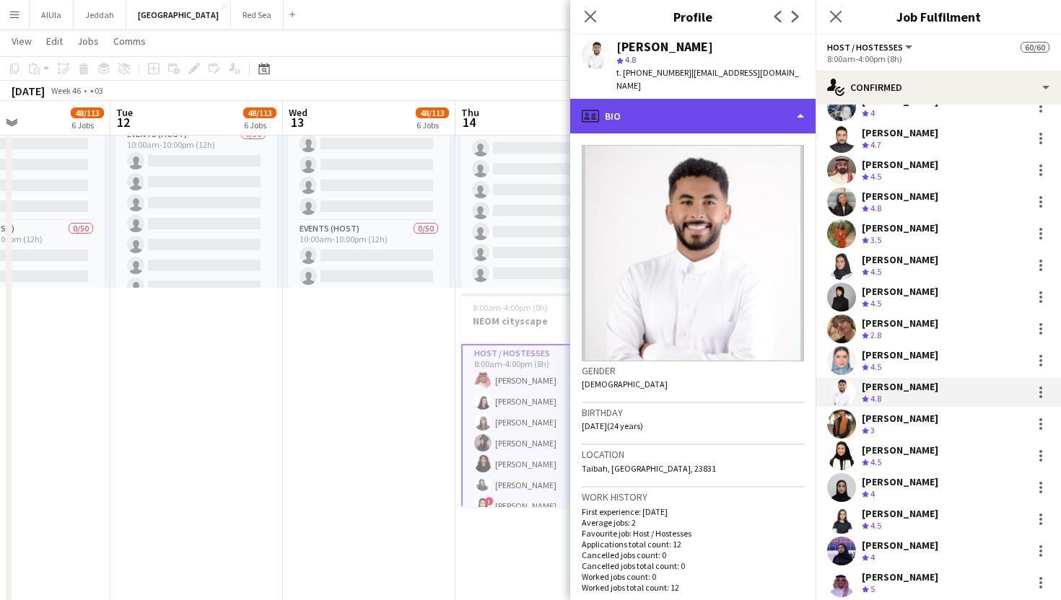
click at [716, 105] on div "profile Bio" at bounding box center [692, 116] width 245 height 35
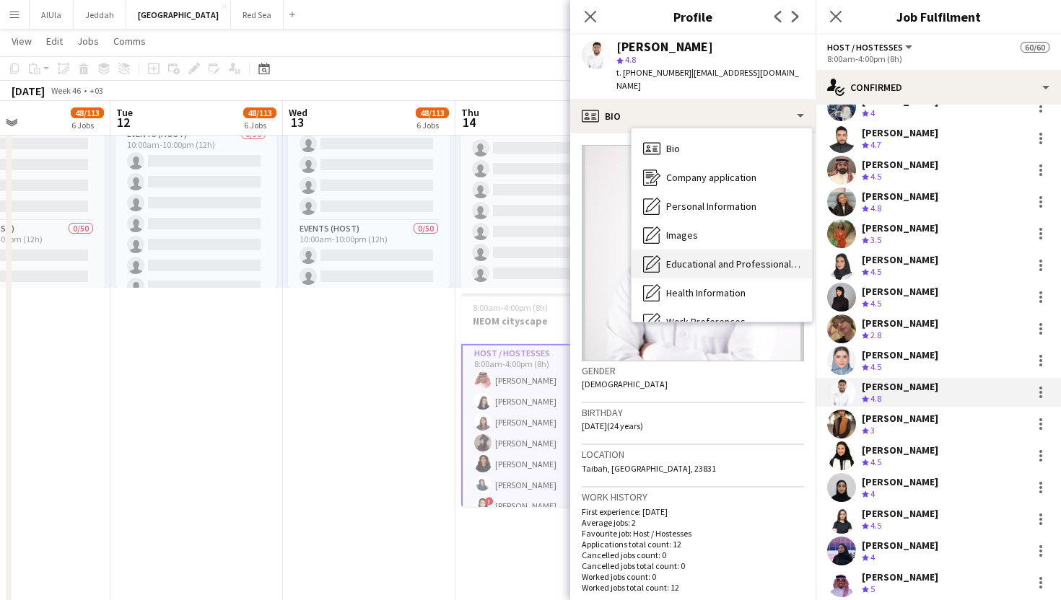
click at [703, 258] on span "Educational and Professional Background" at bounding box center [733, 264] width 134 height 13
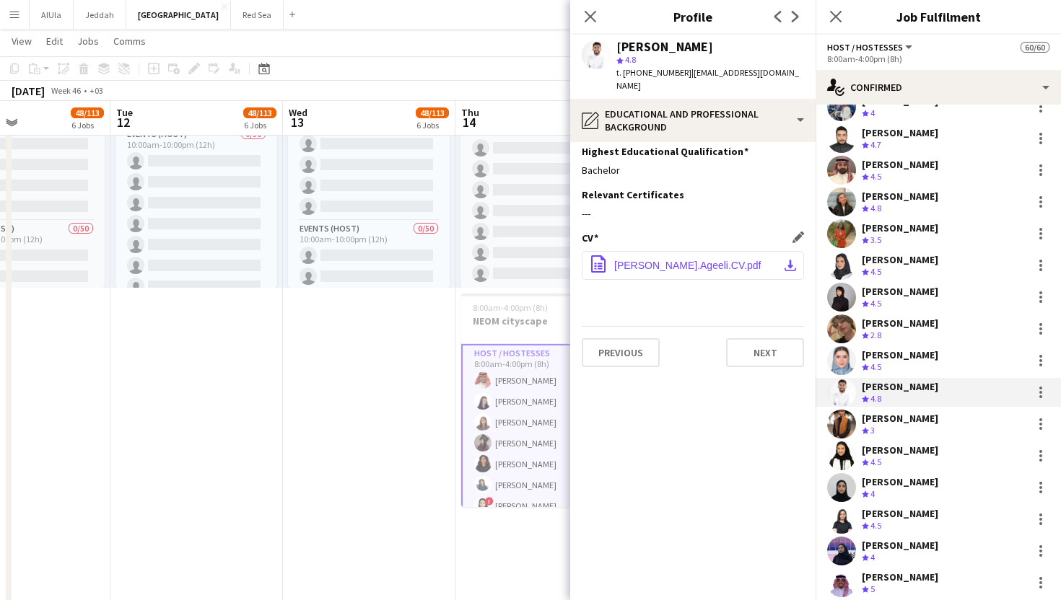
click at [794, 260] on app-icon "download-bottom" at bounding box center [790, 266] width 12 height 12
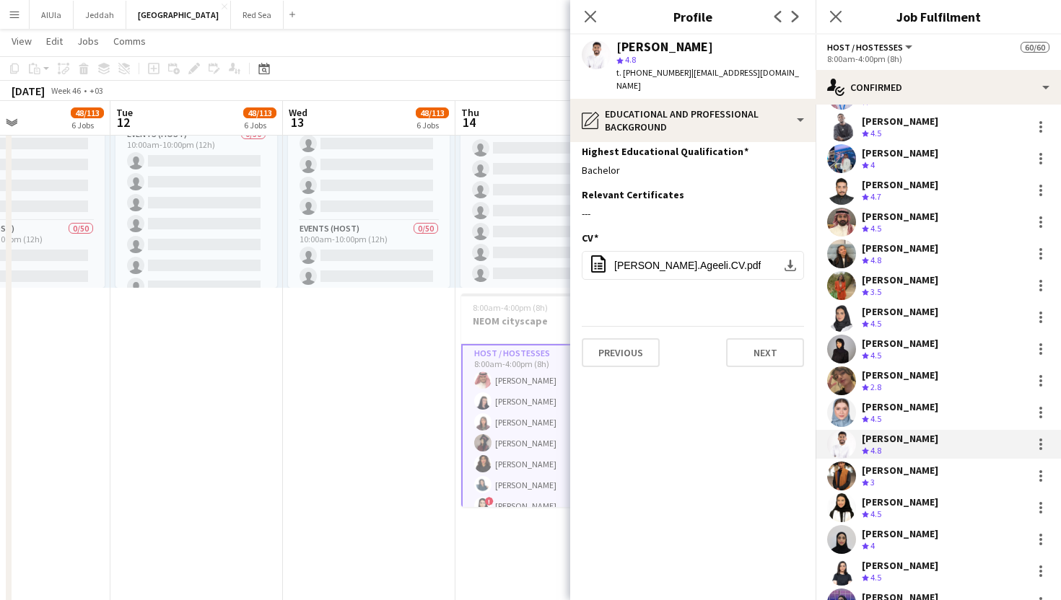
scroll to position [1238, 0]
click at [900, 179] on div "[PERSON_NAME] Crew rating 4.7" at bounding box center [937, 191] width 245 height 29
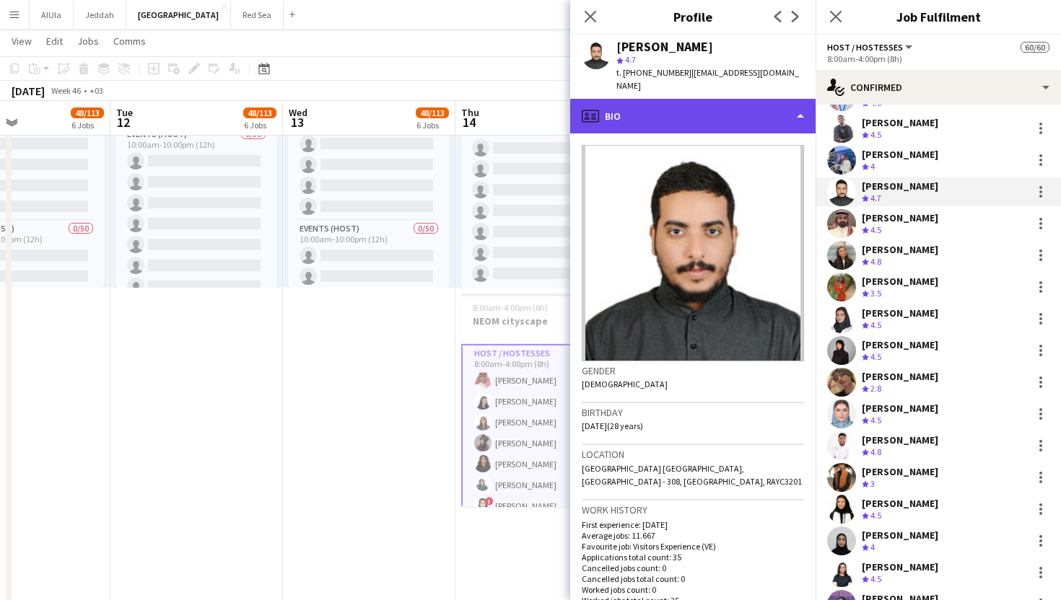
click at [674, 105] on div "profile Bio" at bounding box center [692, 116] width 245 height 35
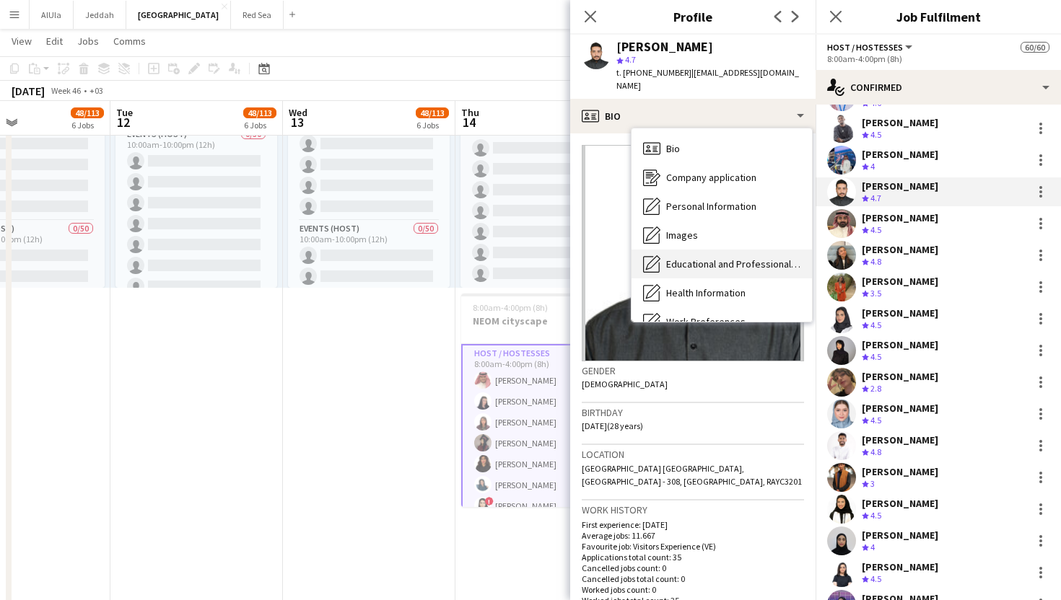
click at [678, 266] on span "Educational and Professional Background" at bounding box center [733, 264] width 134 height 13
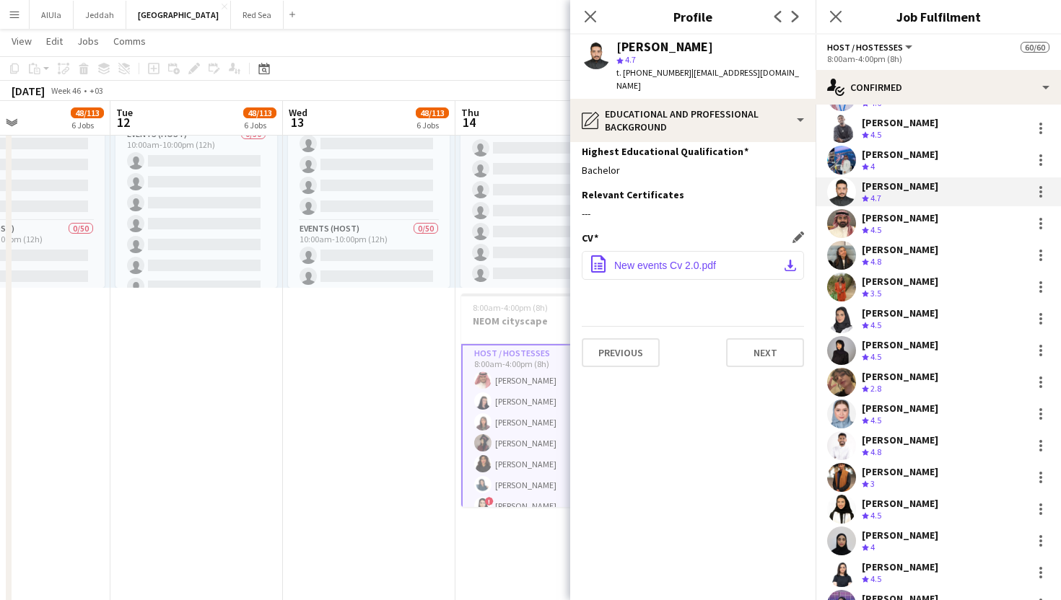
click at [685, 264] on span "New events Cv 2.0.pdf" at bounding box center [665, 266] width 102 height 12
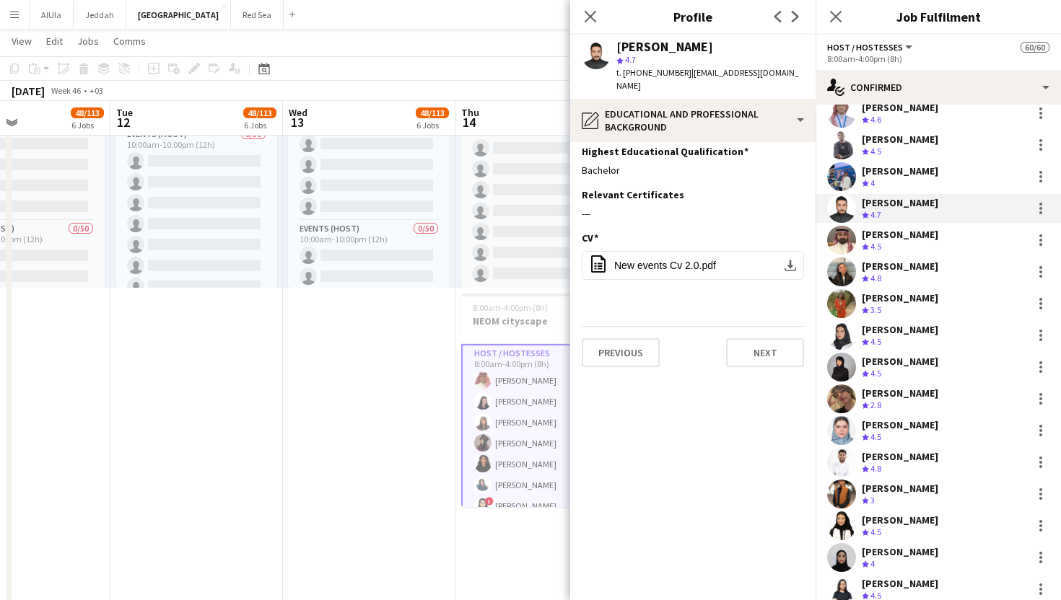
scroll to position [1210, 0]
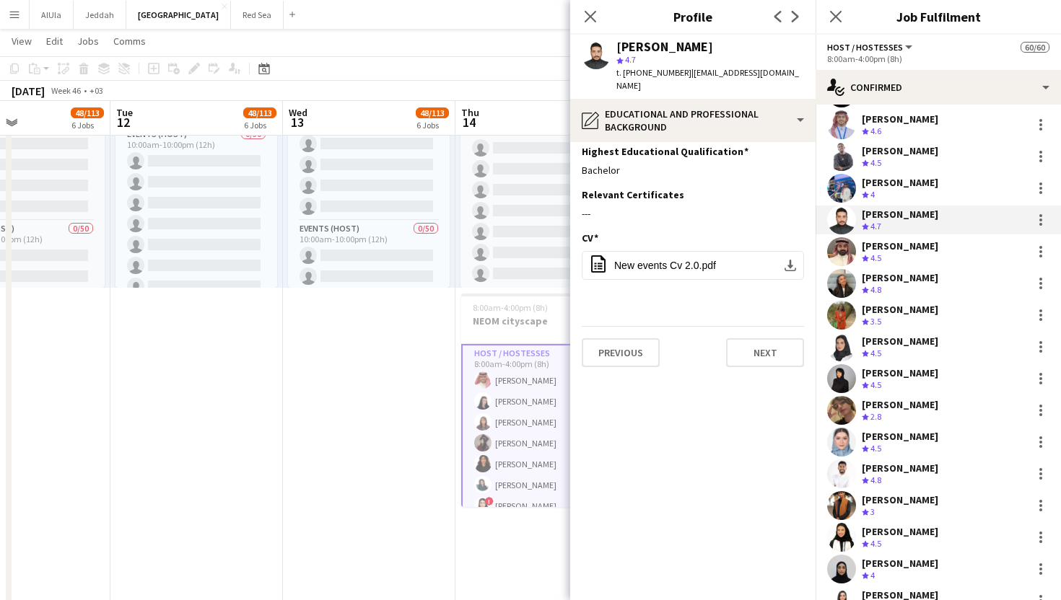
click at [881, 293] on span "4.8" at bounding box center [875, 289] width 11 height 11
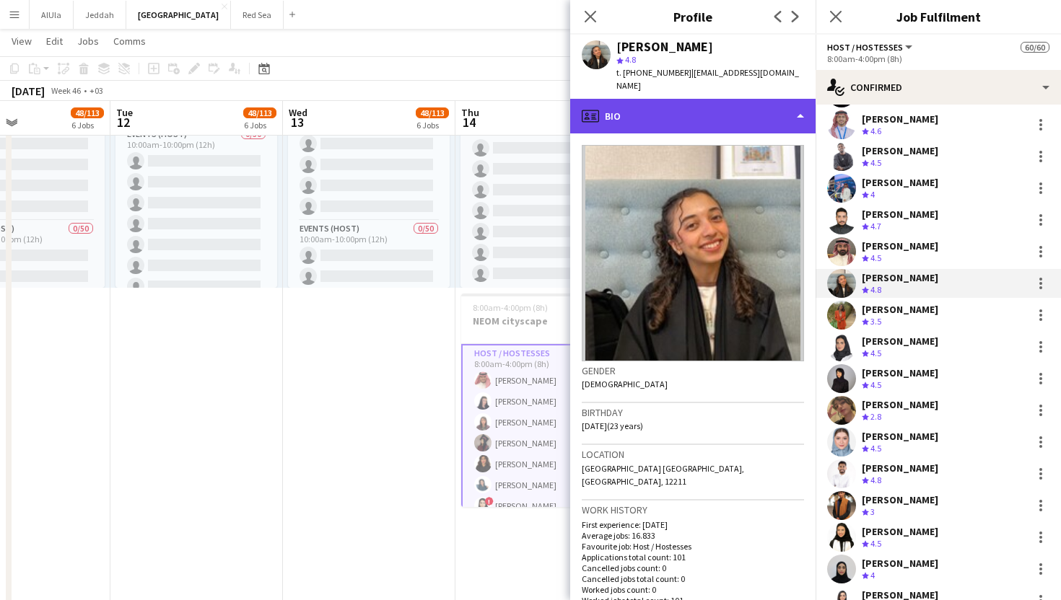
click at [667, 108] on div "profile Bio" at bounding box center [692, 116] width 245 height 35
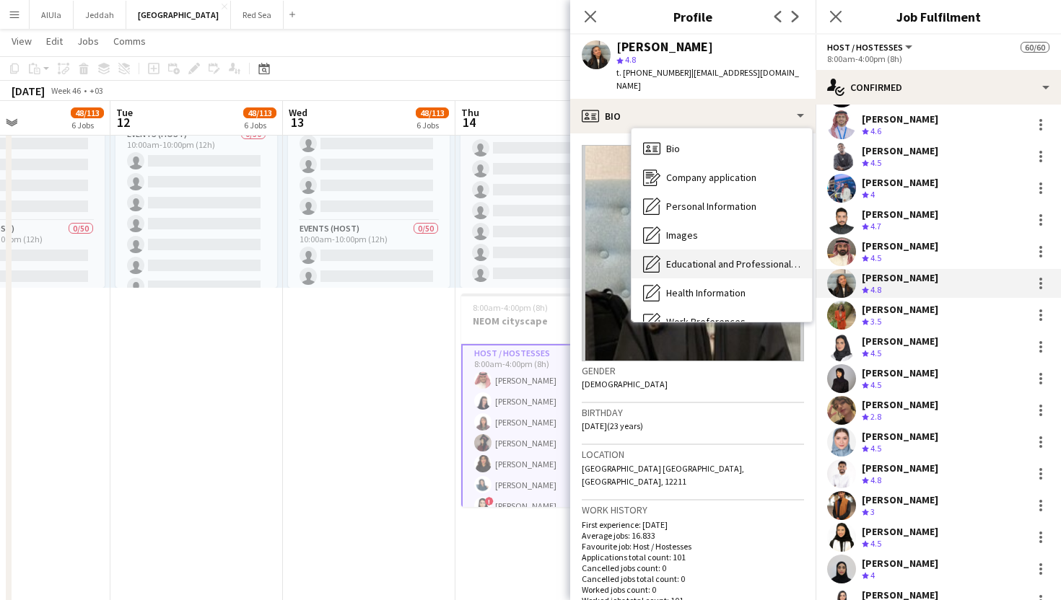
click at [687, 258] on span "Educational and Professional Background" at bounding box center [733, 264] width 134 height 13
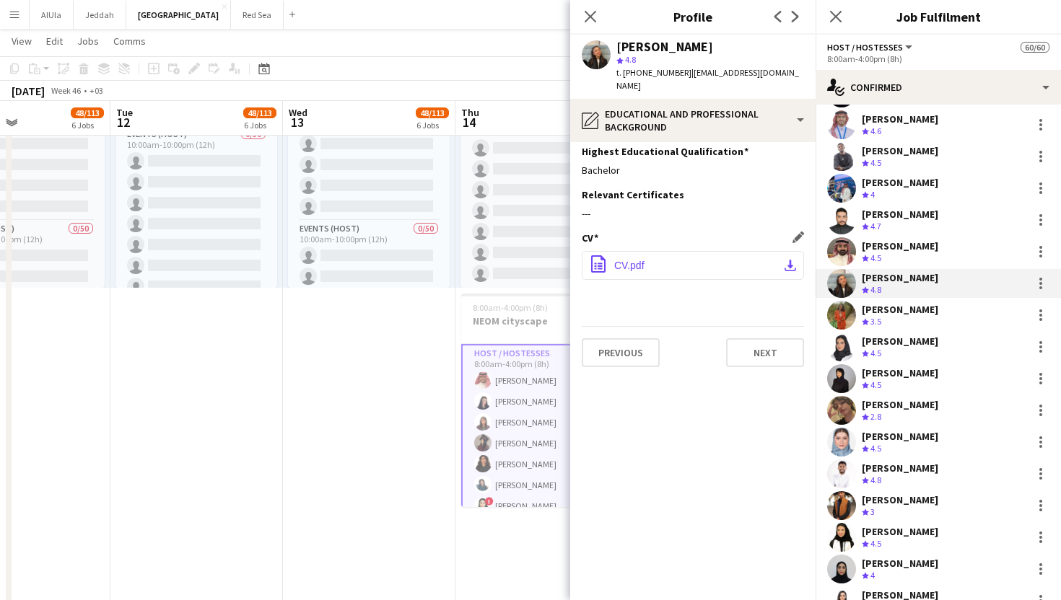
click at [701, 251] on button "office-file-sheet CV.pdf download-bottom" at bounding box center [693, 265] width 222 height 29
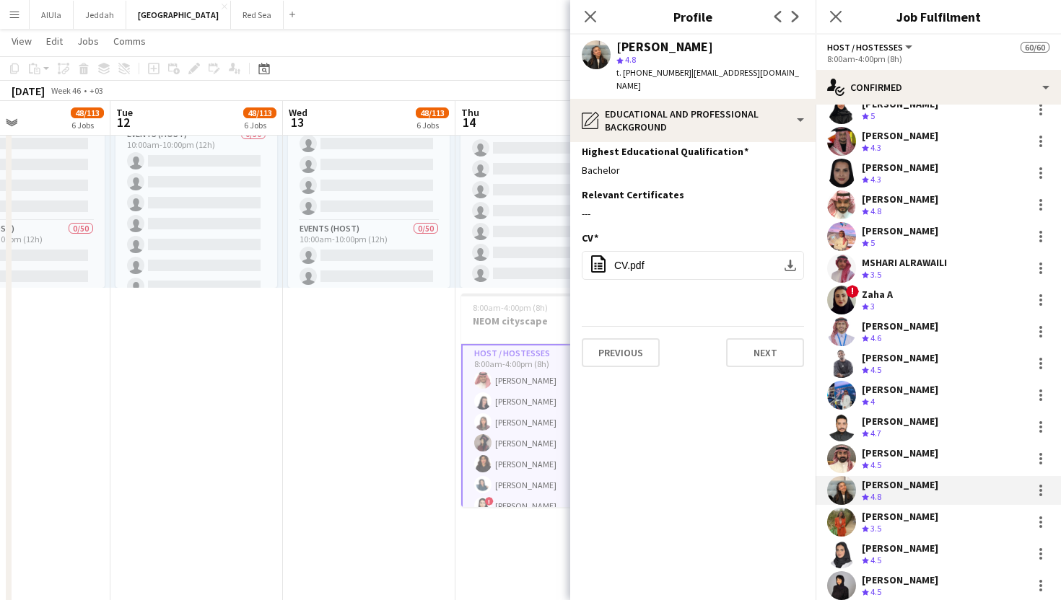
scroll to position [1000, 0]
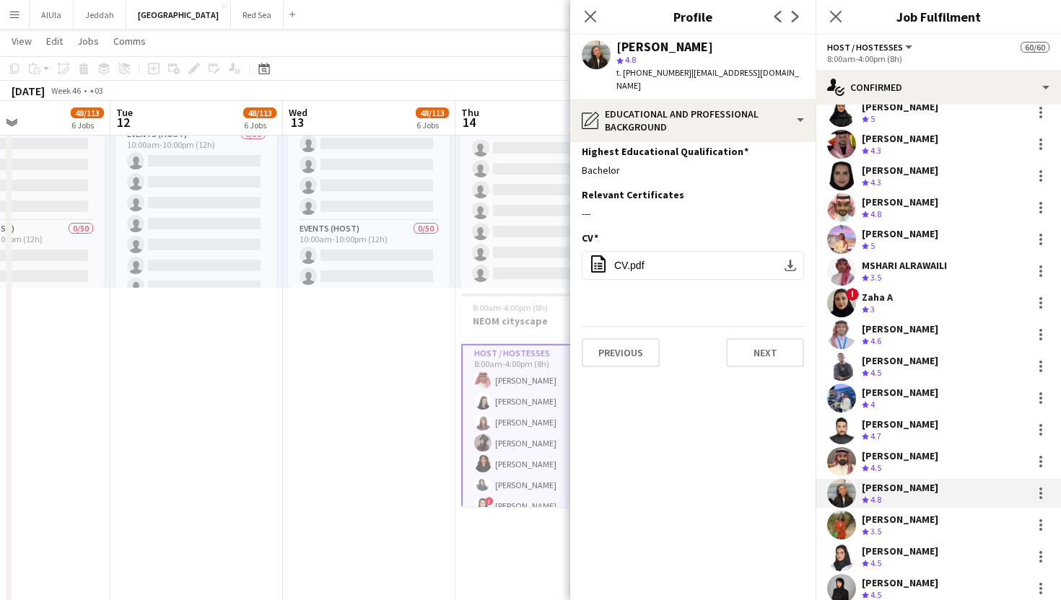
click at [886, 231] on div "[PERSON_NAME]" at bounding box center [899, 233] width 76 height 13
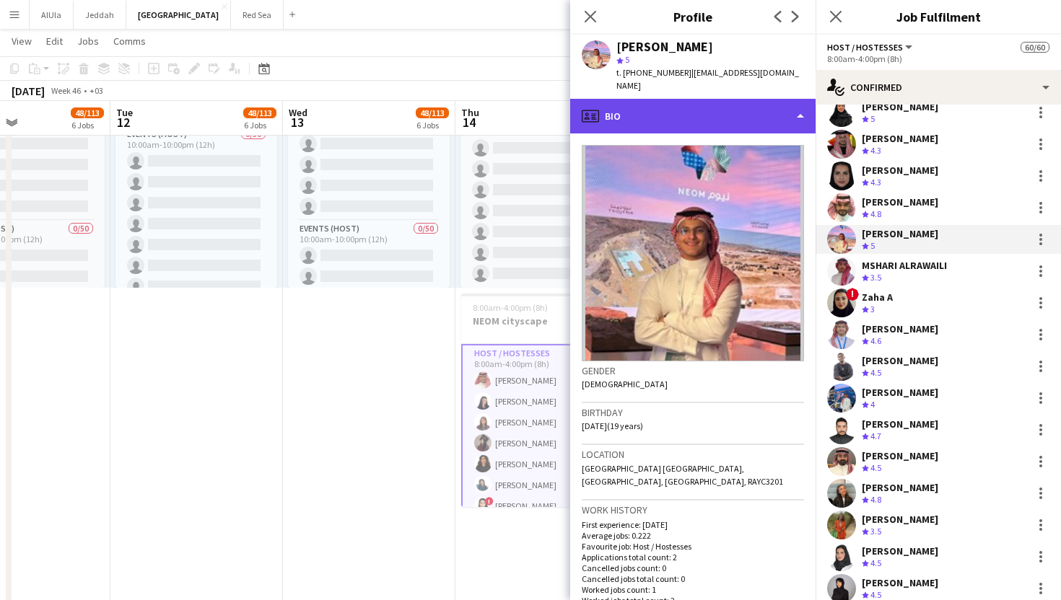
click at [666, 99] on div "profile Bio" at bounding box center [692, 116] width 245 height 35
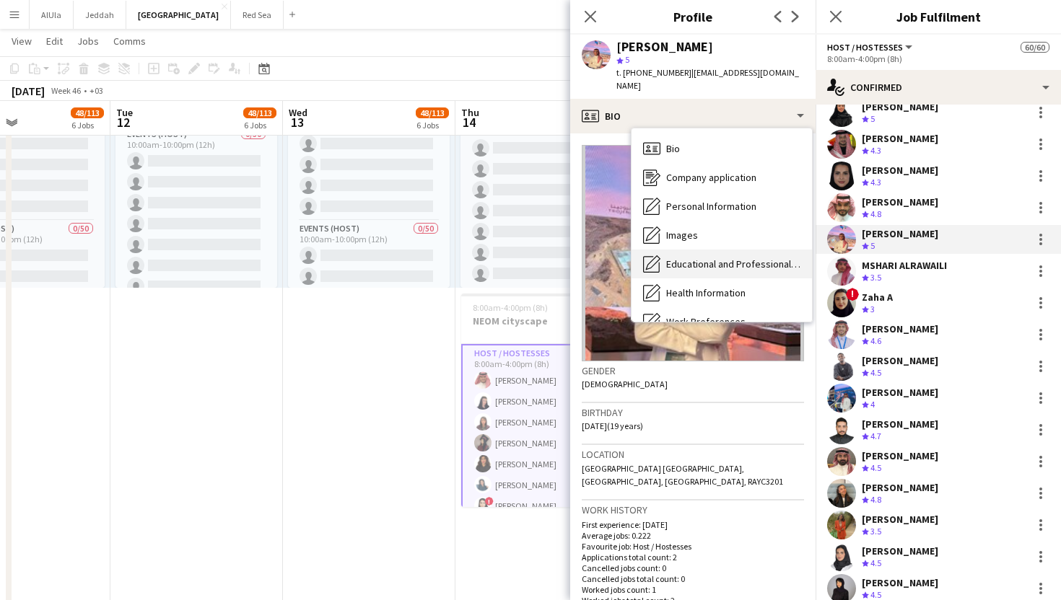
click at [694, 258] on span "Educational and Professional Background" at bounding box center [733, 264] width 134 height 13
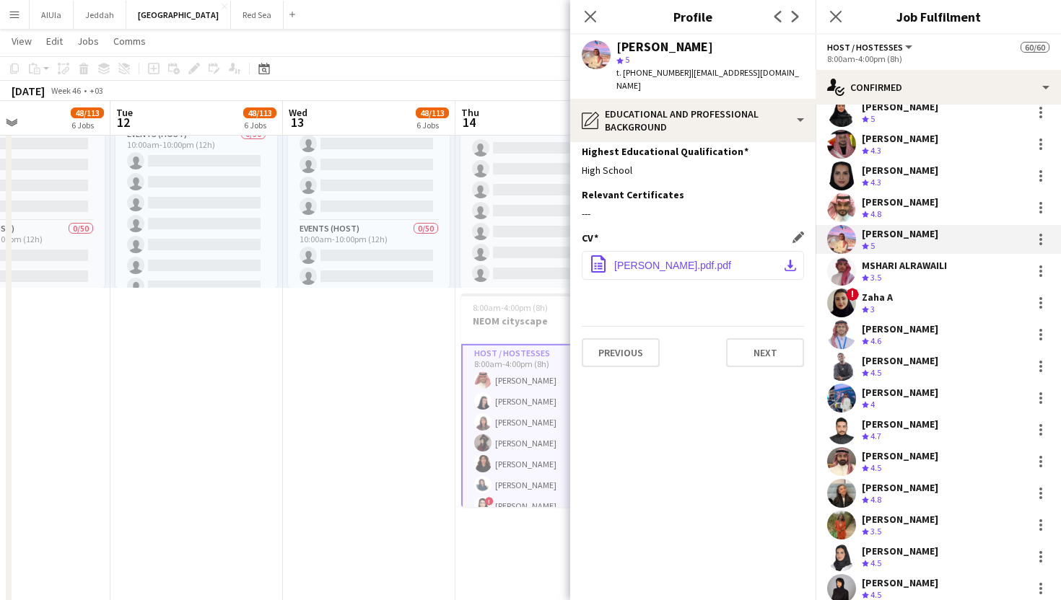
click at [693, 251] on button "office-file-sheet [PERSON_NAME].pdf.pdf download-bottom" at bounding box center [693, 265] width 222 height 29
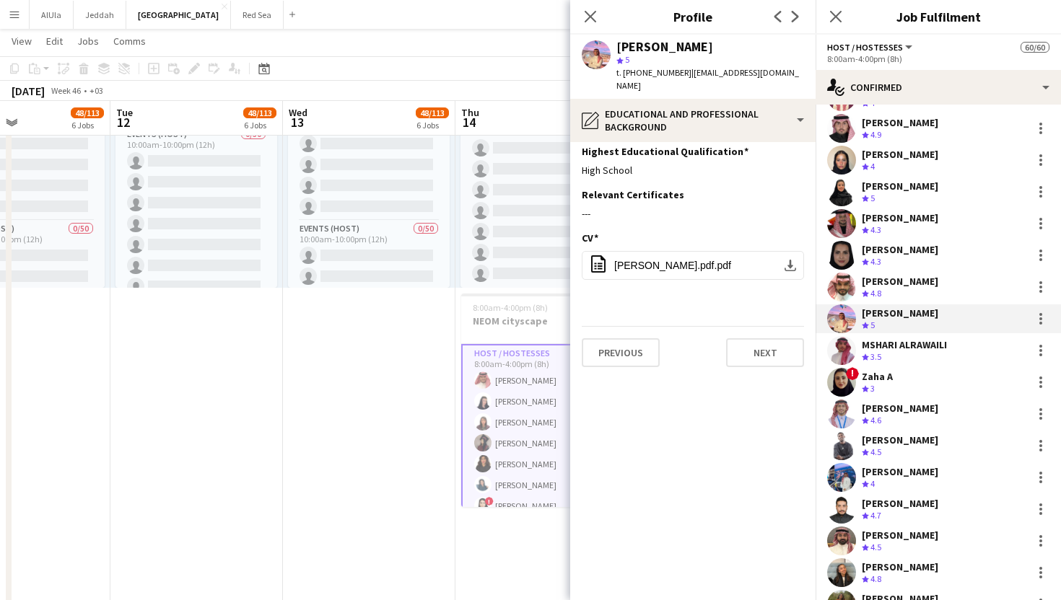
scroll to position [917, 0]
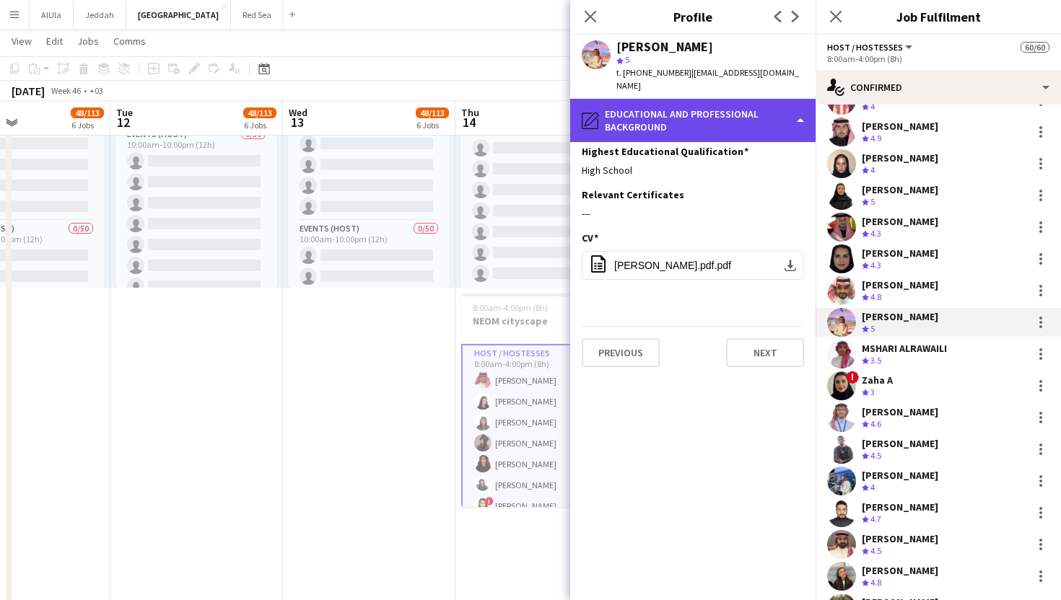
click at [715, 109] on div "pencil4 Educational and Professional Background" at bounding box center [692, 120] width 245 height 43
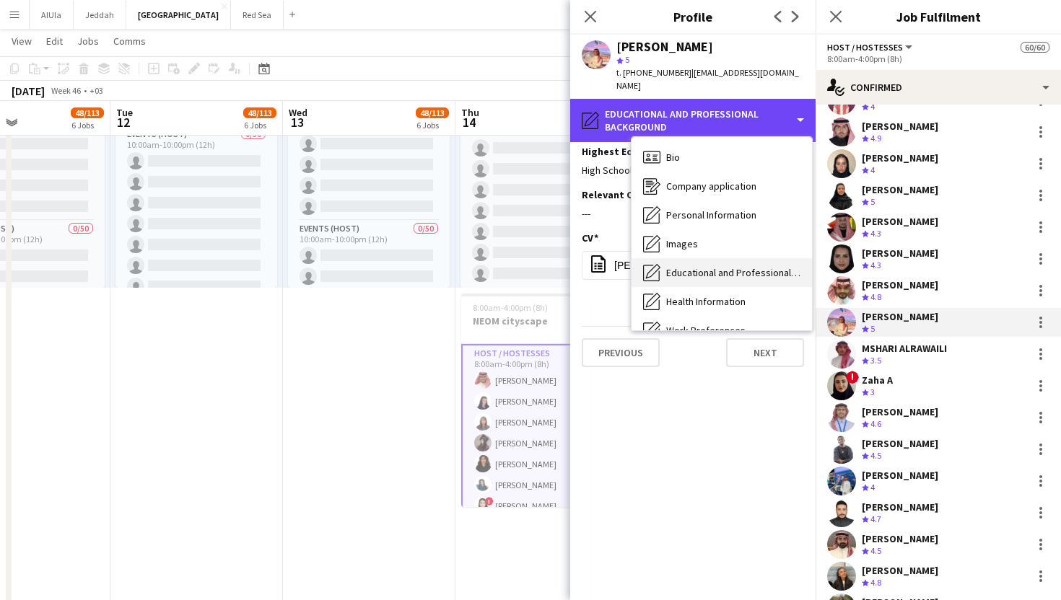
scroll to position [165, 0]
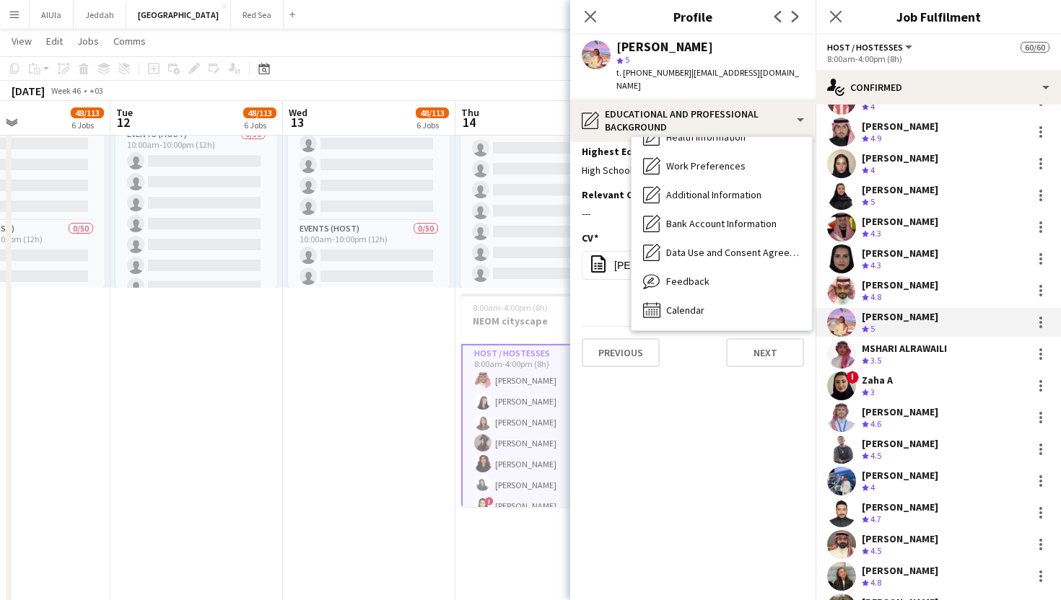
click at [696, 275] on span "Feedback" at bounding box center [687, 281] width 43 height 13
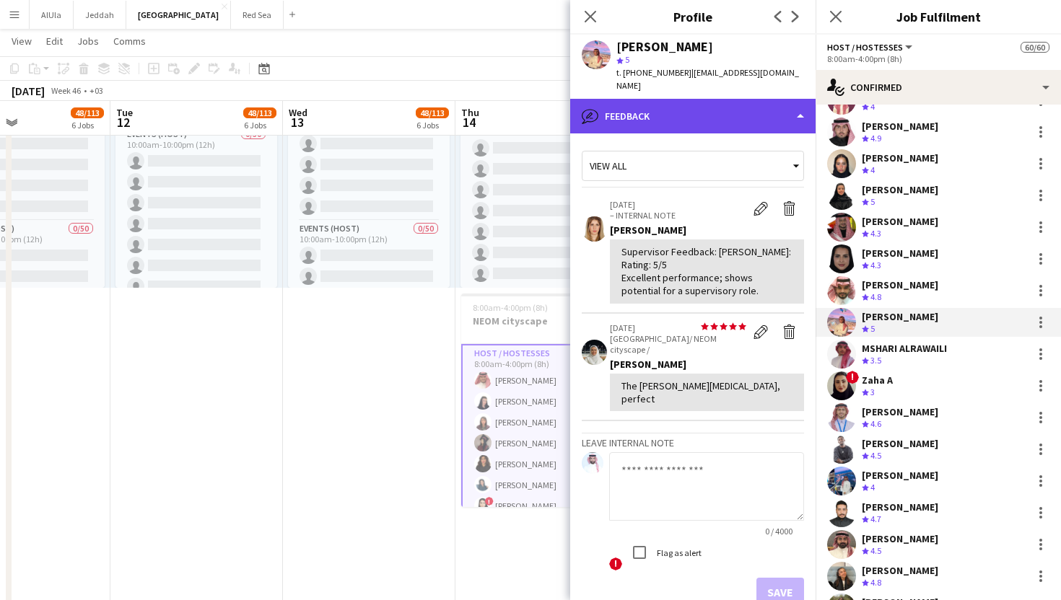
click at [691, 99] on div "bubble-pencil Feedback" at bounding box center [692, 116] width 245 height 35
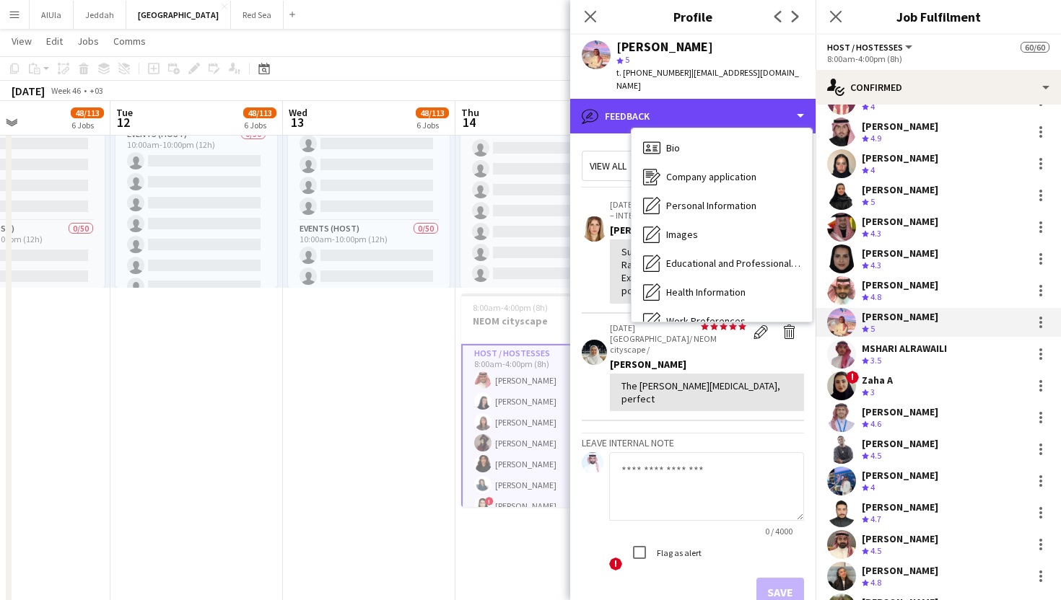
scroll to position [0, 0]
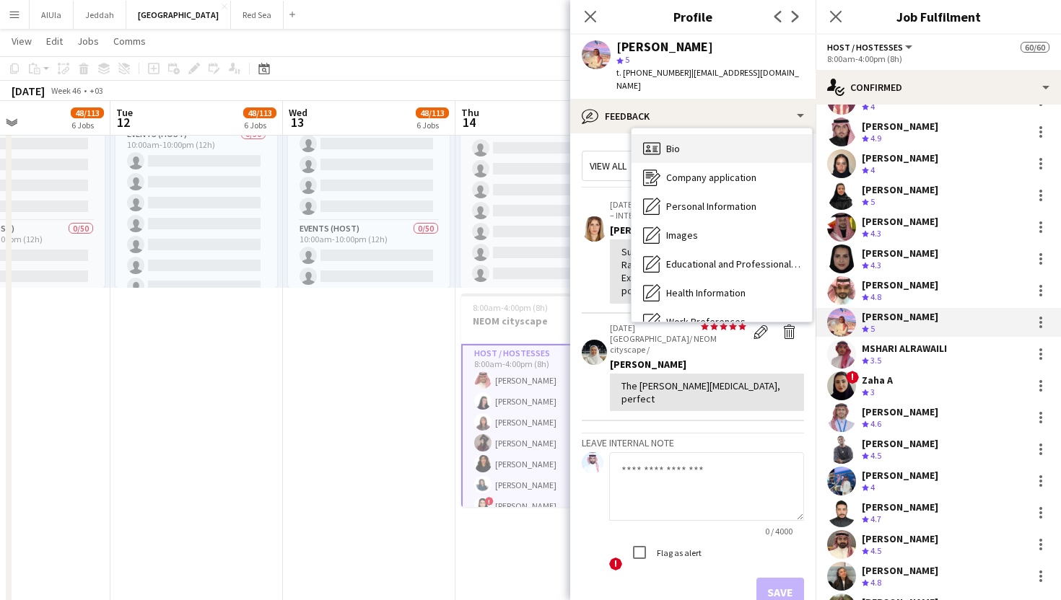
click at [683, 134] on div "Bio Bio" at bounding box center [721, 148] width 180 height 29
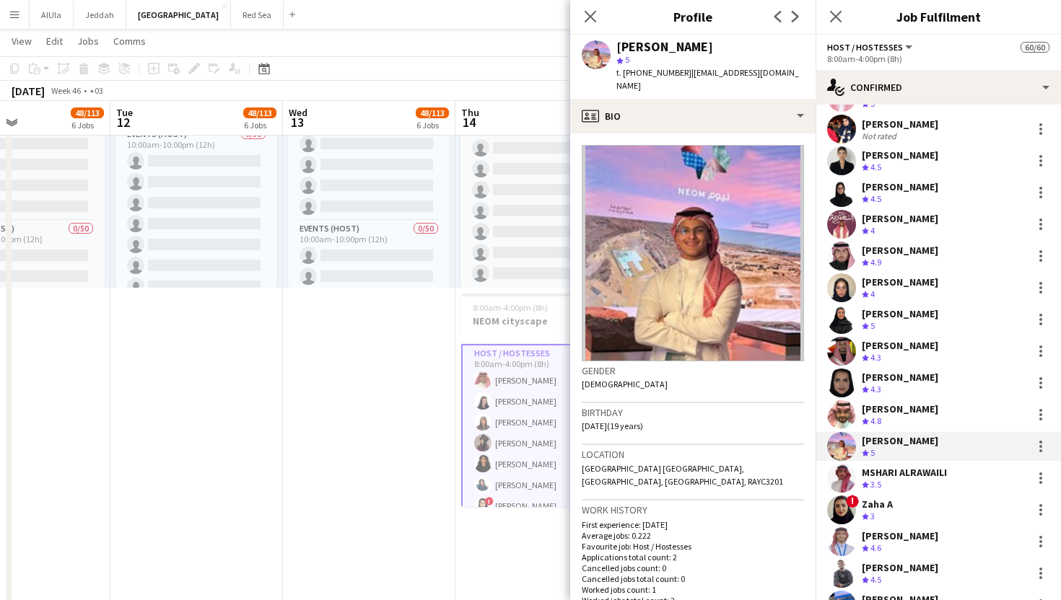
scroll to position [791, 0]
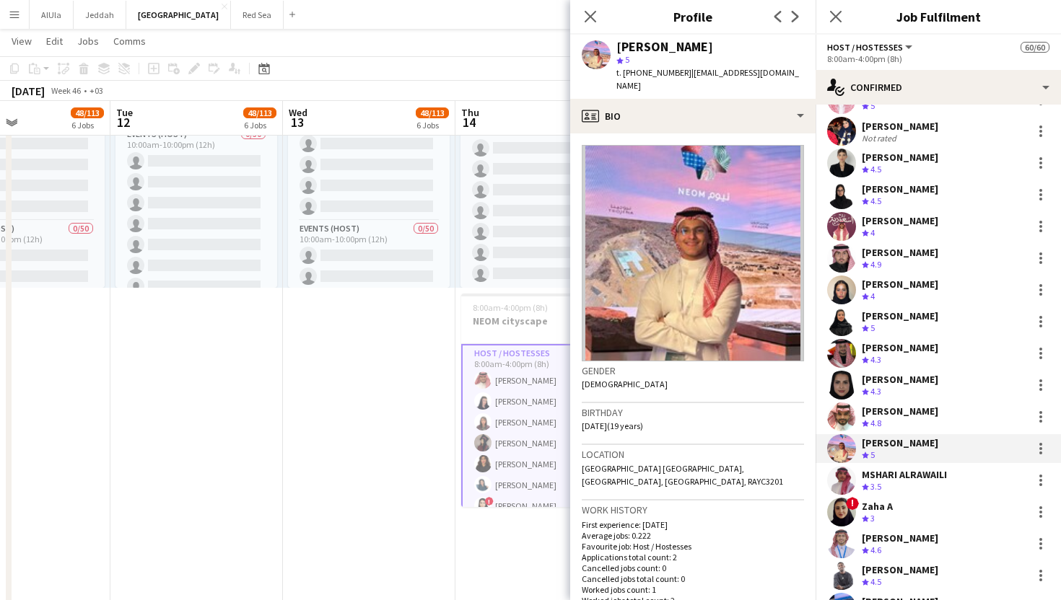
click at [885, 354] on div "Crew rating 4.3" at bounding box center [899, 360] width 76 height 12
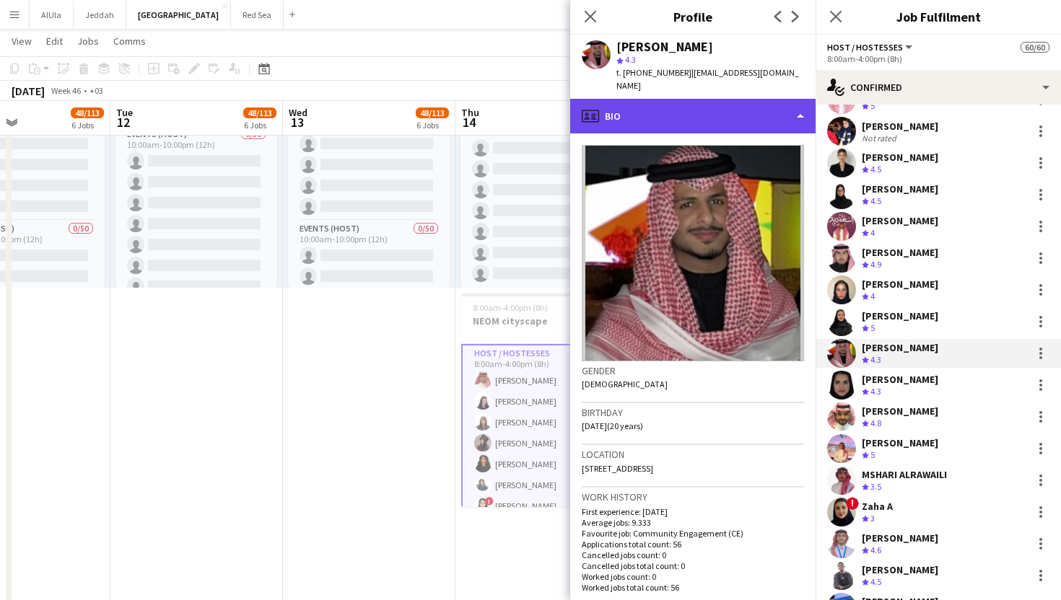
click at [674, 102] on div "profile Bio" at bounding box center [692, 116] width 245 height 35
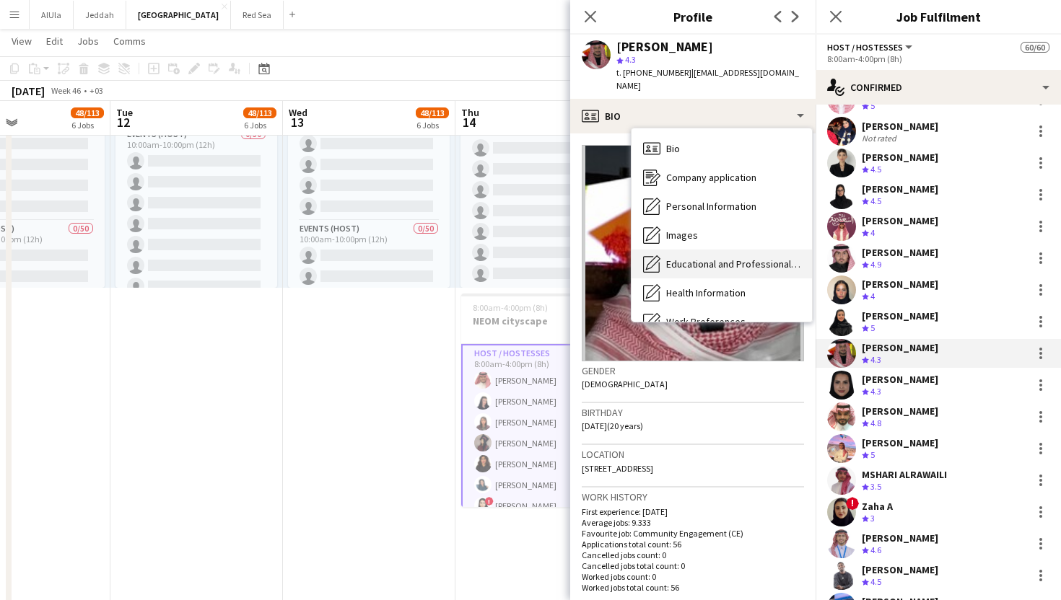
click at [683, 258] on span "Educational and Professional Background" at bounding box center [733, 264] width 134 height 13
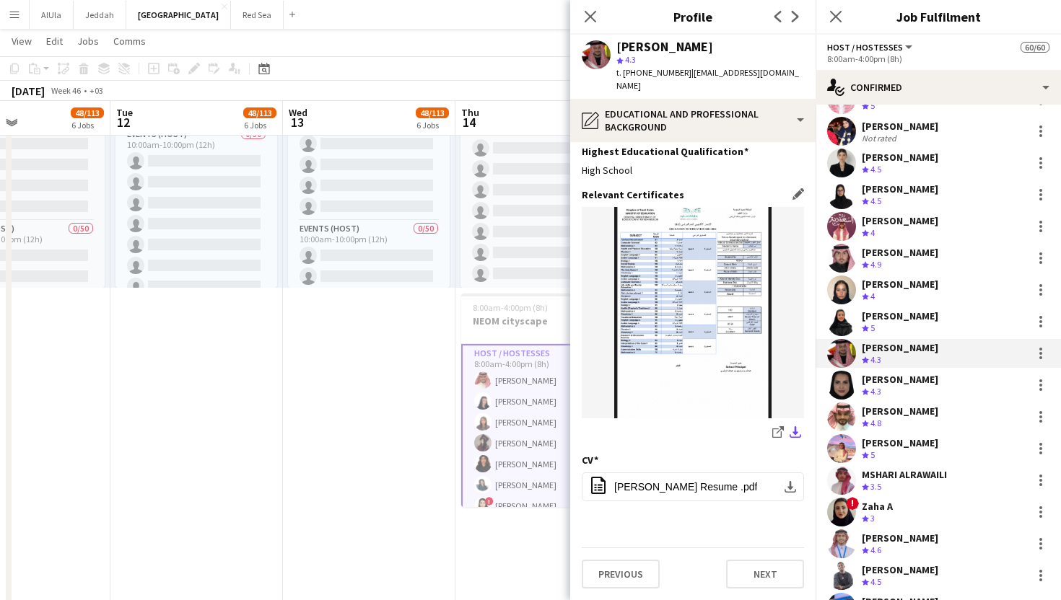
click at [796, 426] on app-icon "download-bottom" at bounding box center [795, 433] width 12 height 14
click at [692, 481] on span "[PERSON_NAME] Resume .pdf" at bounding box center [685, 487] width 143 height 12
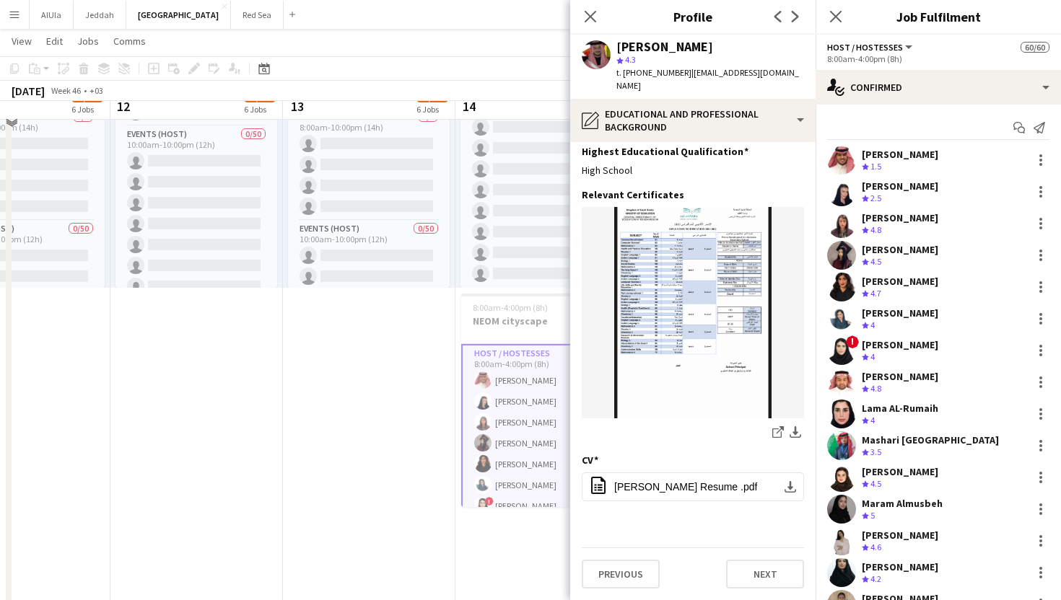
scroll to position [1382, 0]
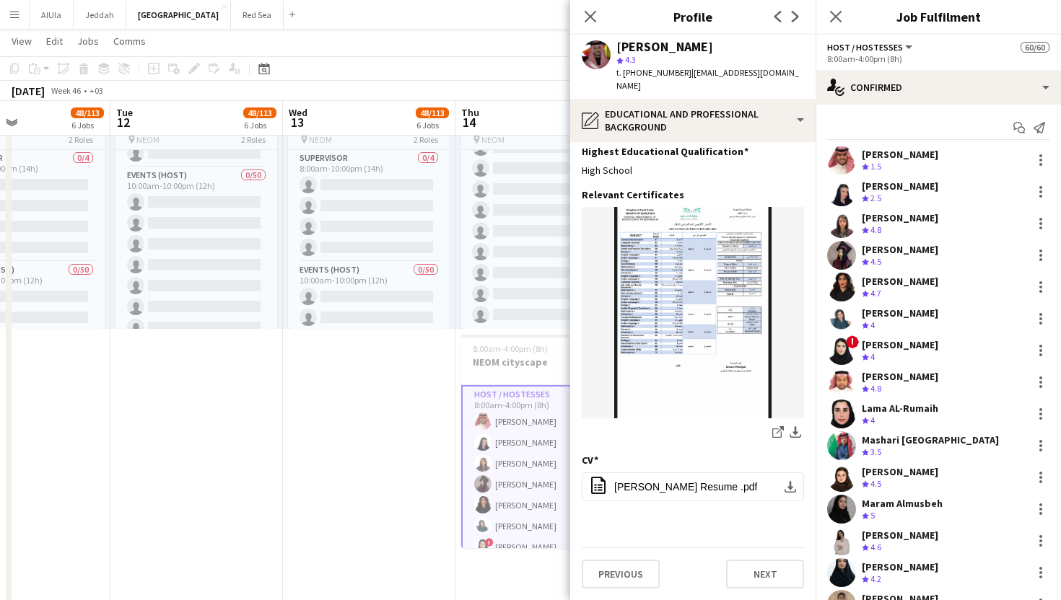
click at [904, 379] on div "[PERSON_NAME]" at bounding box center [899, 376] width 76 height 13
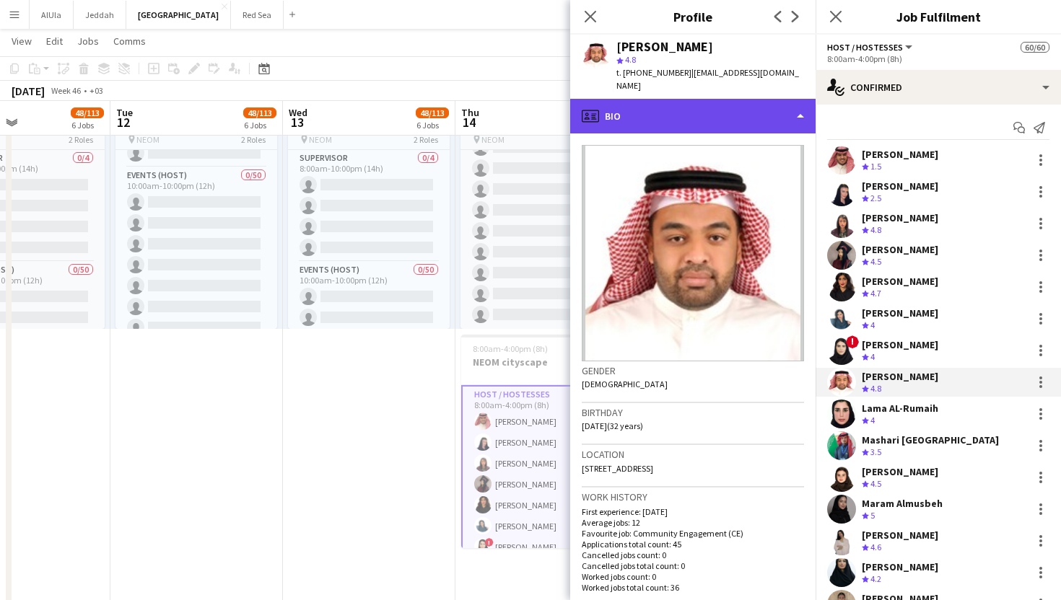
click at [648, 99] on div "profile Bio" at bounding box center [692, 116] width 245 height 35
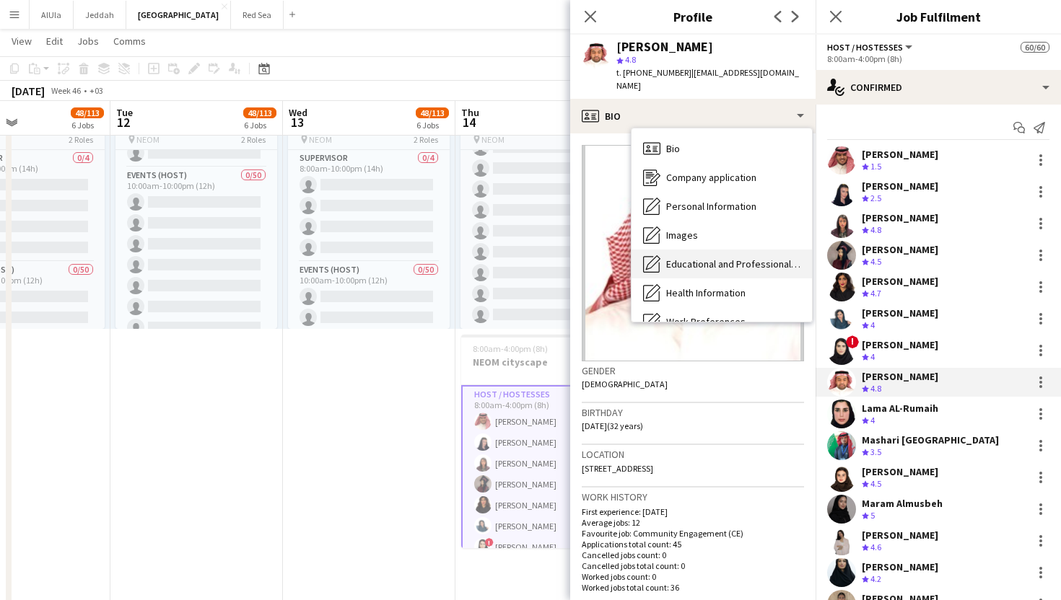
click at [683, 258] on span "Educational and Professional Background" at bounding box center [733, 264] width 134 height 13
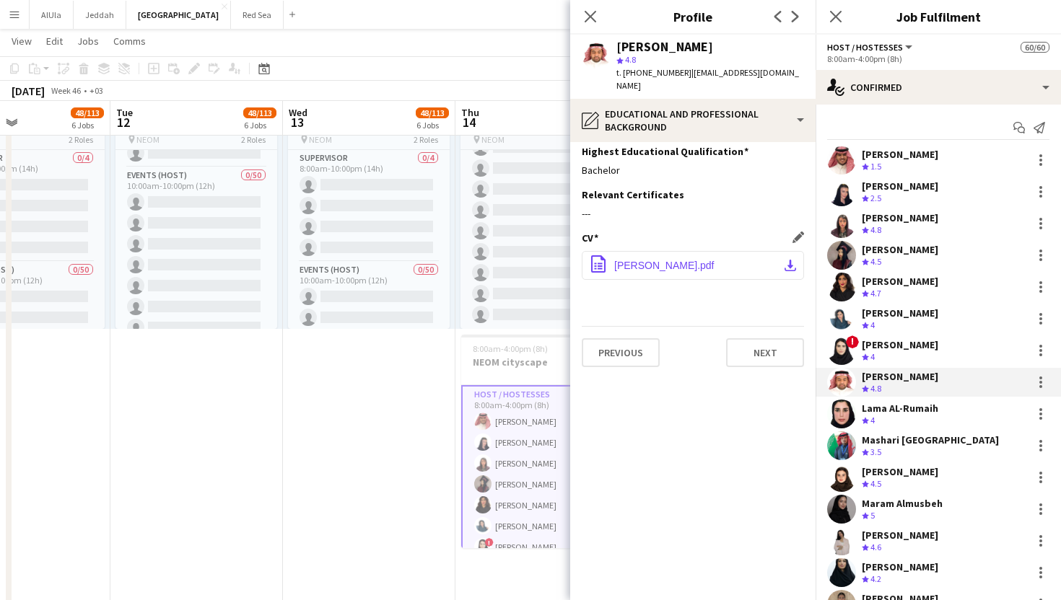
click at [688, 260] on span "[PERSON_NAME].pdf" at bounding box center [664, 266] width 100 height 12
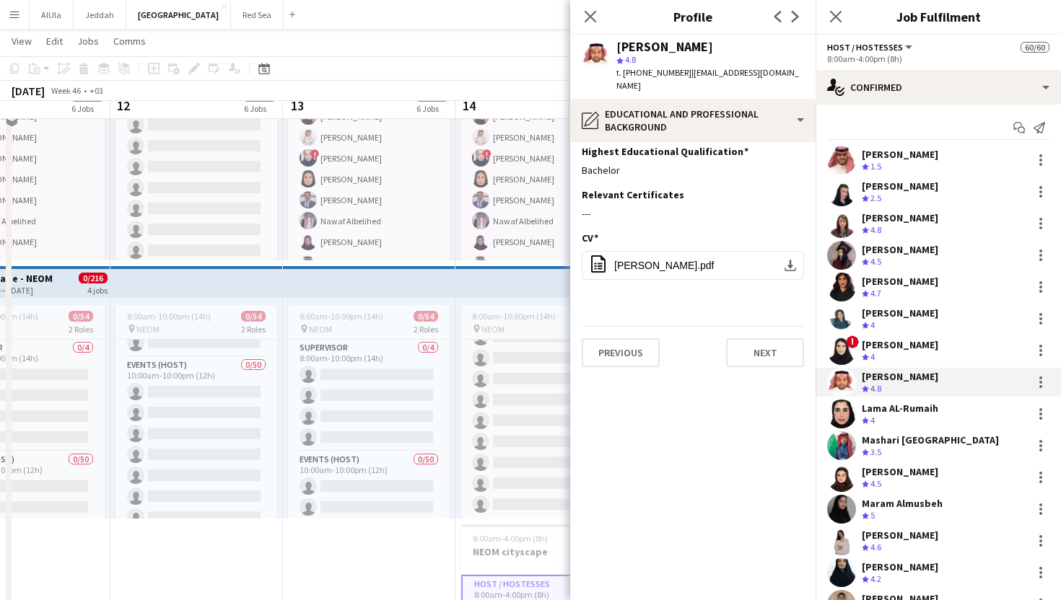
scroll to position [1169, 0]
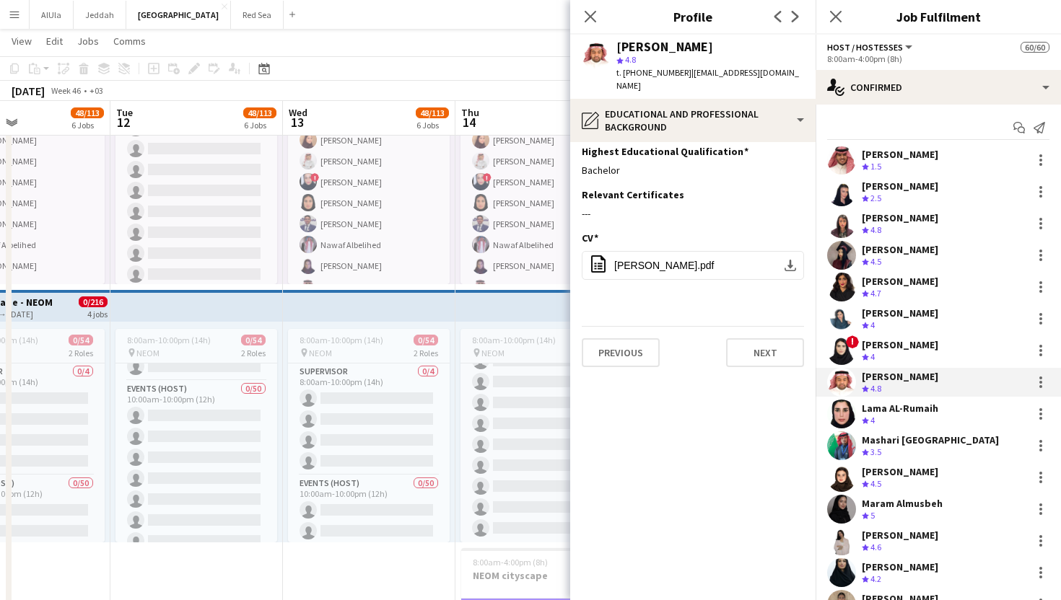
click at [898, 185] on div "[PERSON_NAME]" at bounding box center [899, 186] width 76 height 13
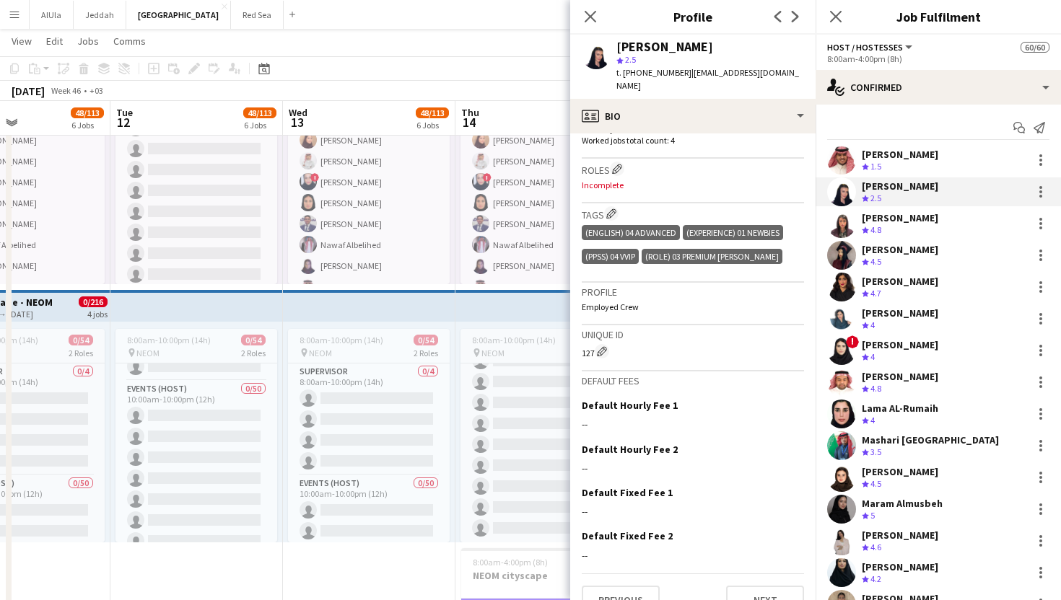
scroll to position [0, 0]
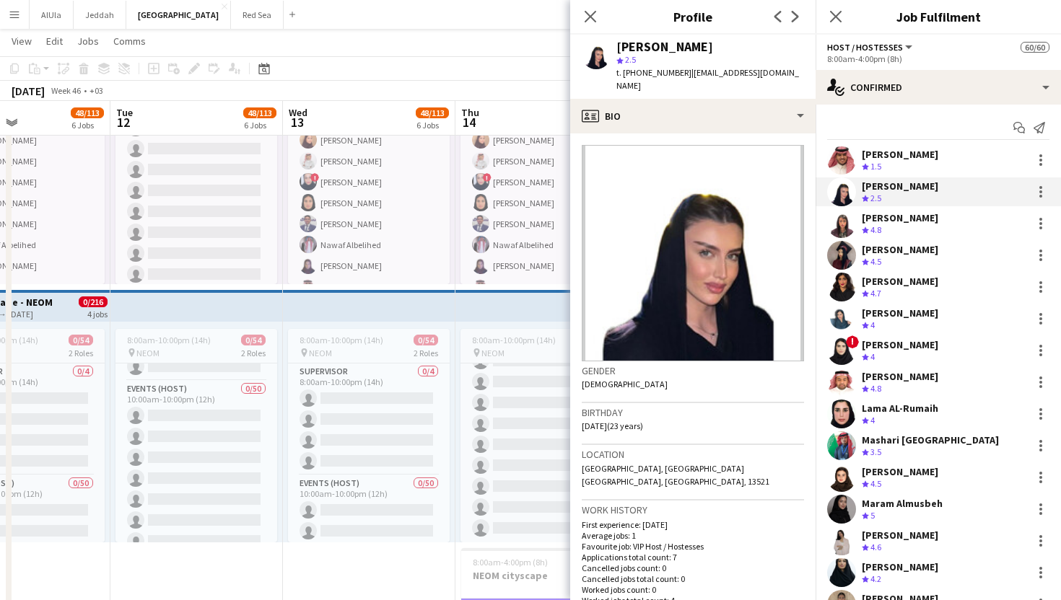
click at [916, 213] on div "[PERSON_NAME]" at bounding box center [899, 217] width 76 height 13
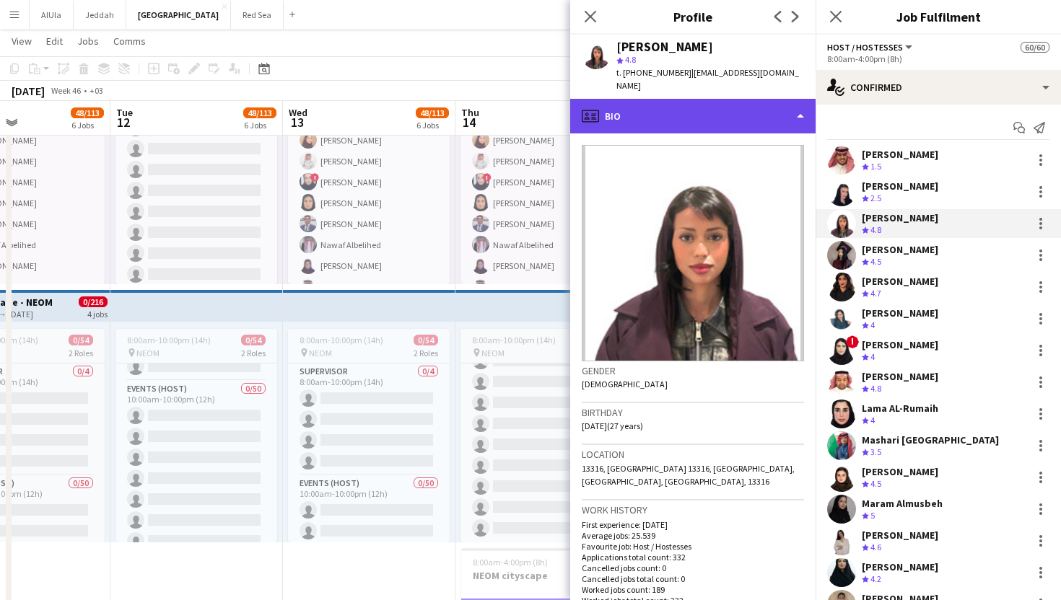
click at [687, 99] on div "profile Bio" at bounding box center [692, 116] width 245 height 35
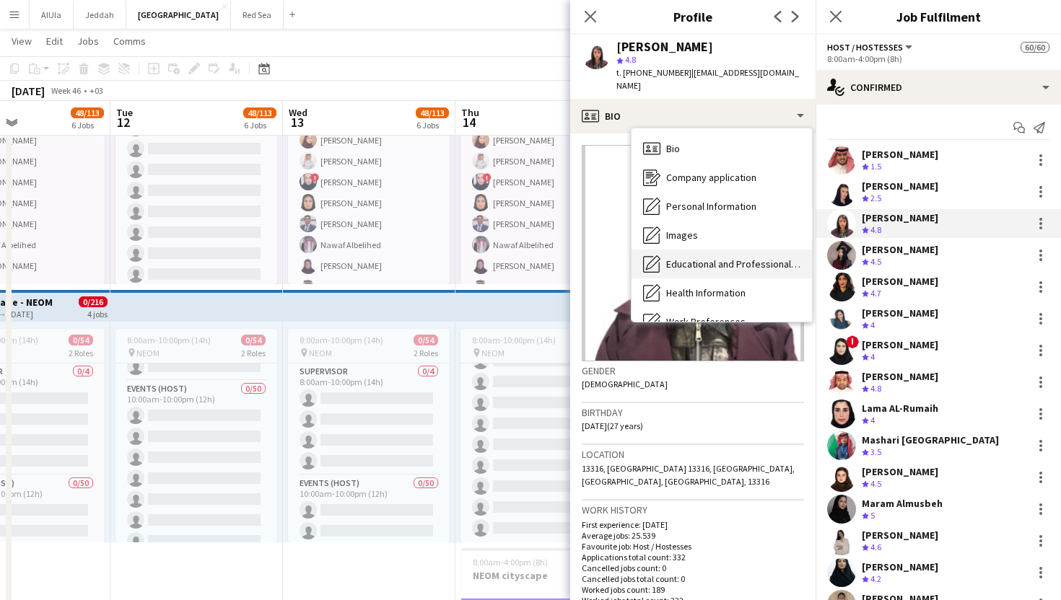
click at [695, 258] on span "Educational and Professional Background" at bounding box center [733, 264] width 134 height 13
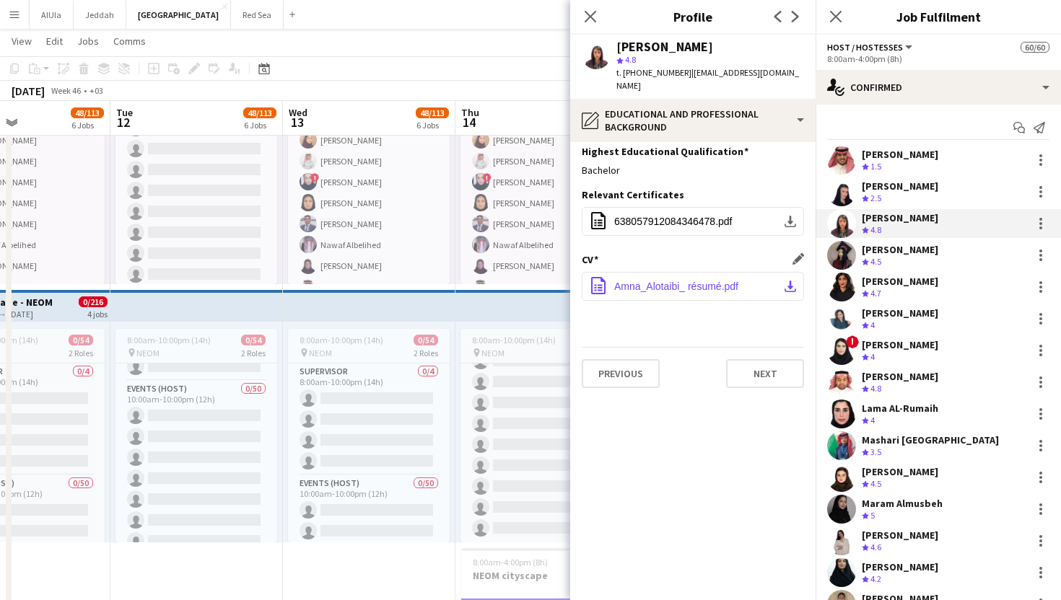
click at [722, 281] on span "Amna_Alotaibi_ résumé.pdf" at bounding box center [676, 287] width 124 height 12
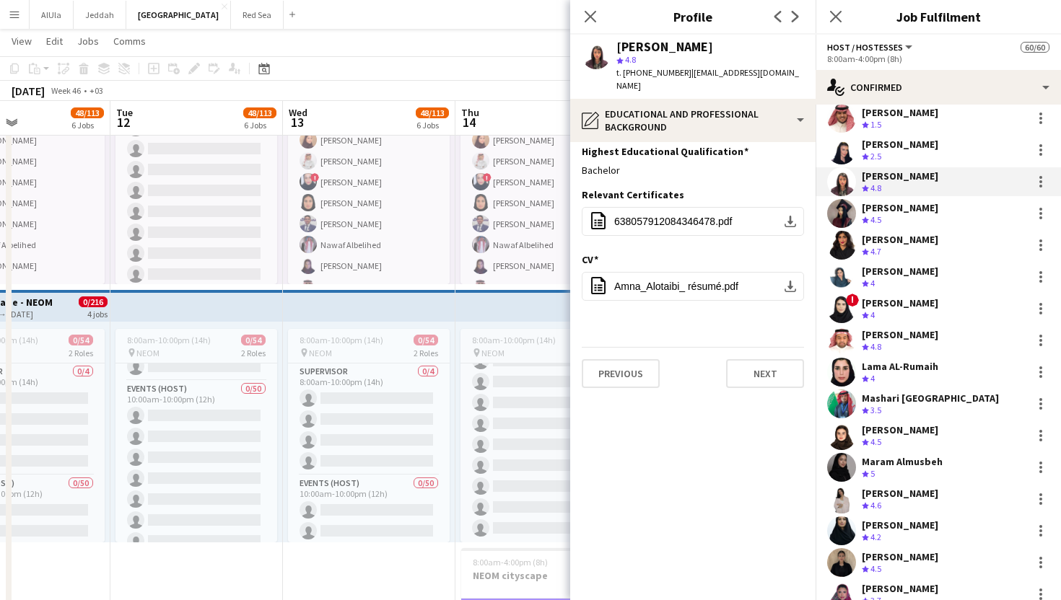
scroll to position [57, 0]
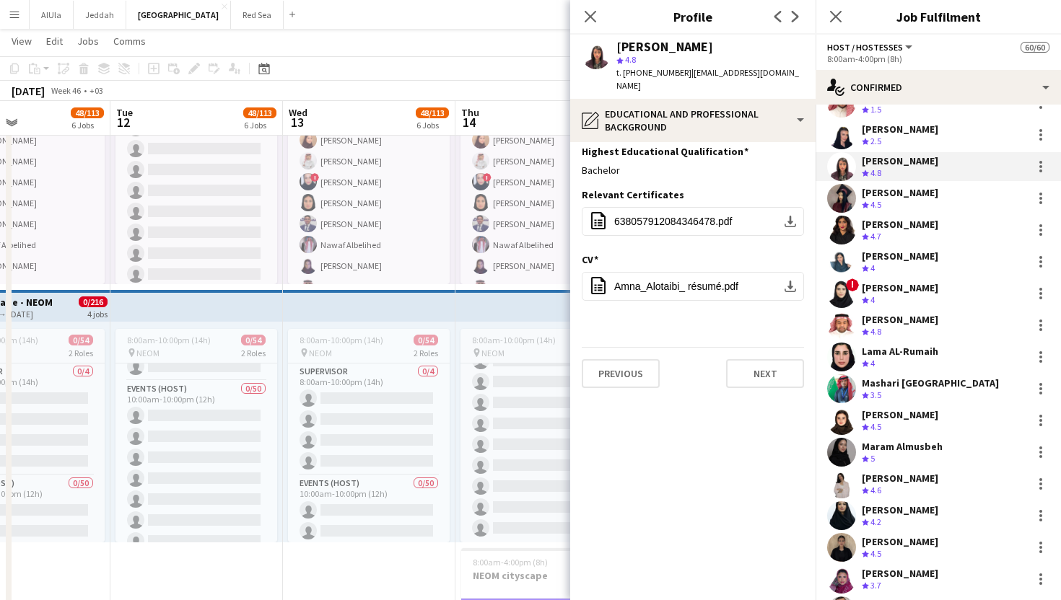
click at [908, 225] on div "[PERSON_NAME]" at bounding box center [899, 224] width 76 height 13
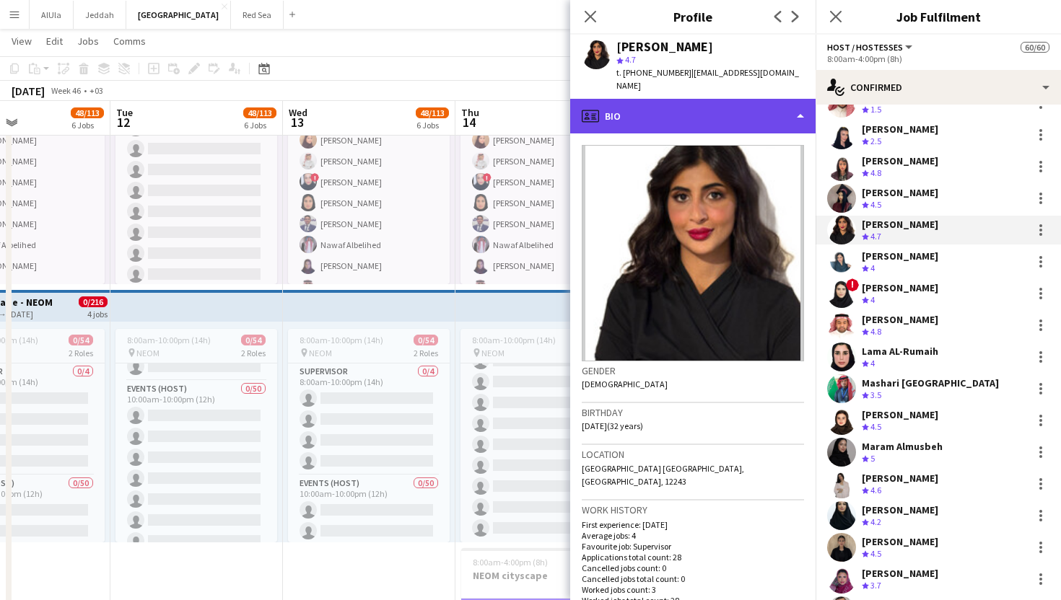
click at [675, 99] on div "profile Bio" at bounding box center [692, 116] width 245 height 35
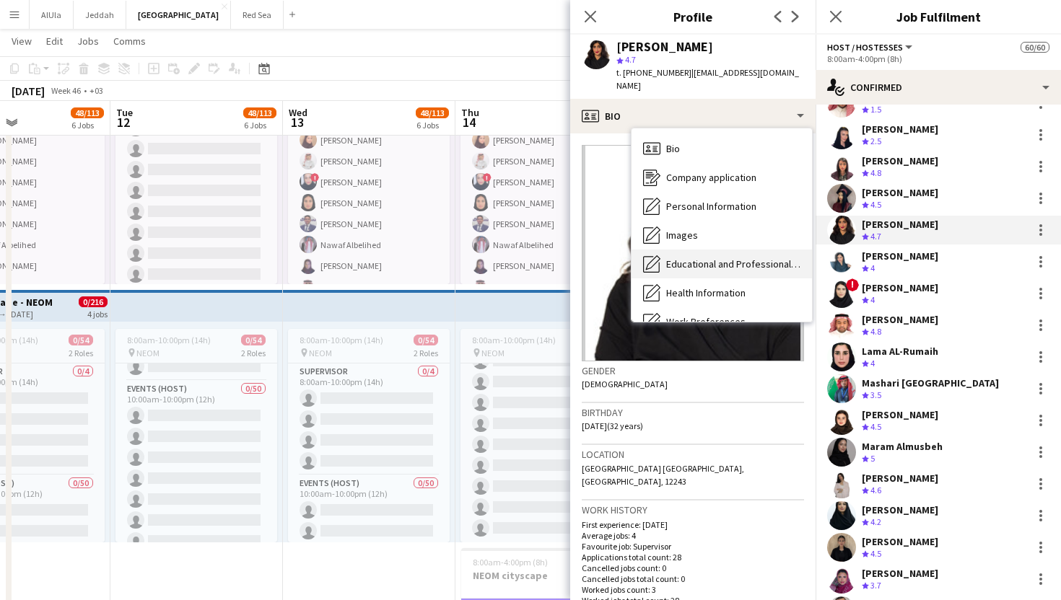
click at [686, 258] on span "Educational and Professional Background" at bounding box center [733, 264] width 134 height 13
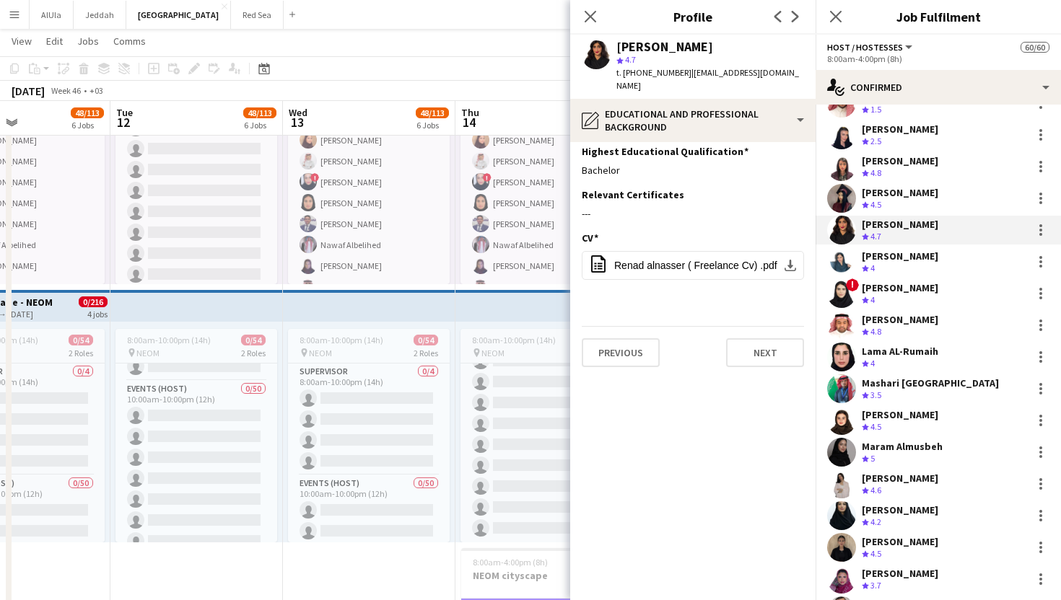
click at [686, 260] on span "Renad alnasser ( Freelance Cv) .pdf" at bounding box center [695, 266] width 163 height 12
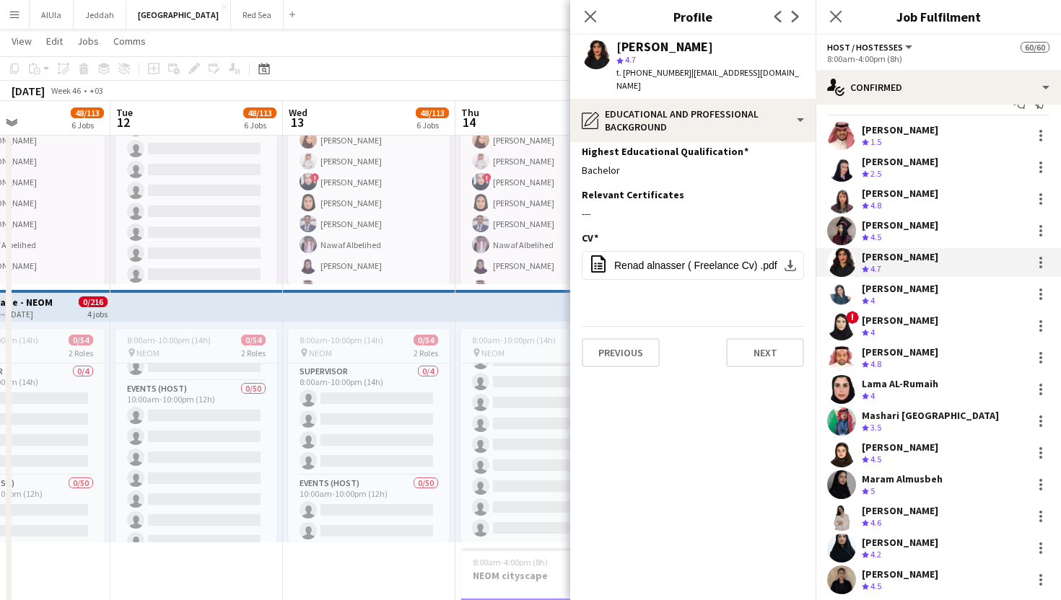
scroll to position [0, 0]
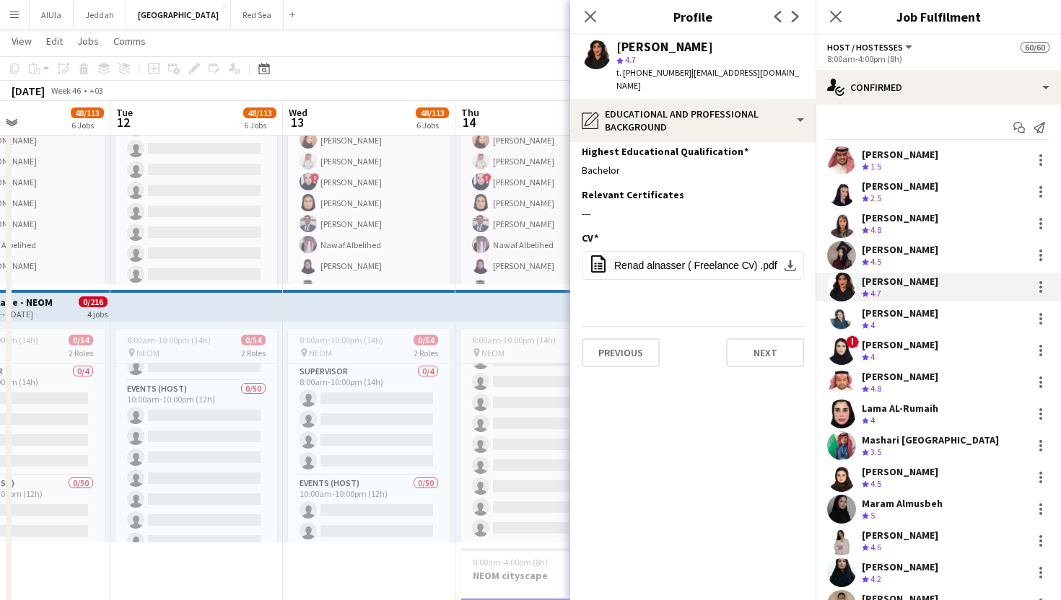
click at [901, 315] on div "[PERSON_NAME]" at bounding box center [899, 313] width 76 height 13
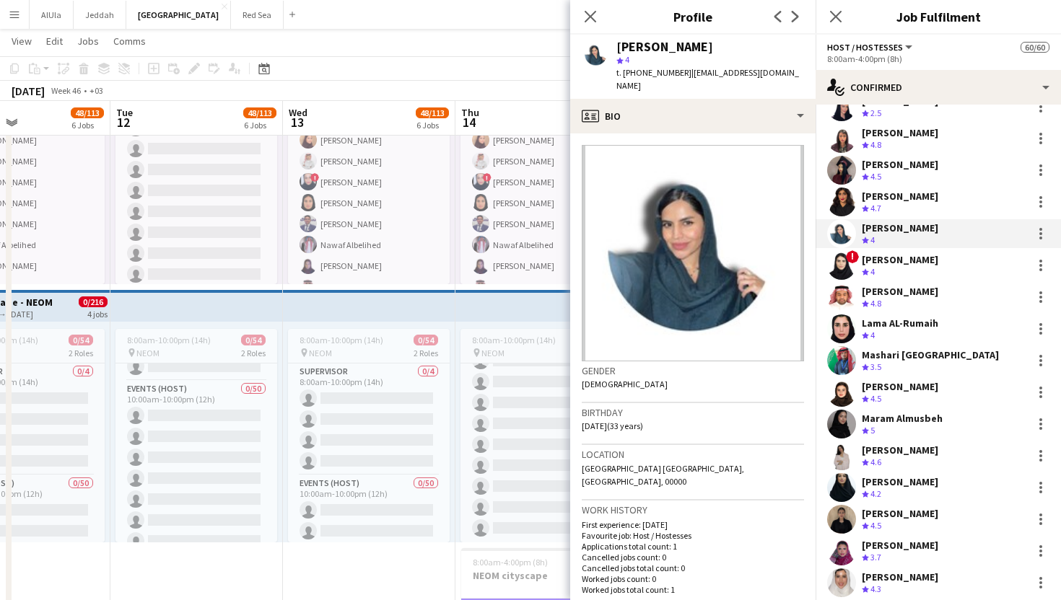
scroll to position [90, 0]
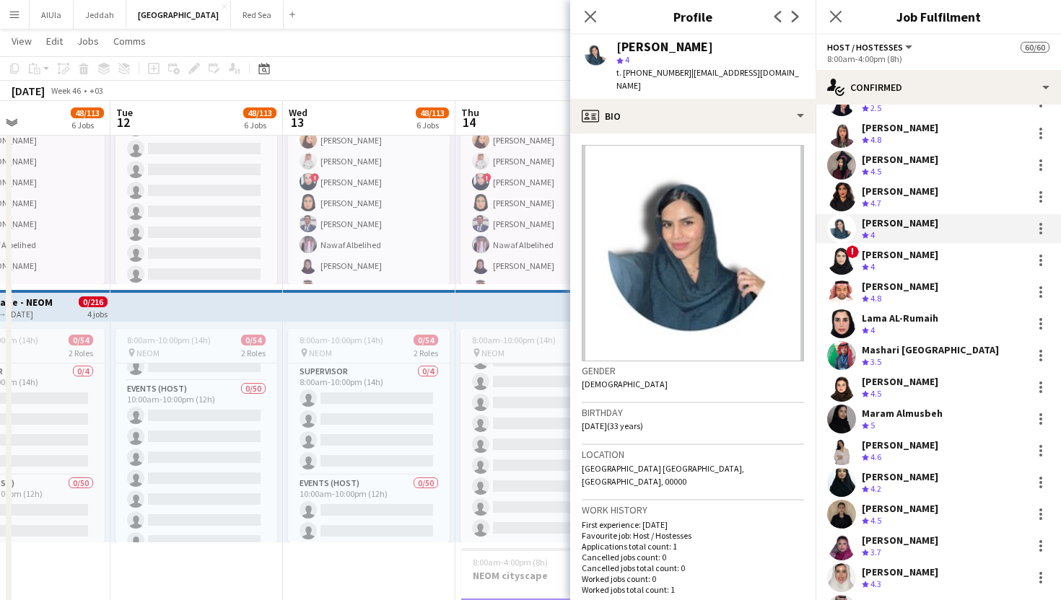
click at [911, 318] on div "Lama AL-Rumaih" at bounding box center [899, 318] width 76 height 13
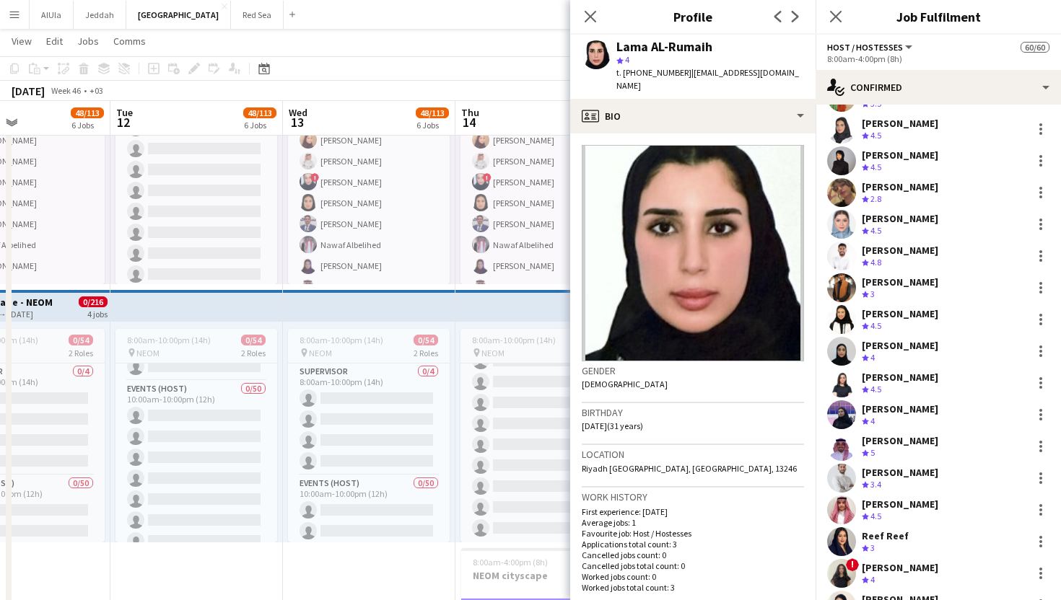
scroll to position [1419, 0]
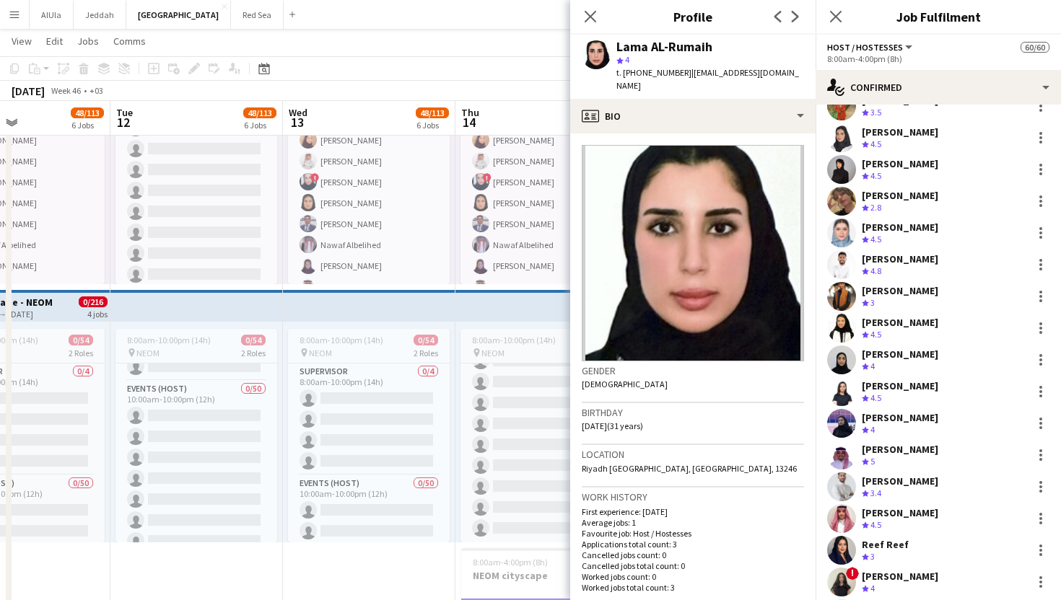
click at [893, 289] on div "[PERSON_NAME]" at bounding box center [899, 290] width 76 height 13
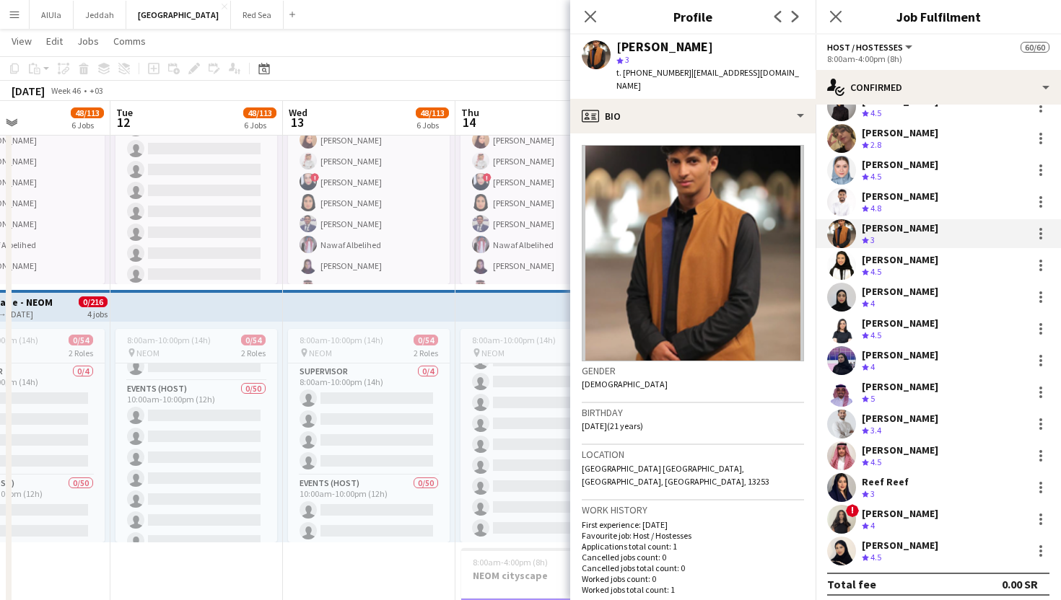
scroll to position [1489, 0]
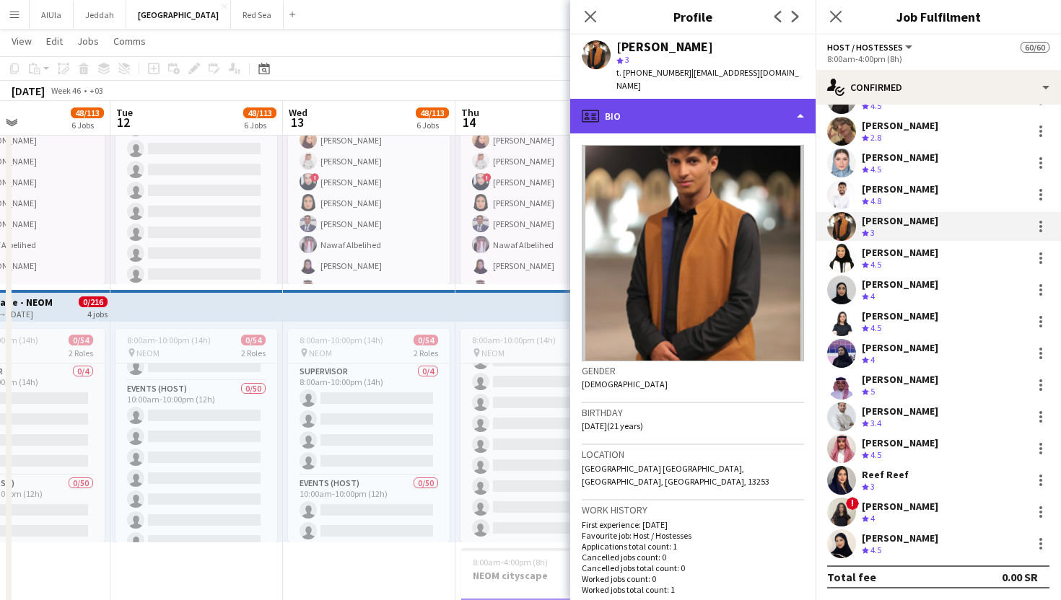
click at [742, 105] on div "profile Bio" at bounding box center [692, 116] width 245 height 35
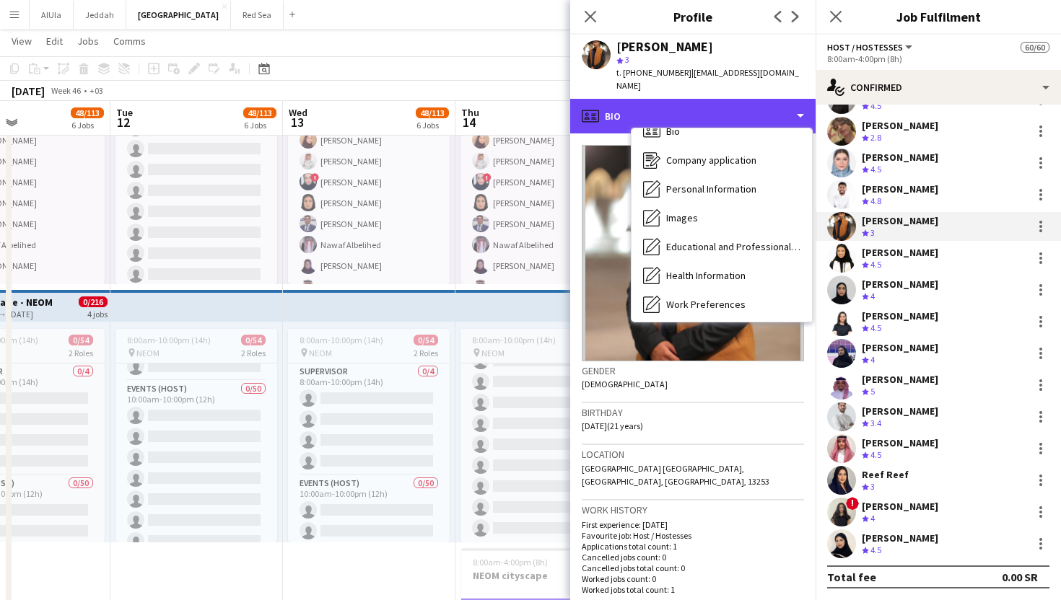
scroll to position [6, 0]
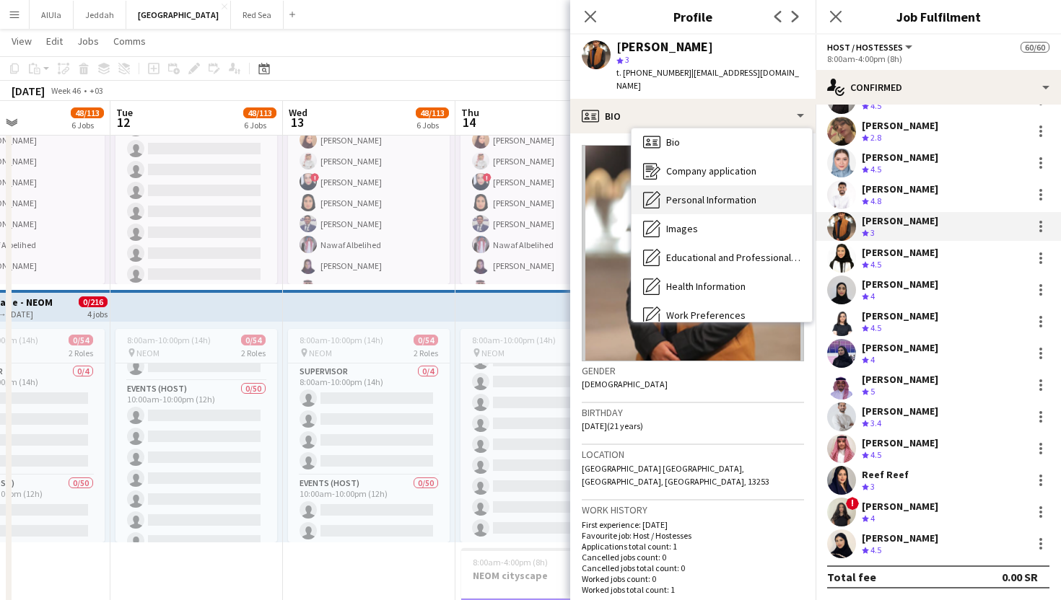
click at [726, 193] on span "Personal Information" at bounding box center [711, 199] width 90 height 13
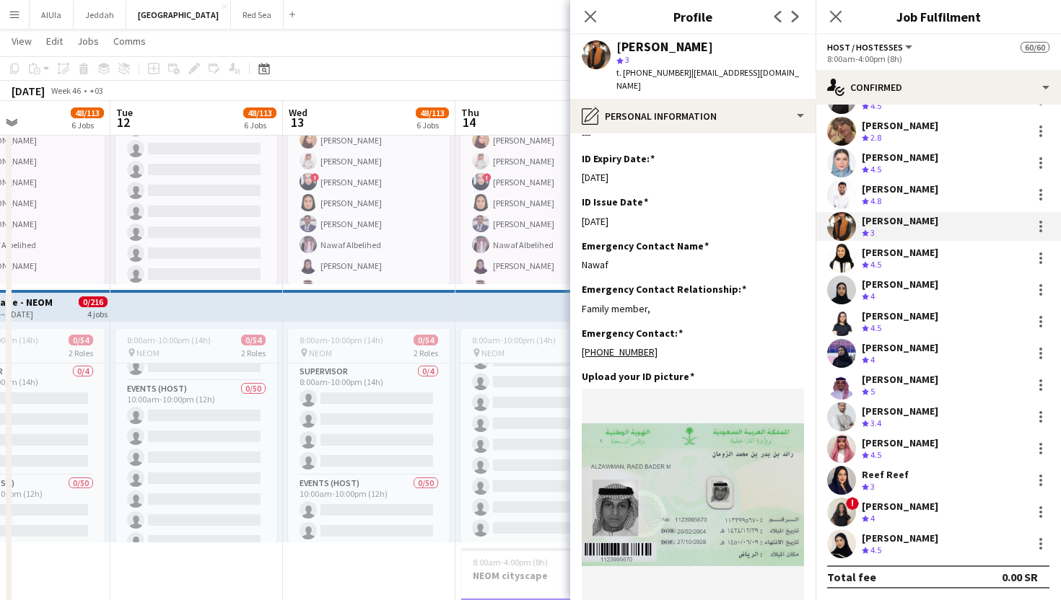
scroll to position [525, 0]
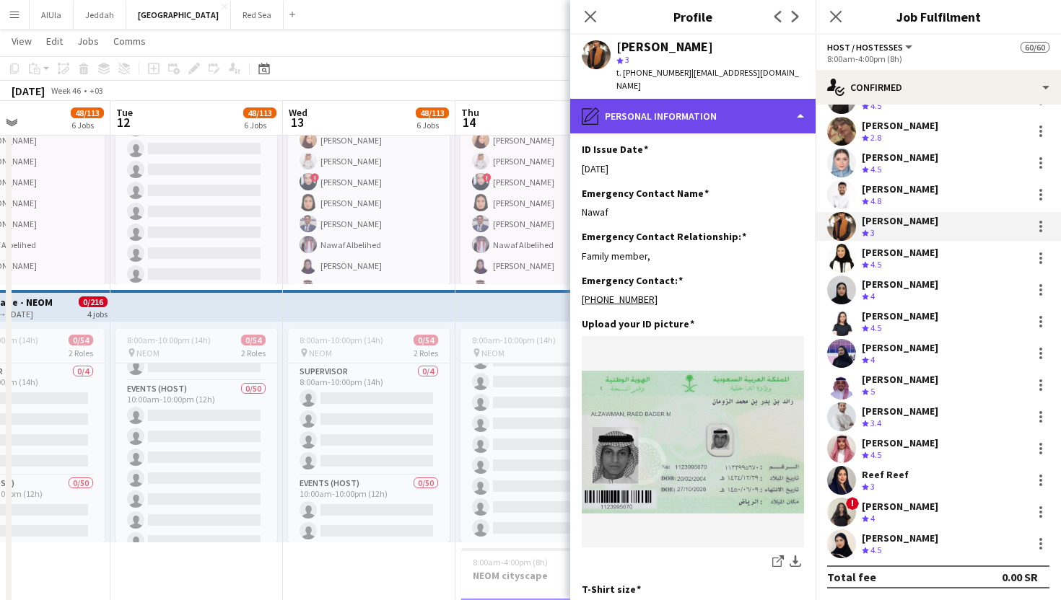
click at [690, 104] on div "pencil4 Personal Information" at bounding box center [692, 116] width 245 height 35
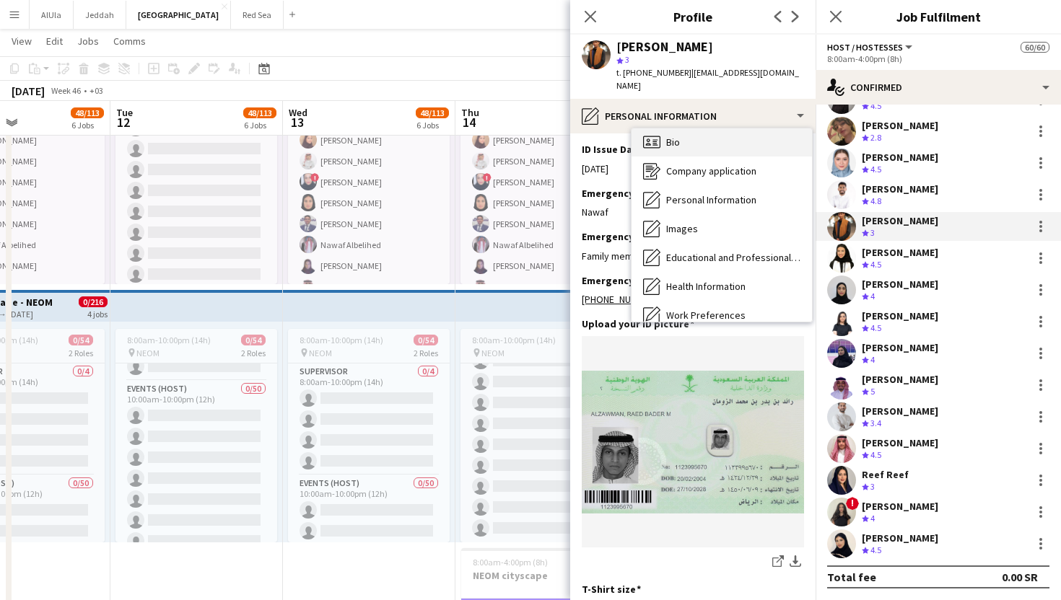
click at [699, 128] on div "Bio Bio" at bounding box center [721, 142] width 180 height 29
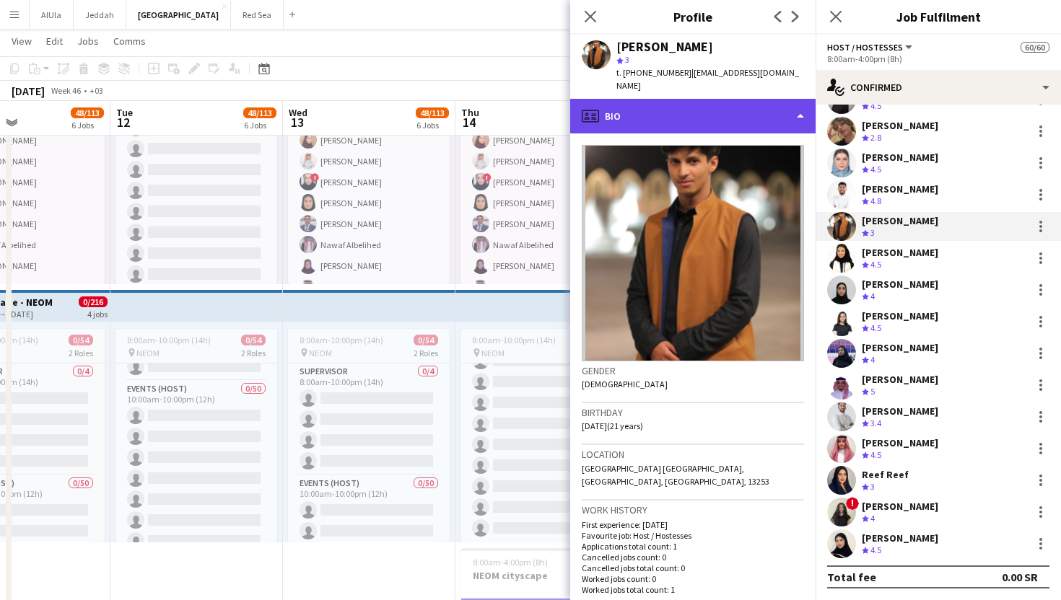
click at [701, 110] on div "profile Bio" at bounding box center [692, 116] width 245 height 35
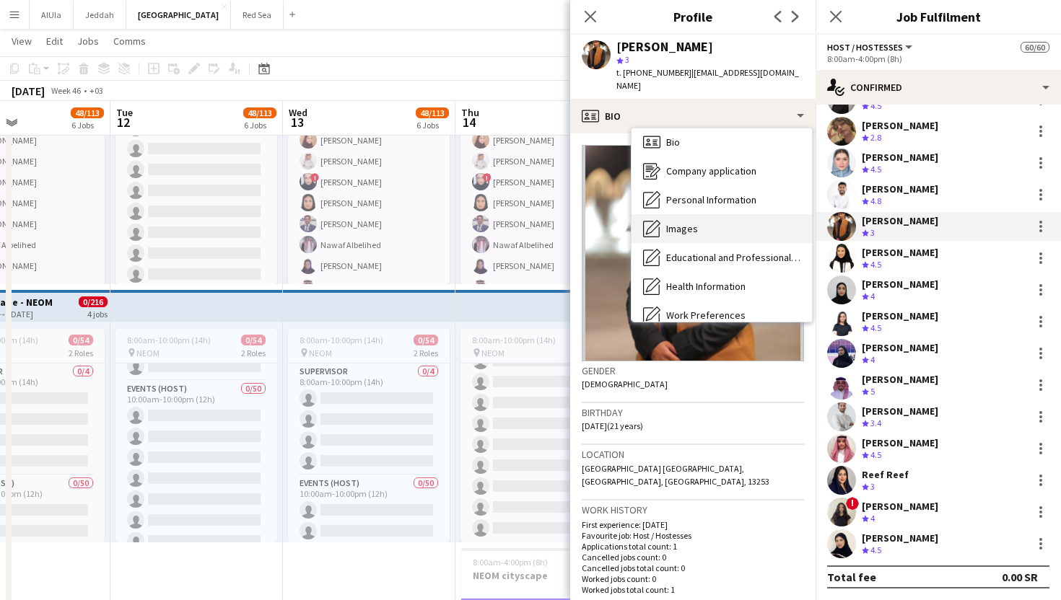
click at [716, 216] on div "Images Images" at bounding box center [721, 228] width 180 height 29
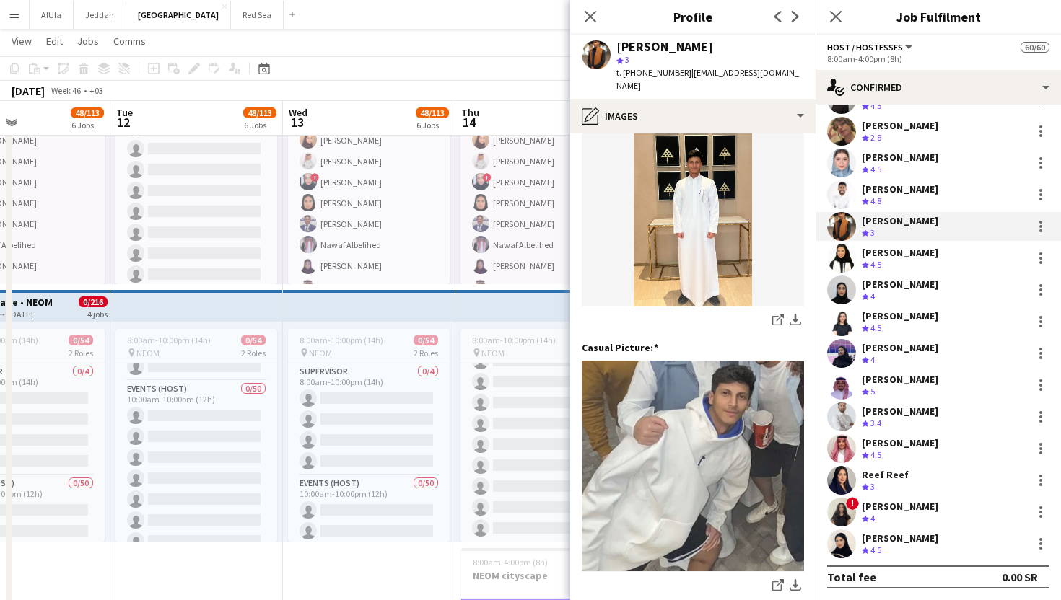
scroll to position [0, 0]
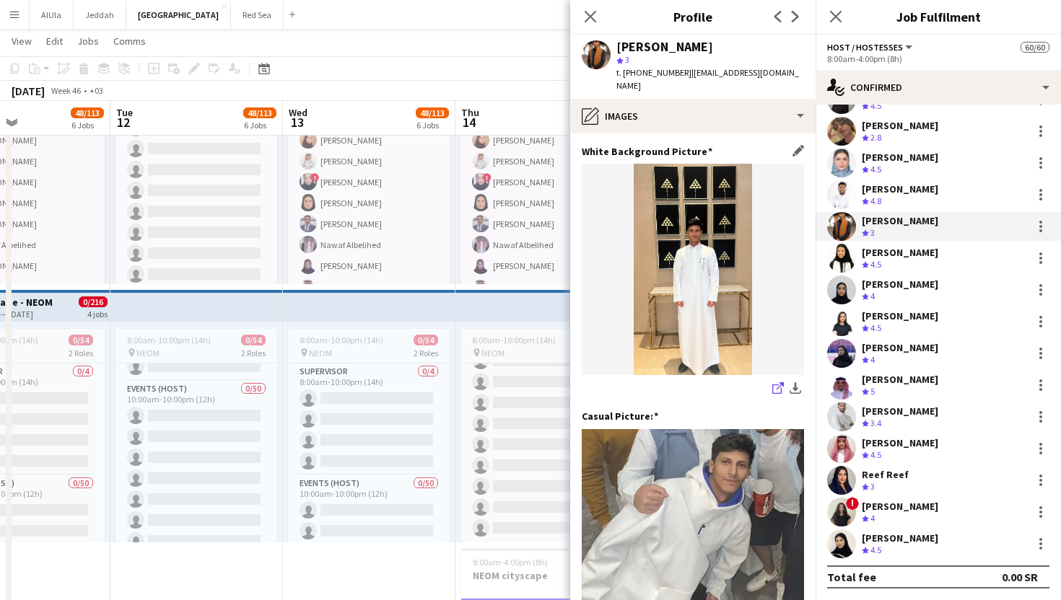
click at [773, 385] on icon at bounding box center [776, 389] width 9 height 9
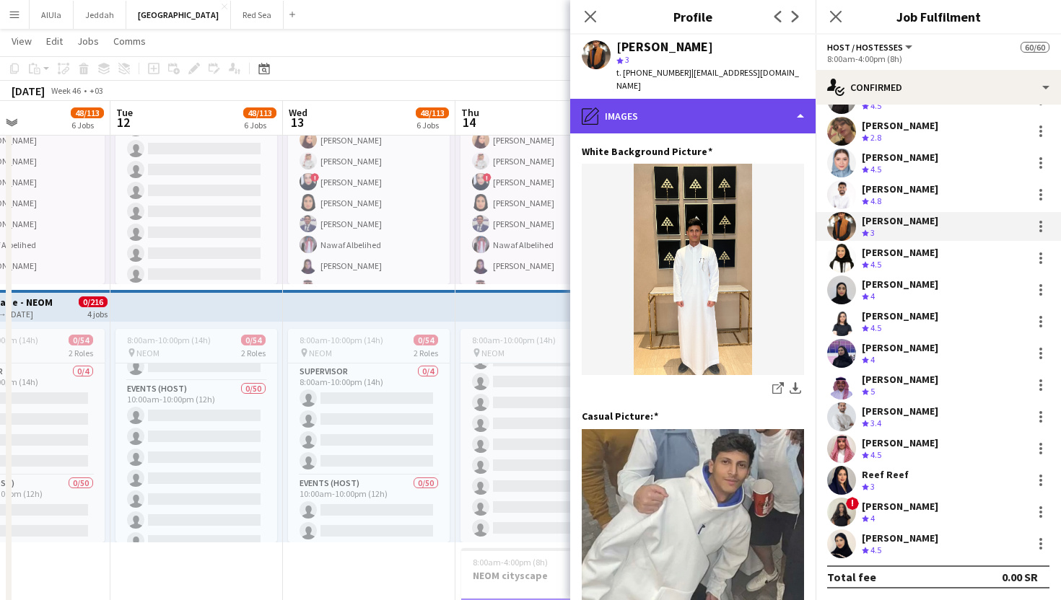
click at [630, 99] on div "pencil4 Images" at bounding box center [692, 116] width 245 height 35
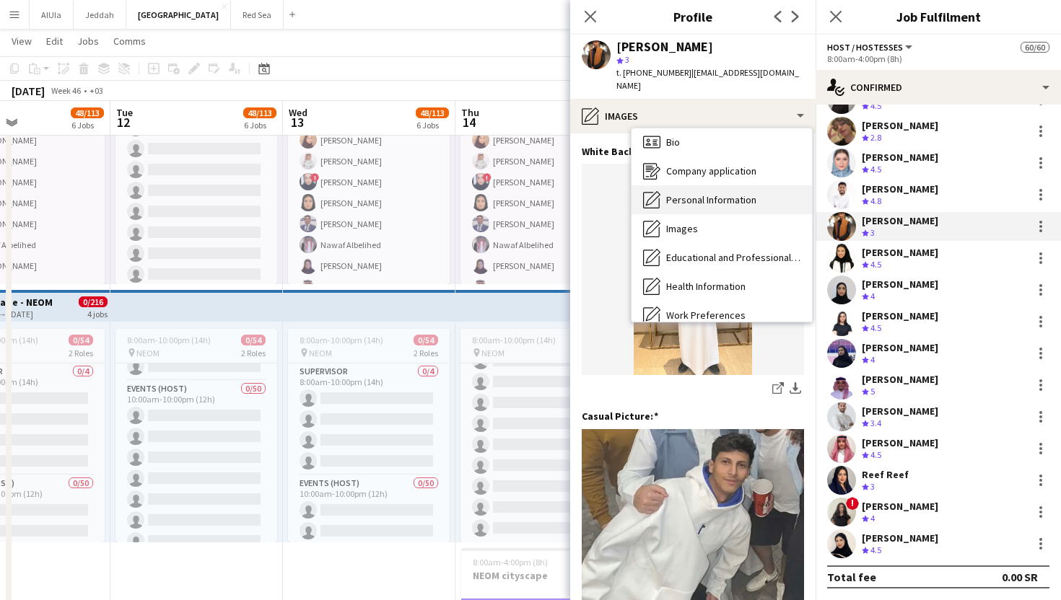
click at [684, 193] on span "Personal Information" at bounding box center [711, 199] width 90 height 13
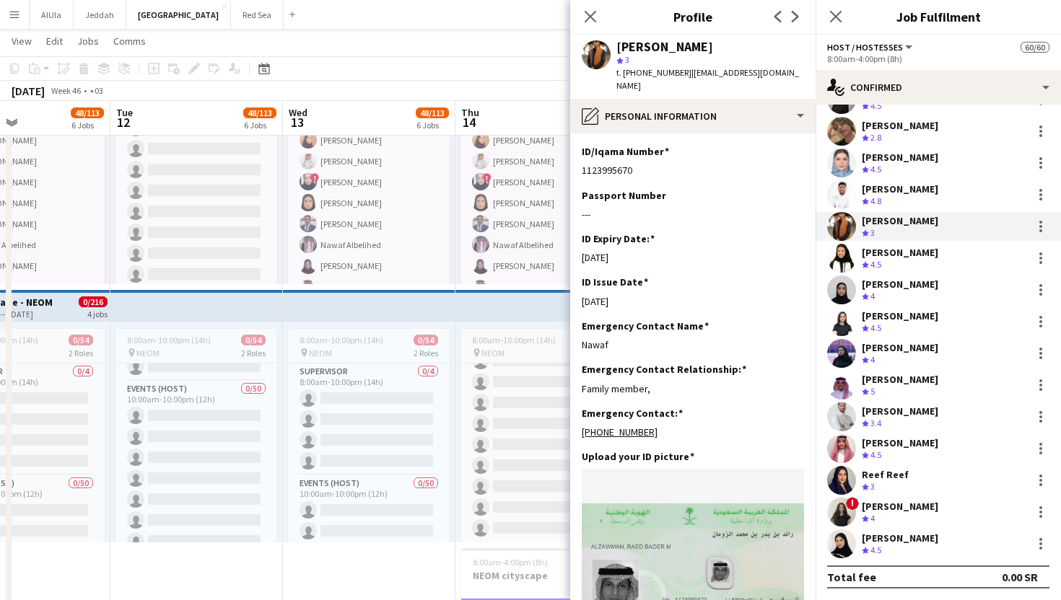
scroll to position [662, 0]
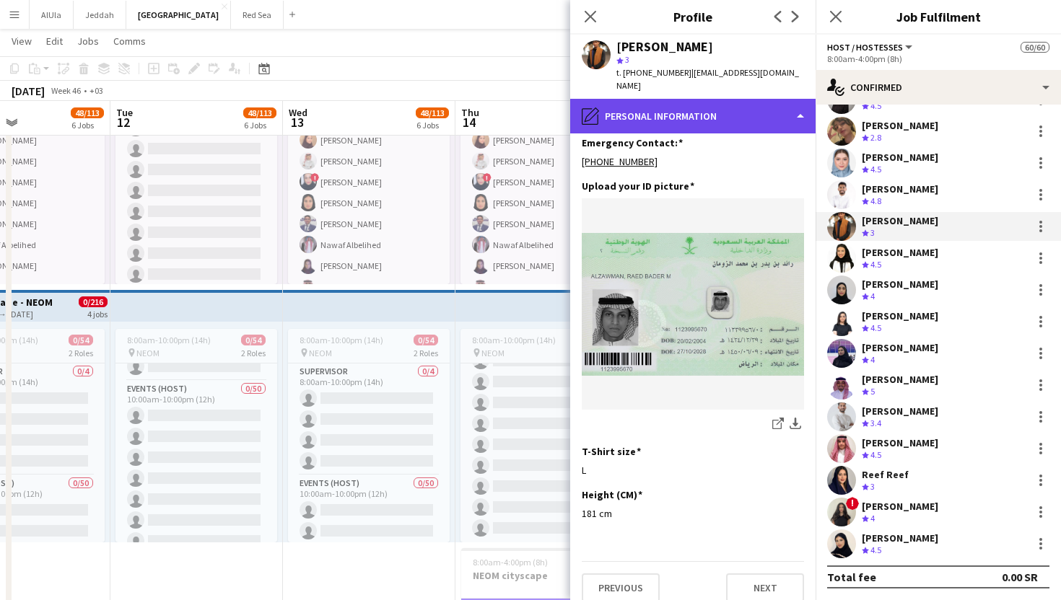
click at [675, 108] on div "pencil4 Personal Information" at bounding box center [692, 116] width 245 height 35
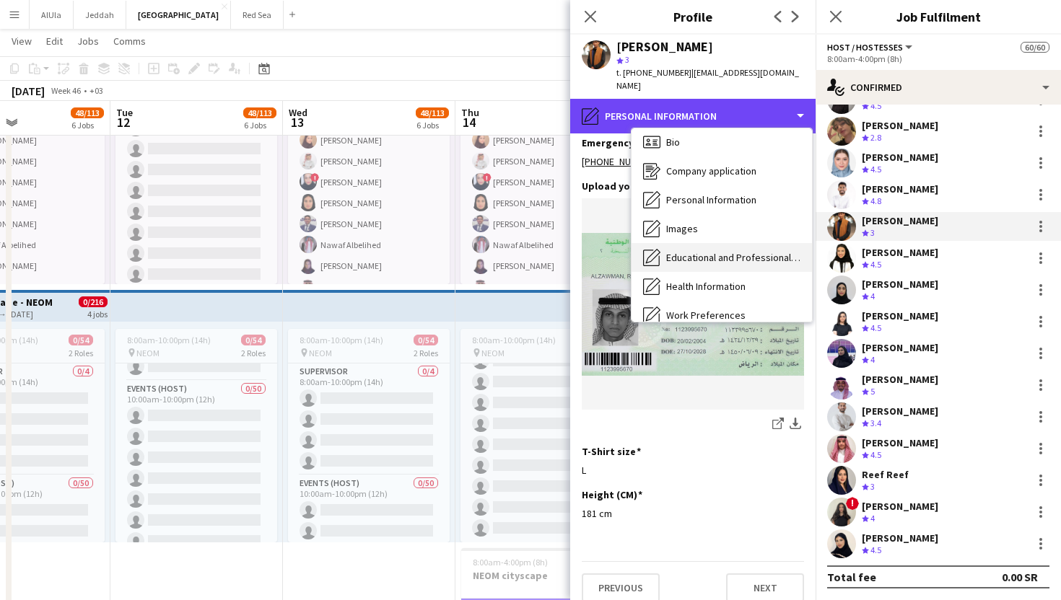
scroll to position [165, 0]
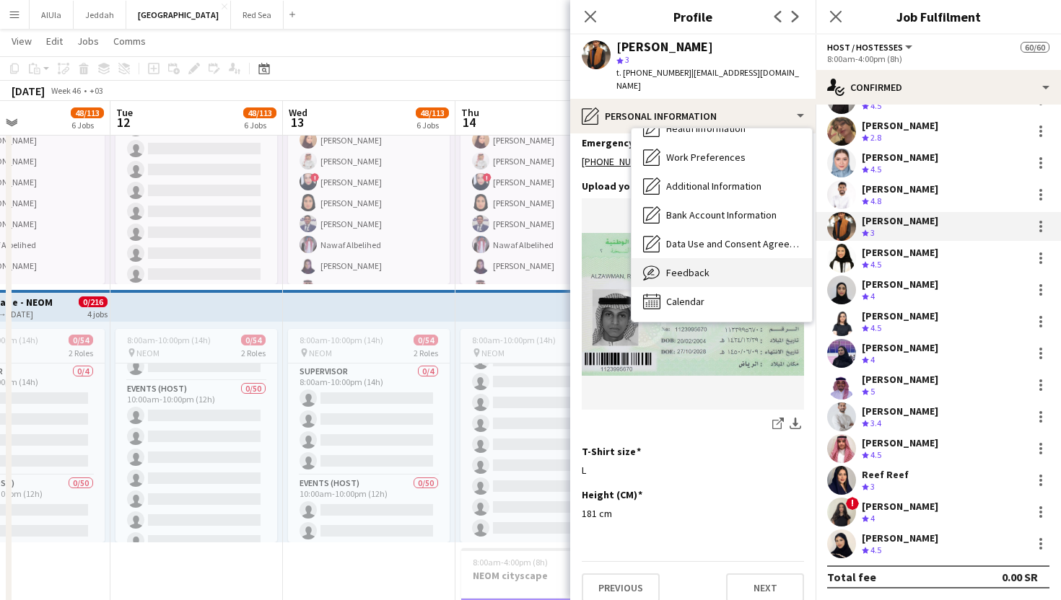
click at [687, 266] on span "Feedback" at bounding box center [687, 272] width 43 height 13
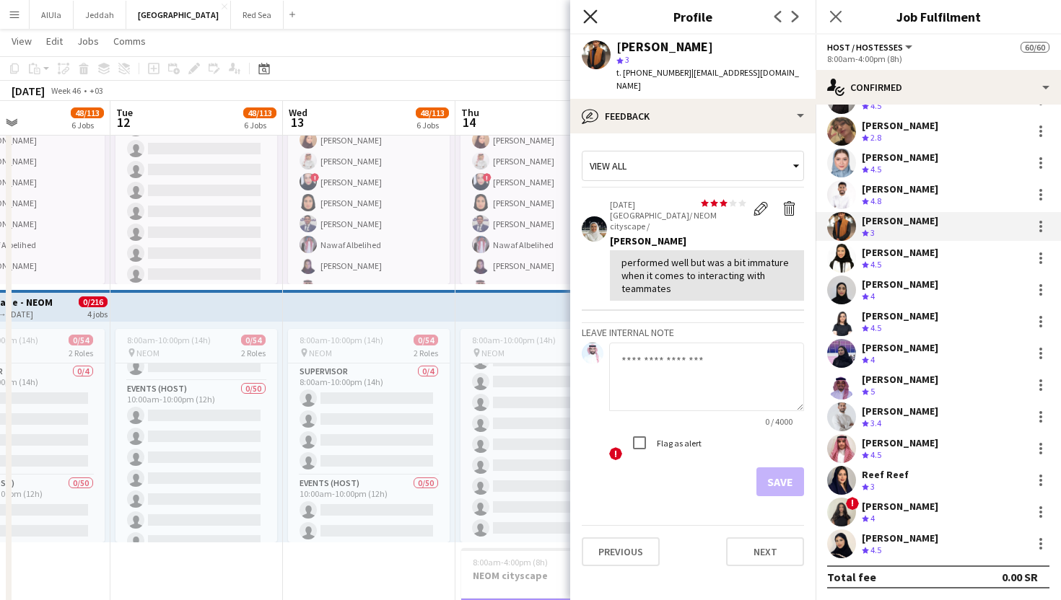
click at [590, 19] on icon "Close pop-in" at bounding box center [590, 16] width 14 height 14
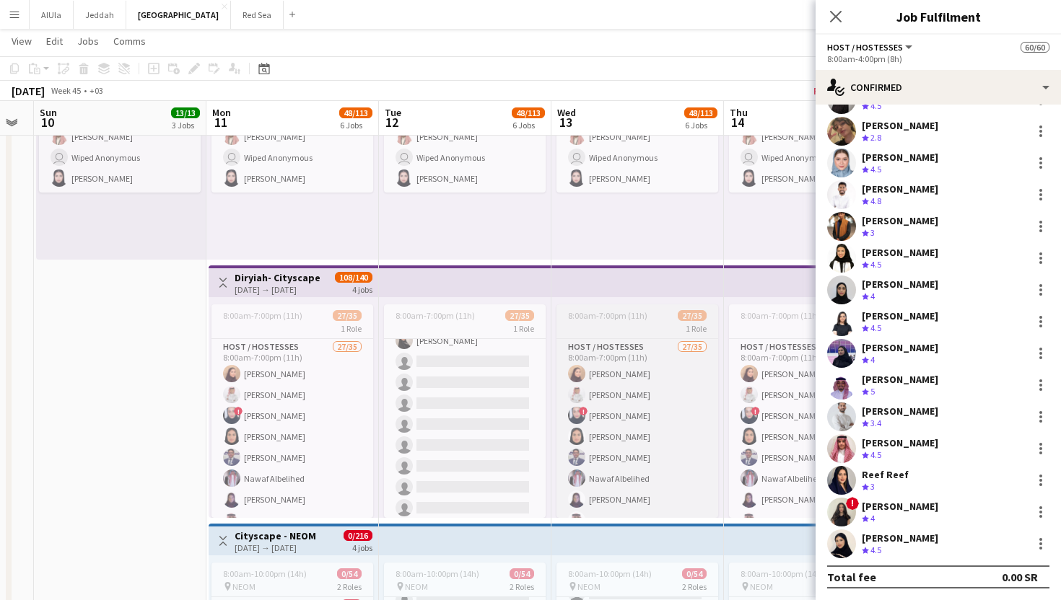
scroll to position [0, 361]
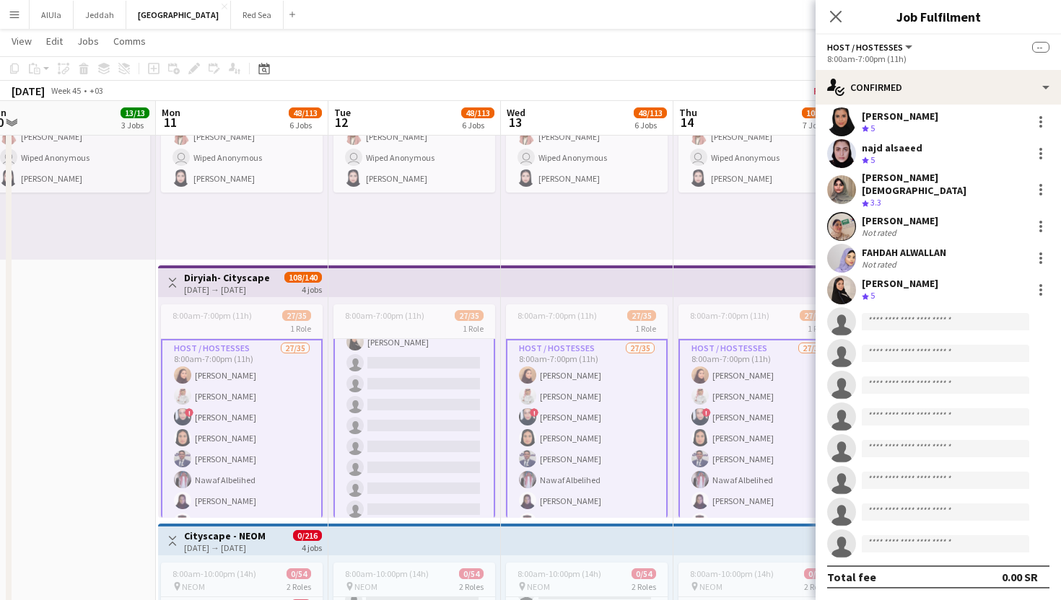
scroll to position [0, 0]
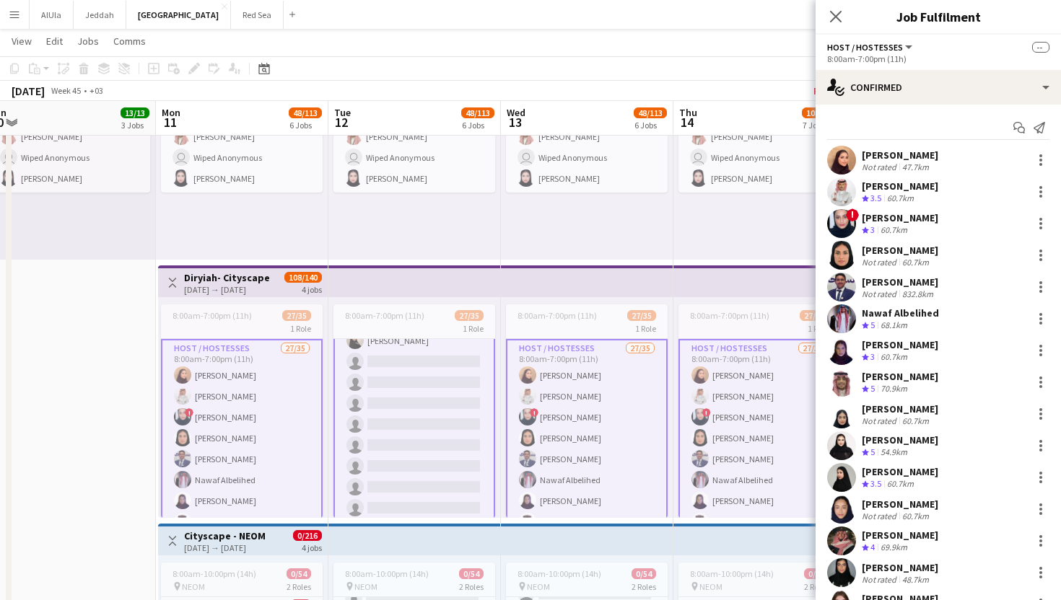
click at [875, 315] on div "Nawaf Albelihed" at bounding box center [899, 313] width 77 height 13
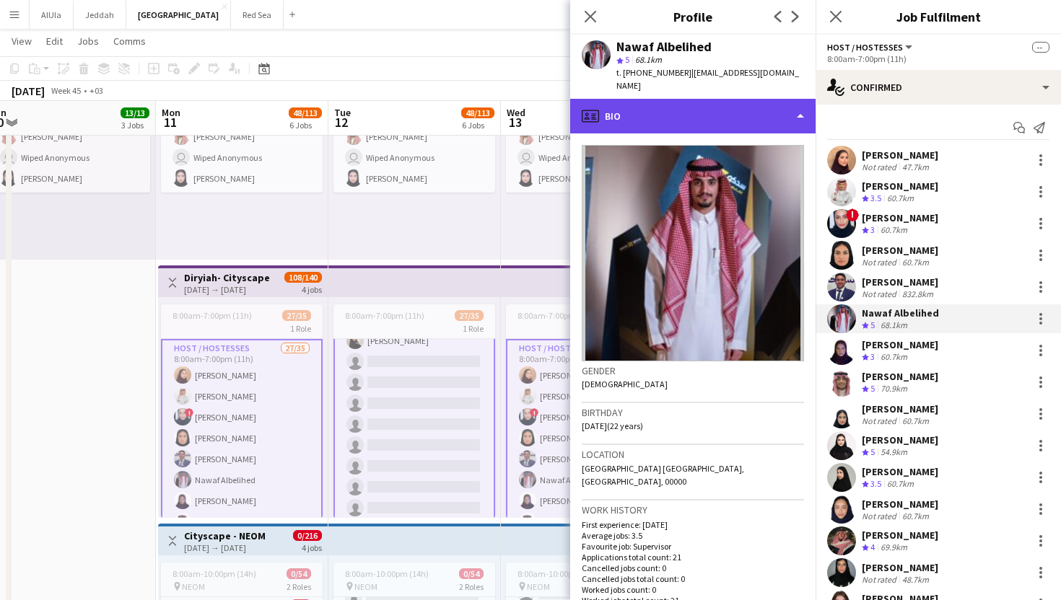
click at [639, 100] on div "profile Bio" at bounding box center [692, 116] width 245 height 35
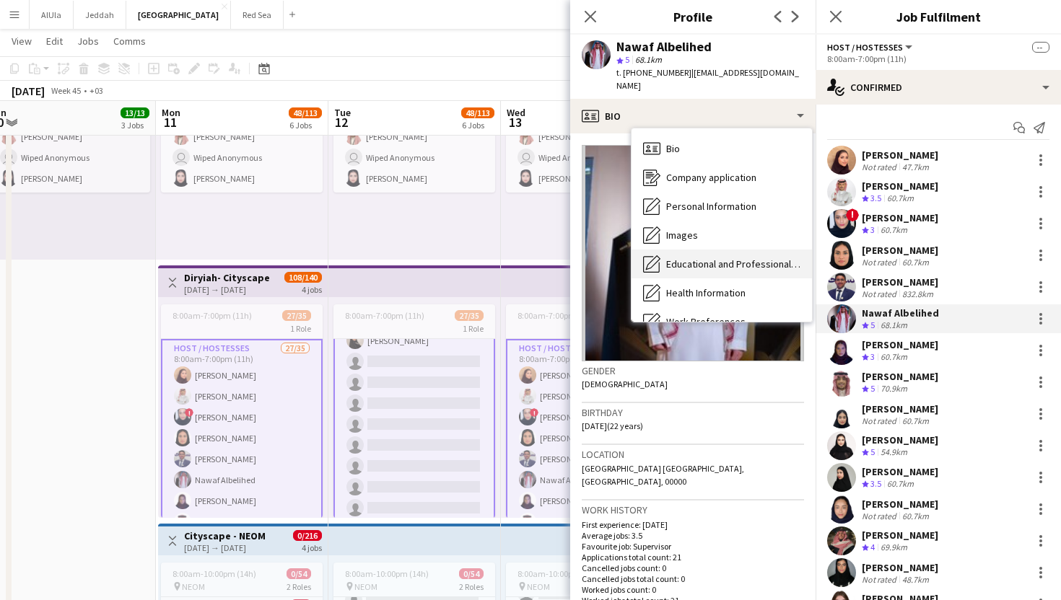
click at [686, 258] on span "Educational and Professional Background" at bounding box center [733, 264] width 134 height 13
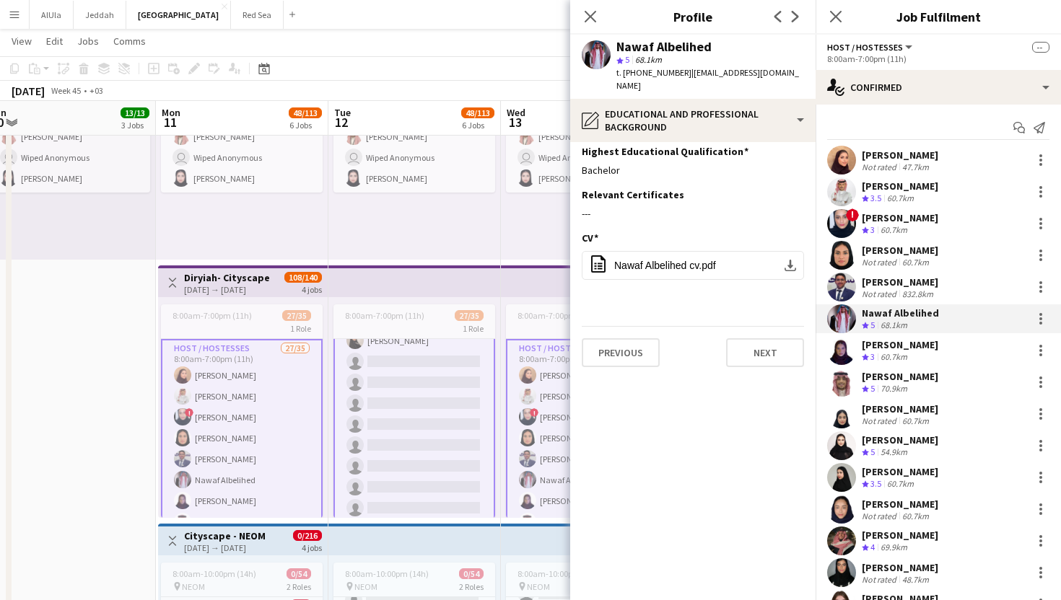
click at [686, 260] on span "Nawaf Albelihed cv.pdf" at bounding box center [665, 266] width 102 height 12
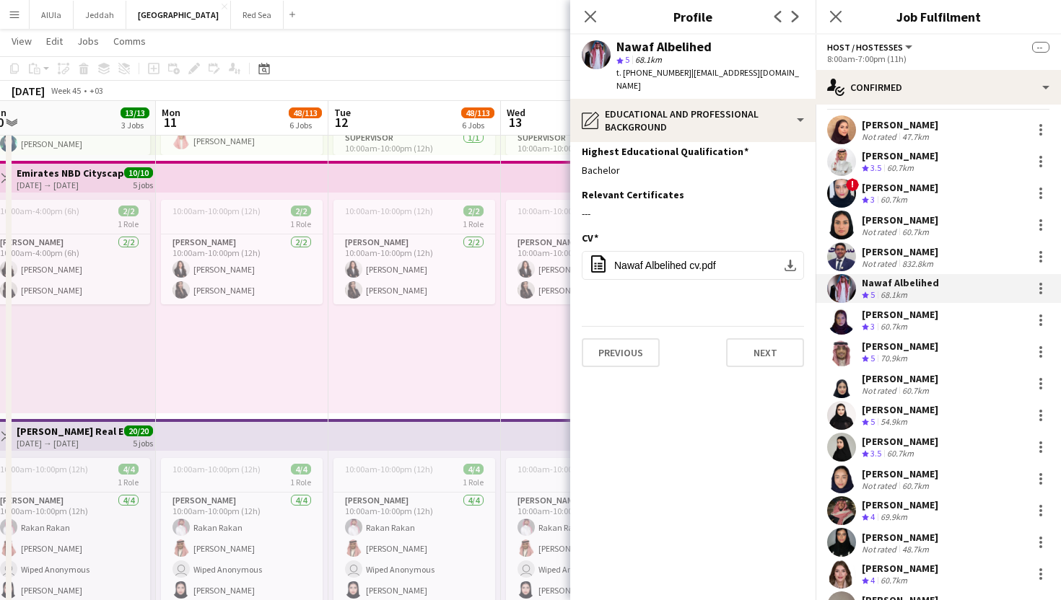
scroll to position [48, 0]
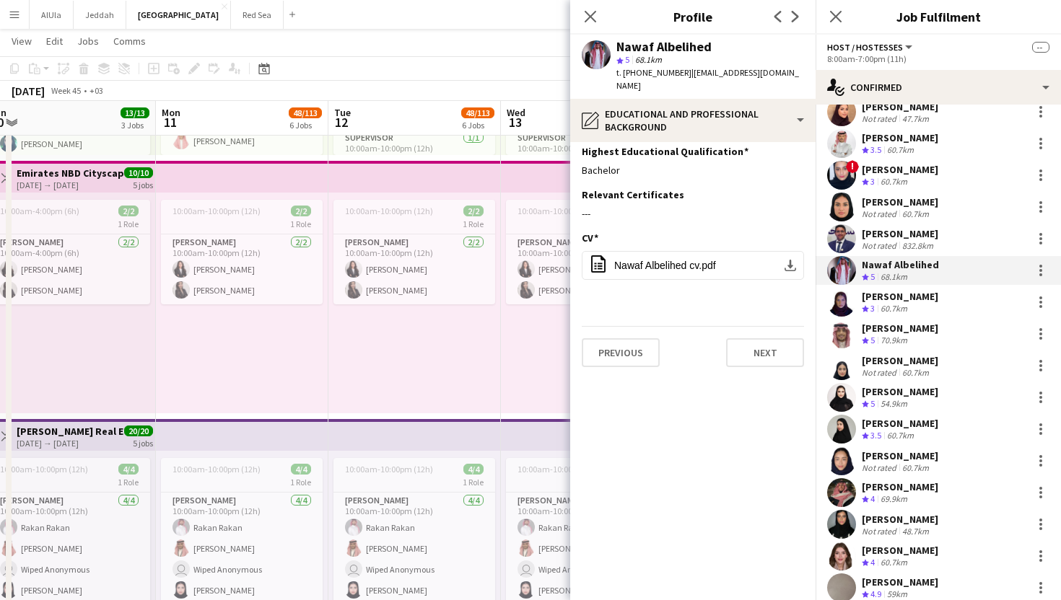
click at [907, 333] on div "[PERSON_NAME]" at bounding box center [899, 328] width 76 height 13
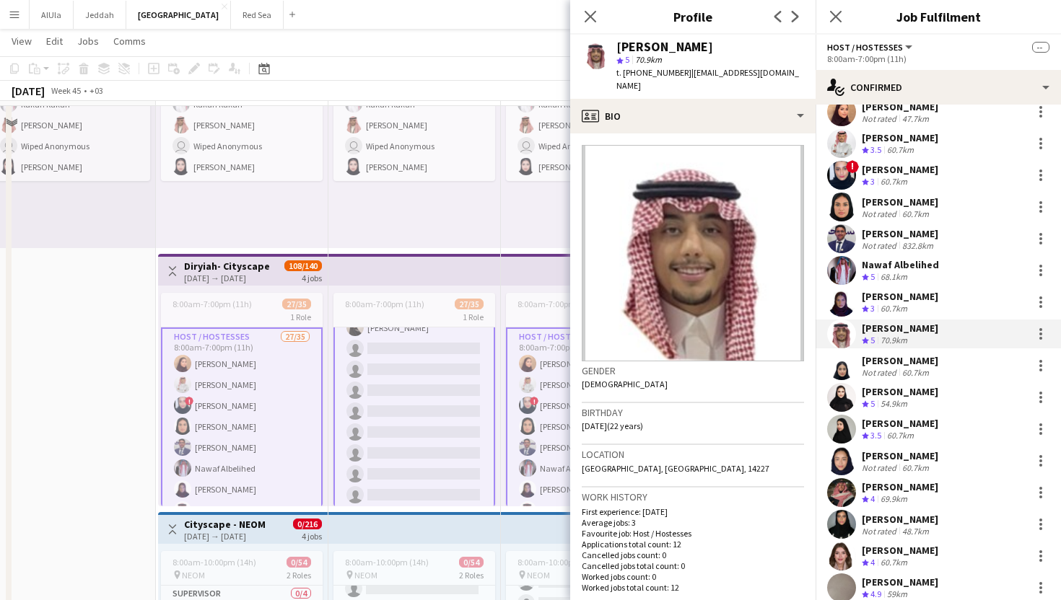
scroll to position [949, 0]
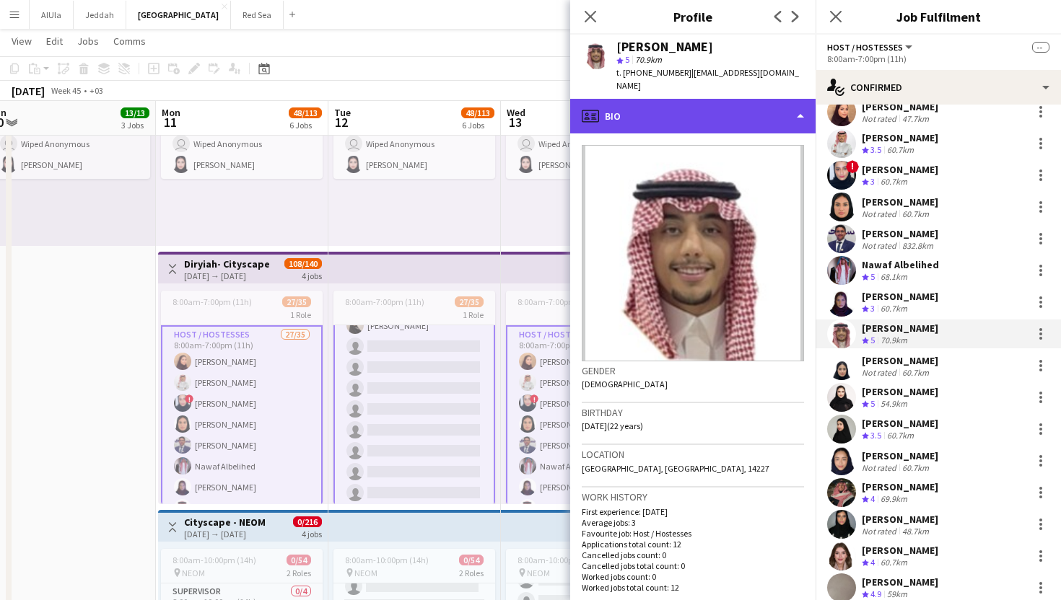
click at [646, 108] on div "profile Bio" at bounding box center [692, 116] width 245 height 35
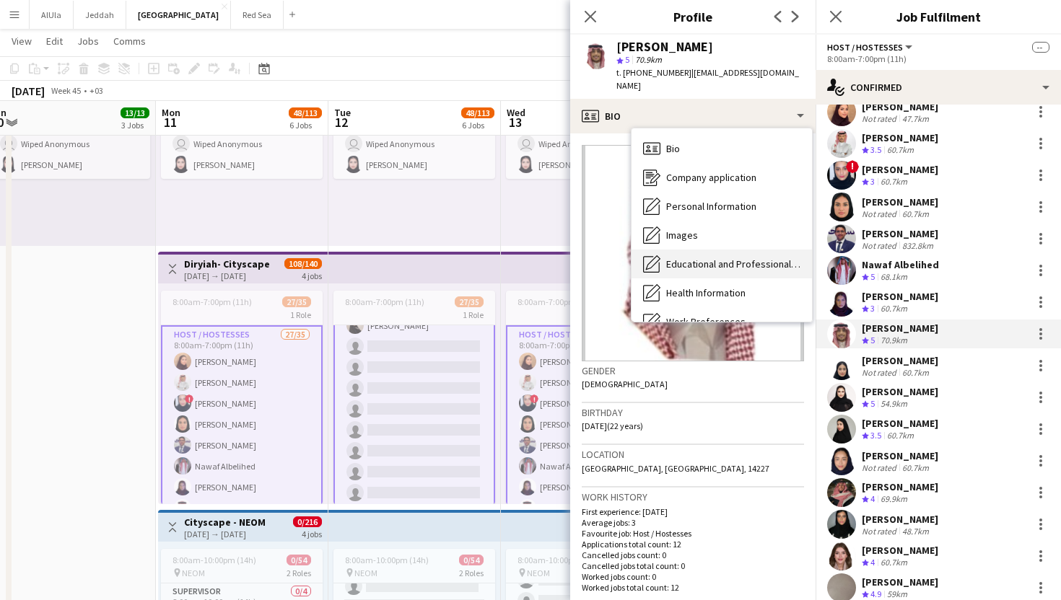
click at [666, 258] on span "Educational and Professional Background" at bounding box center [733, 264] width 134 height 13
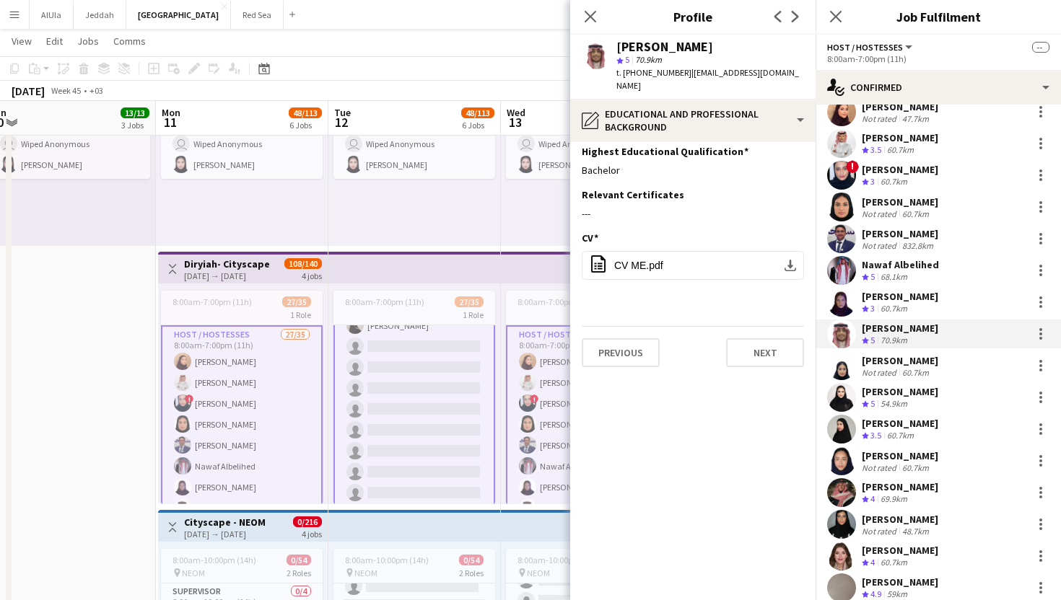
click at [666, 252] on button "office-file-sheet CV ME.pdf download-bottom" at bounding box center [693, 265] width 222 height 29
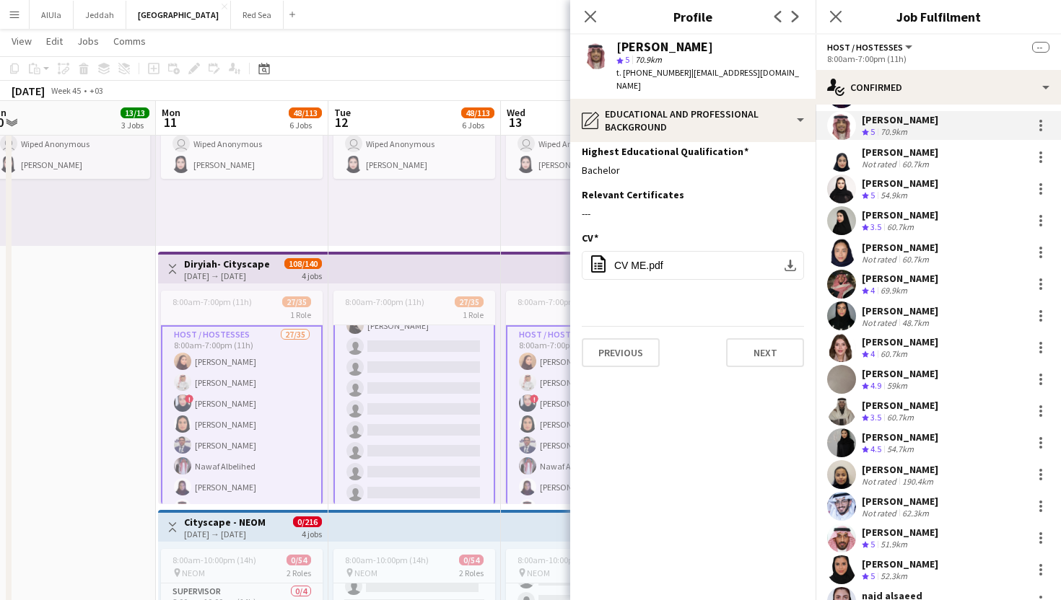
scroll to position [261, 0]
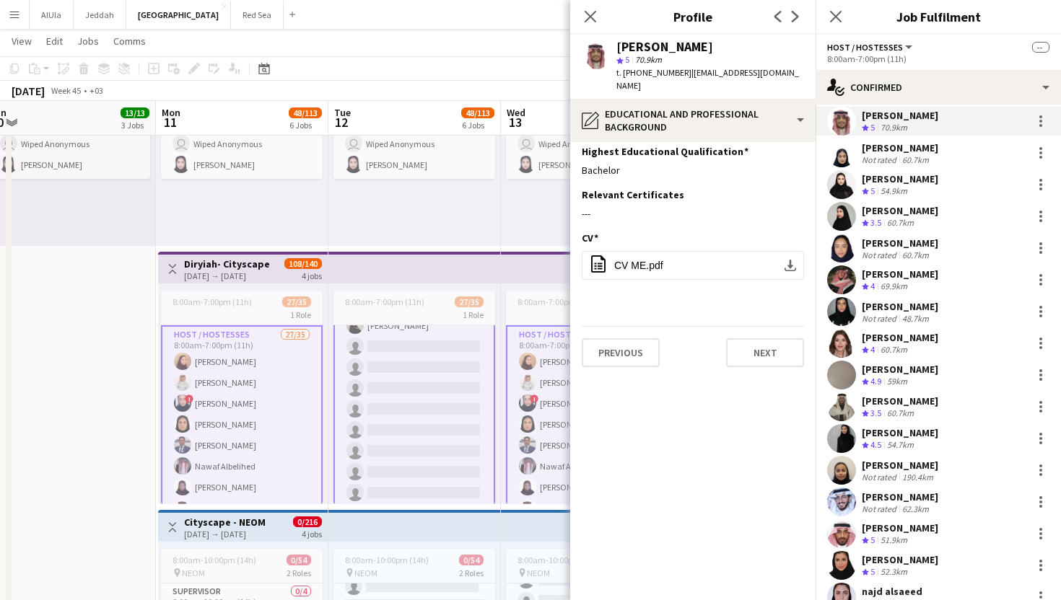
click at [892, 276] on div "[PERSON_NAME]" at bounding box center [899, 274] width 76 height 13
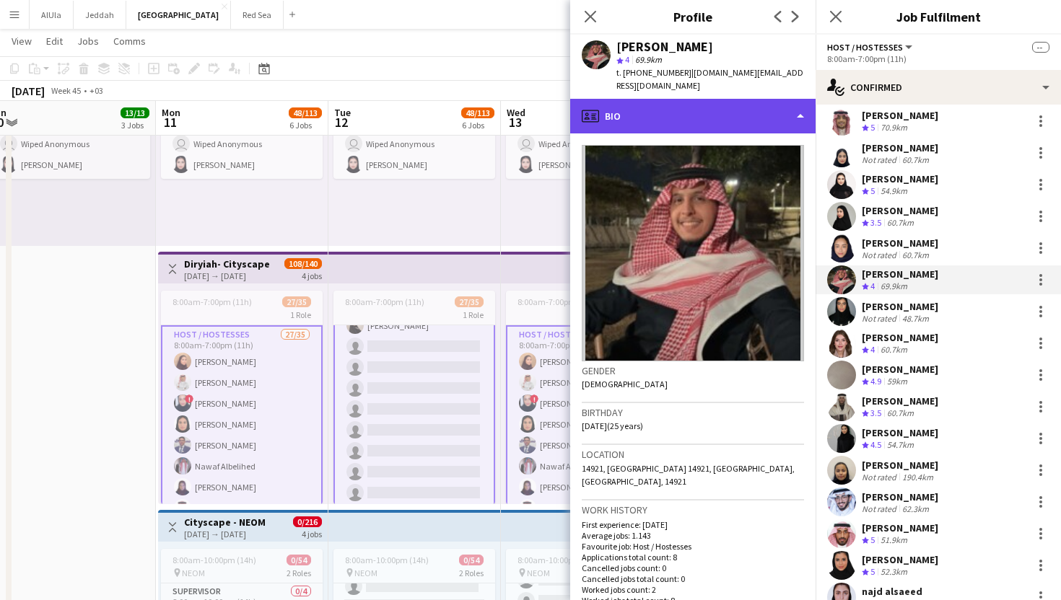
click at [658, 99] on div "profile Bio" at bounding box center [692, 116] width 245 height 35
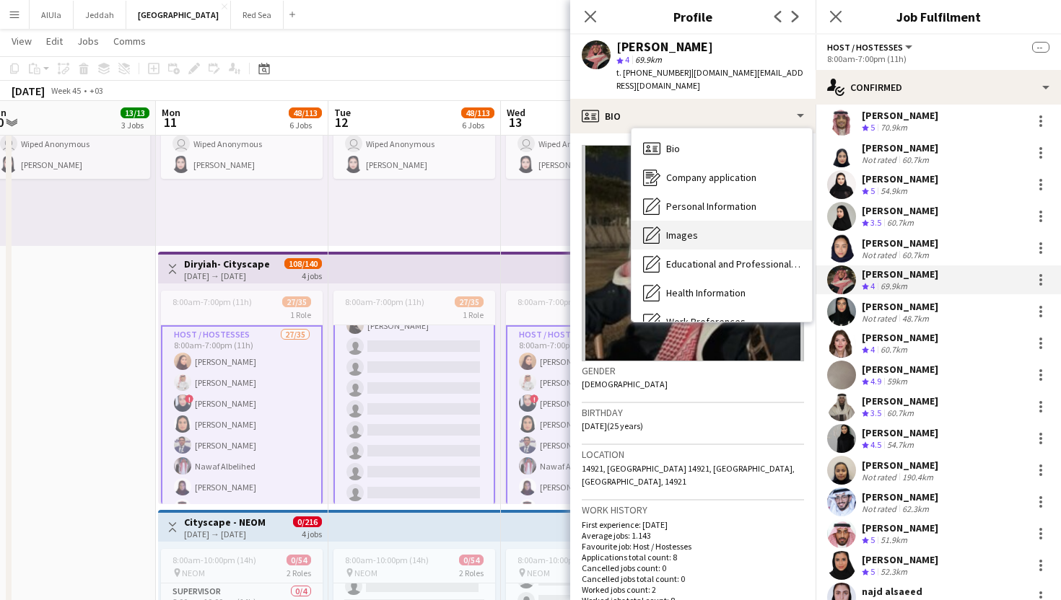
click at [669, 229] on span "Images" at bounding box center [682, 235] width 32 height 13
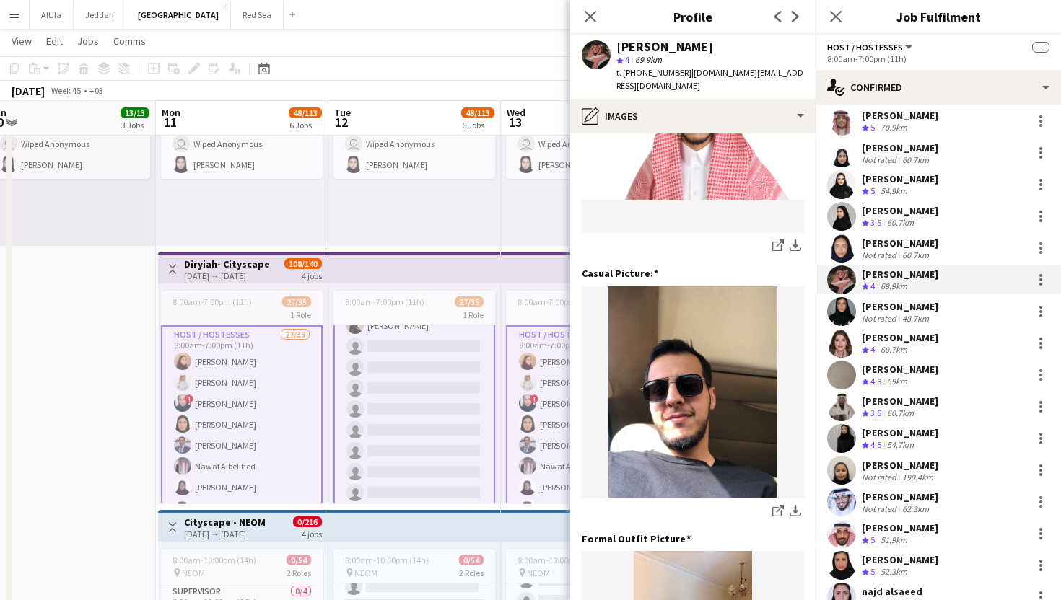
scroll to position [0, 0]
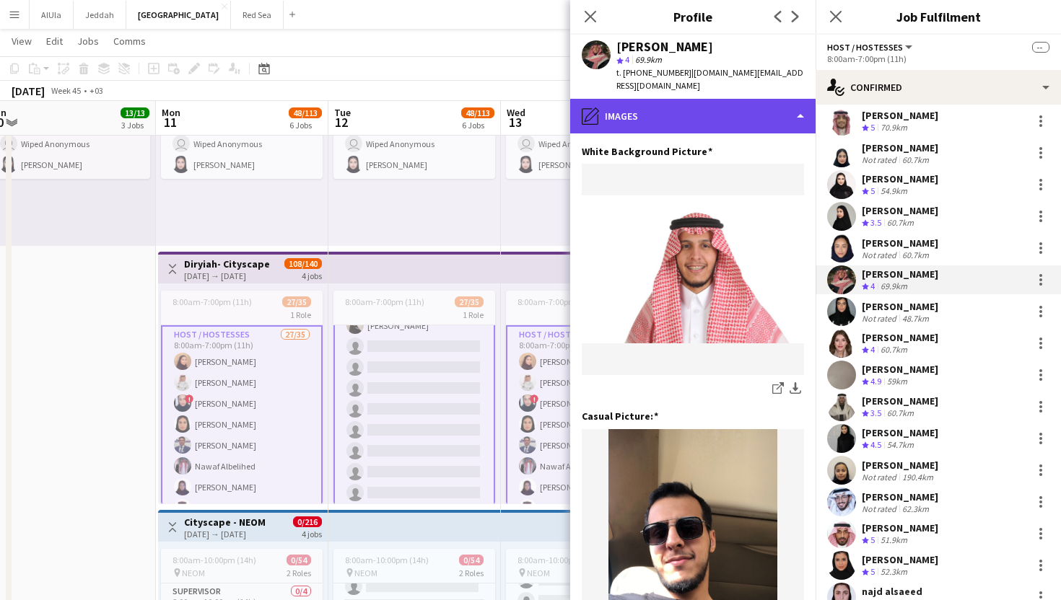
click at [661, 99] on div "pencil4 Images" at bounding box center [692, 116] width 245 height 35
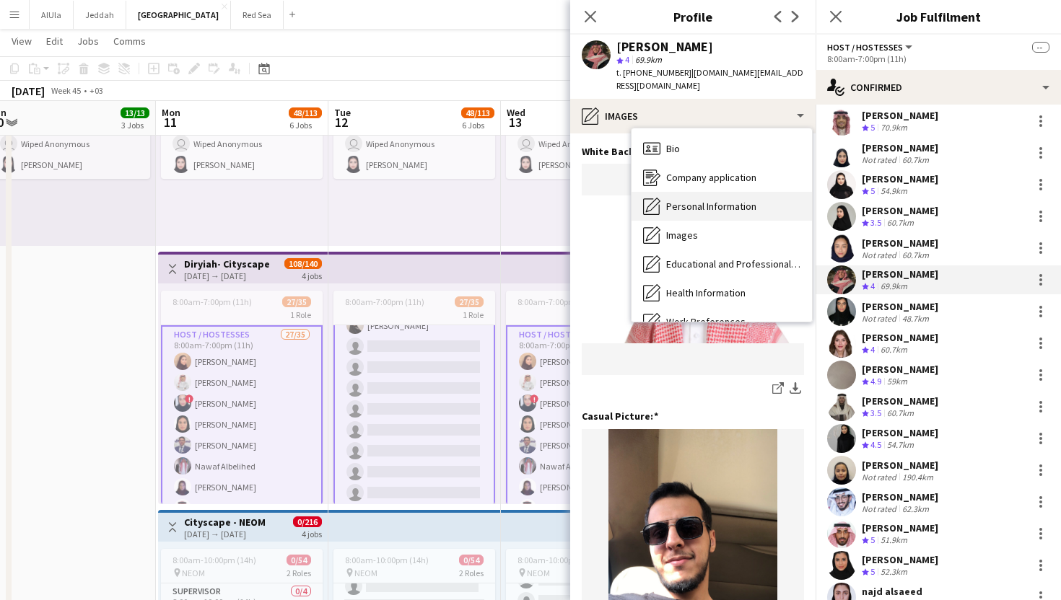
click at [674, 200] on span "Personal Information" at bounding box center [711, 206] width 90 height 13
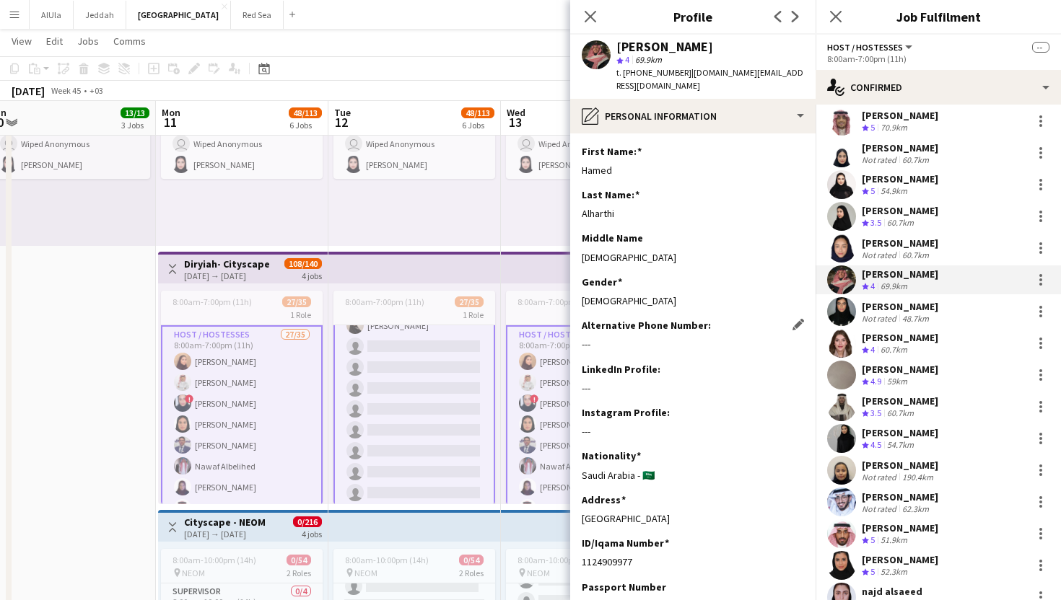
scroll to position [662, 0]
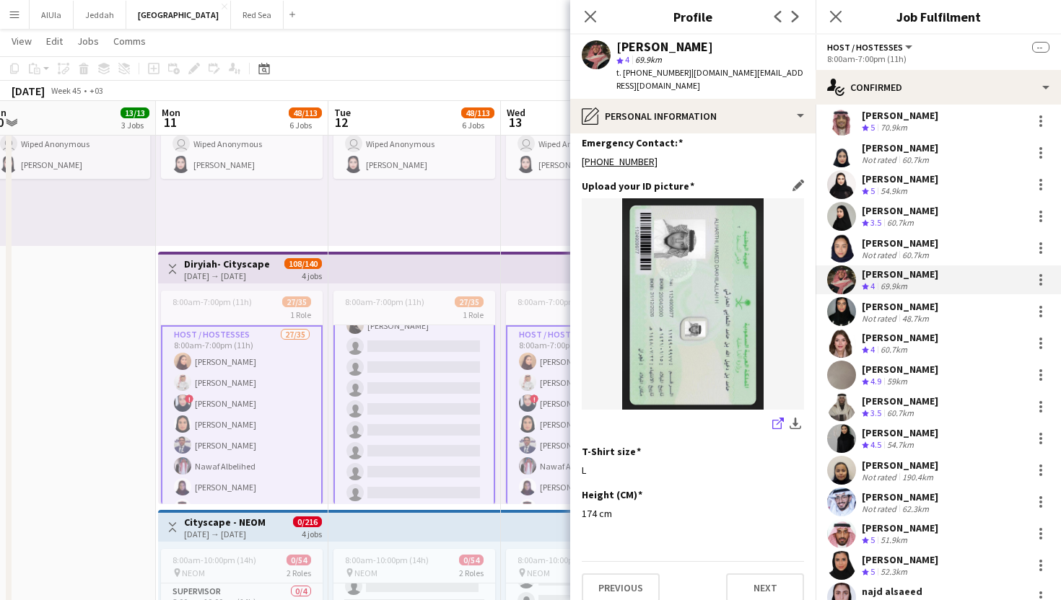
click at [774, 418] on icon "share-external-link-1" at bounding box center [778, 424] width 12 height 12
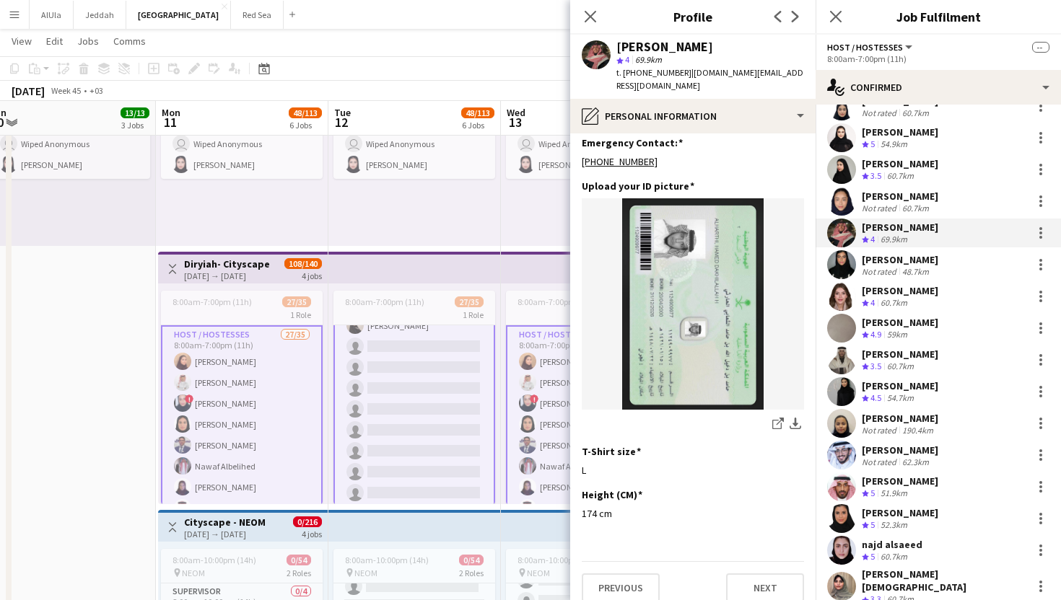
click at [927, 323] on div "[PERSON_NAME]" at bounding box center [899, 322] width 76 height 13
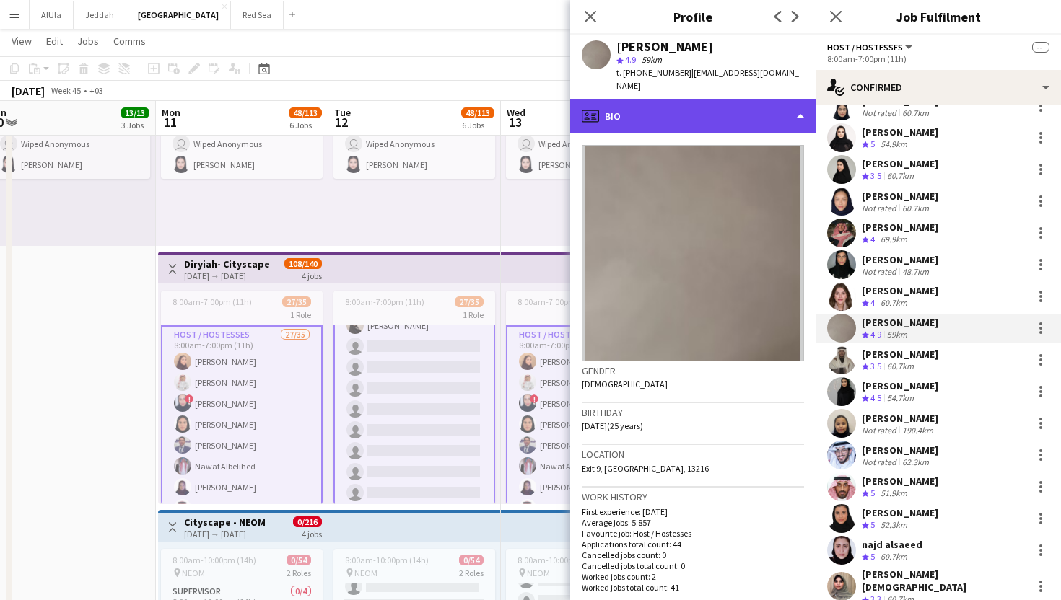
click at [703, 101] on div "profile Bio" at bounding box center [692, 116] width 245 height 35
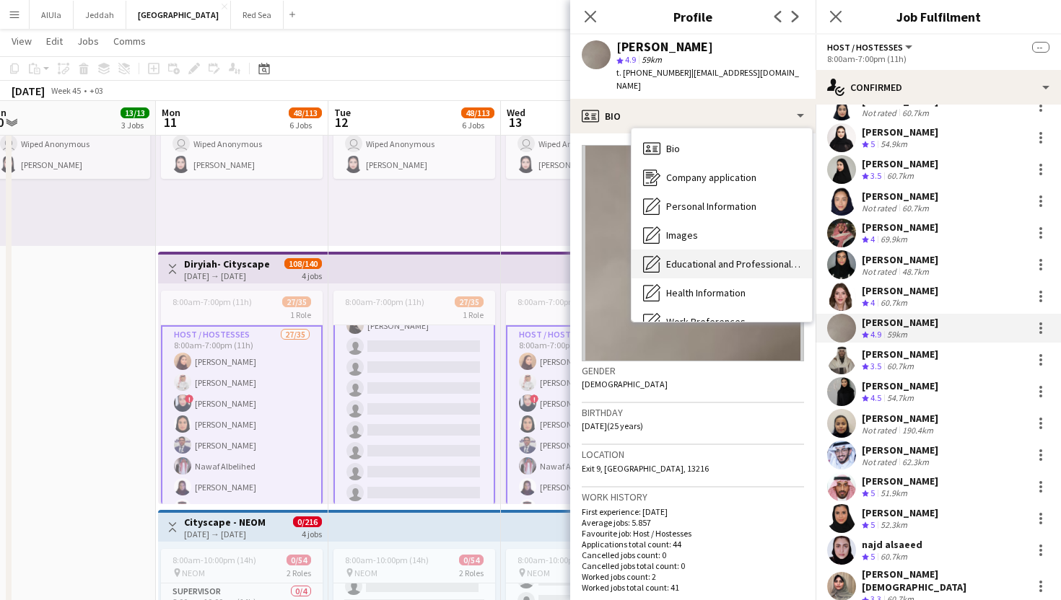
click at [689, 258] on span "Educational and Professional Background" at bounding box center [733, 264] width 134 height 13
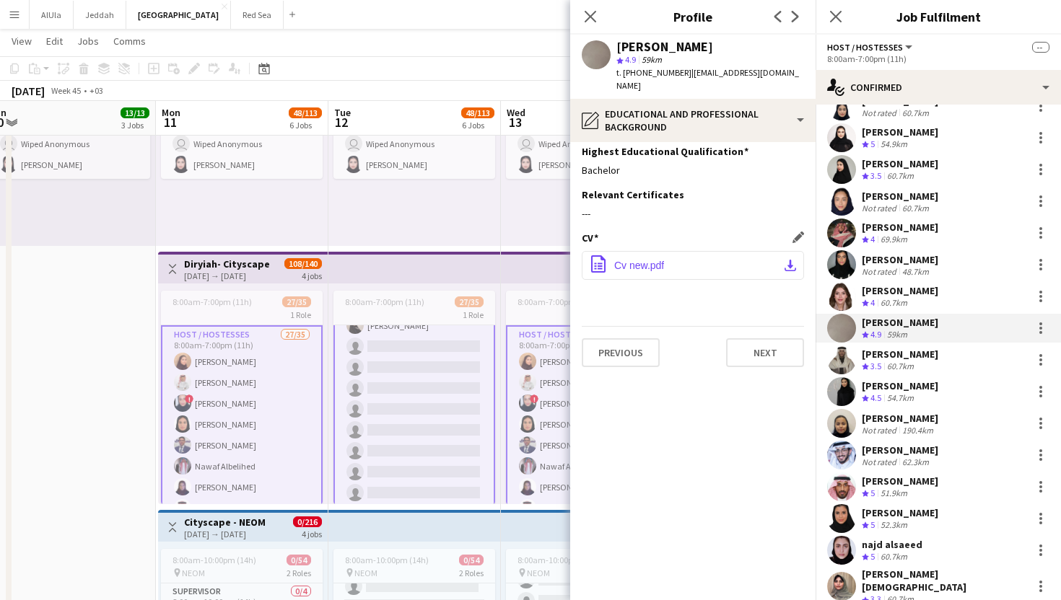
click at [697, 251] on button "office-file-sheet Cv new.pdf download-bottom" at bounding box center [693, 265] width 222 height 29
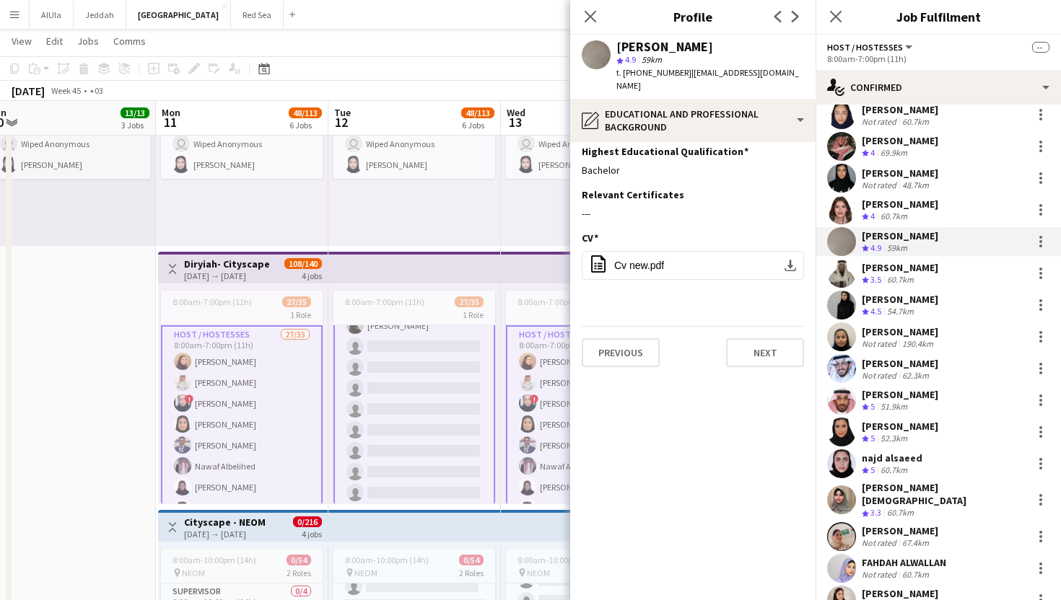
scroll to position [407, 0]
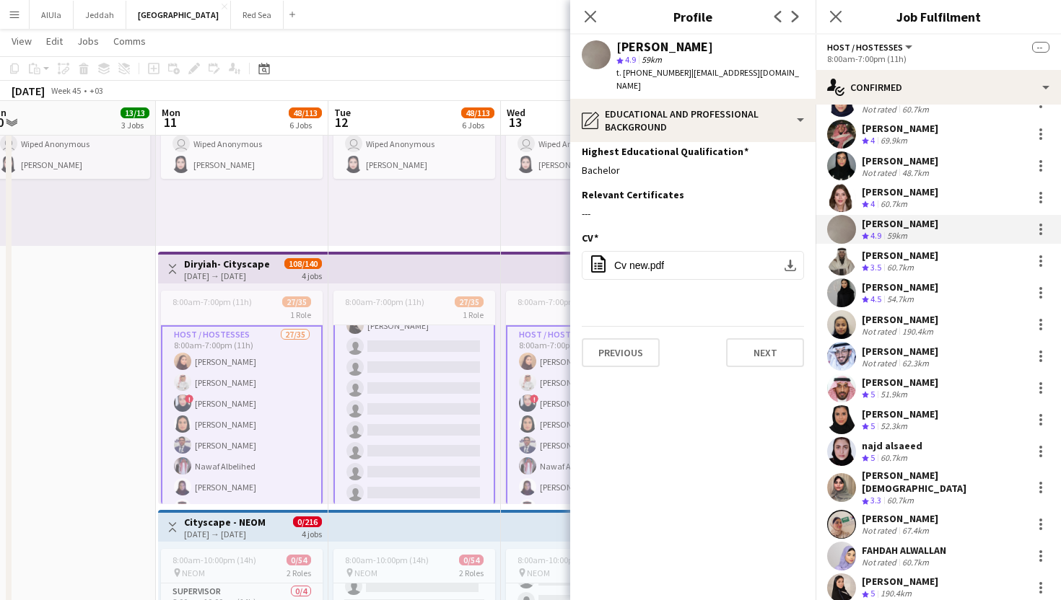
click at [897, 358] on div "Not rated" at bounding box center [880, 363] width 38 height 11
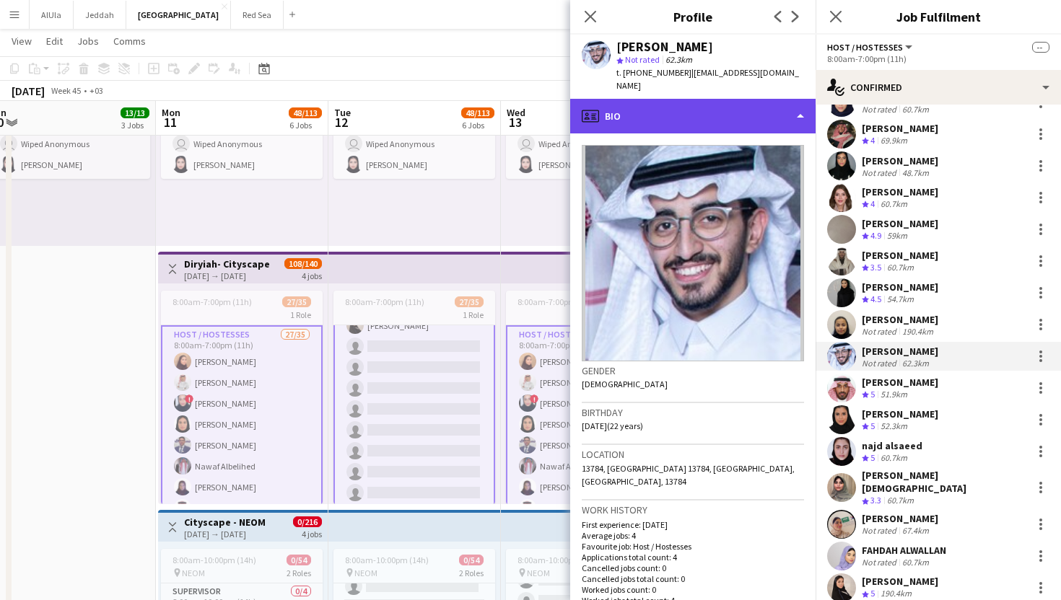
click at [697, 108] on div "profile Bio" at bounding box center [692, 116] width 245 height 35
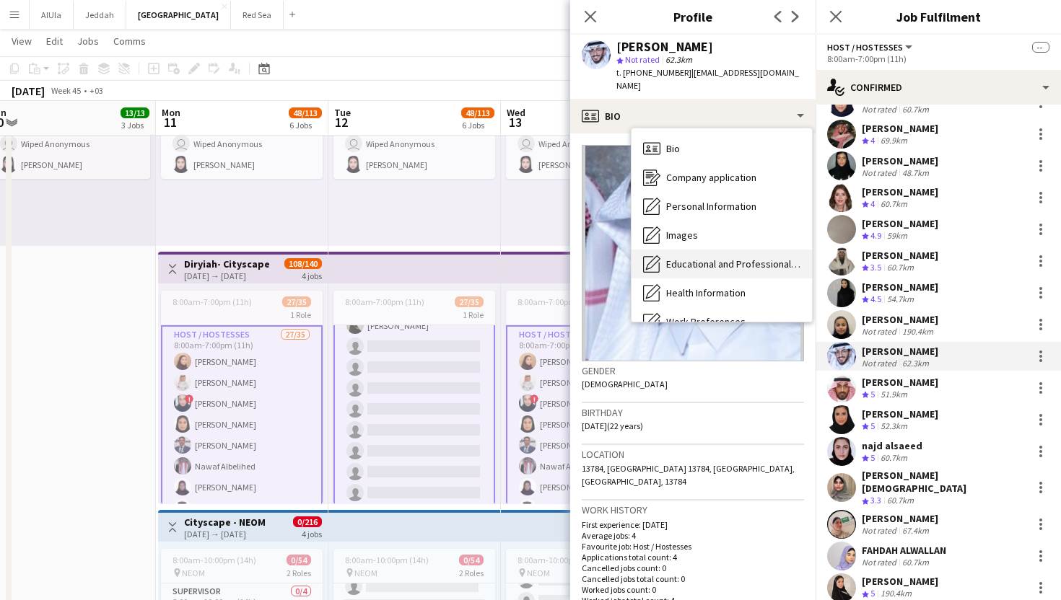
click at [685, 258] on span "Educational and Professional Background" at bounding box center [733, 264] width 134 height 13
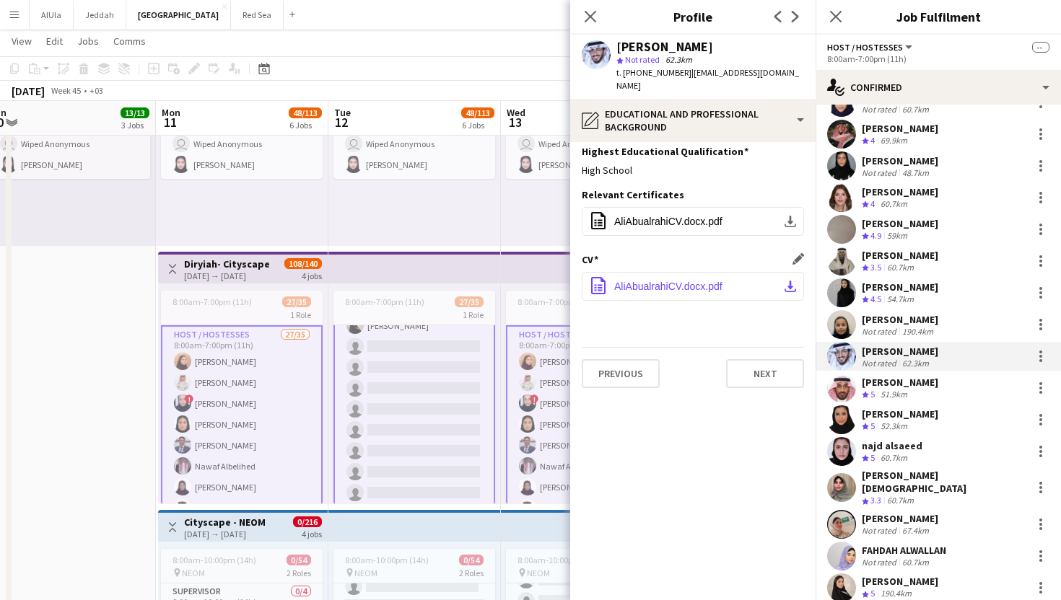
click at [693, 281] on span "AliAbualrahiCV.docx.pdf" at bounding box center [668, 287] width 108 height 12
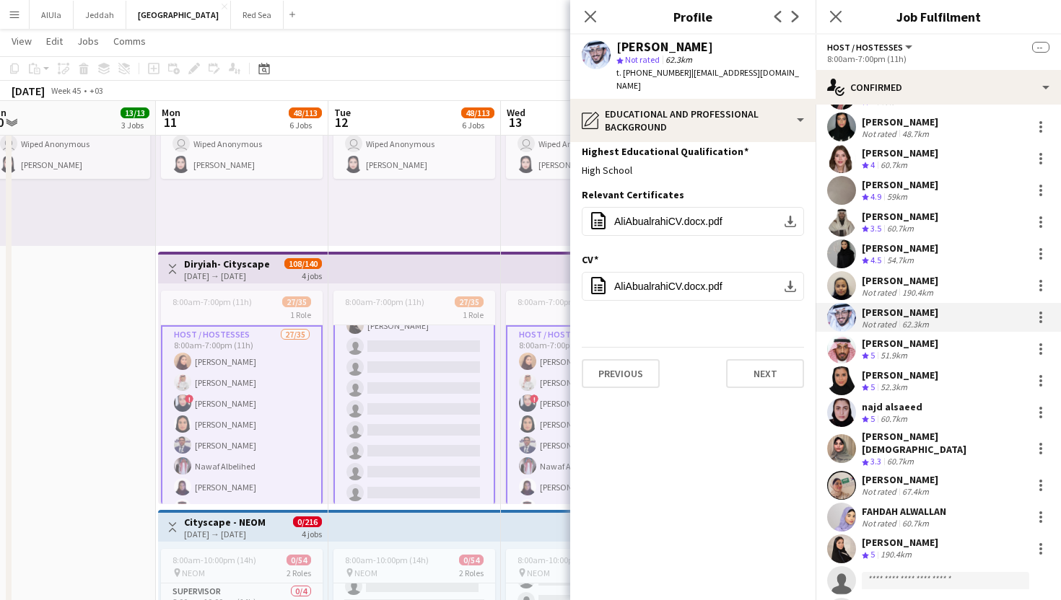
click at [900, 250] on div "[PERSON_NAME]" at bounding box center [899, 248] width 76 height 13
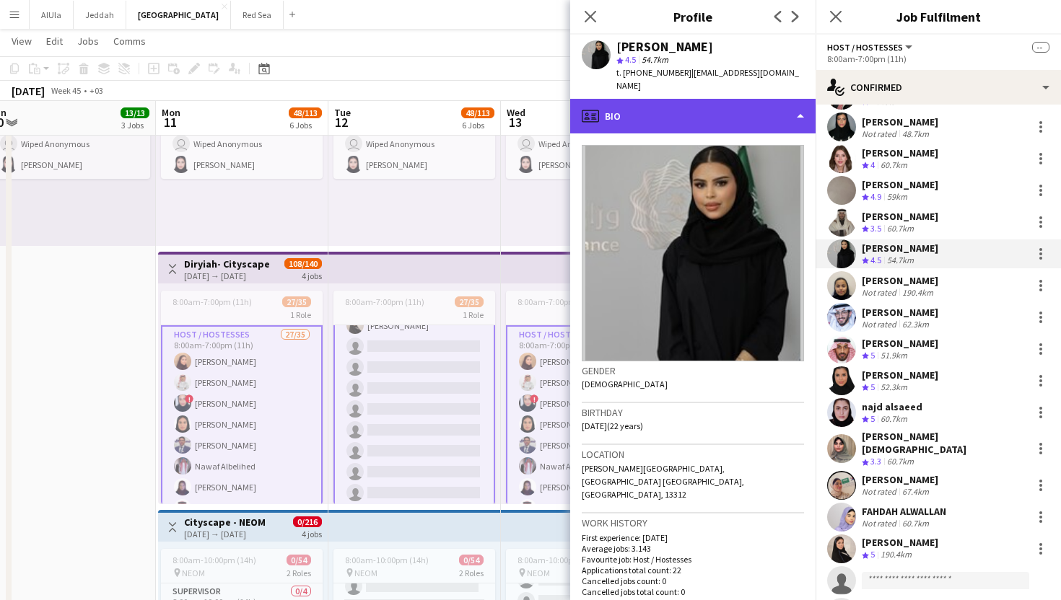
click at [654, 102] on div "profile Bio" at bounding box center [692, 116] width 245 height 35
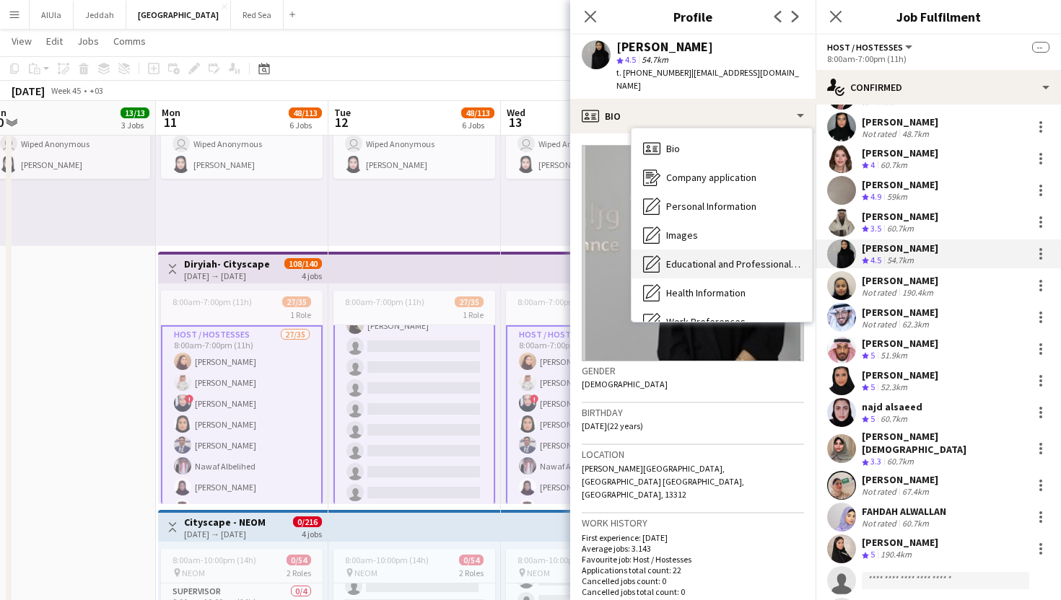
click at [676, 258] on span "Educational and Professional Background" at bounding box center [733, 264] width 134 height 13
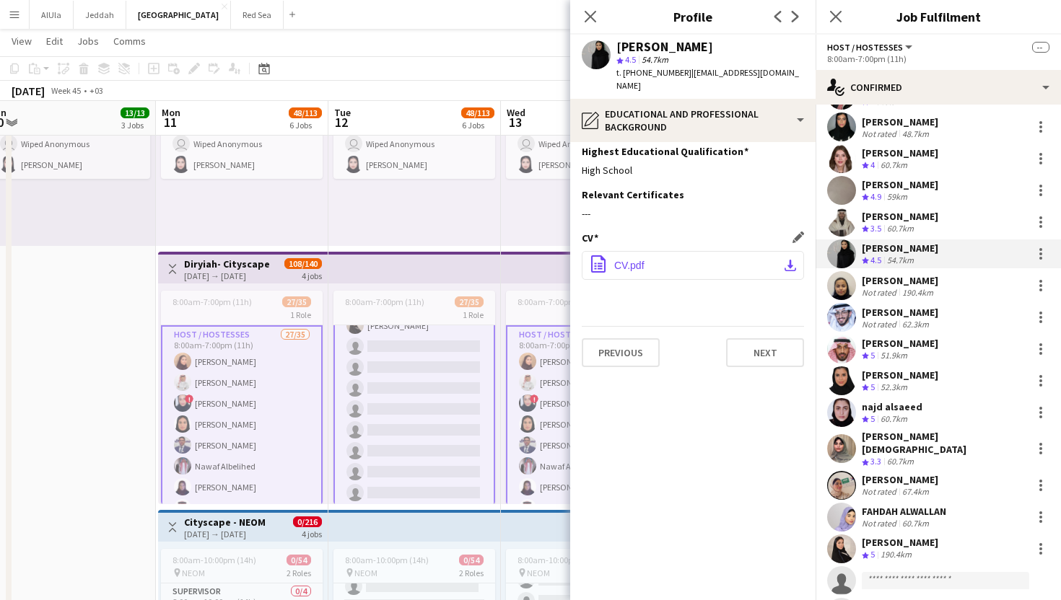
click at [678, 251] on button "office-file-sheet CV.pdf download-bottom" at bounding box center [693, 265] width 222 height 29
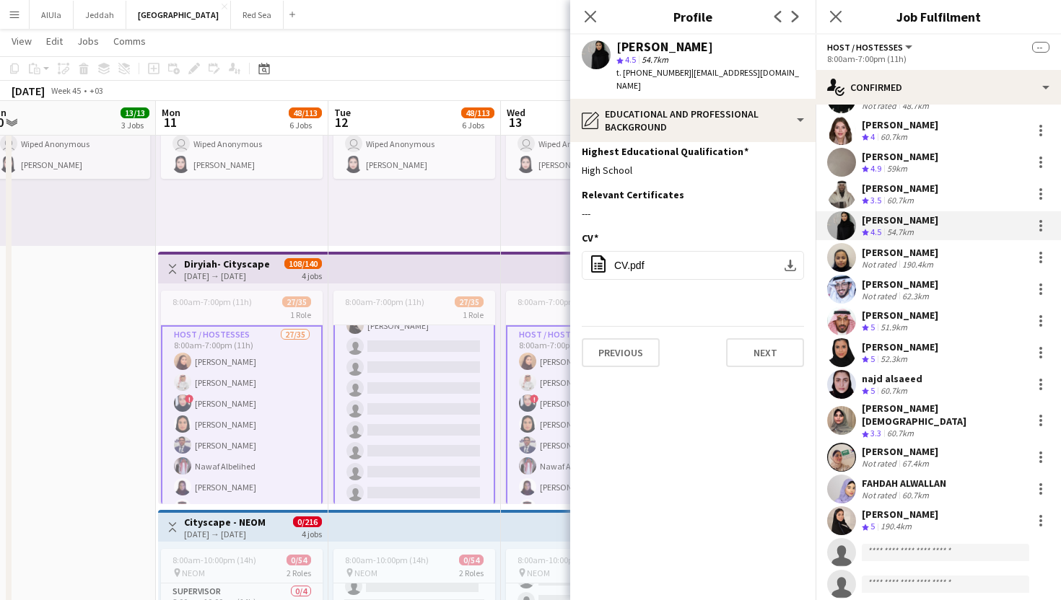
scroll to position [474, 0]
click at [875, 445] on div "[PERSON_NAME]" at bounding box center [899, 451] width 76 height 13
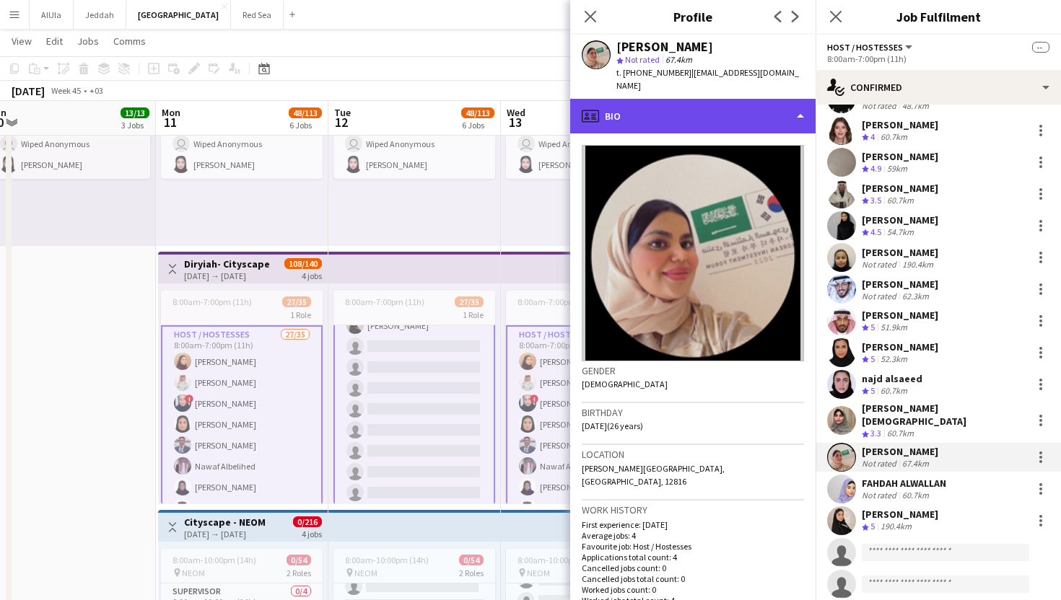
click at [664, 99] on div "profile Bio" at bounding box center [692, 116] width 245 height 35
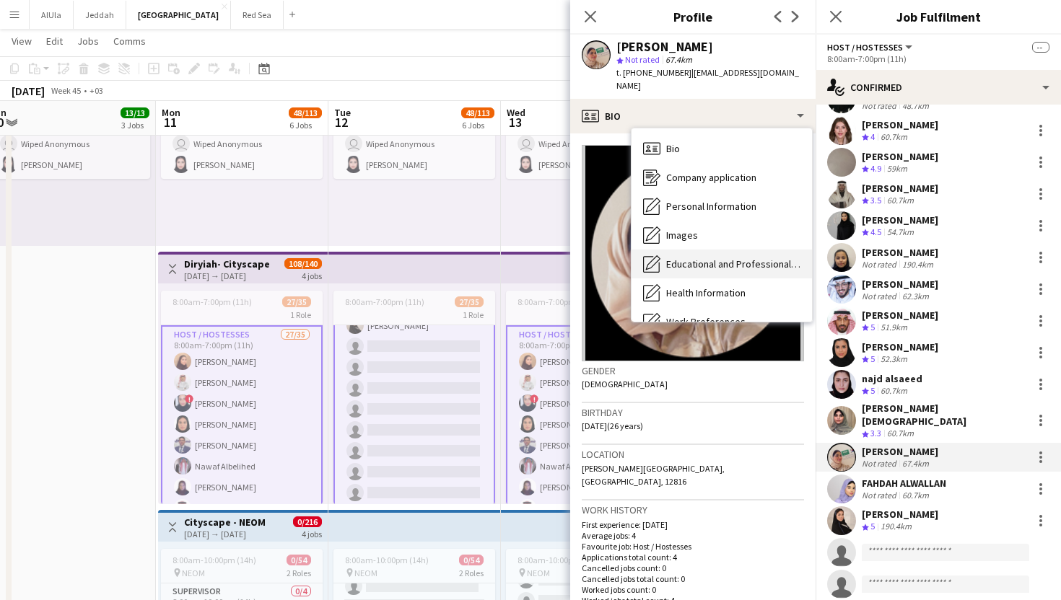
click at [693, 258] on span "Educational and Professional Background" at bounding box center [733, 264] width 134 height 13
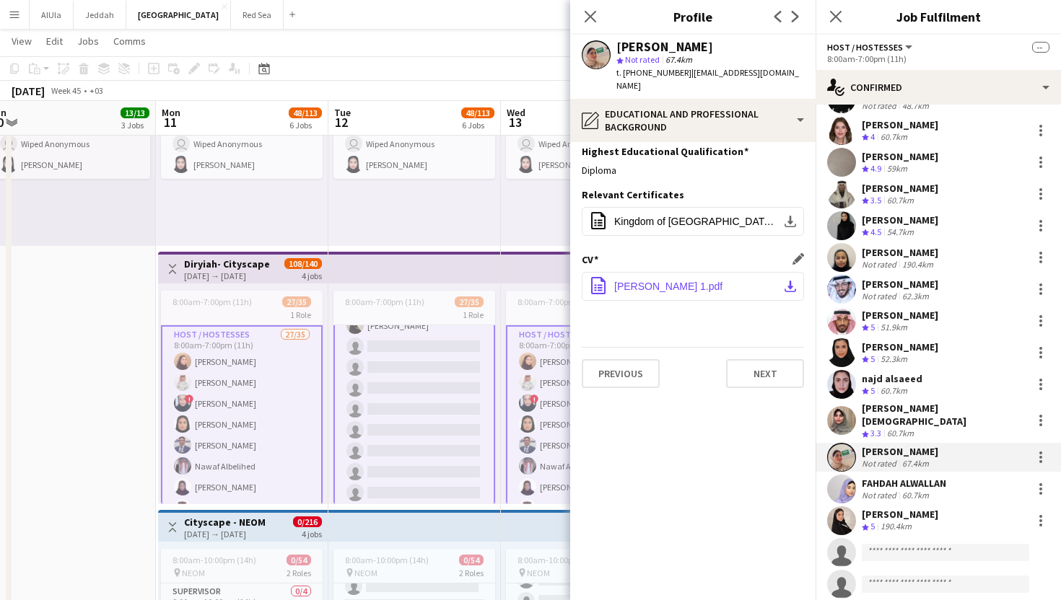
click at [698, 281] on span "[PERSON_NAME] 1.pdf" at bounding box center [668, 287] width 108 height 12
click at [895, 323] on div "51.9km" at bounding box center [893, 328] width 32 height 12
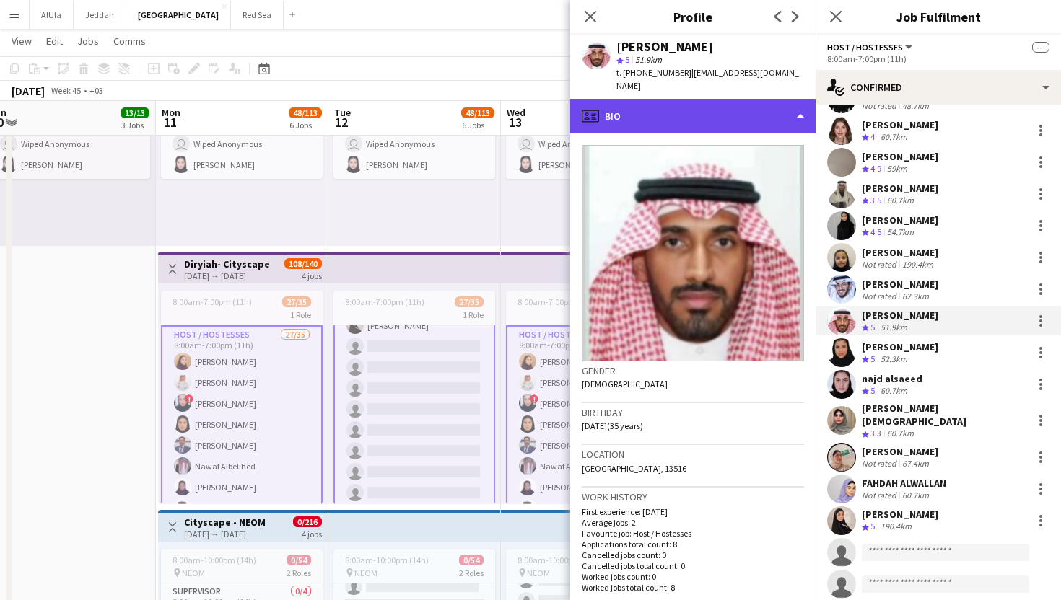
click at [650, 99] on div "profile Bio" at bounding box center [692, 116] width 245 height 35
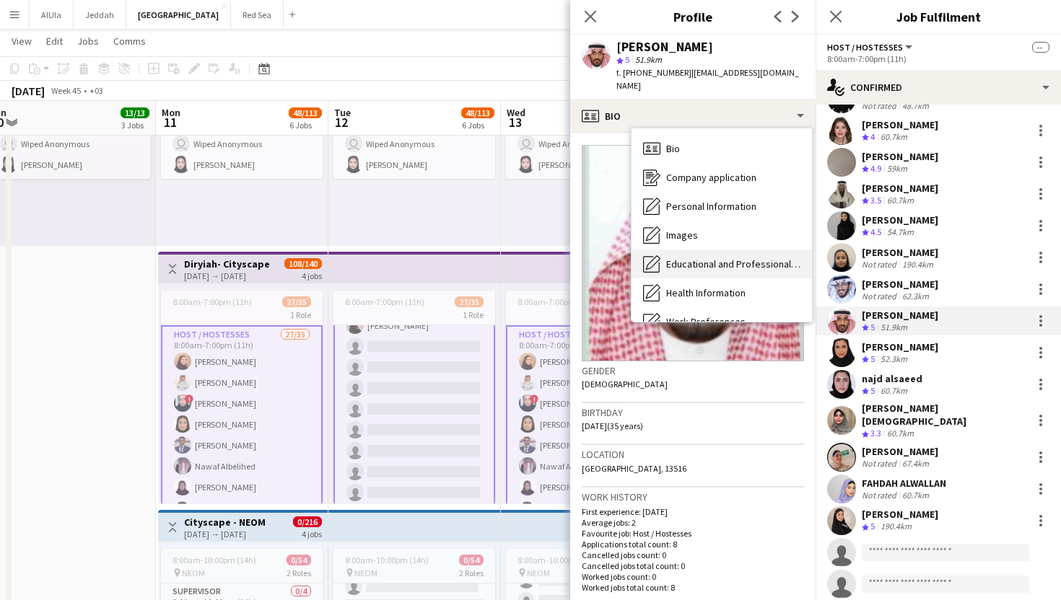
click at [688, 258] on span "Educational and Professional Background" at bounding box center [733, 264] width 134 height 13
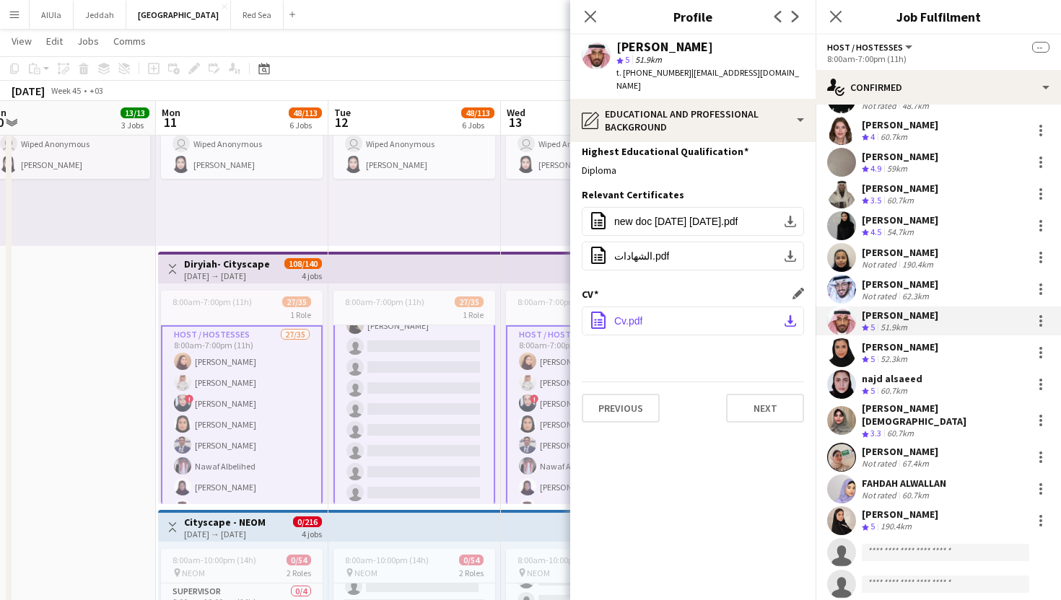
click at [692, 307] on button "office-file-sheet Cv.pdf download-bottom" at bounding box center [693, 321] width 222 height 29
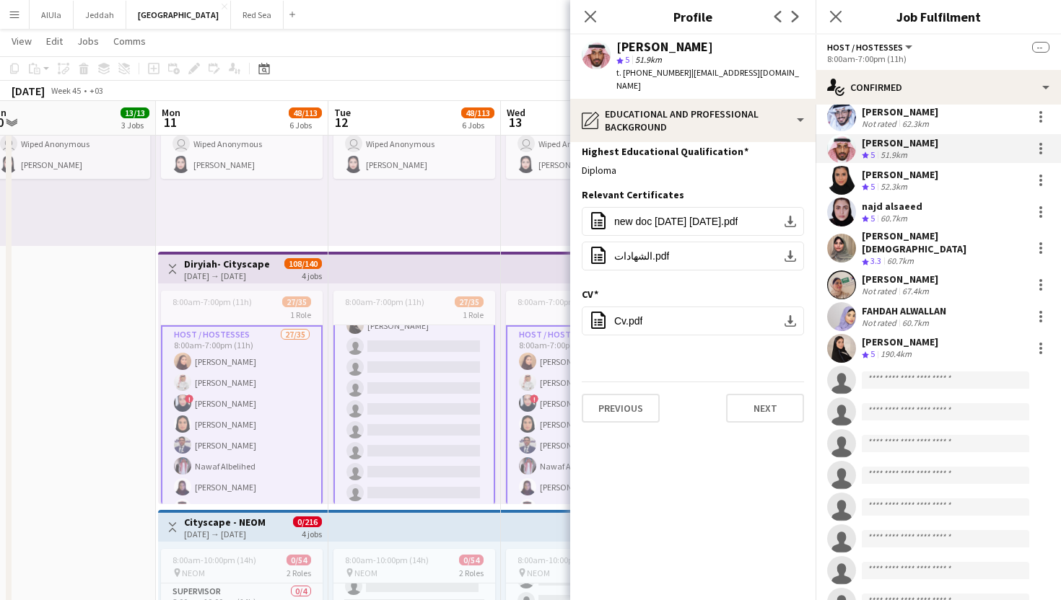
scroll to position [645, 0]
click at [906, 337] on div "[PERSON_NAME]" at bounding box center [899, 343] width 76 height 13
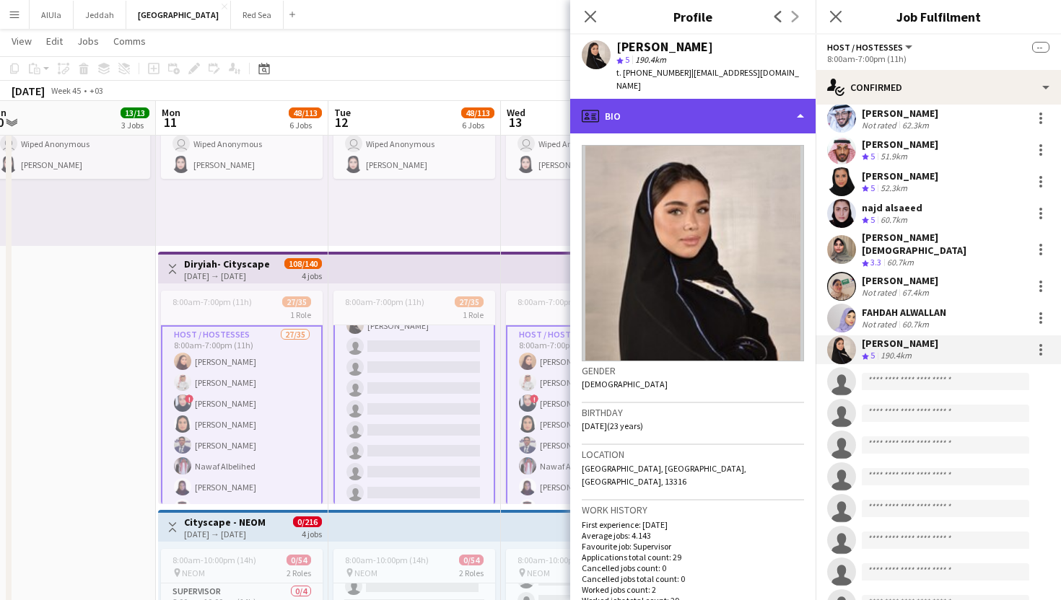
click at [644, 99] on div "profile Bio" at bounding box center [692, 116] width 245 height 35
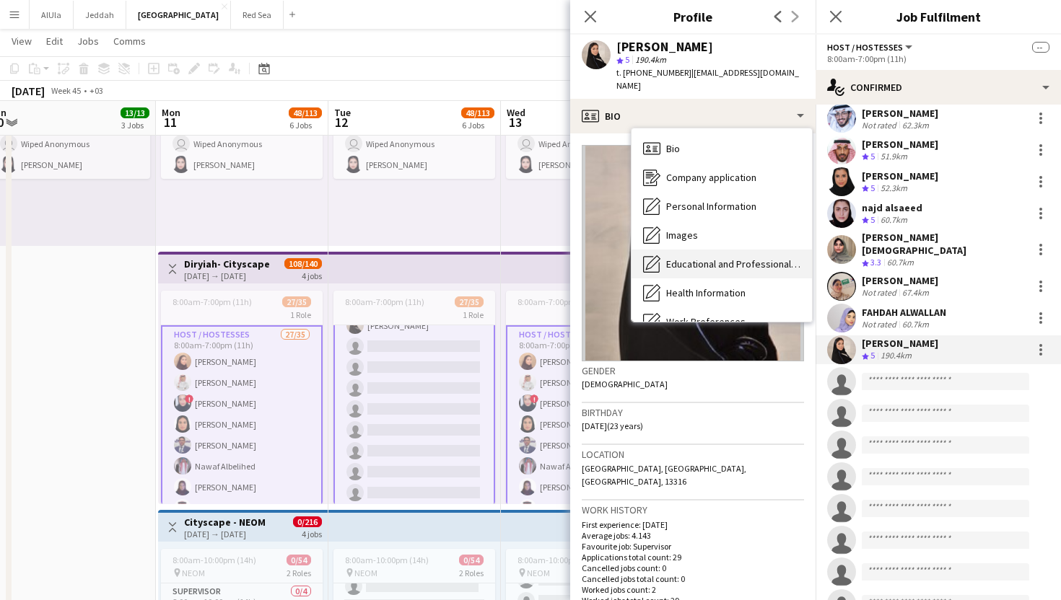
click at [728, 258] on span "Educational and Professional Background" at bounding box center [733, 264] width 134 height 13
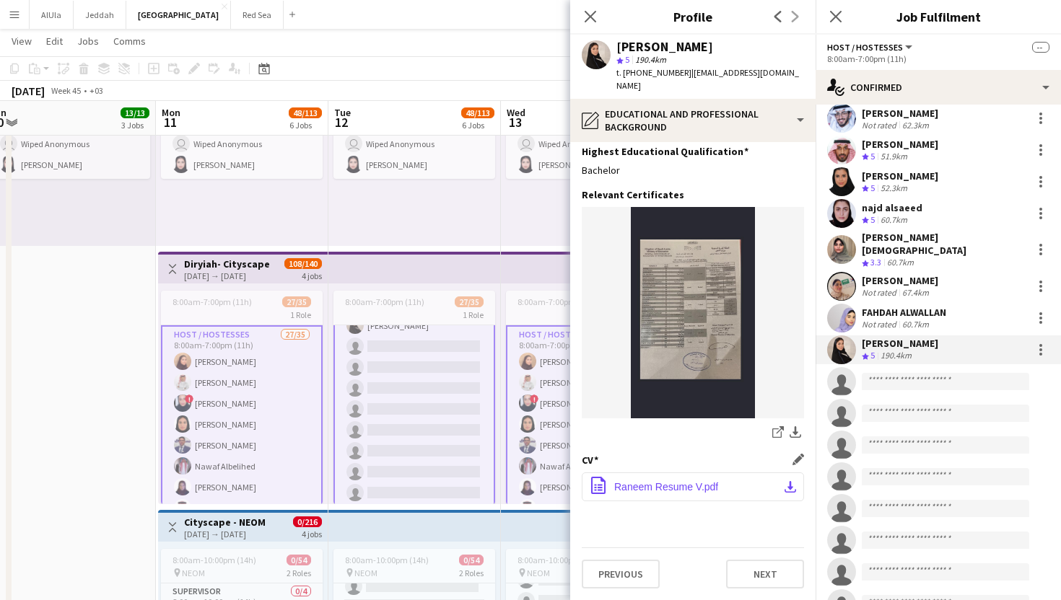
click at [697, 481] on span "Raneem Resume V.pdf" at bounding box center [666, 487] width 104 height 12
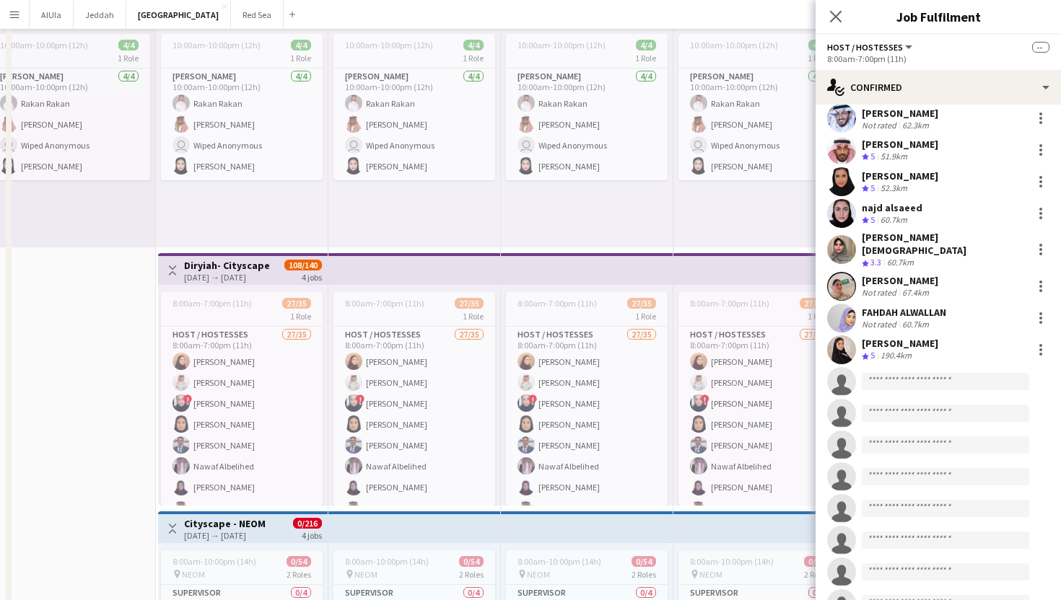
scroll to position [0, 0]
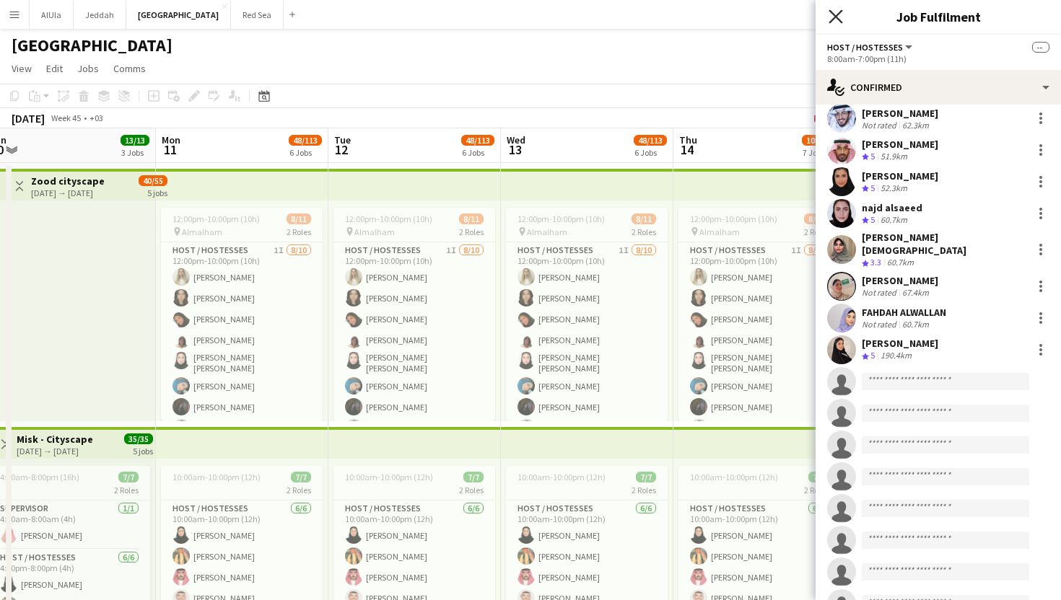
click at [836, 14] on icon "Close pop-in" at bounding box center [835, 16] width 14 height 14
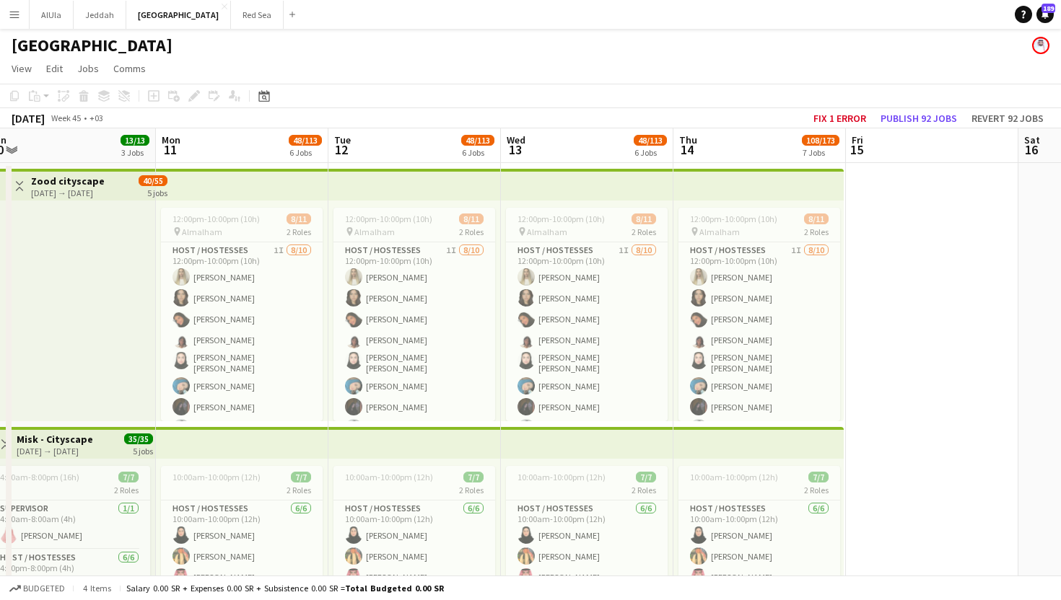
click at [497, 22] on app-navbar "Menu Boards Boards Boards All jobs Status Workforce Workforce My Workforce Recr…" at bounding box center [530, 14] width 1061 height 29
click at [16, 17] on app-icon "Menu" at bounding box center [15, 15] width 12 height 12
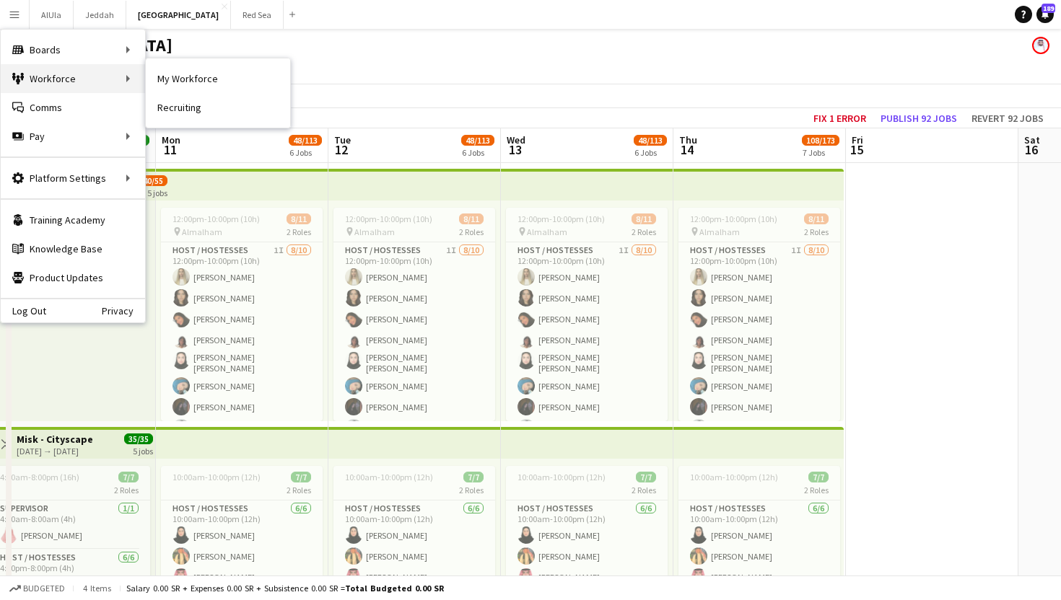
click at [38, 77] on div "Workforce Workforce" at bounding box center [73, 78] width 144 height 29
click at [189, 77] on link "My Workforce" at bounding box center [218, 78] width 144 height 29
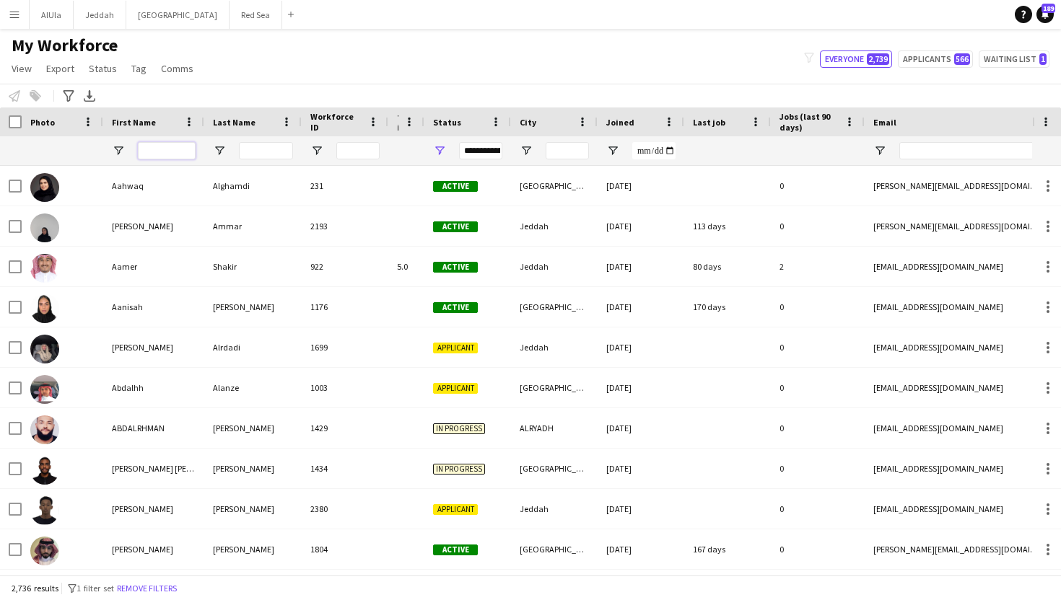
click at [159, 152] on input "First Name Filter Input" at bounding box center [167, 150] width 58 height 17
click at [268, 152] on input "Last Name Filter Input" at bounding box center [266, 150] width 54 height 17
click at [364, 154] on input "Workforce ID Filter Input" at bounding box center [357, 150] width 43 height 17
click at [172, 148] on input "First Name Filter Input" at bounding box center [167, 150] width 58 height 17
click at [222, 147] on span "Open Filter Menu" at bounding box center [219, 150] width 13 height 13
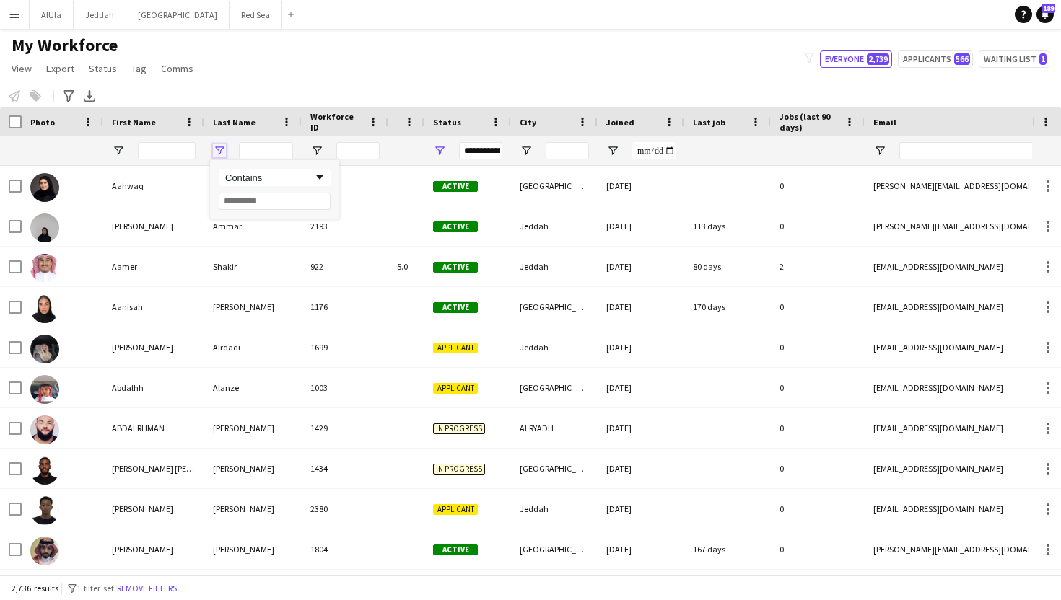
click at [222, 147] on span "Open Filter Menu" at bounding box center [219, 150] width 13 height 13
click at [314, 152] on span "Open Filter Menu" at bounding box center [316, 150] width 13 height 13
click at [313, 150] on span "Open Filter Menu" at bounding box center [316, 150] width 13 height 13
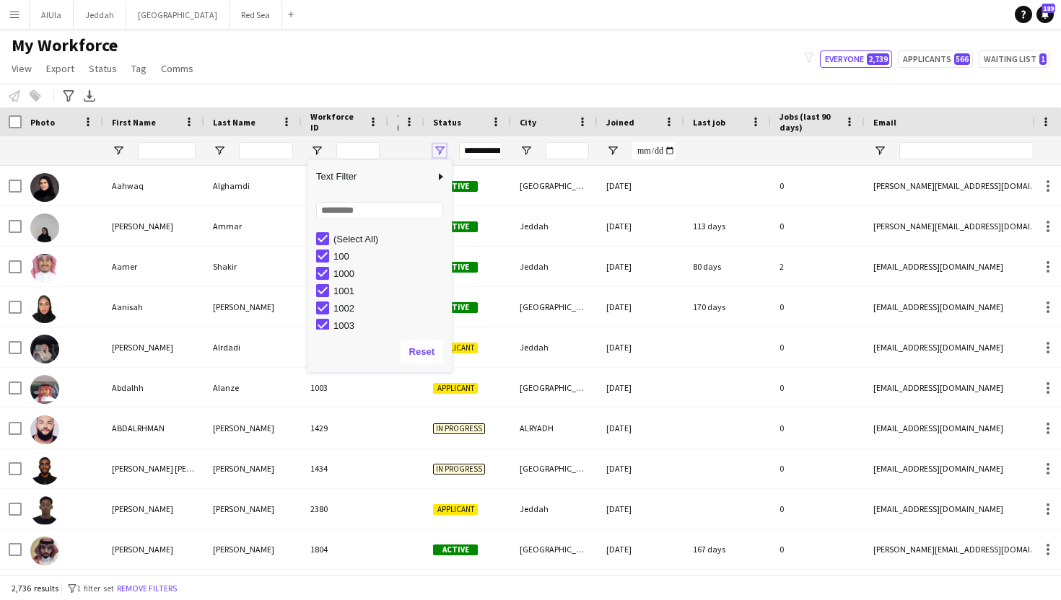
click at [439, 150] on span "Open Filter Menu" at bounding box center [439, 150] width 13 height 13
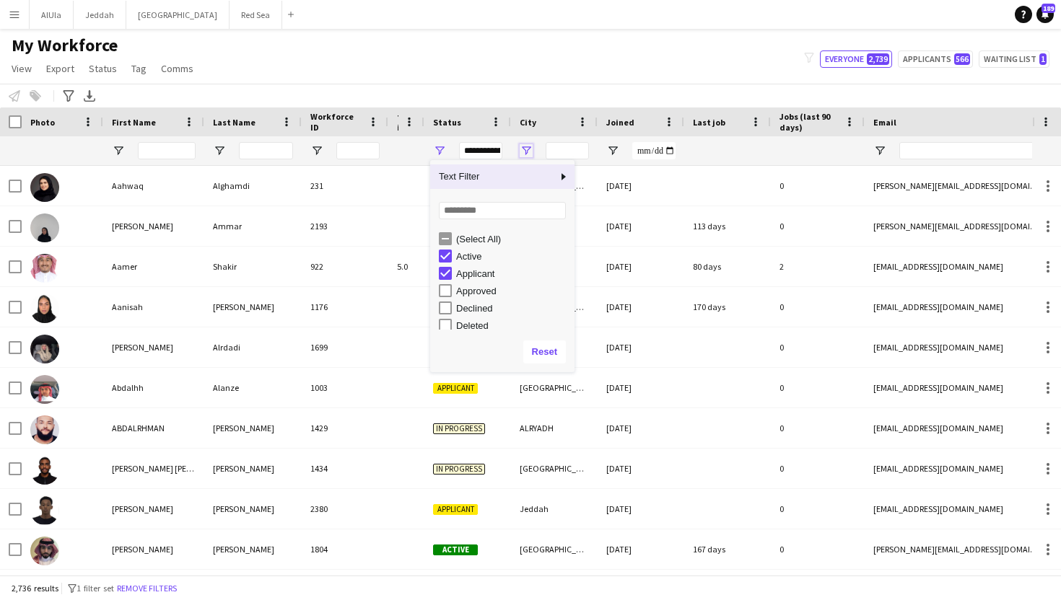
click at [532, 150] on span "Open Filter Menu" at bounding box center [525, 150] width 13 height 13
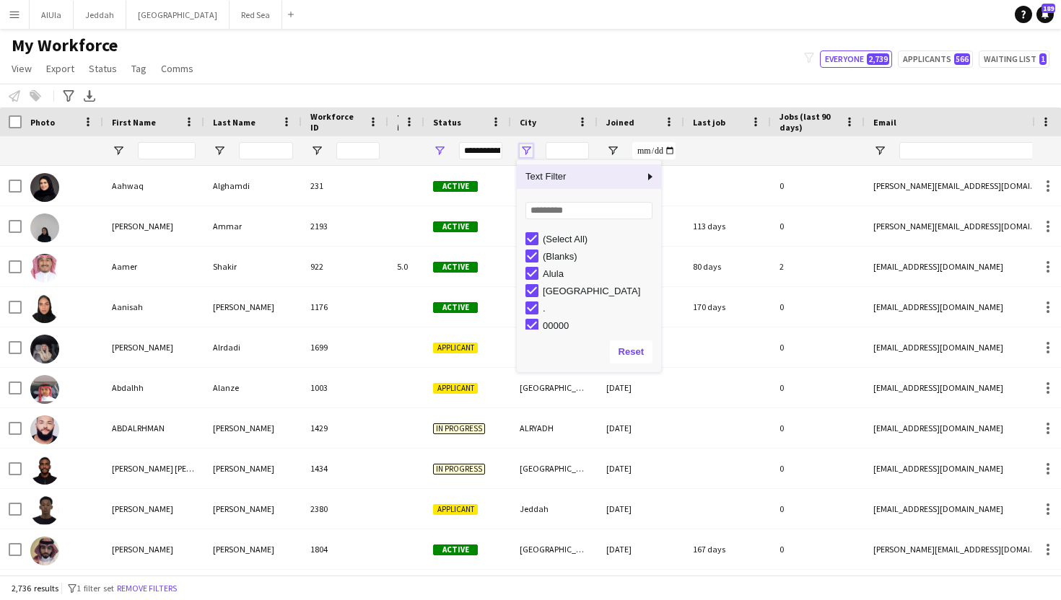
click at [532, 150] on span "Open Filter Menu" at bounding box center [525, 150] width 13 height 13
click at [611, 148] on span "Open Filter Menu" at bounding box center [612, 150] width 13 height 13
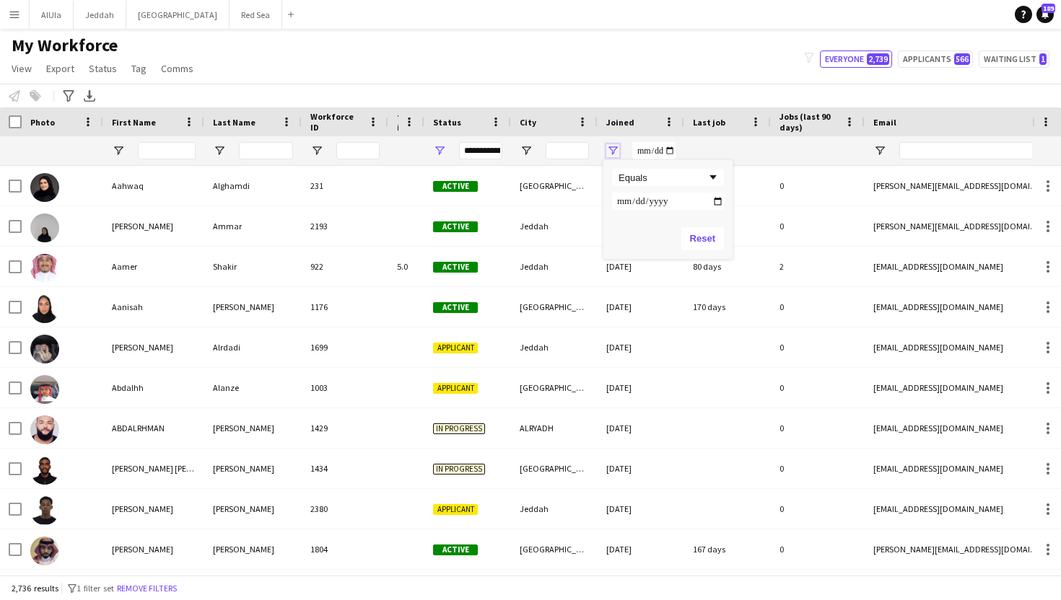
click at [611, 148] on span "Open Filter Menu" at bounding box center [612, 150] width 13 height 13
click at [716, 154] on div at bounding box center [727, 150] width 69 height 29
click at [216, 151] on span "Open Filter Menu" at bounding box center [219, 150] width 13 height 13
click at [310, 149] on span "Open Filter Menu" at bounding box center [316, 150] width 13 height 13
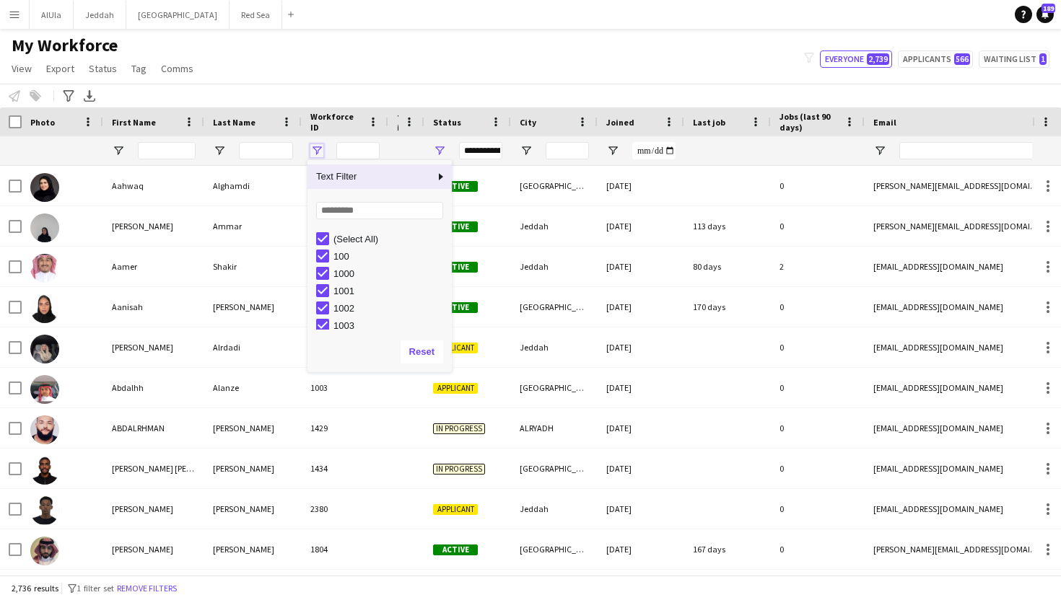
click at [310, 149] on span "Open Filter Menu" at bounding box center [316, 150] width 13 height 13
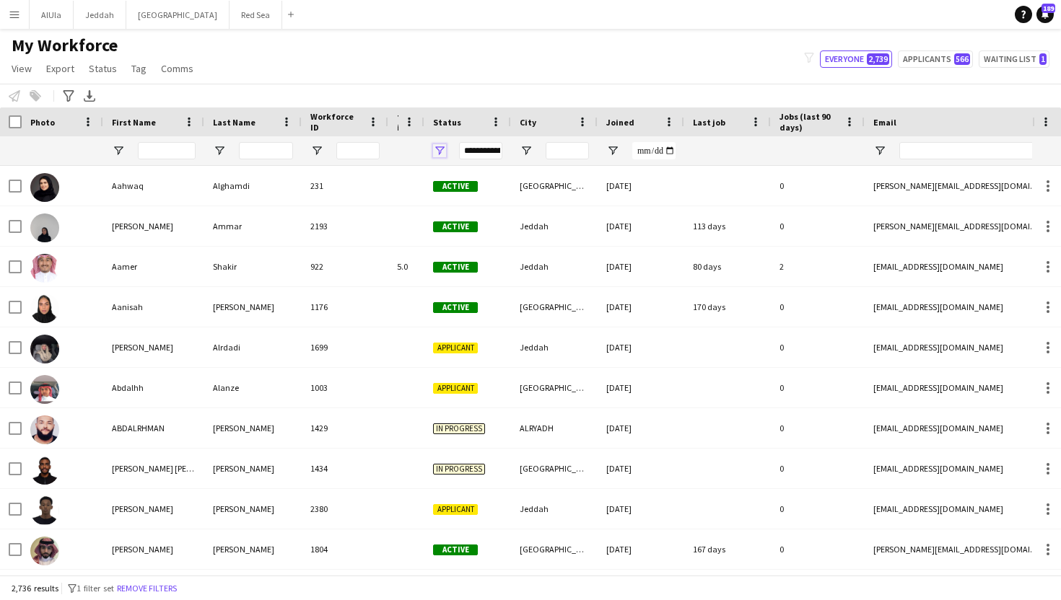
click at [444, 150] on span "Open Filter Menu" at bounding box center [439, 150] width 13 height 13
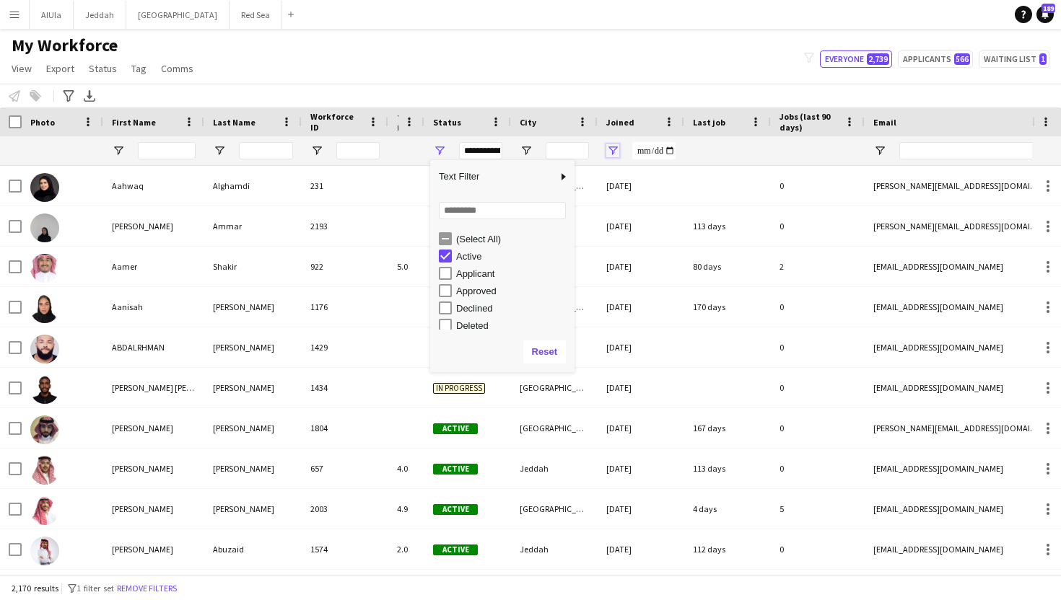
click at [613, 152] on span "Open Filter Menu" at bounding box center [612, 150] width 13 height 13
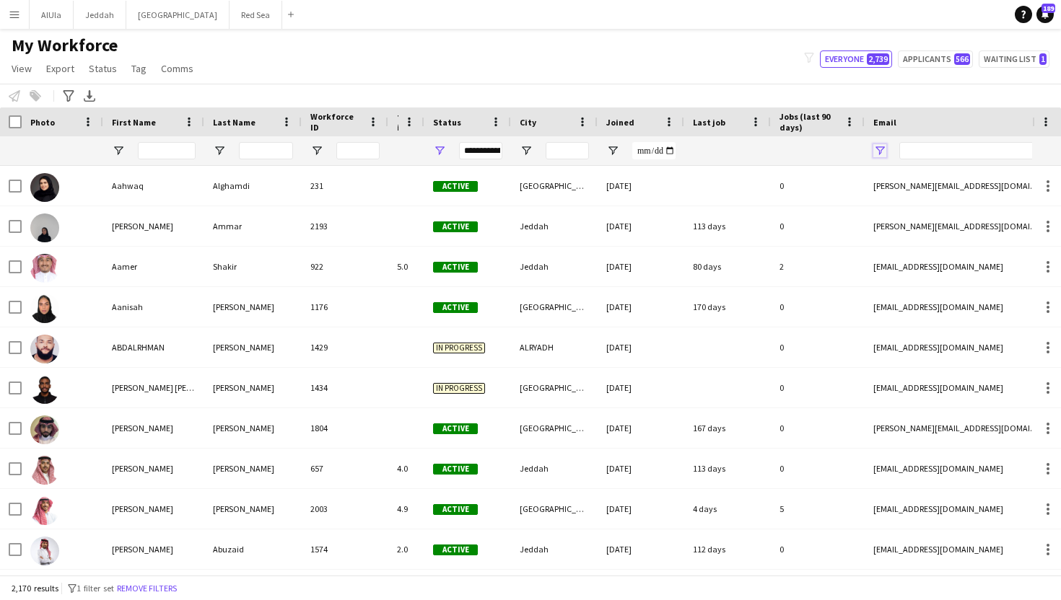
click at [880, 152] on span "Open Filter Menu" at bounding box center [879, 150] width 13 height 13
click at [879, 150] on span "Open Filter Menu" at bounding box center [879, 150] width 13 height 13
click at [905, 176] on div "Contains" at bounding box center [929, 177] width 88 height 11
click at [528, 150] on span "Open Filter Menu" at bounding box center [525, 150] width 13 height 13
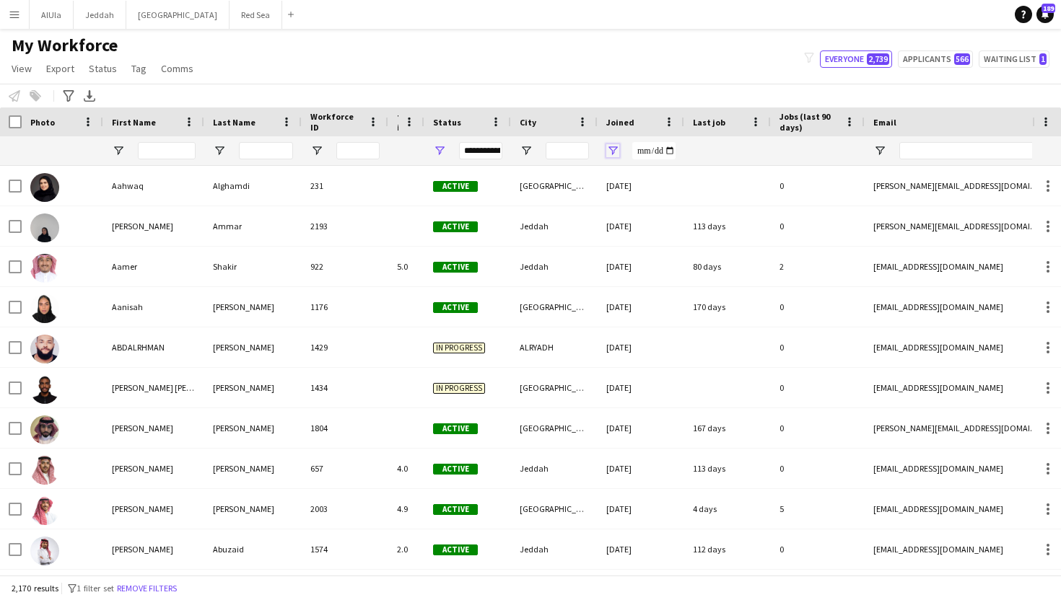
click at [618, 148] on span "Open Filter Menu" at bounding box center [612, 150] width 13 height 13
click at [317, 145] on span "Open Filter Menu" at bounding box center [316, 150] width 13 height 13
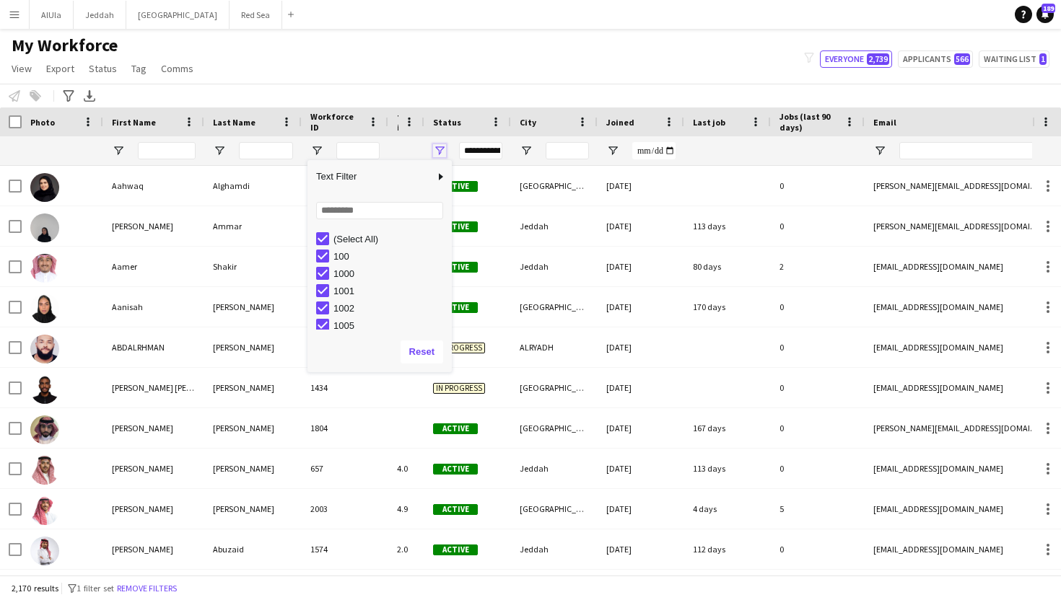
click at [441, 150] on span "Open Filter Menu" at bounding box center [439, 150] width 13 height 13
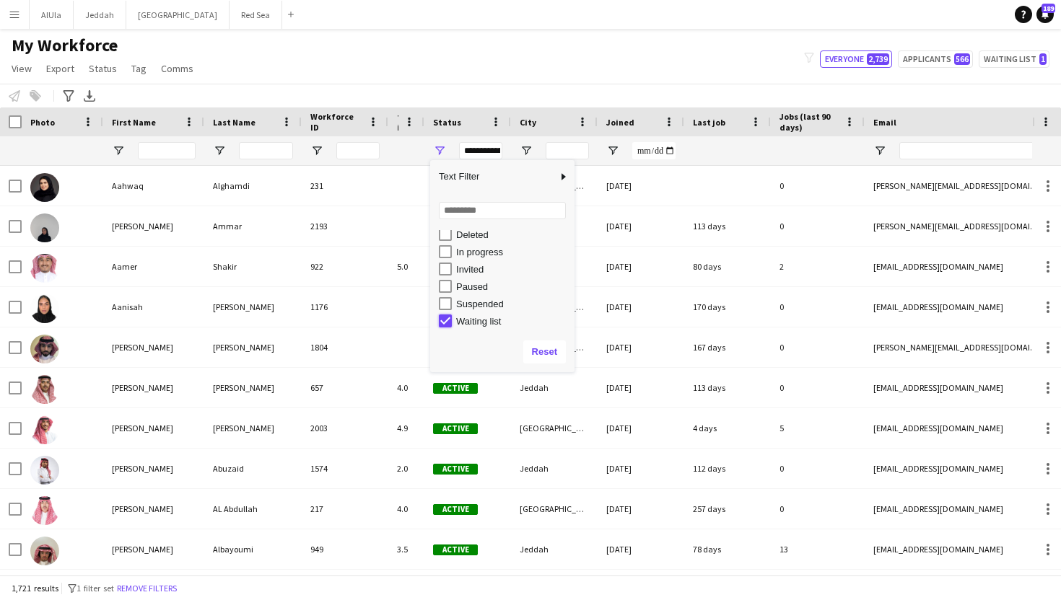
type input "**********"
click at [532, 351] on button "Reset" at bounding box center [544, 352] width 43 height 23
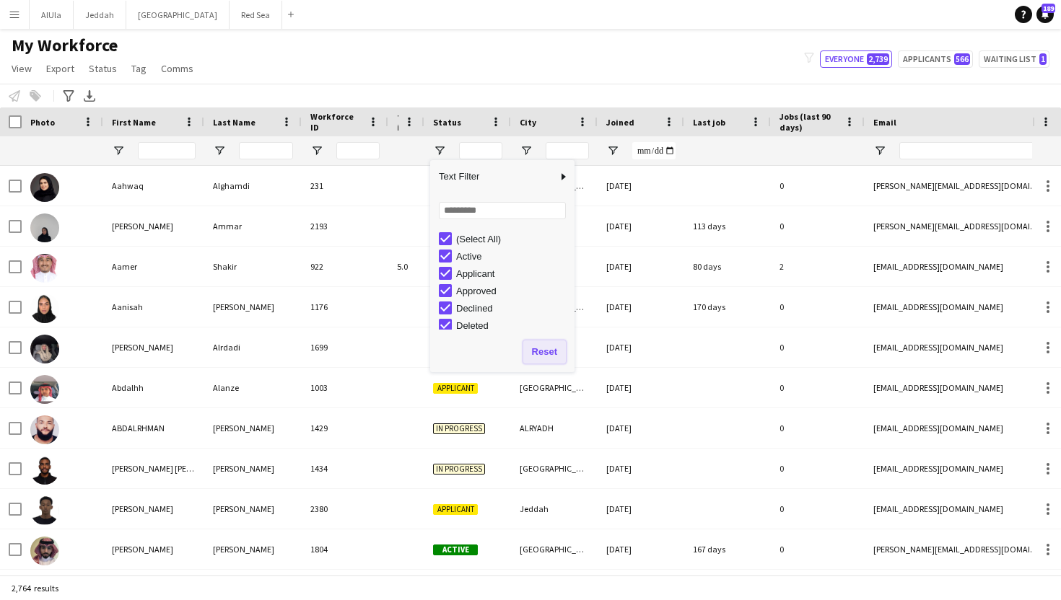
click at [532, 351] on button "Reset" at bounding box center [544, 352] width 43 height 23
click at [452, 237] on div "(Select All)" at bounding box center [507, 238] width 136 height 17
click at [442, 231] on div "(Select All)" at bounding box center [507, 238] width 136 height 17
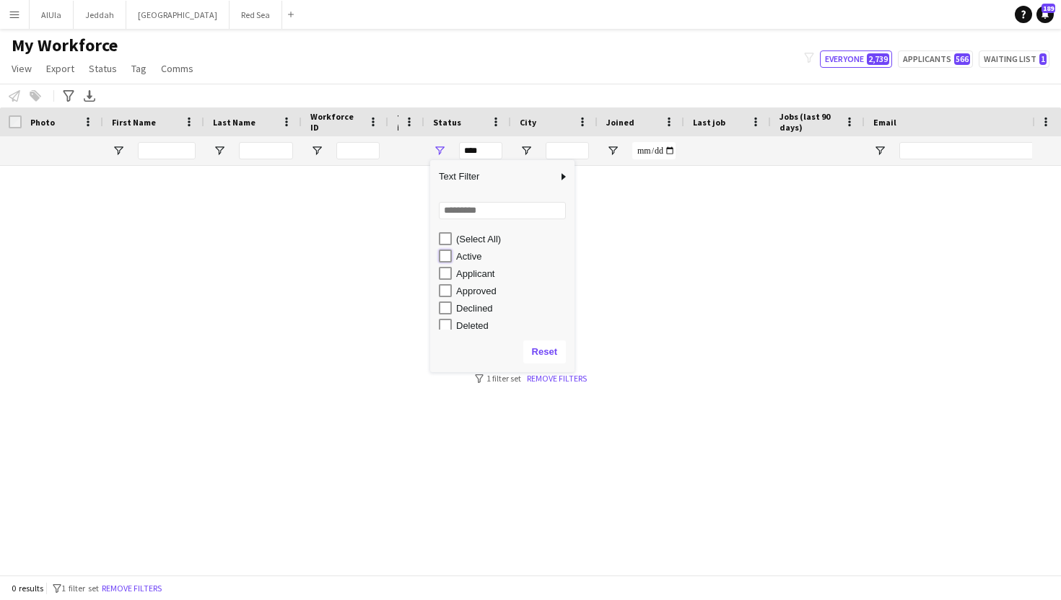
type input "**********"
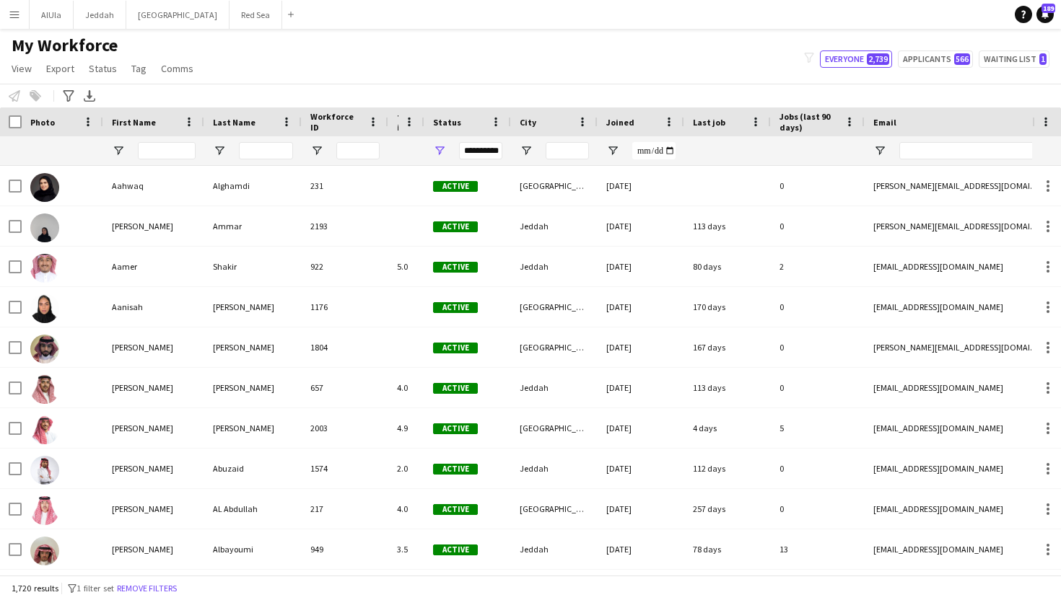
click at [395, 152] on div at bounding box center [406, 150] width 36 height 29
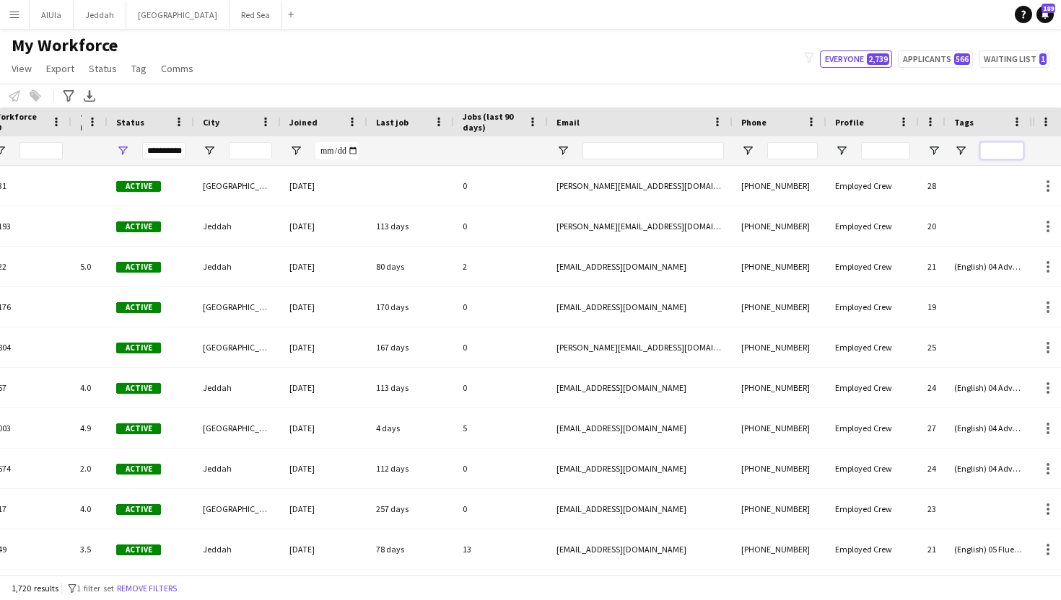
click at [995, 152] on input "Tags Filter Input" at bounding box center [1001, 150] width 43 height 17
type input "*"
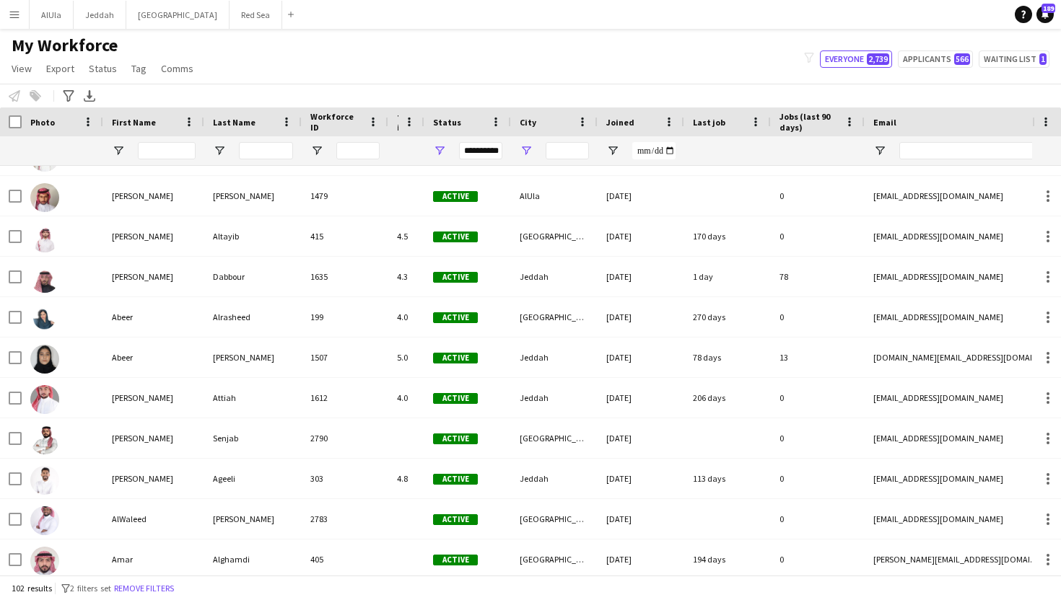
type input "**********"
click at [527, 156] on span "Open Filter Menu" at bounding box center [525, 150] width 13 height 13
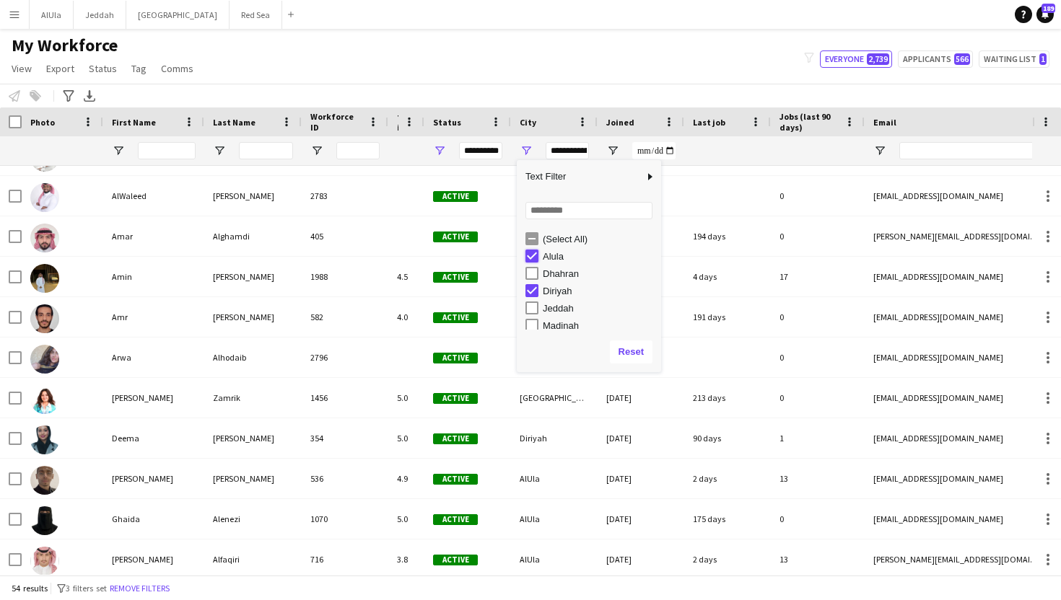
type input "**********"
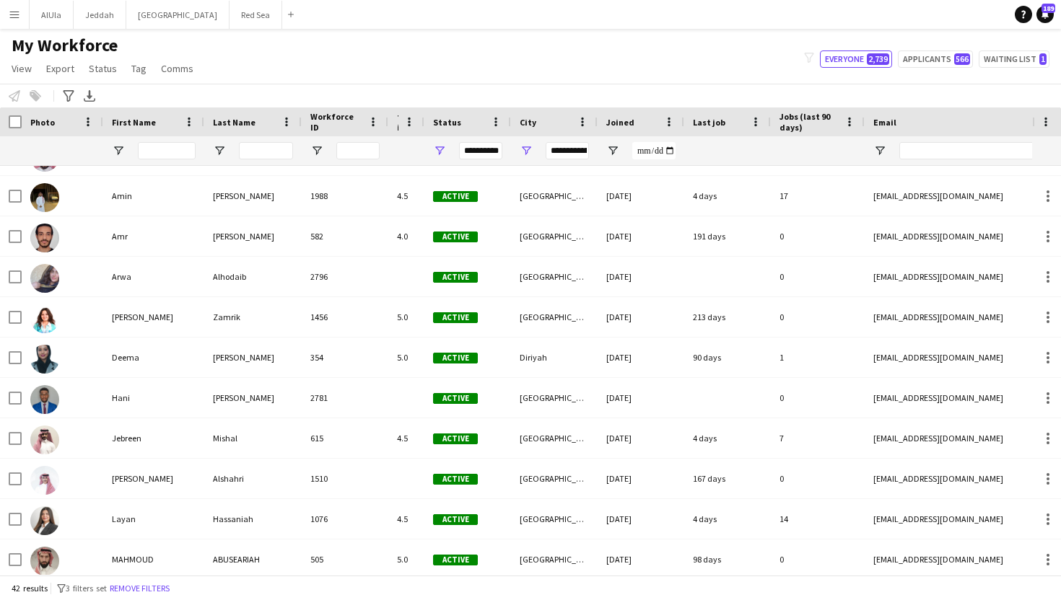
click at [512, 145] on div "**********" at bounding box center [554, 150] width 87 height 29
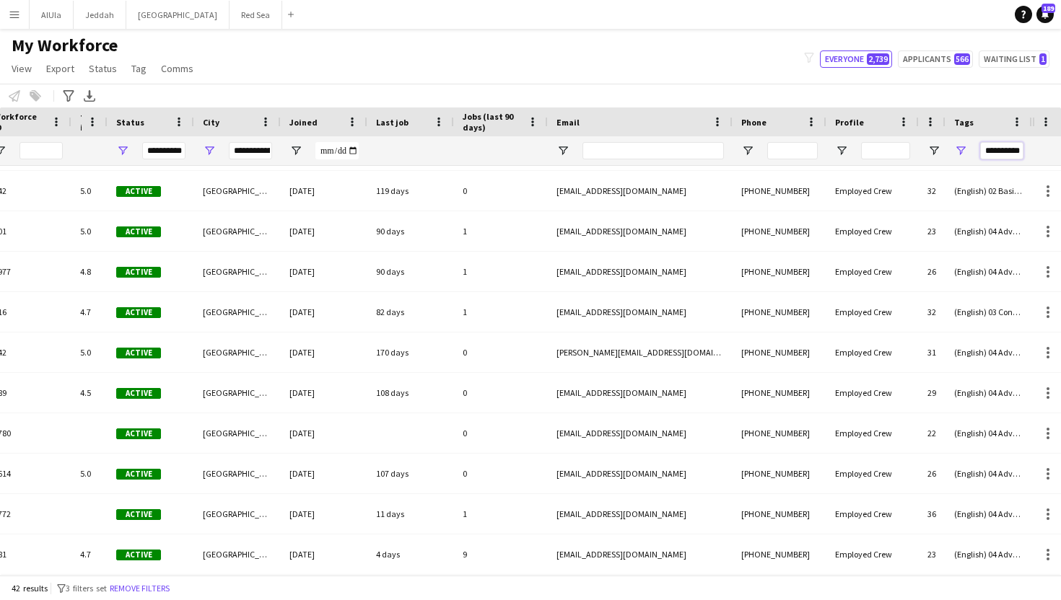
click at [999, 152] on input "**********" at bounding box center [1001, 150] width 43 height 17
click at [1022, 151] on input "**********" at bounding box center [1001, 150] width 43 height 17
type input "*"
type input "**********"
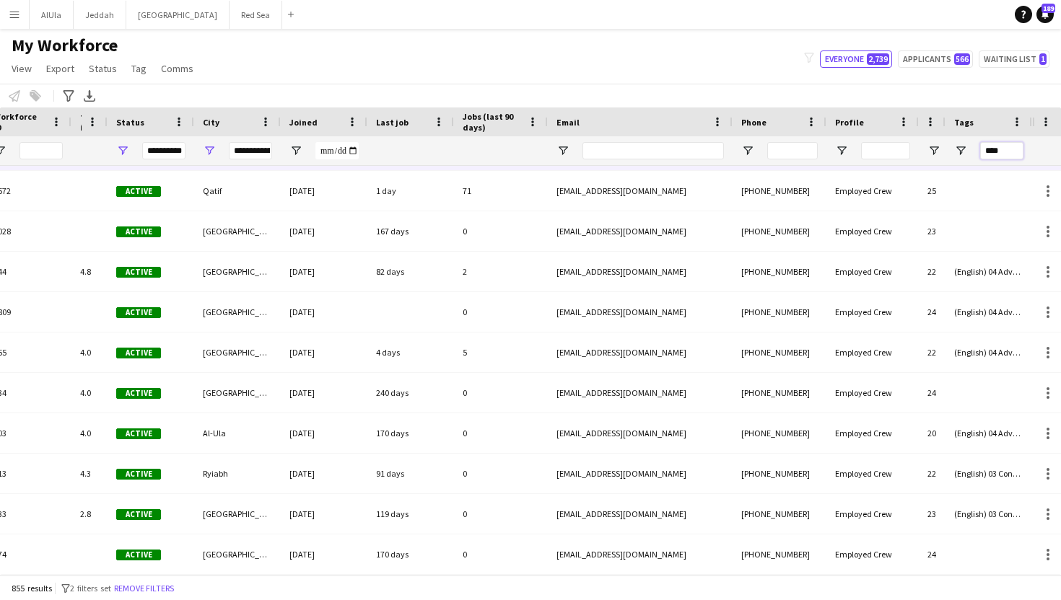
type input "*****"
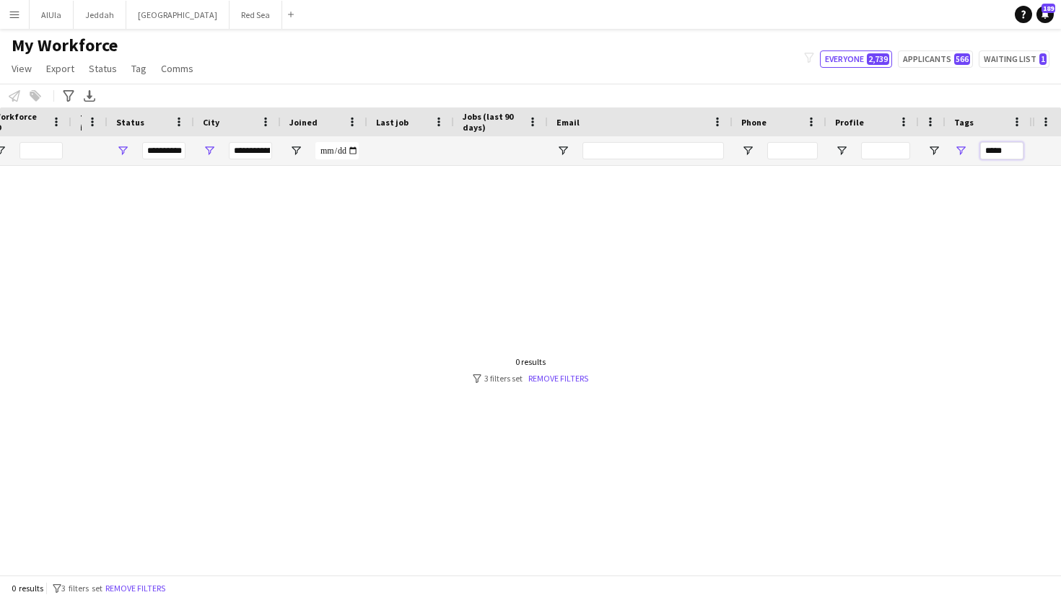
type input "***"
type input "*"
type input "**********"
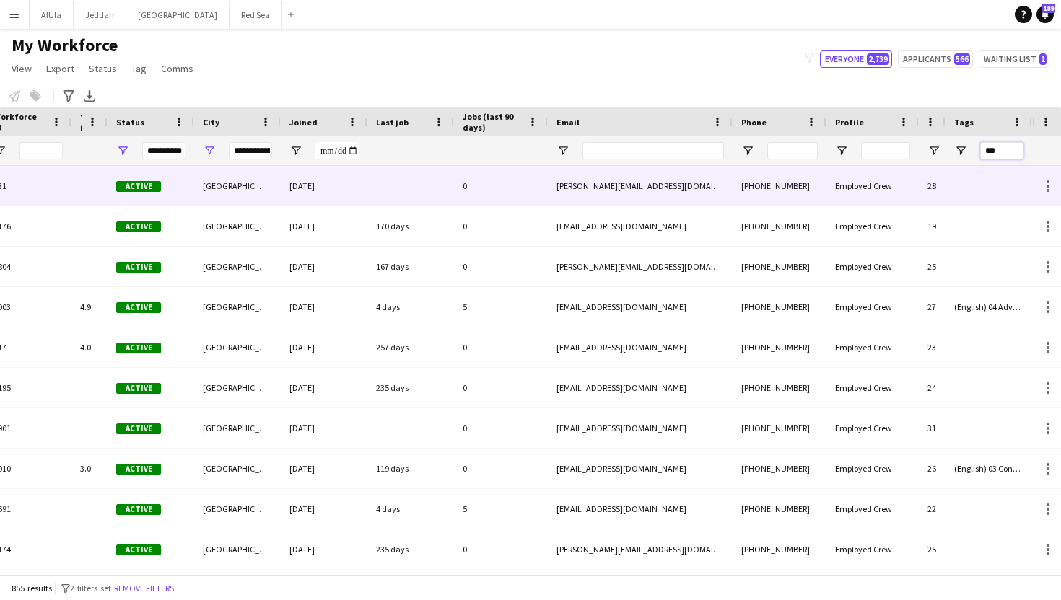
type input "****"
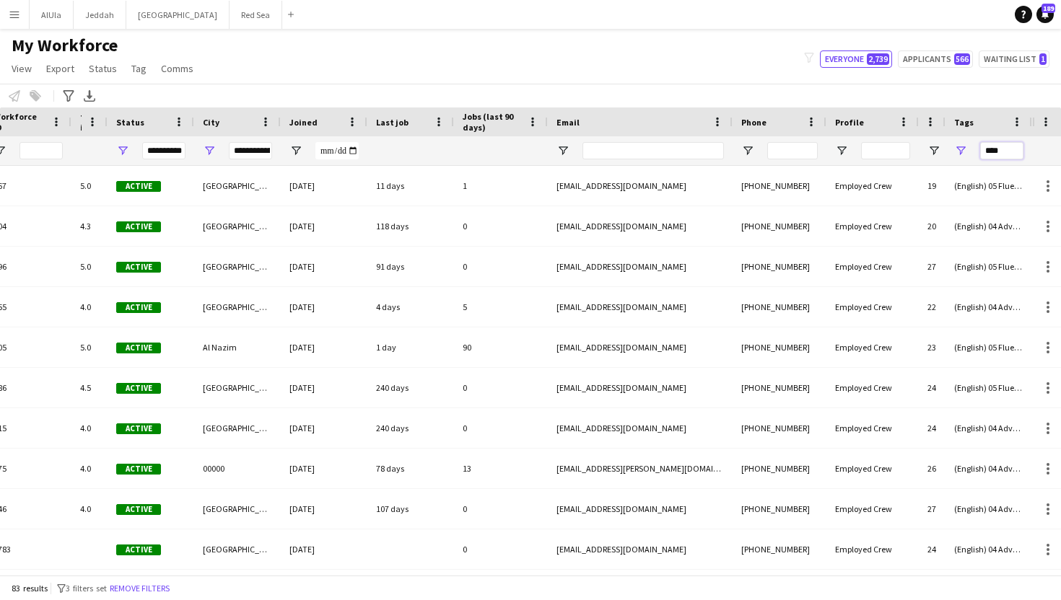
type input "**********"
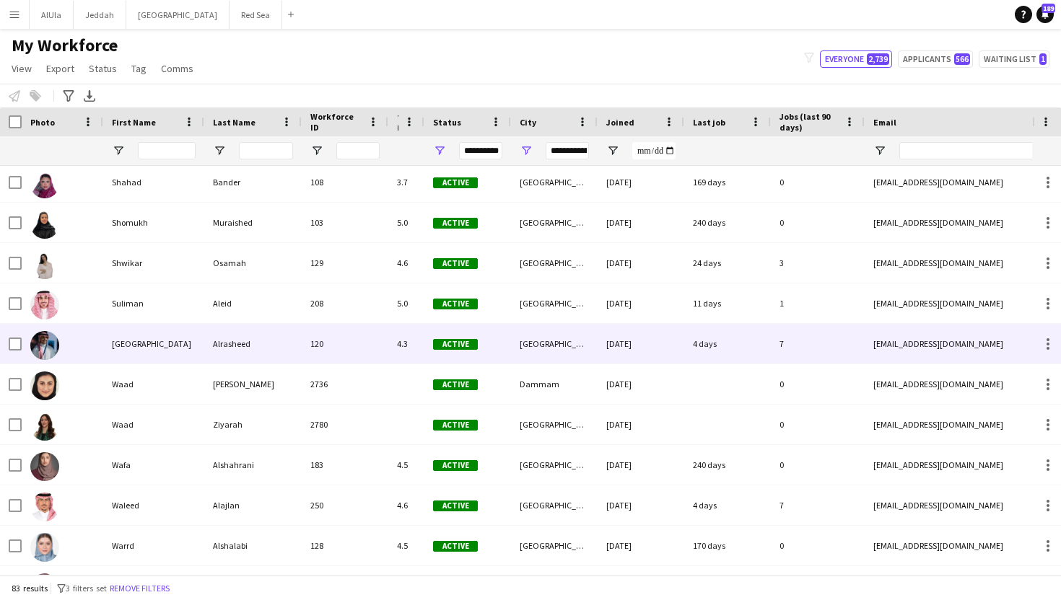
type input "****"
click at [360, 346] on div "120" at bounding box center [345, 344] width 87 height 40
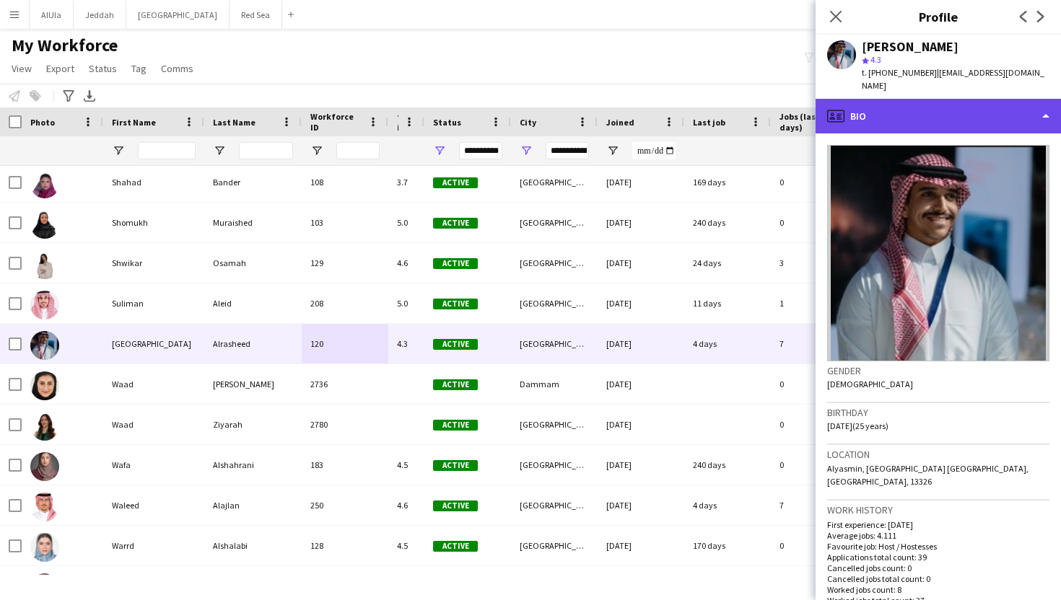
click at [955, 99] on div "profile Bio" at bounding box center [937, 116] width 245 height 35
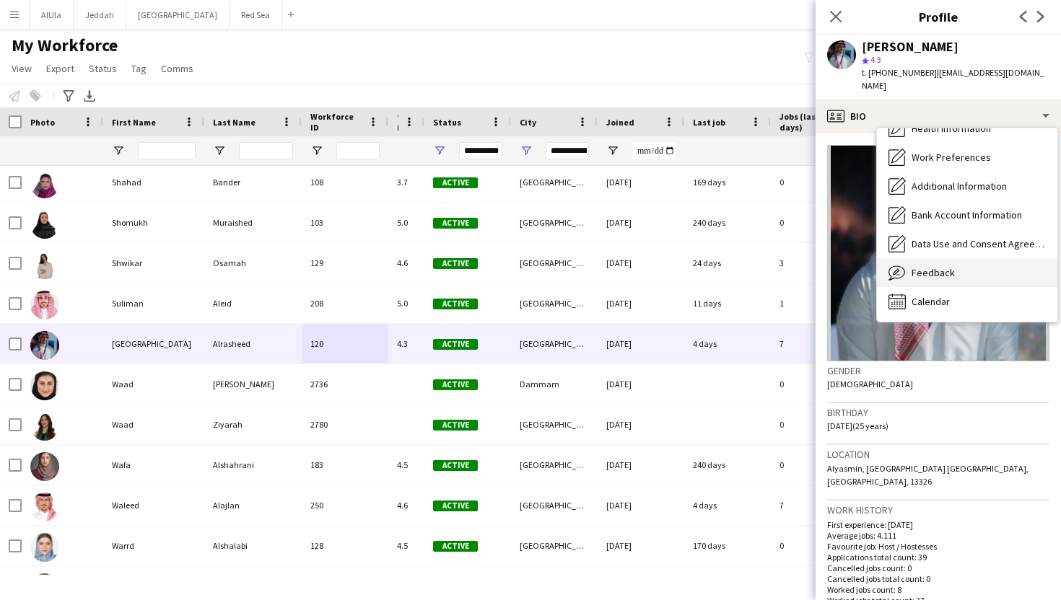
click at [926, 266] on span "Feedback" at bounding box center [932, 272] width 43 height 13
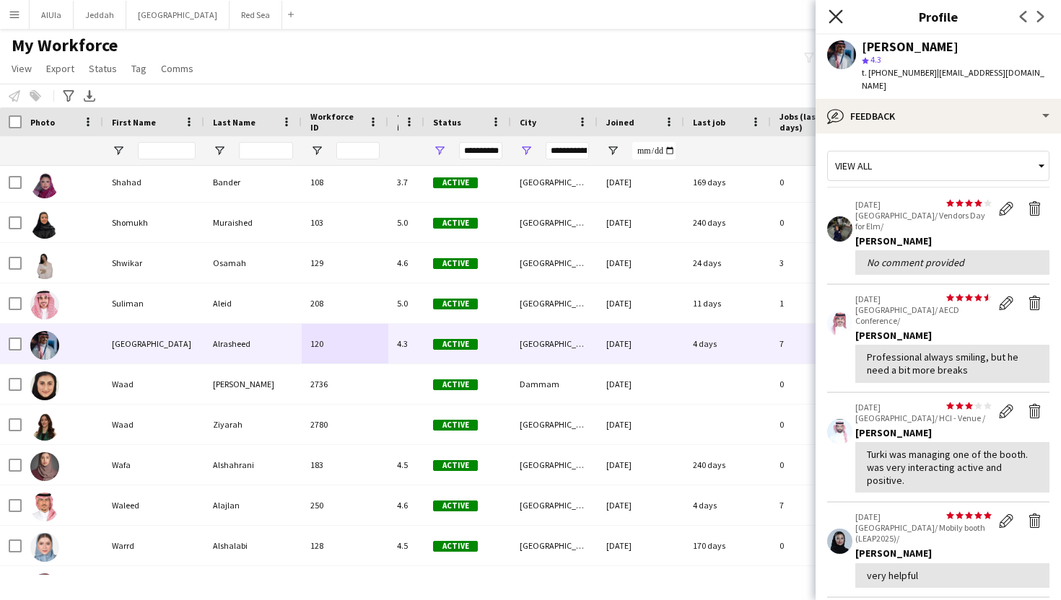
click at [836, 20] on icon "Close pop-in" at bounding box center [835, 16] width 14 height 14
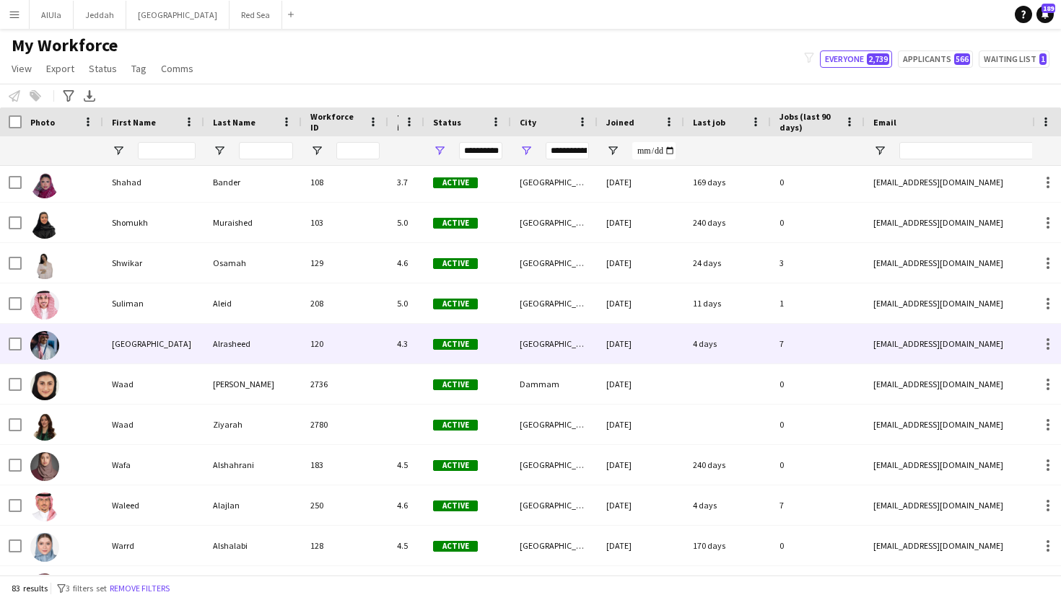
click at [257, 341] on div "Alrasheed" at bounding box center [252, 344] width 97 height 40
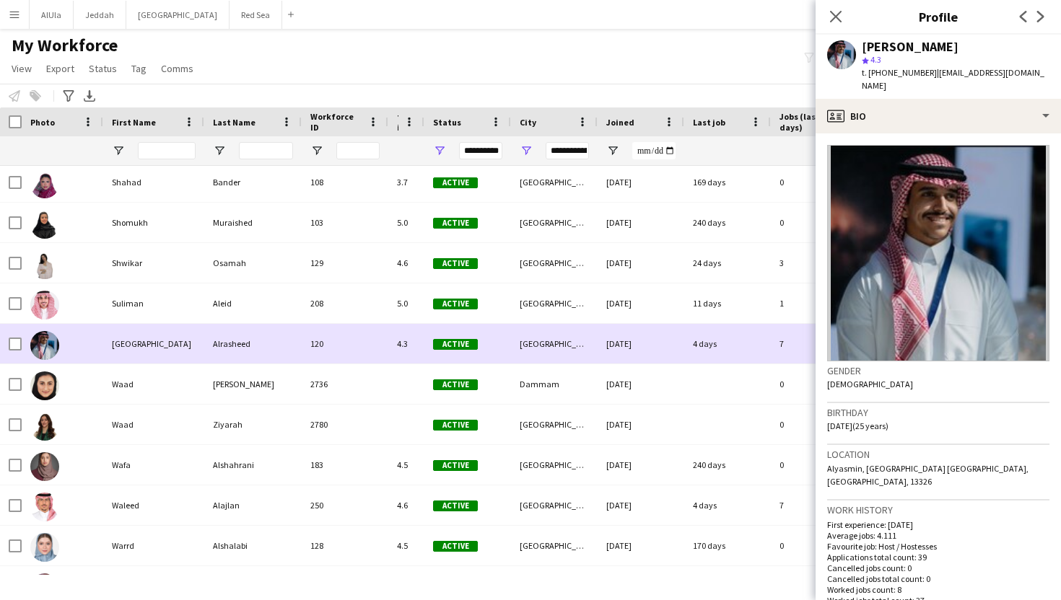
click at [279, 341] on div "Alrasheed" at bounding box center [252, 344] width 97 height 40
